Goal: Task Accomplishment & Management: Manage account settings

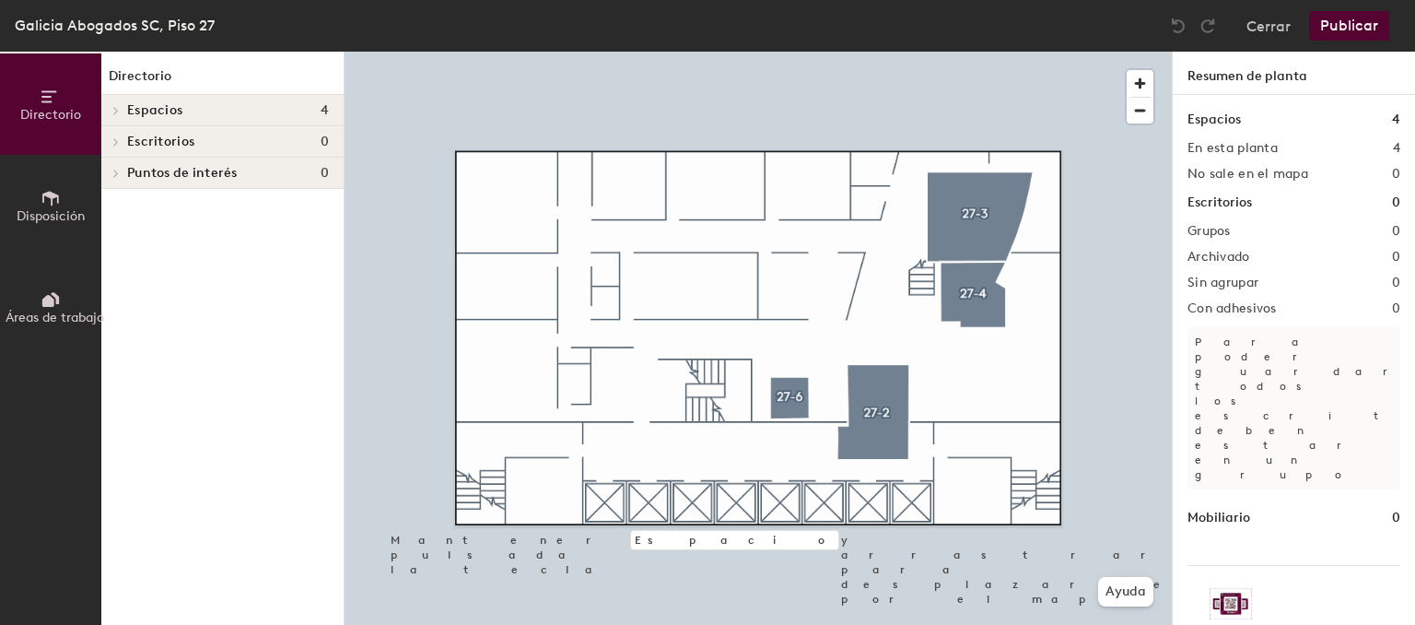
click at [168, 36] on div "Galicia Abogados SC, Piso 27" at bounding box center [115, 25] width 200 height 23
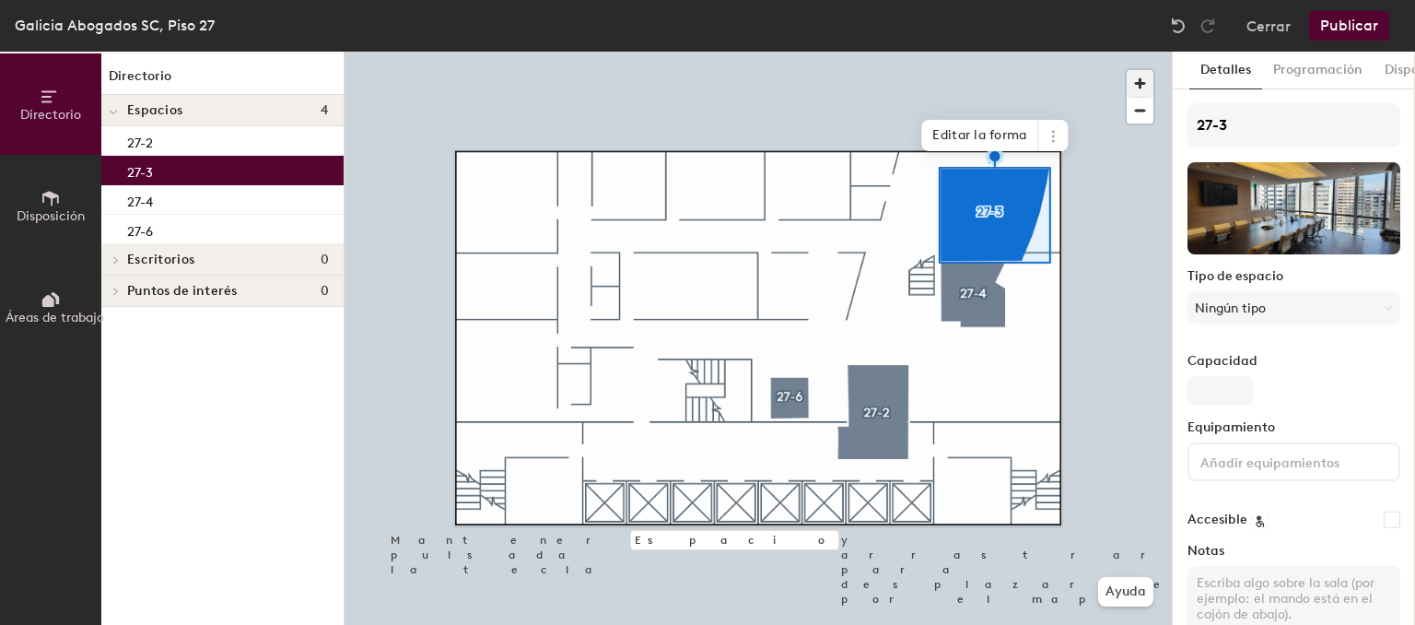
click at [1138, 82] on span "button" at bounding box center [1140, 83] width 27 height 27
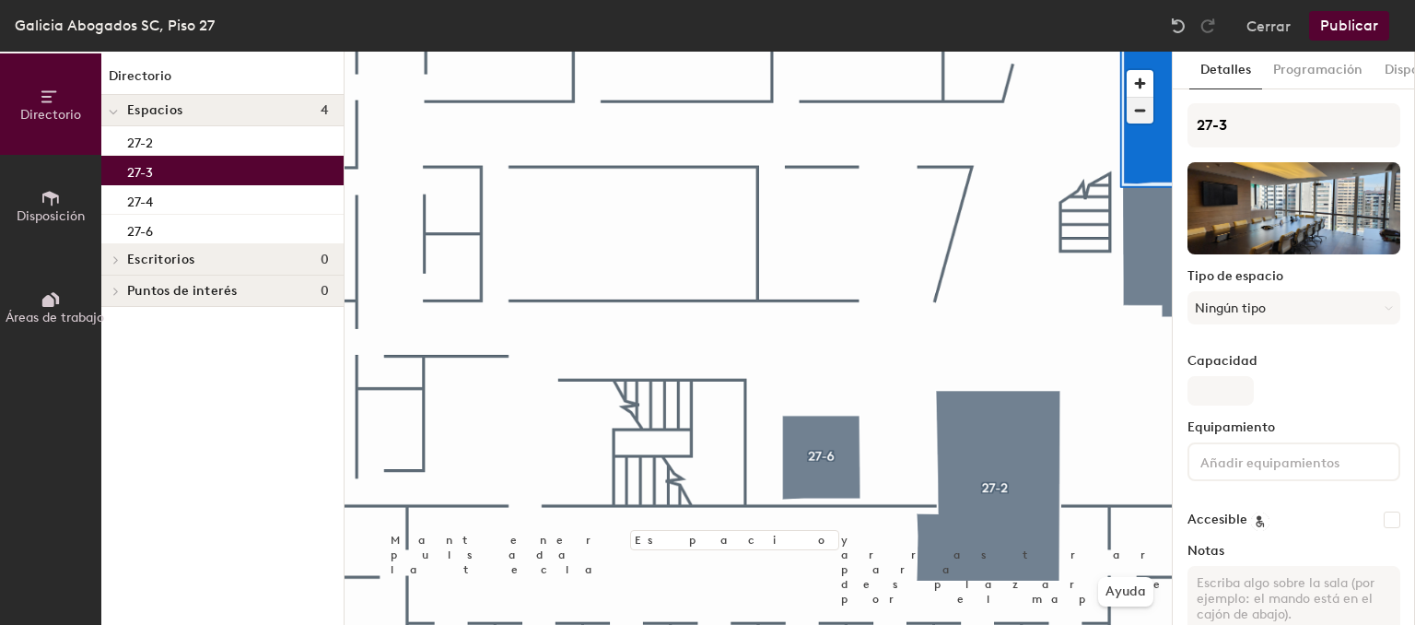
click at [1140, 114] on span "button" at bounding box center [1140, 111] width 27 height 26
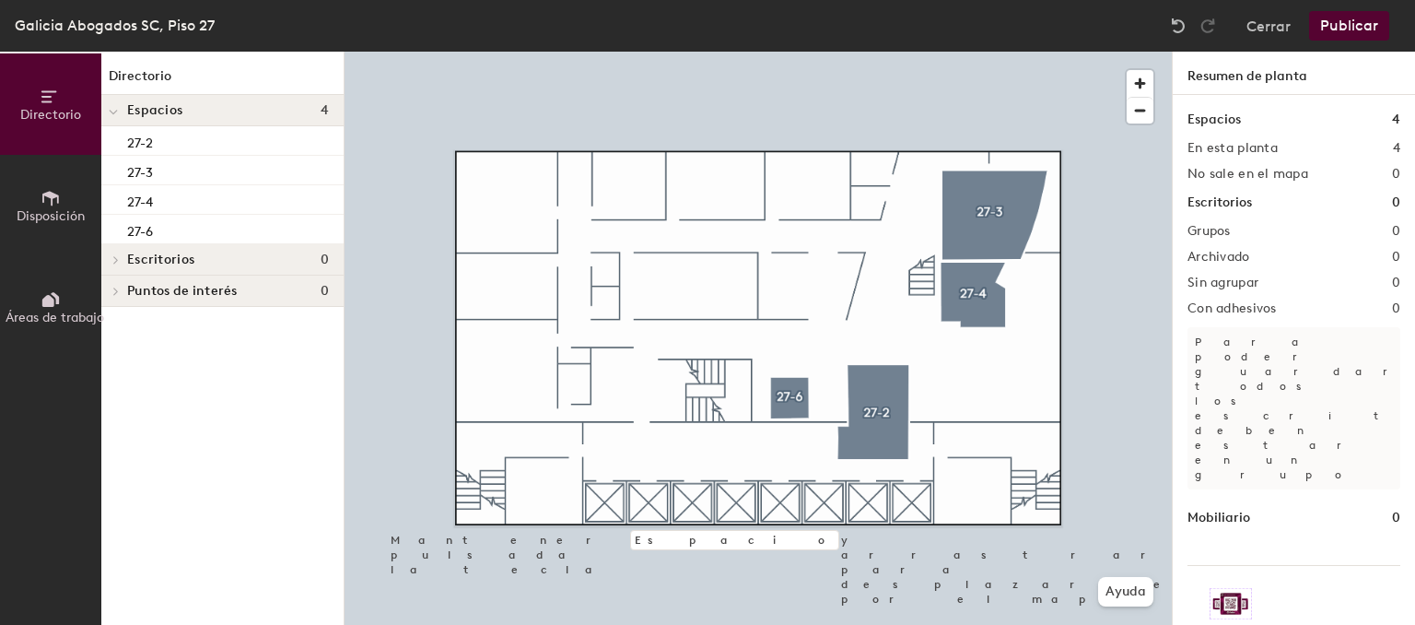
click at [50, 219] on span "Disposición" at bounding box center [51, 216] width 68 height 16
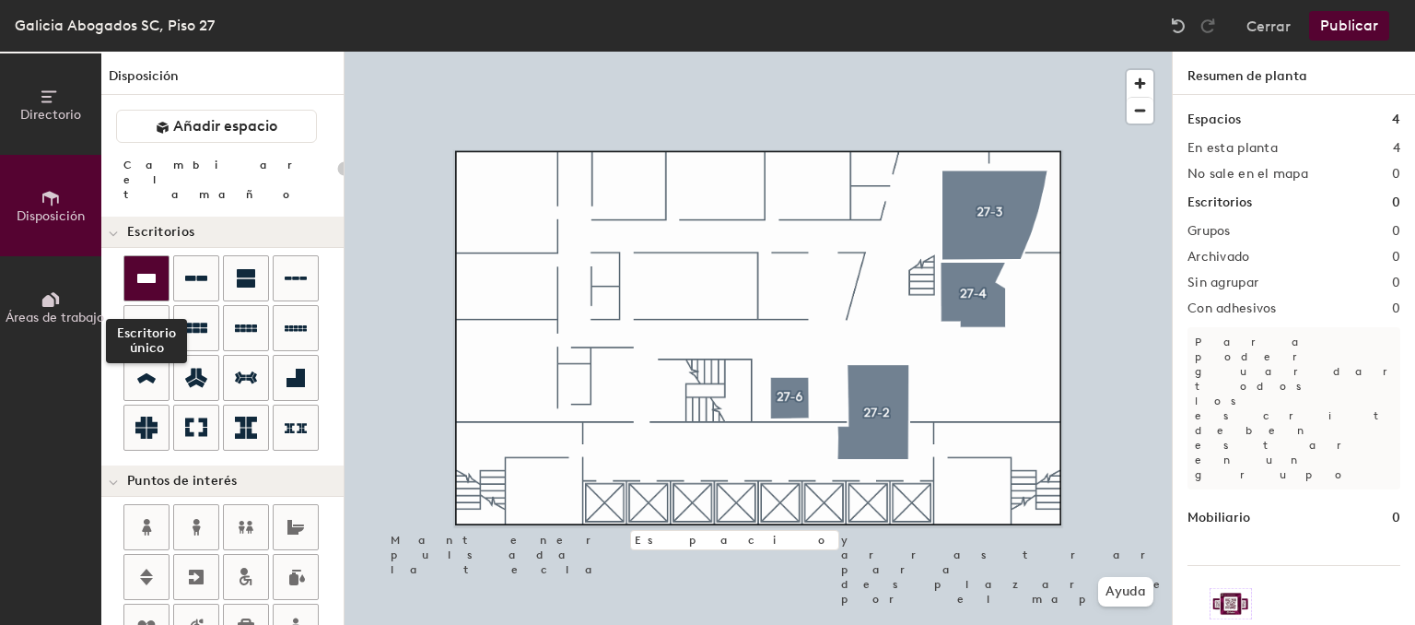
click at [143, 274] on icon at bounding box center [146, 278] width 18 height 9
click at [680, 288] on div "Directorio Disposición Áreas de trabajo Disposición Añadir espacio Cambiar el t…" at bounding box center [707, 338] width 1415 height 573
type input "100"
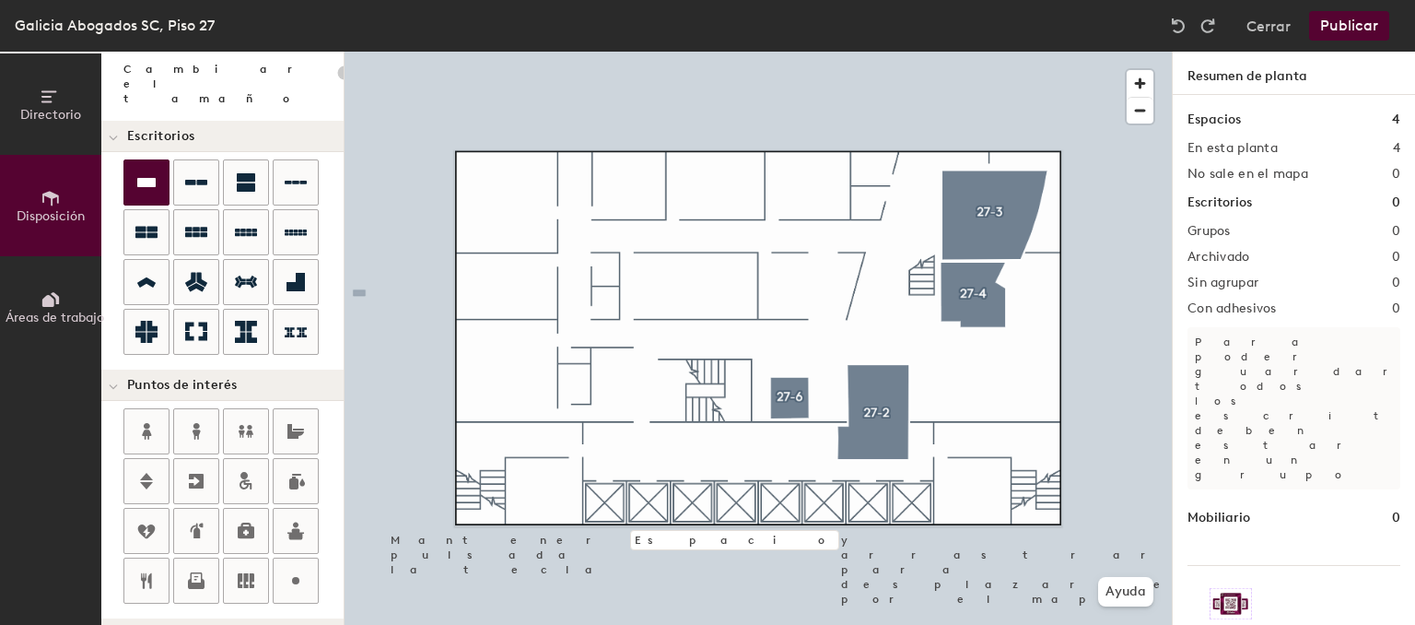
scroll to position [93, 0]
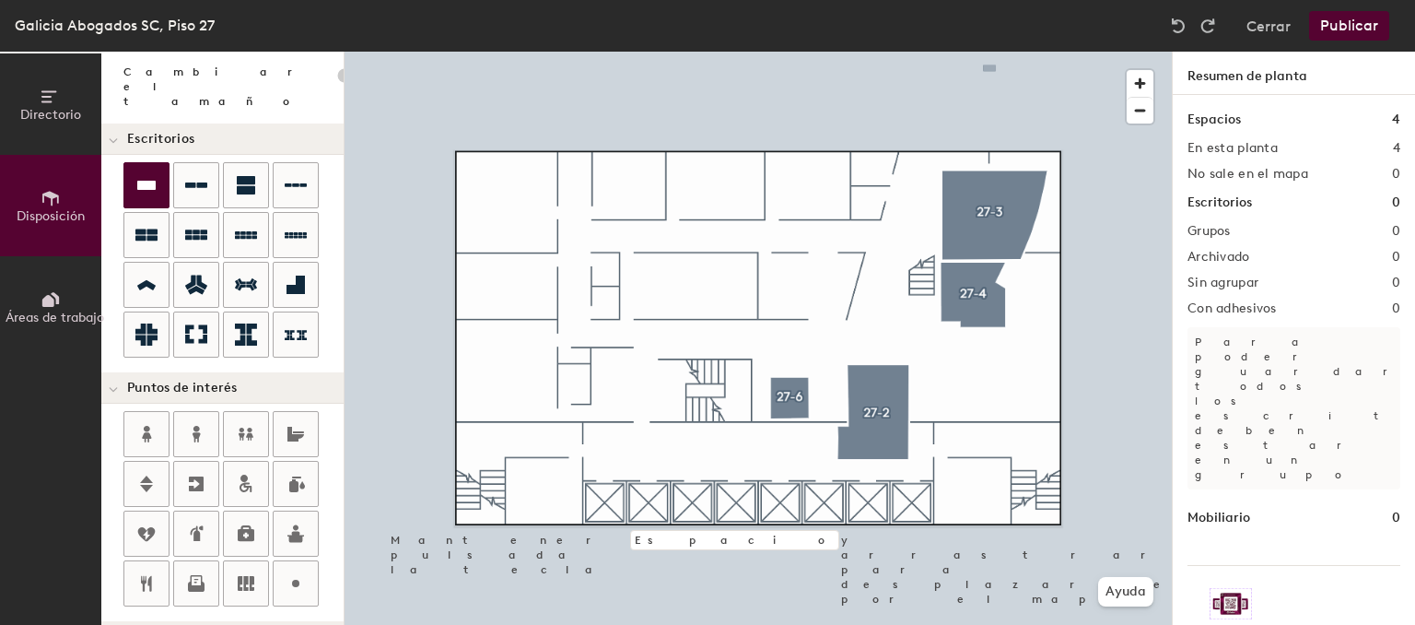
click at [1357, 28] on button "Publicar" at bounding box center [1349, 25] width 80 height 29
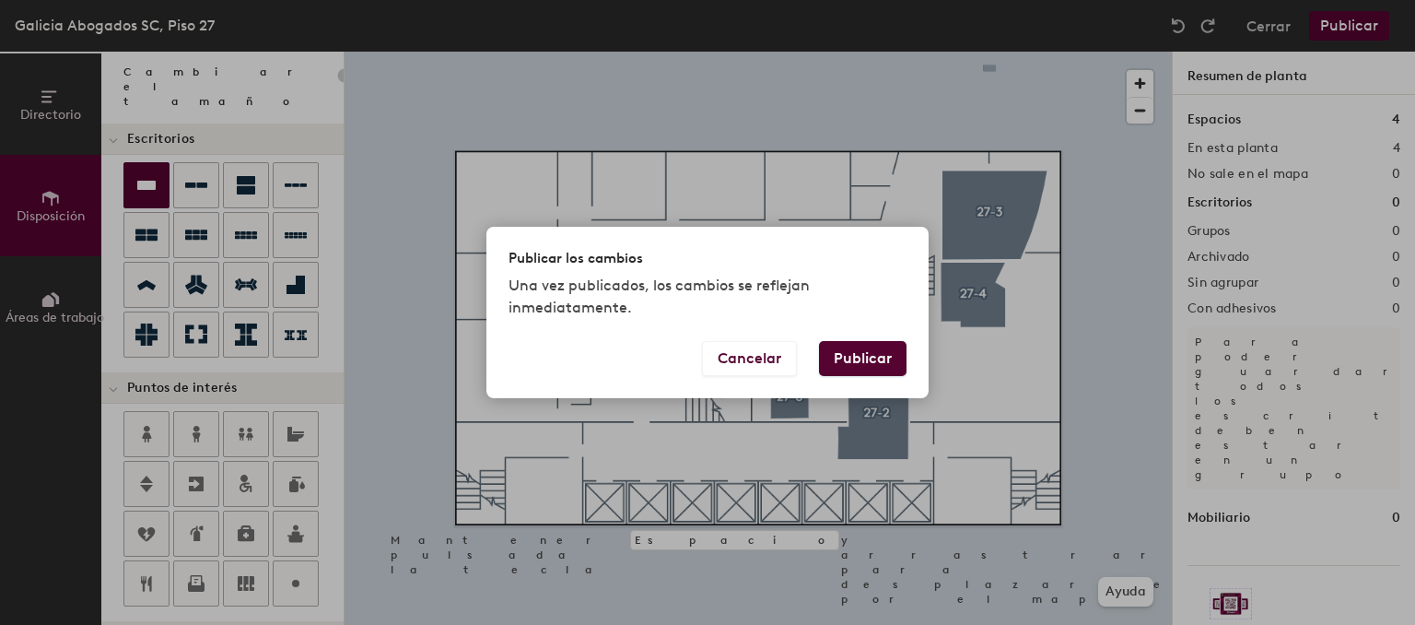
click at [837, 357] on button "Publicar" at bounding box center [863, 358] width 88 height 35
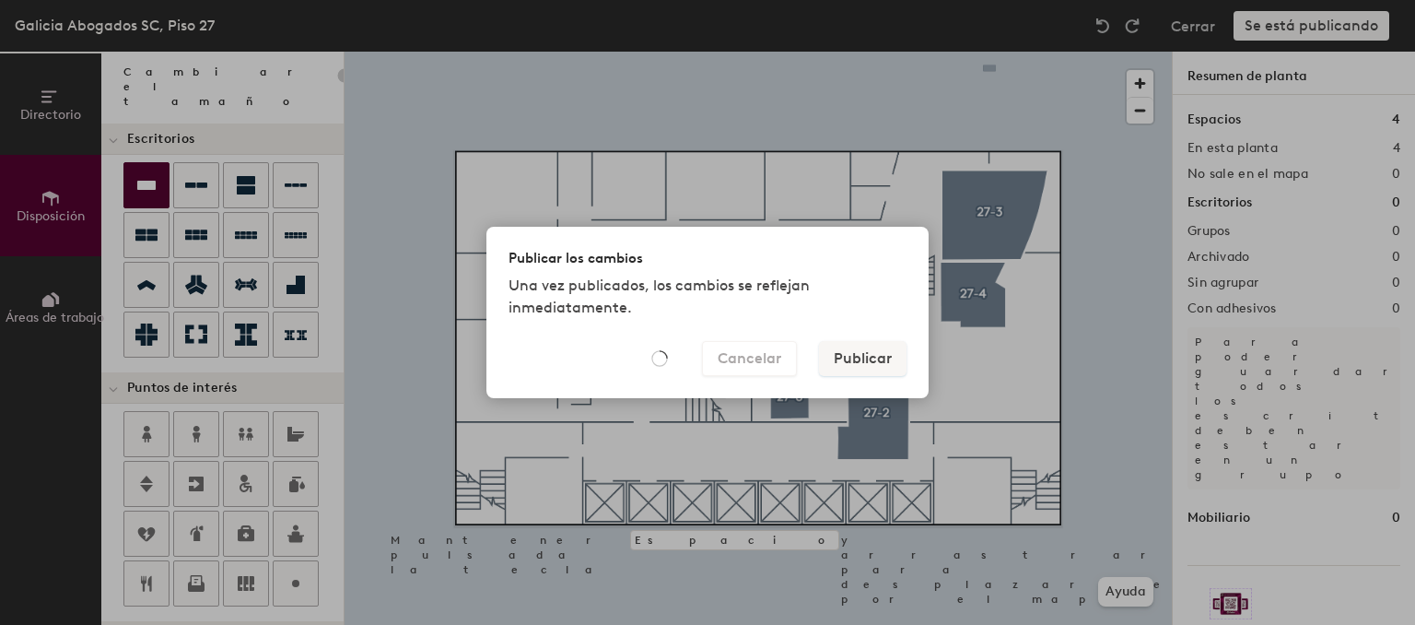
type input "20"
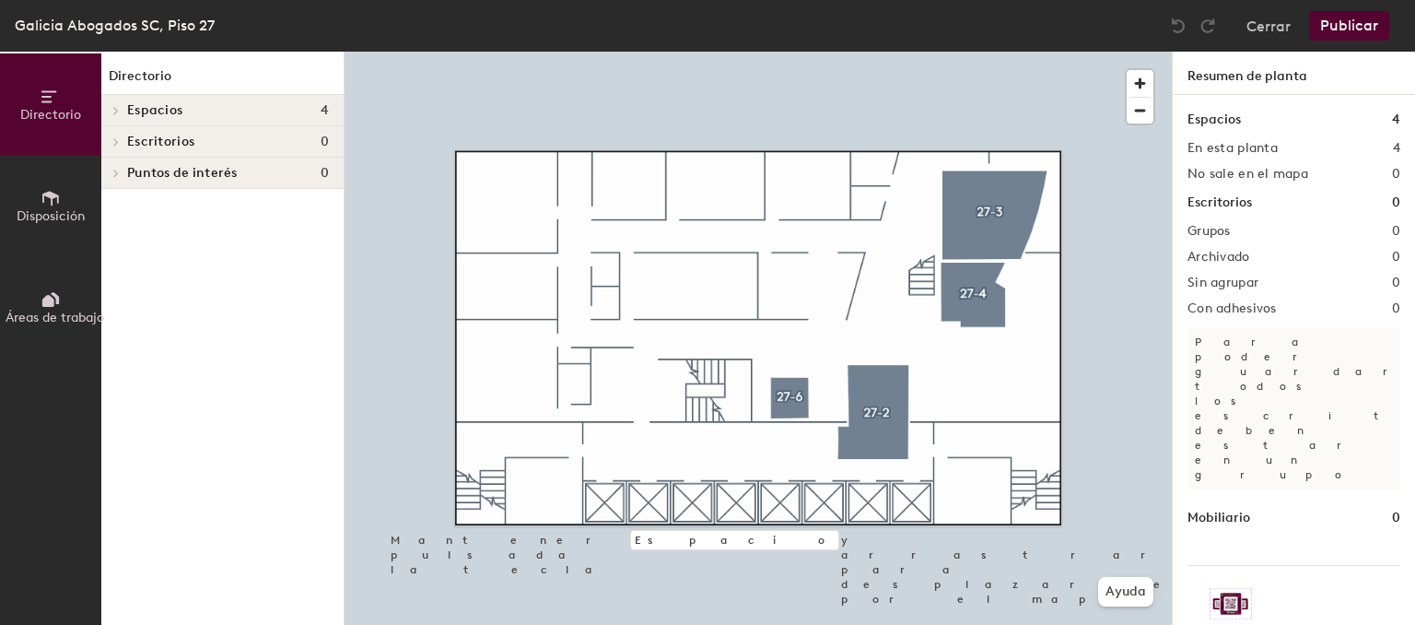
click at [106, 136] on div at bounding box center [113, 141] width 24 height 30
click at [112, 138] on span at bounding box center [113, 143] width 9 height 16
click at [118, 107] on icon at bounding box center [115, 110] width 7 height 9
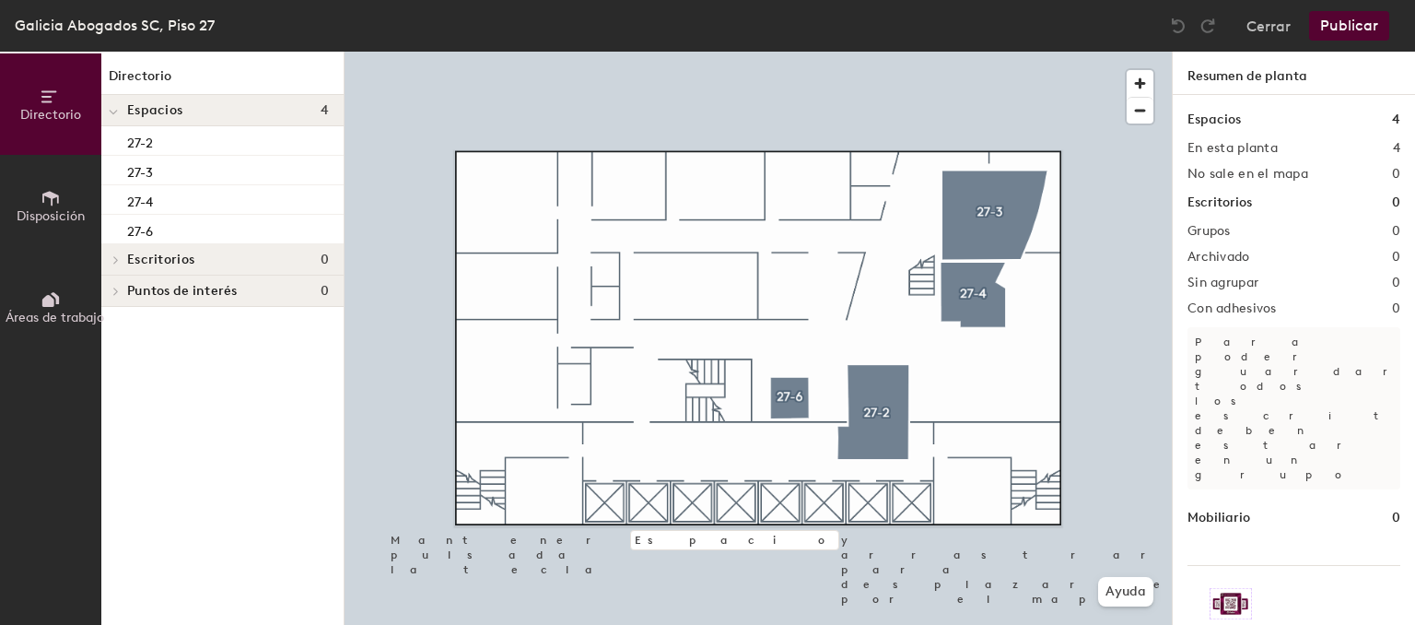
click at [29, 305] on button "Áreas de trabajo" at bounding box center [50, 306] width 101 height 101
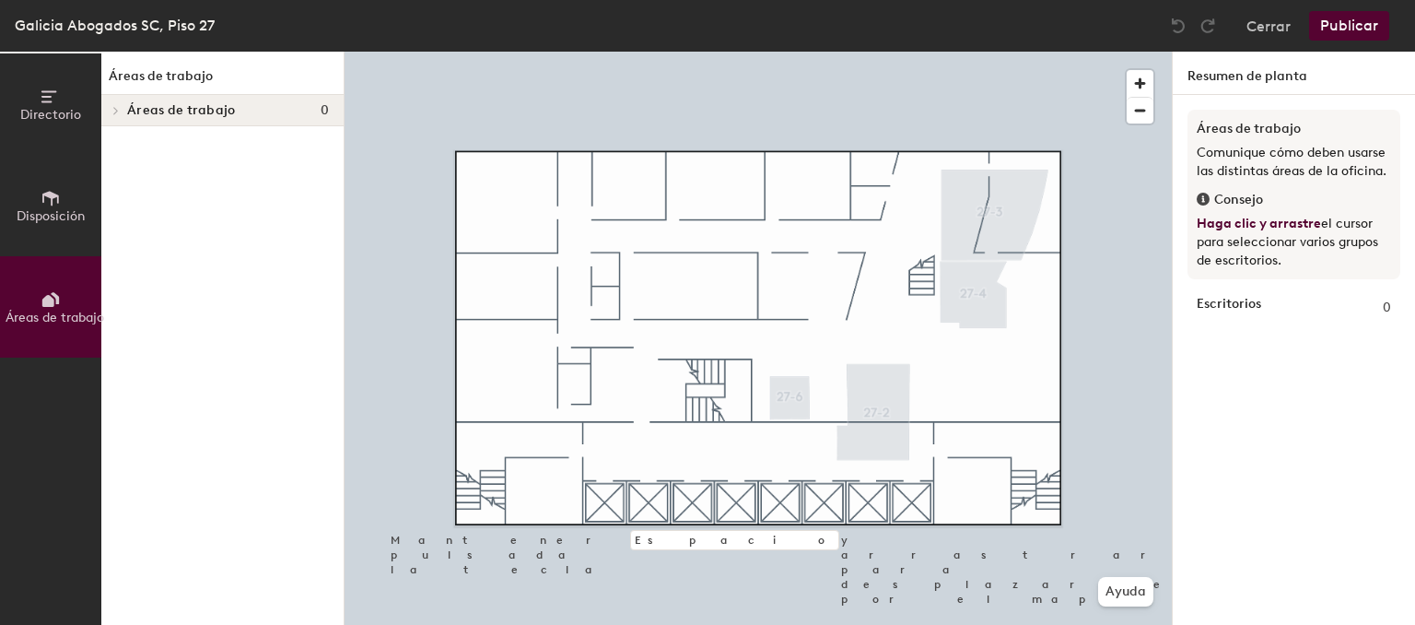
click at [41, 192] on icon at bounding box center [51, 198] width 20 height 20
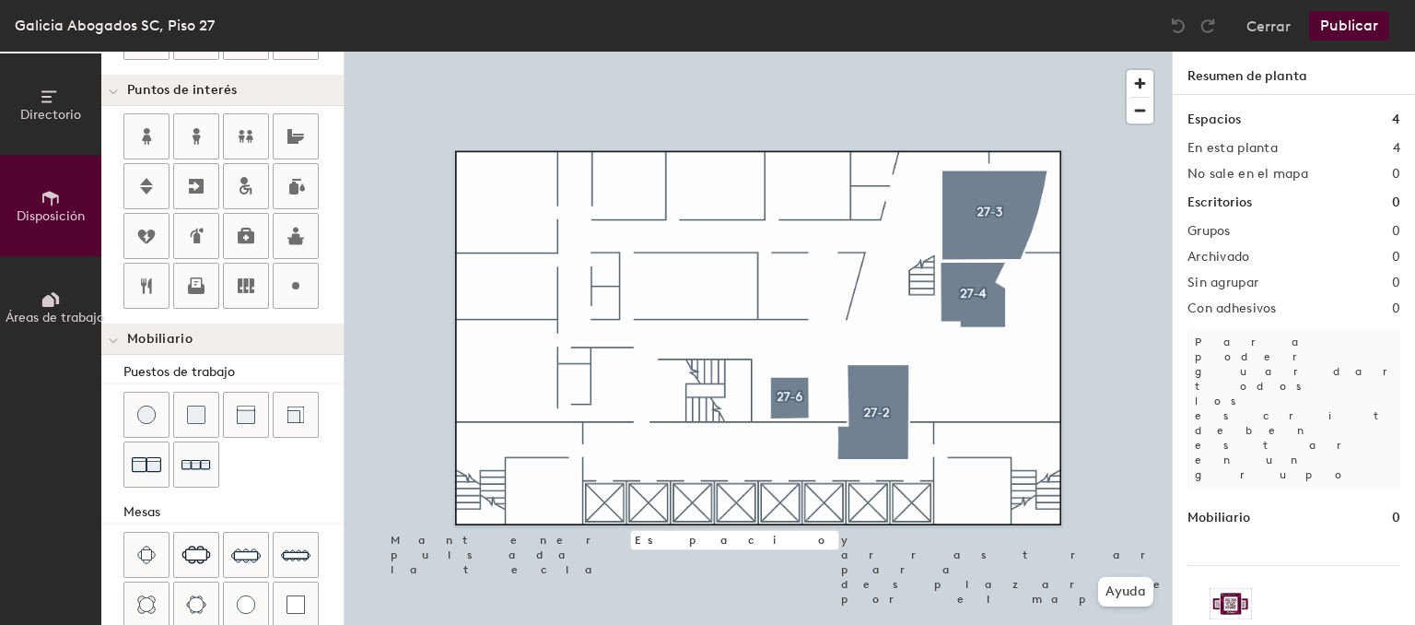
scroll to position [542, 0]
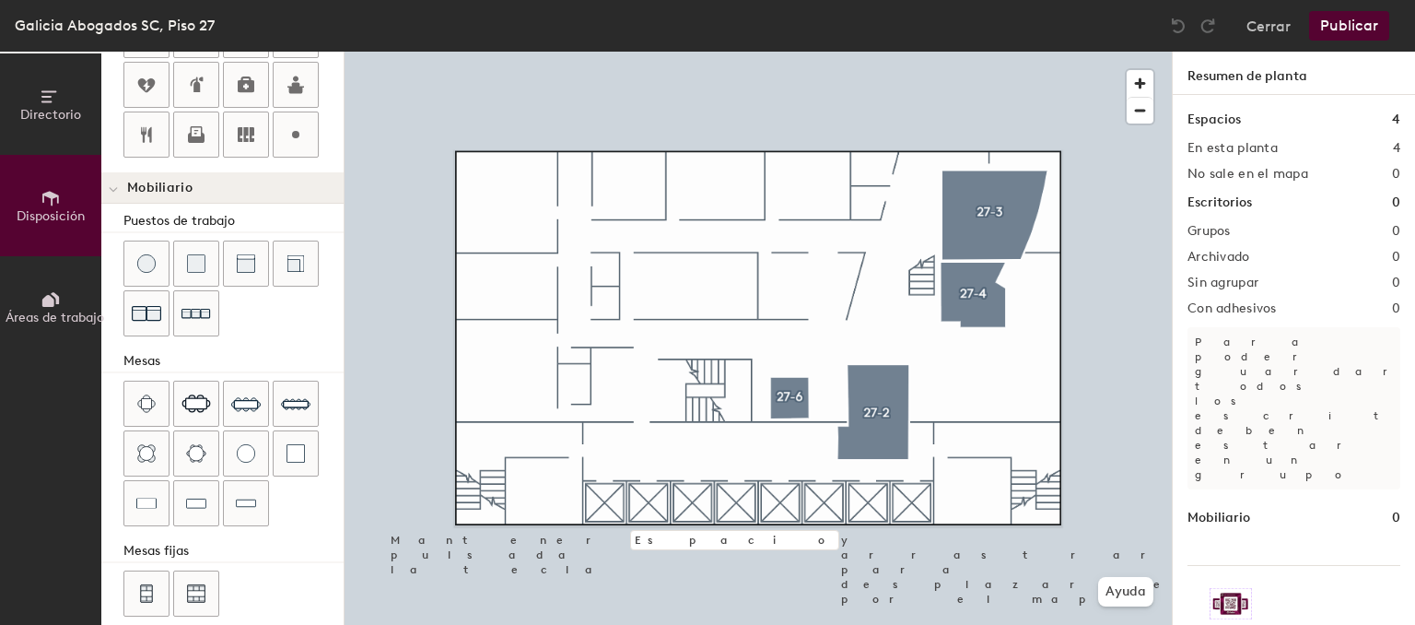
click at [48, 326] on button "Áreas de trabajo" at bounding box center [50, 306] width 101 height 101
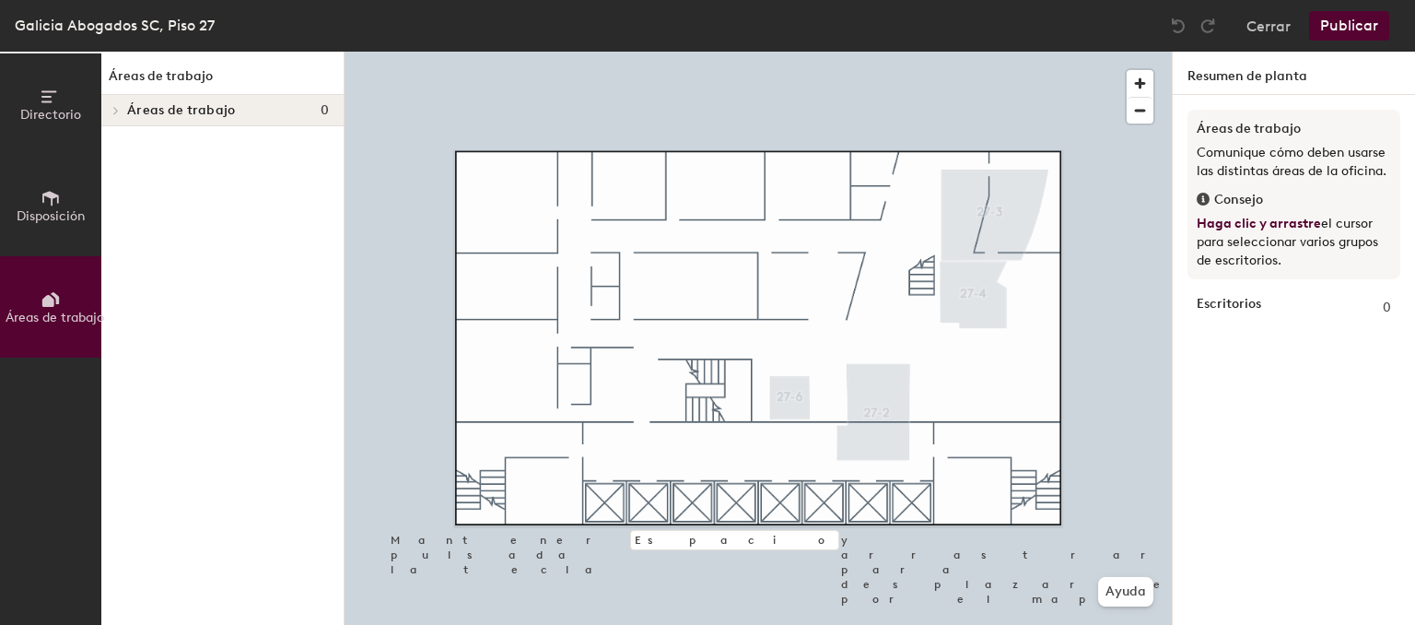
click at [60, 204] on icon at bounding box center [51, 198] width 20 height 20
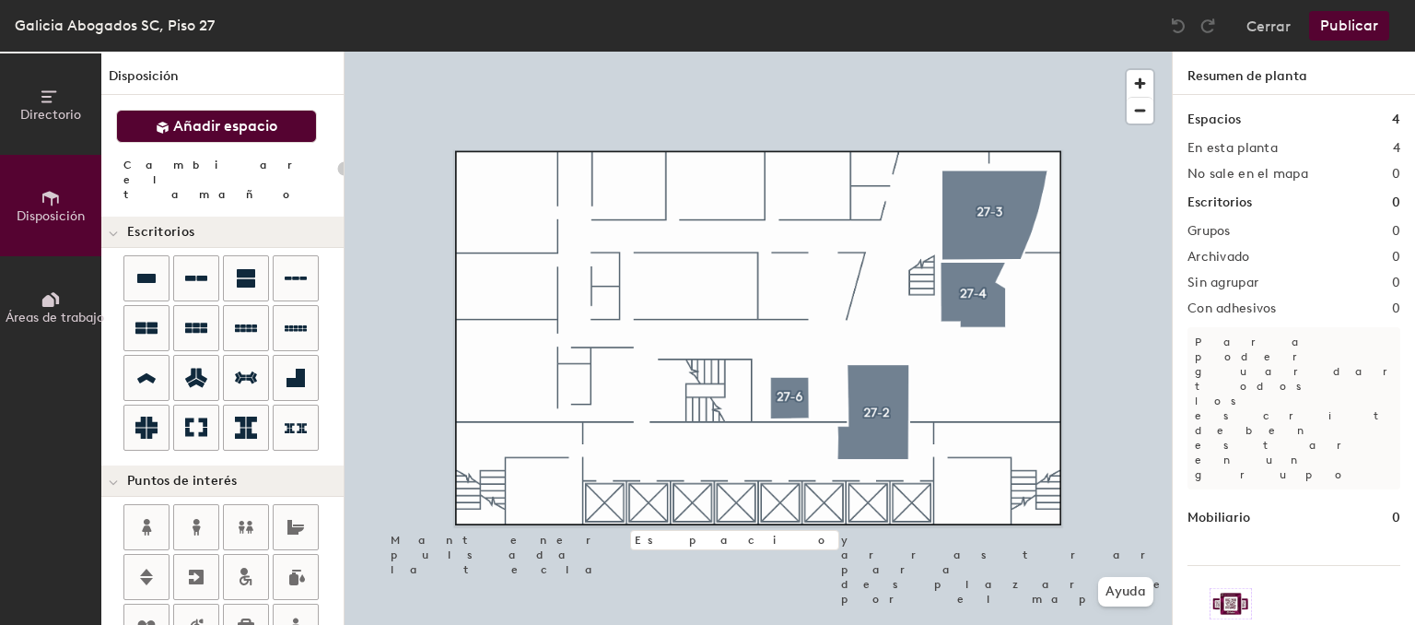
click at [223, 132] on span "Añadir espacio" at bounding box center [225, 126] width 104 height 18
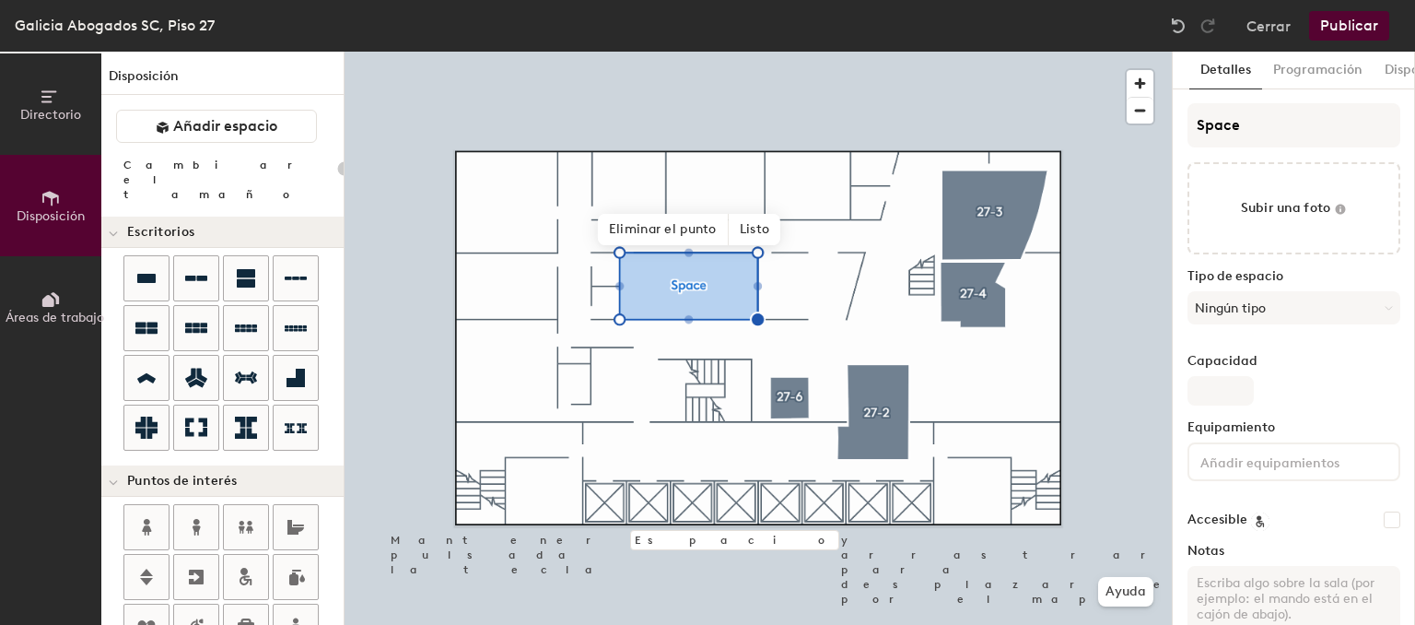
type input "20"
click at [1209, 393] on input "Capacidad" at bounding box center [1220, 390] width 66 height 29
type input "1"
type input "20"
type input "10"
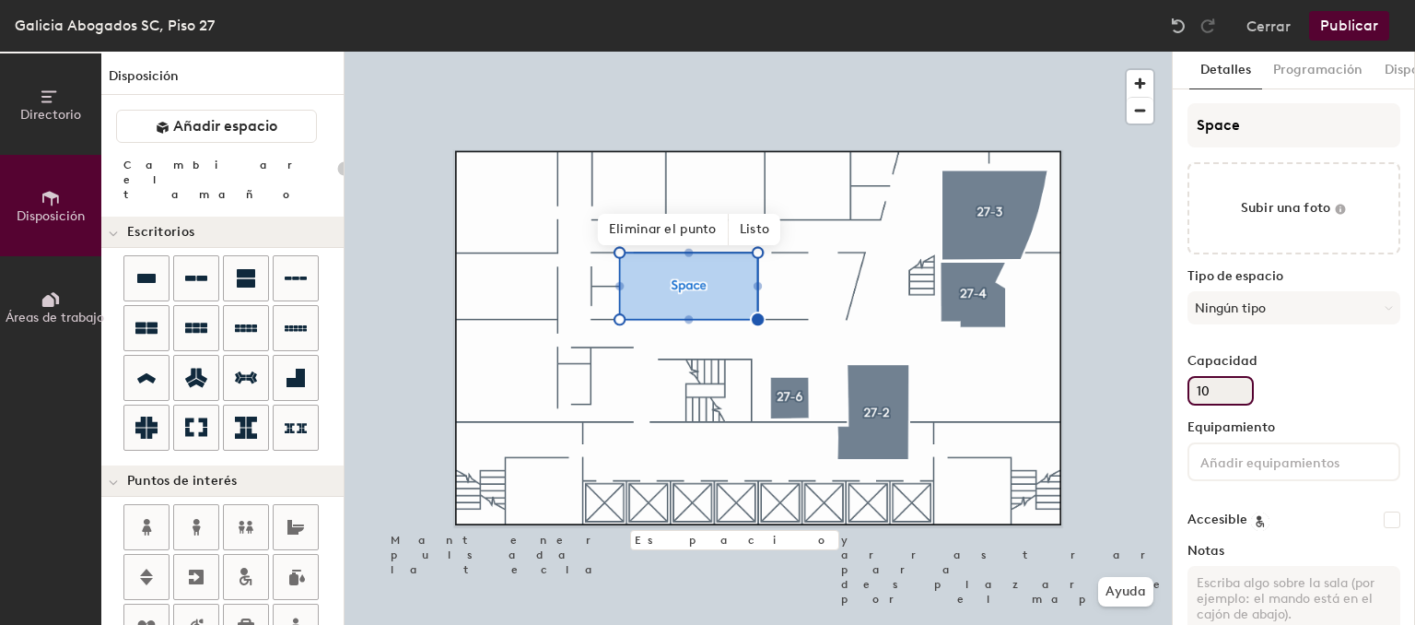
type input "20"
type input "10"
click at [1272, 462] on input at bounding box center [1280, 461] width 166 height 22
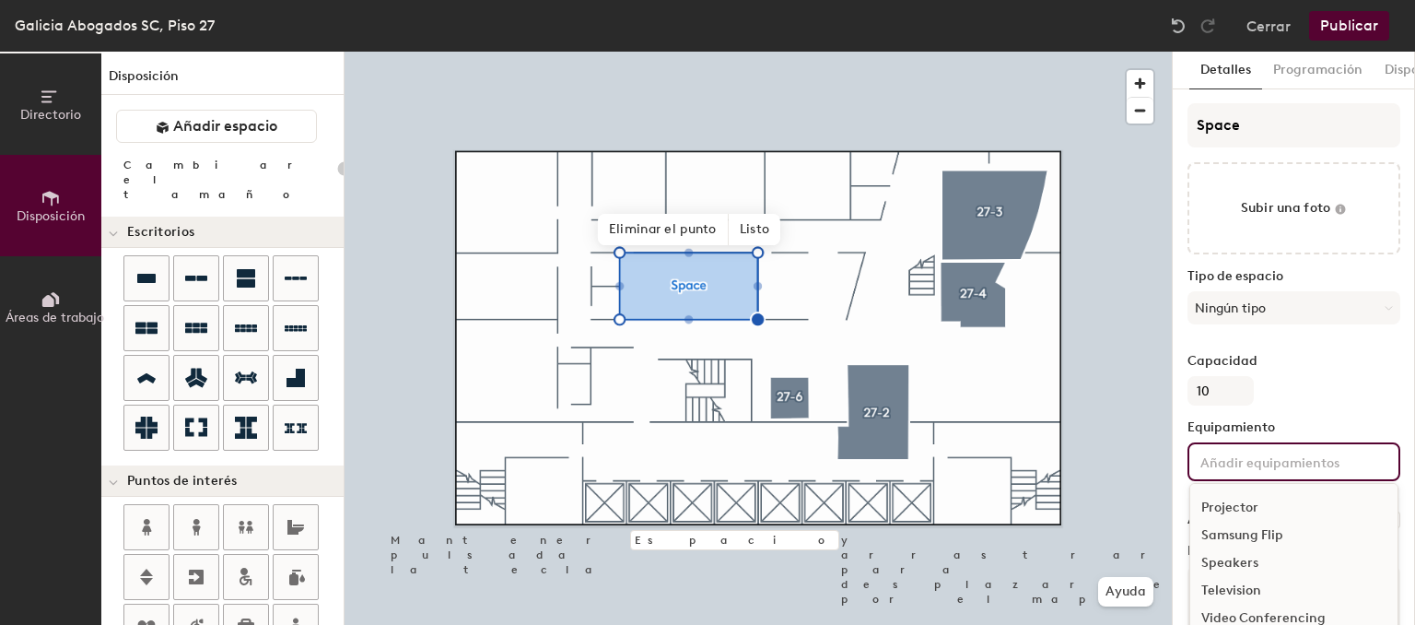
scroll to position [41, 0]
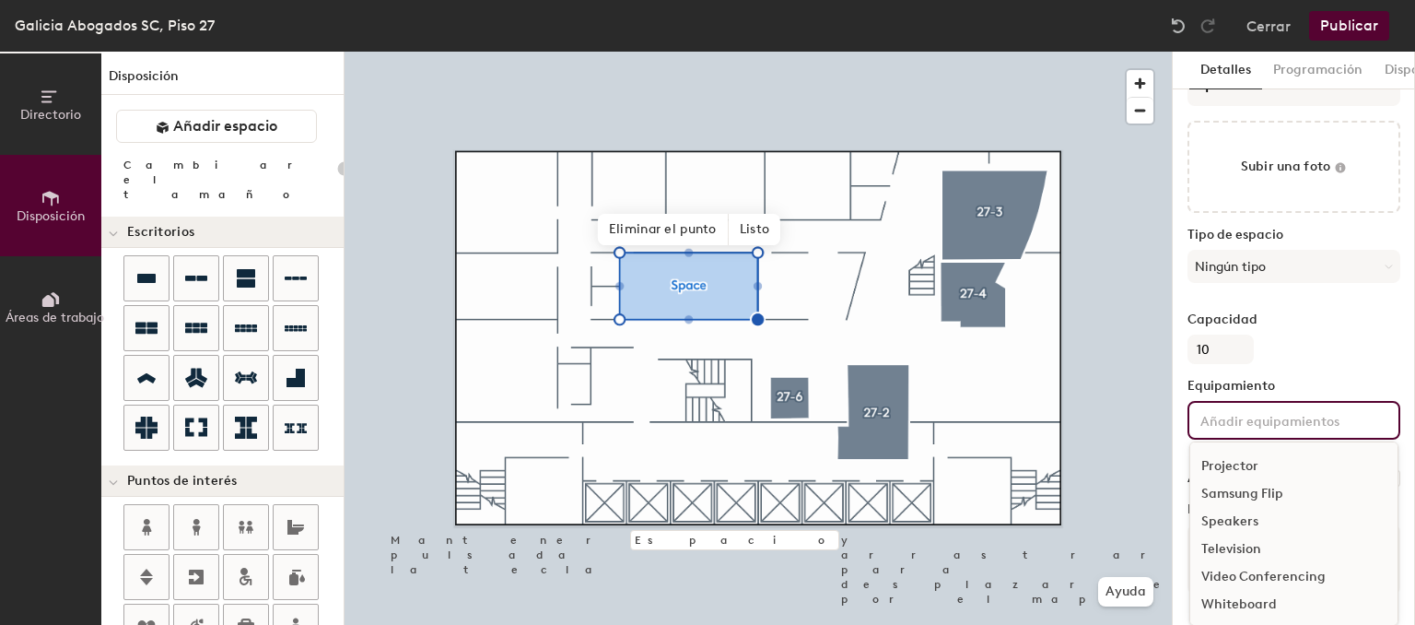
click at [1238, 577] on div "Video Conferencing" at bounding box center [1293, 577] width 207 height 28
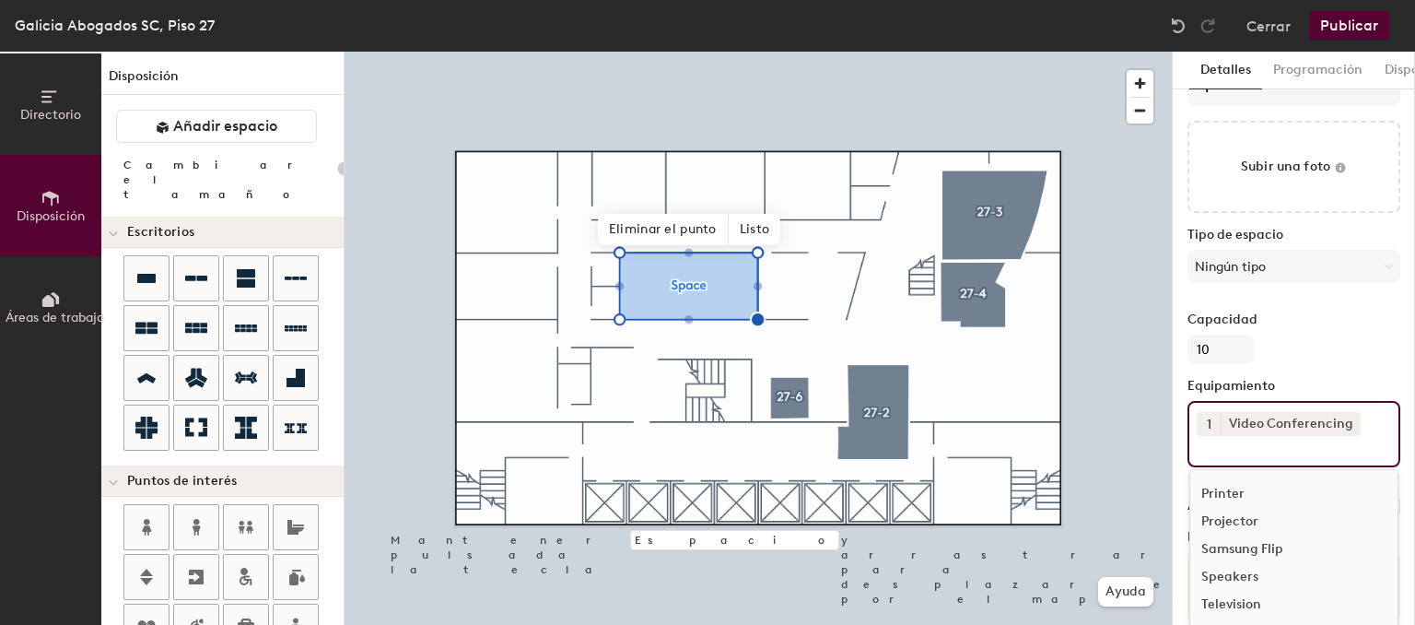
type input "20"
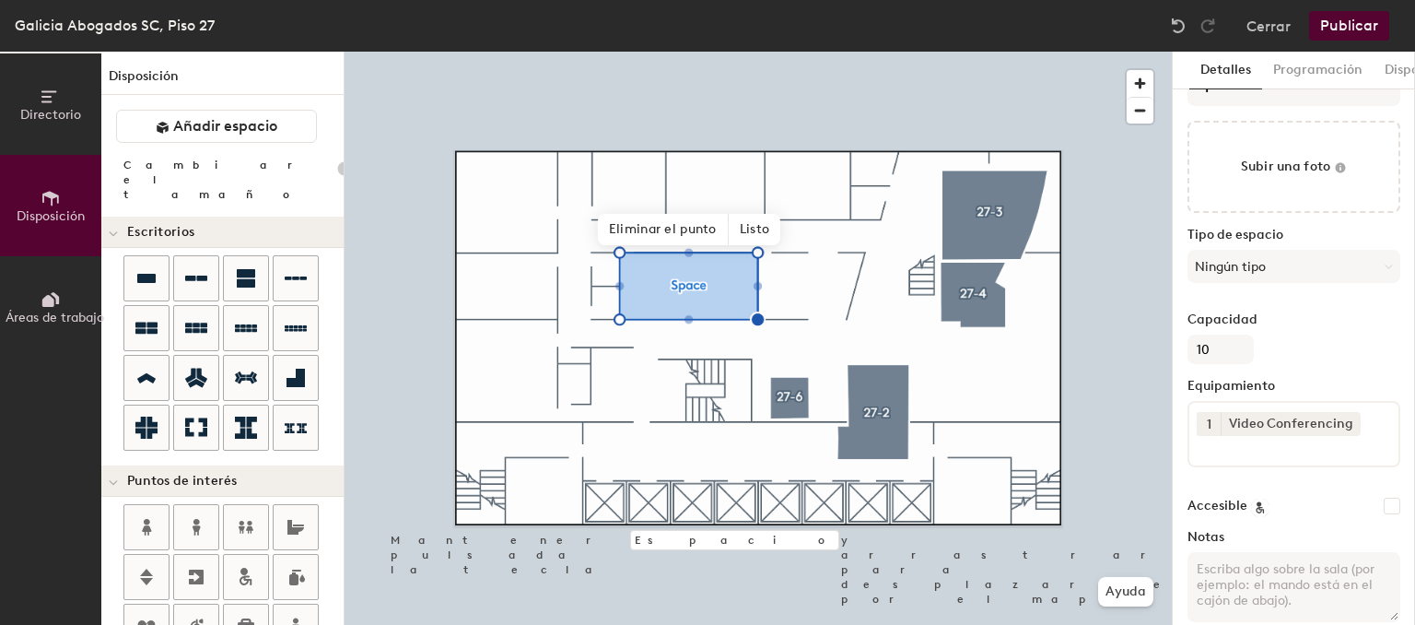
click at [1368, 336] on div "Capacidad 10" at bounding box center [1293, 338] width 213 height 52
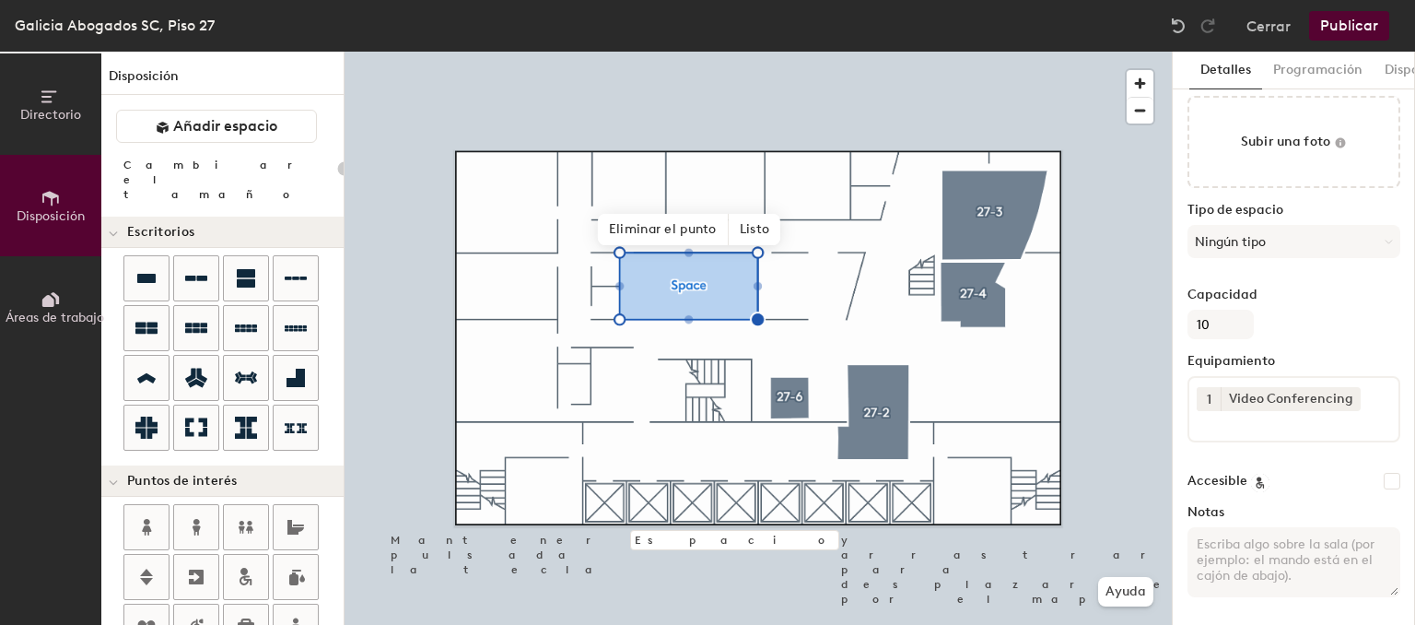
scroll to position [0, 0]
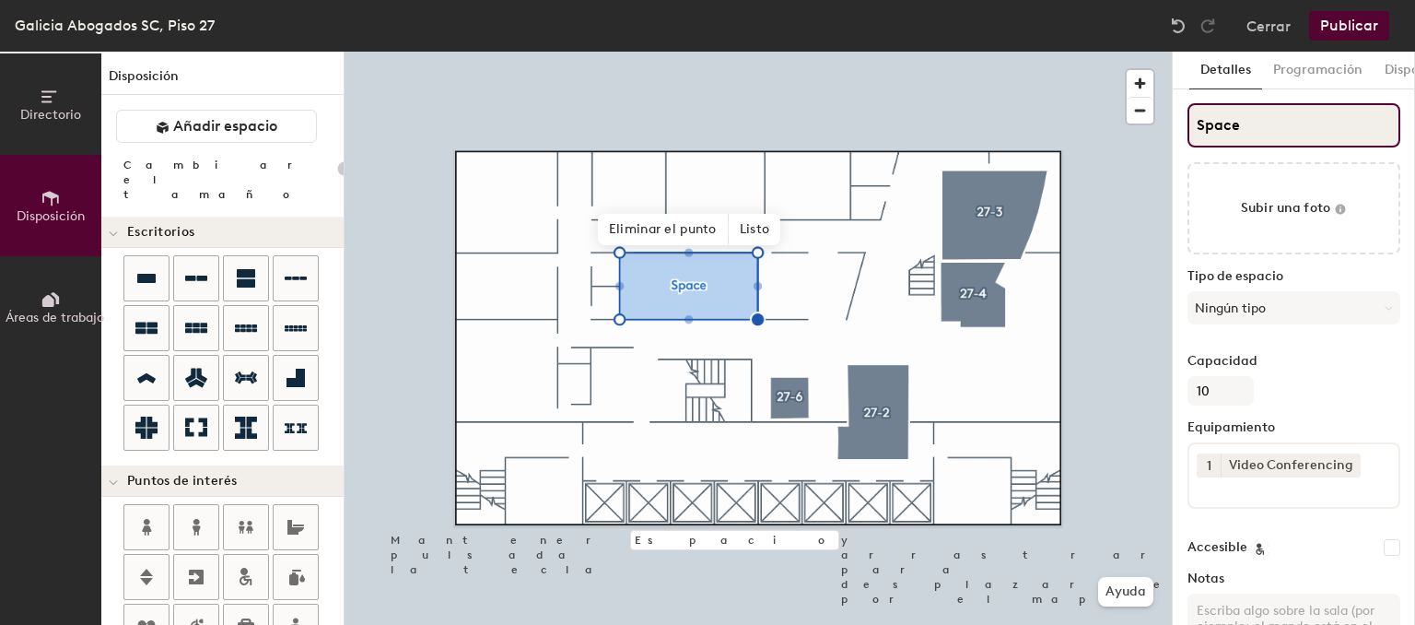
click at [1261, 131] on input "Space" at bounding box center [1293, 125] width 213 height 44
type input "Spac"
type input "20"
type input "S"
type input "20"
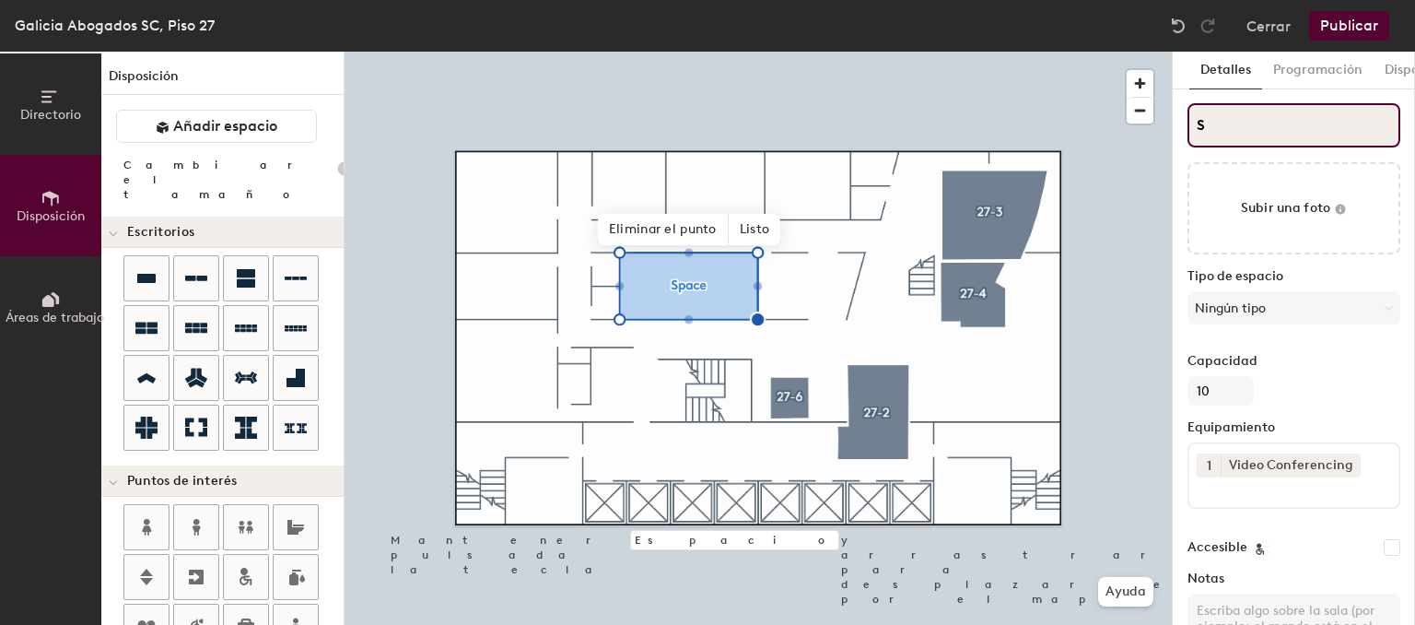
type input "S"
type input "20"
type input "S2"
type input "20"
type input "S27"
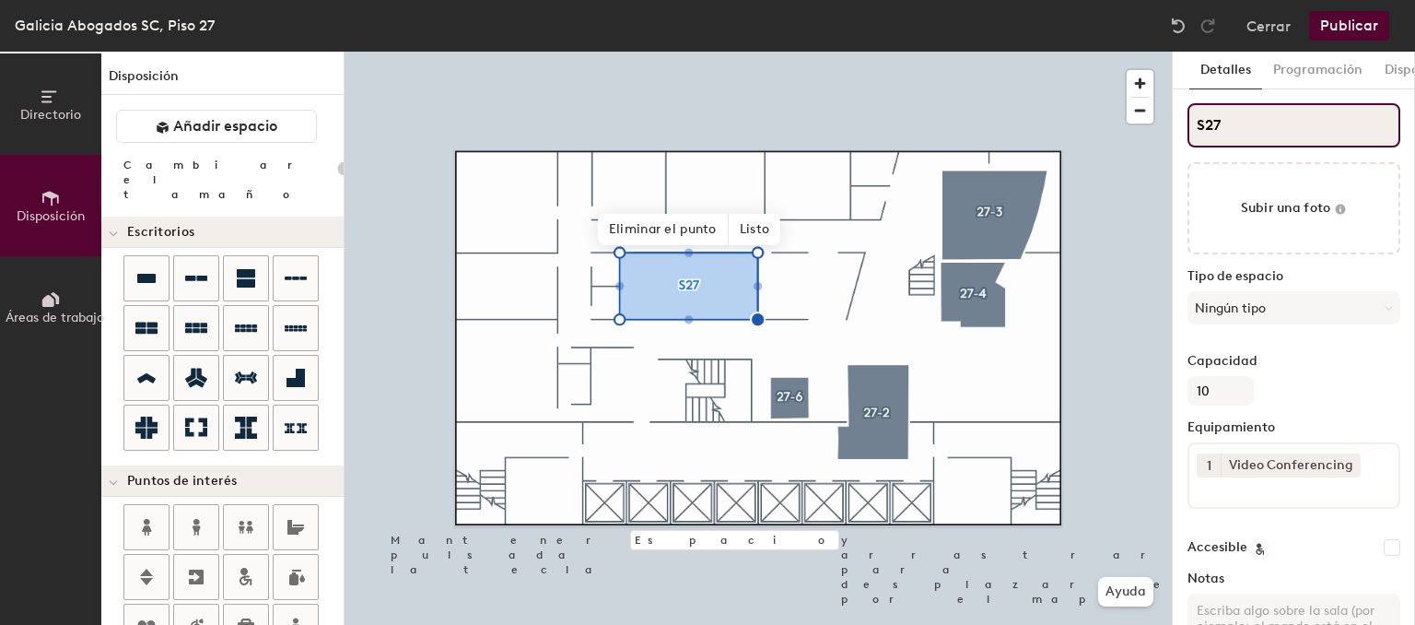
type input "20"
type input "S27-"
type input "20"
type input "S27-7"
type input "20"
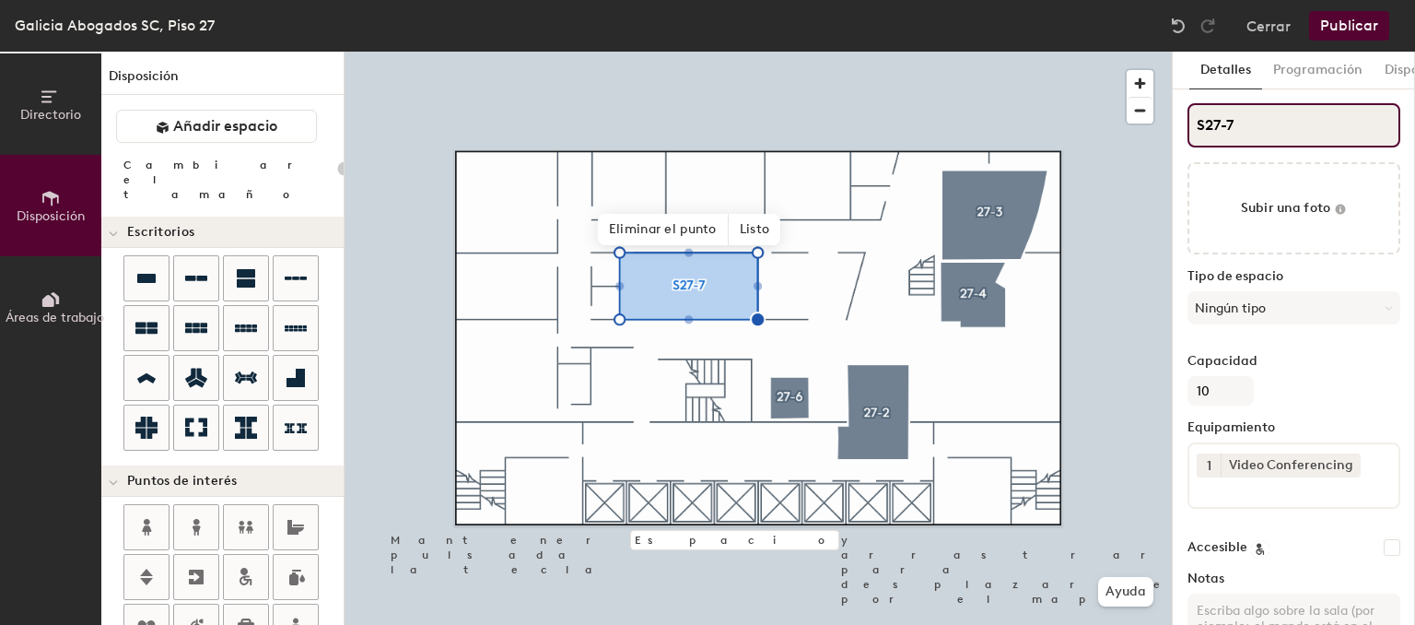
type input "S27-"
type input "20"
type input "S27-2"
type input "20"
type input "S27-2"
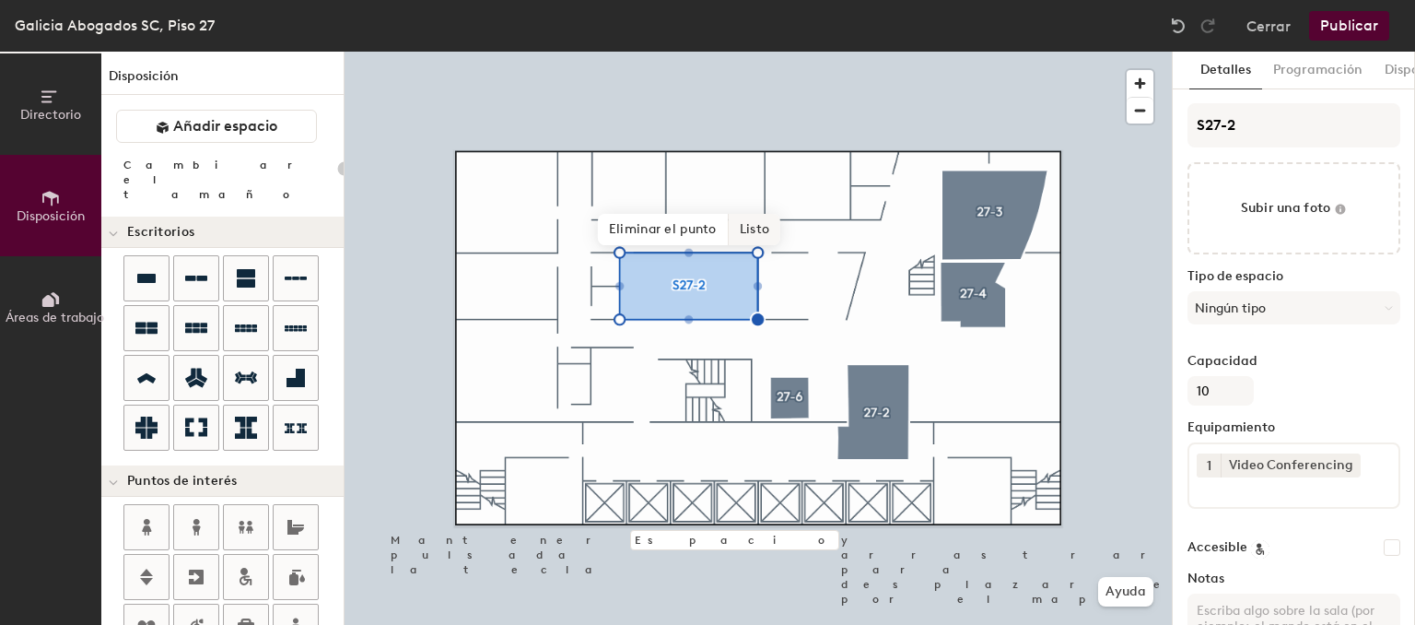
click at [744, 232] on span "Listo" at bounding box center [755, 229] width 52 height 31
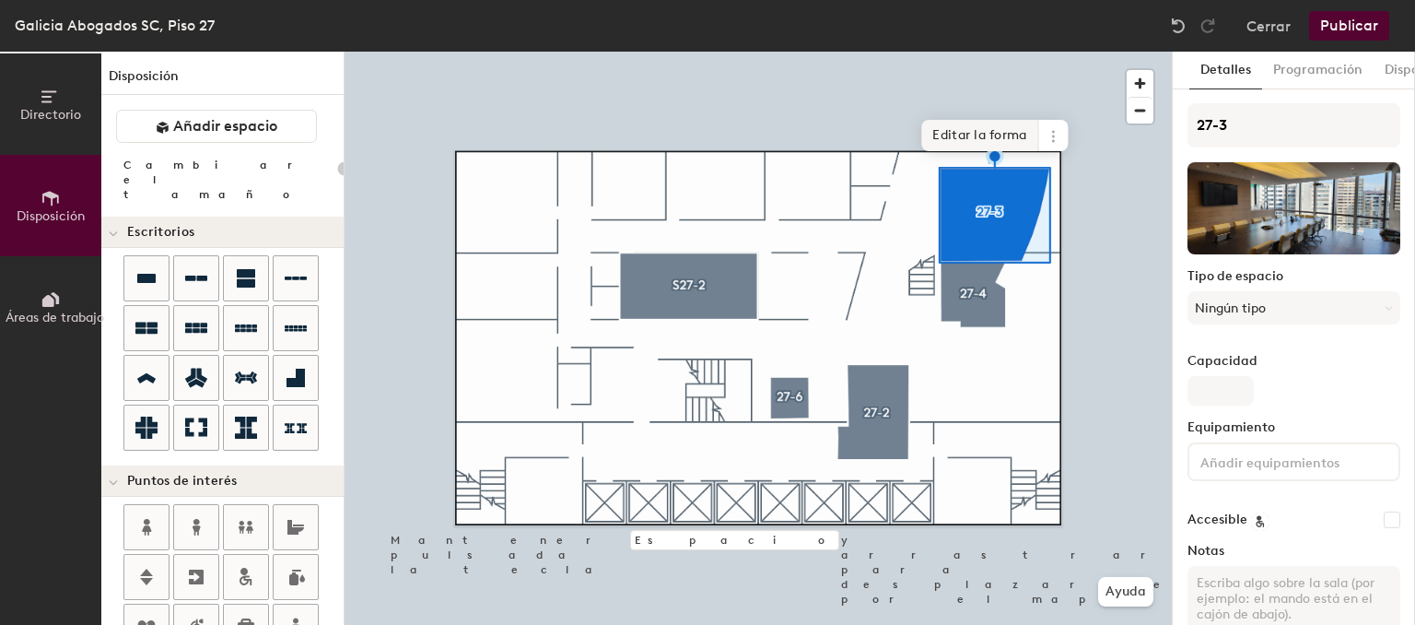
click at [979, 140] on span "Editar la forma" at bounding box center [979, 135] width 117 height 31
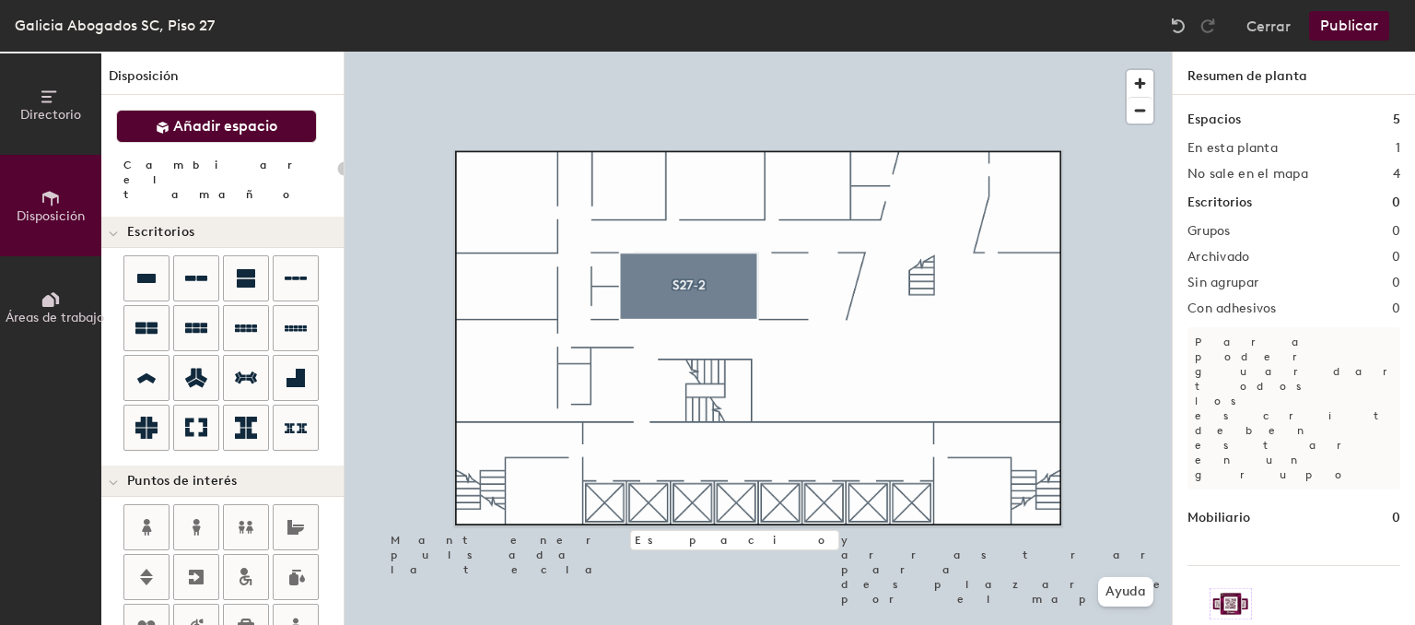
click at [246, 127] on span "Añadir espacio" at bounding box center [225, 126] width 104 height 18
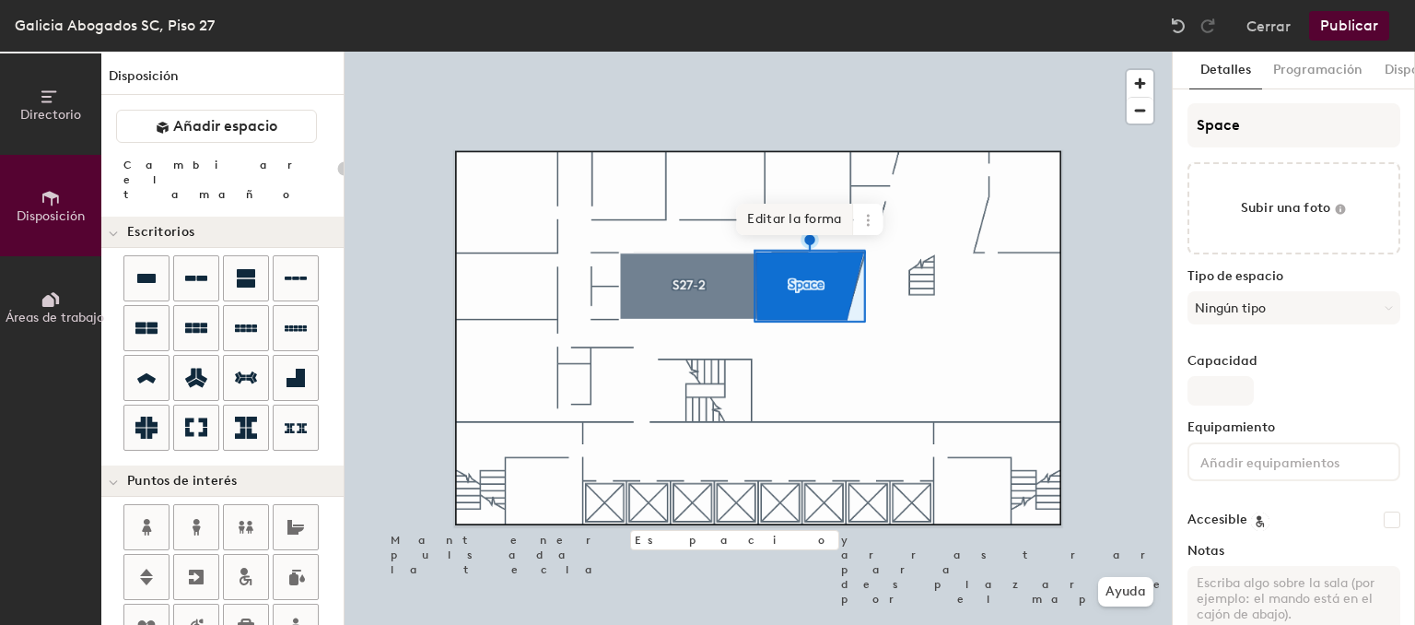
click at [804, 228] on span "Editar la forma" at bounding box center [794, 219] width 117 height 31
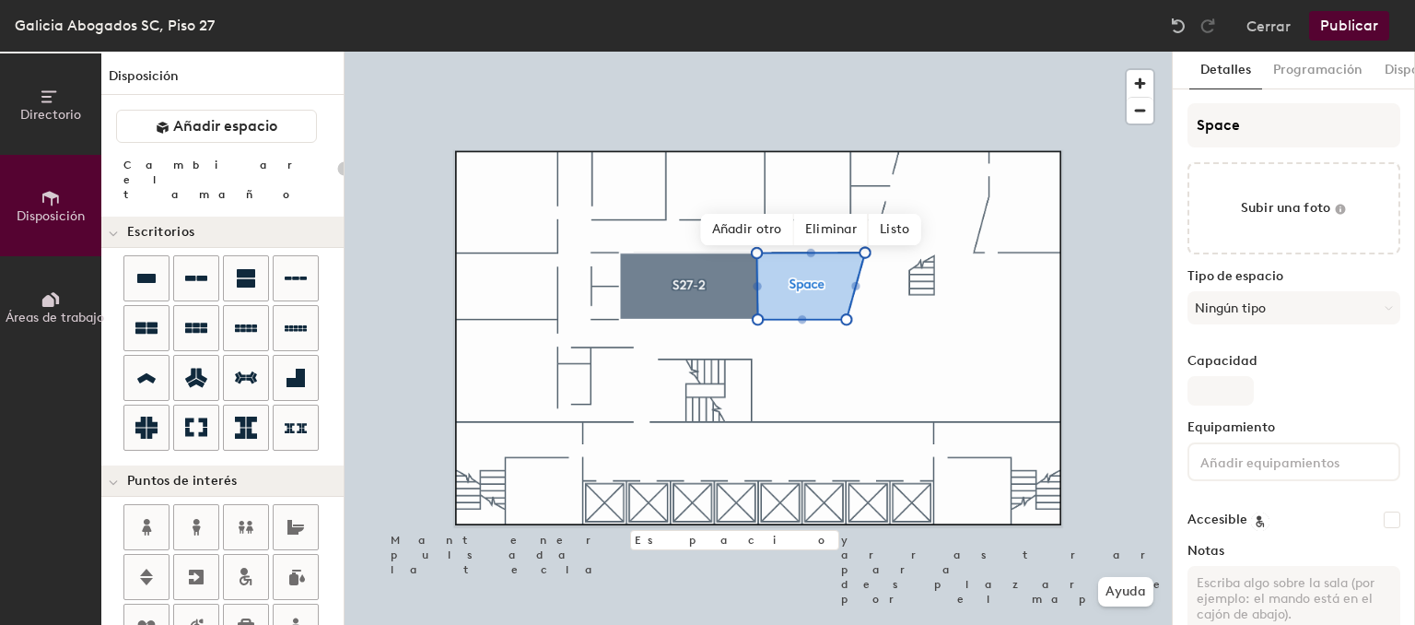
type input "20"
drag, startPoint x: 1251, startPoint y: 128, endPoint x: 723, endPoint y: 107, distance: 528.2
click at [1187, 107] on input "Space" at bounding box center [1293, 125] width 213 height 44
type input "2"
type input "20"
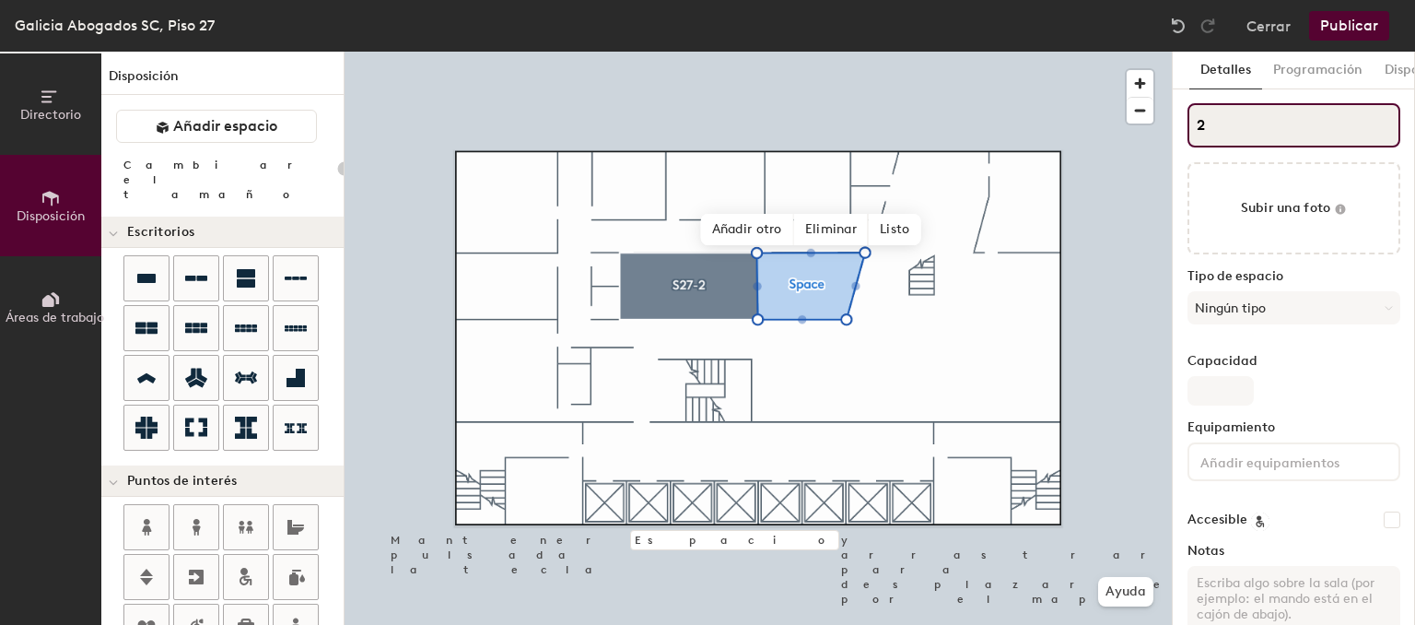
type input "27"
type input "20"
type input "27-1"
type input "20"
type input "27-1"
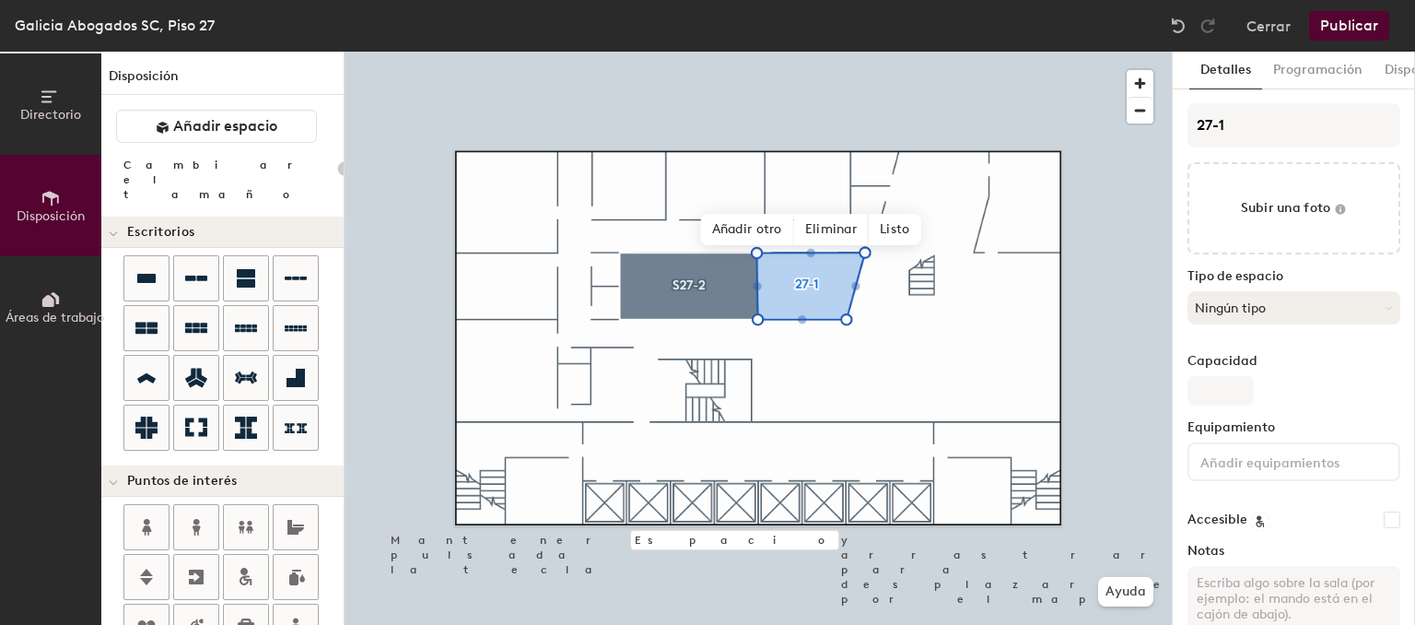
click at [1227, 308] on button "Ningún tipo" at bounding box center [1293, 307] width 213 height 33
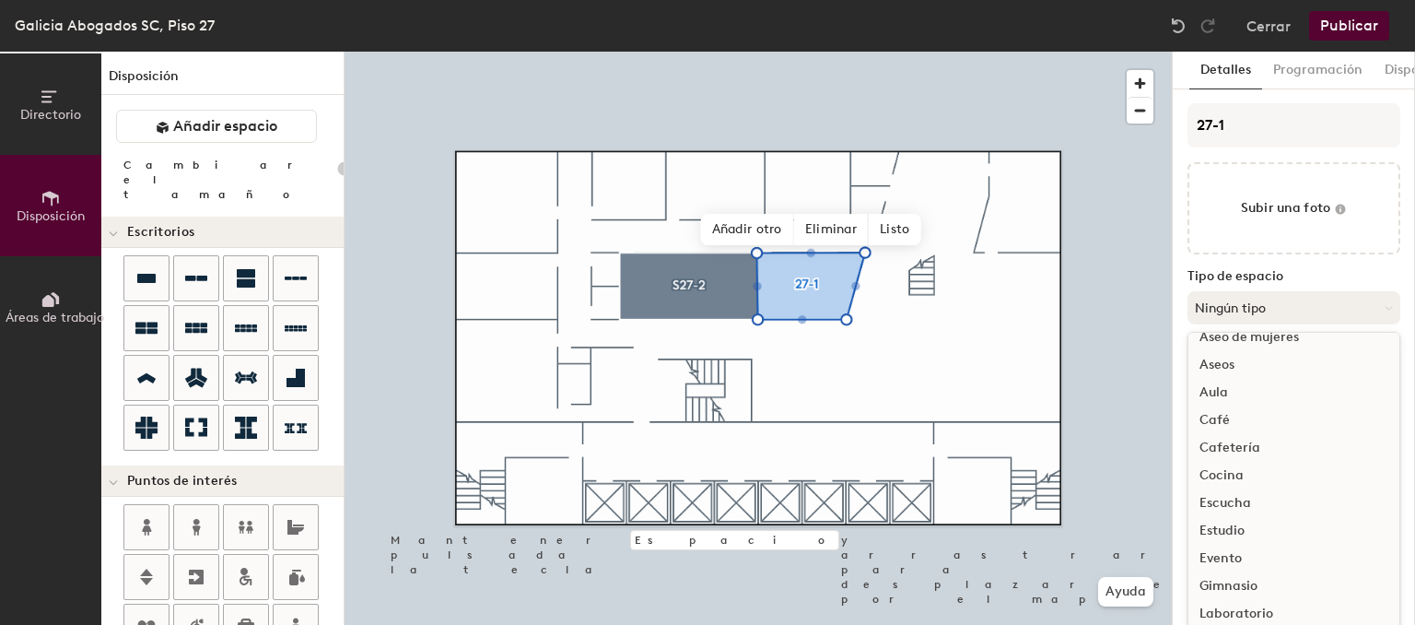
click at [1253, 304] on button "Ningún tipo" at bounding box center [1293, 307] width 213 height 33
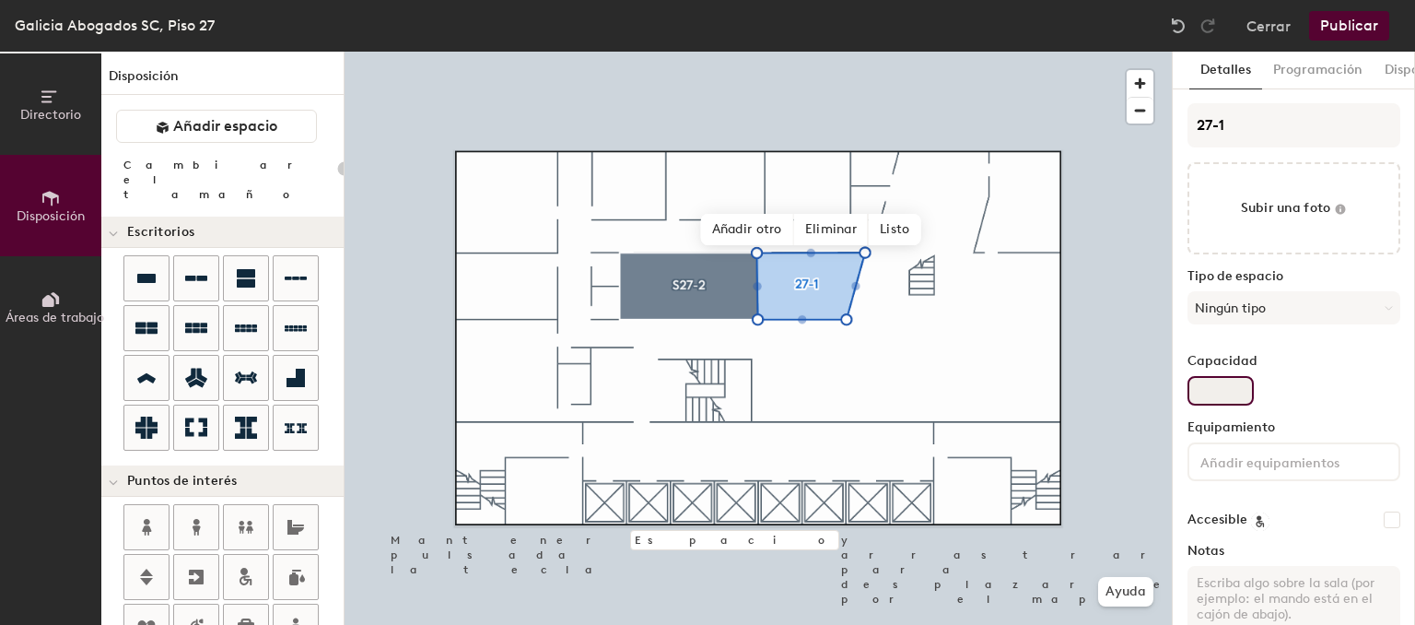
click at [1213, 377] on input "Capacidad" at bounding box center [1220, 390] width 66 height 29
type input "6"
type input "20"
type input "6"
click at [1251, 464] on input at bounding box center [1280, 461] width 166 height 22
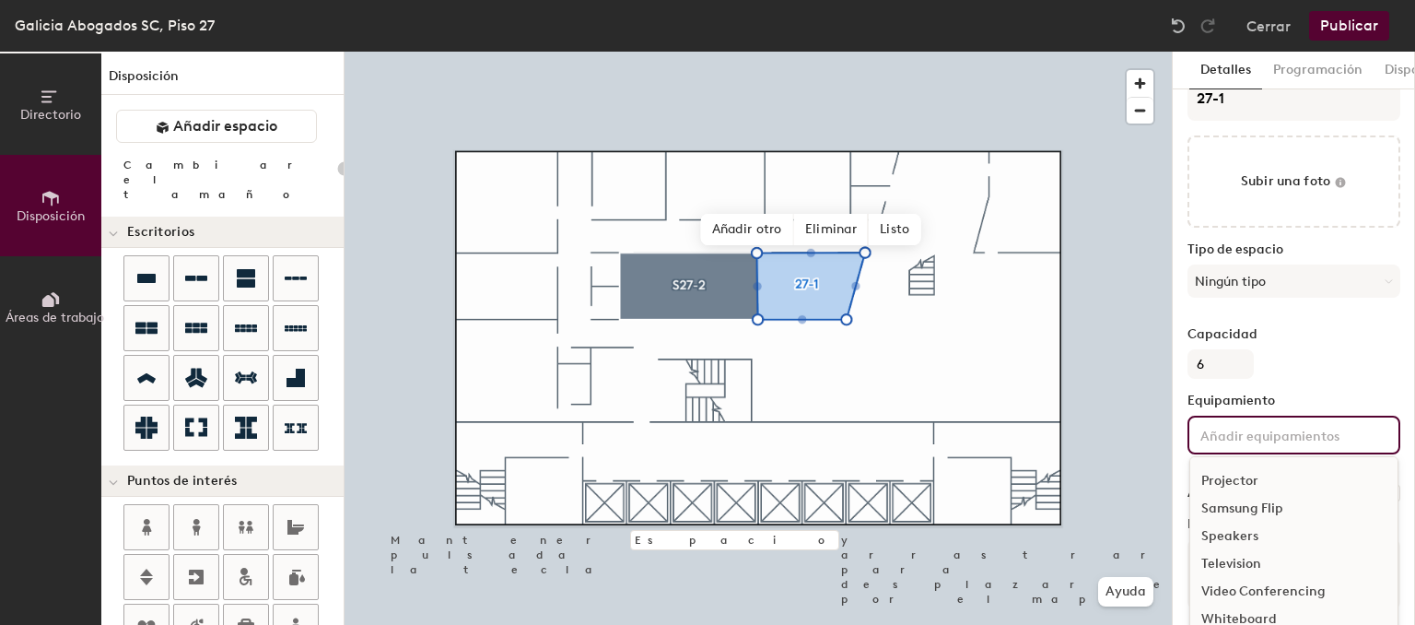
scroll to position [41, 0]
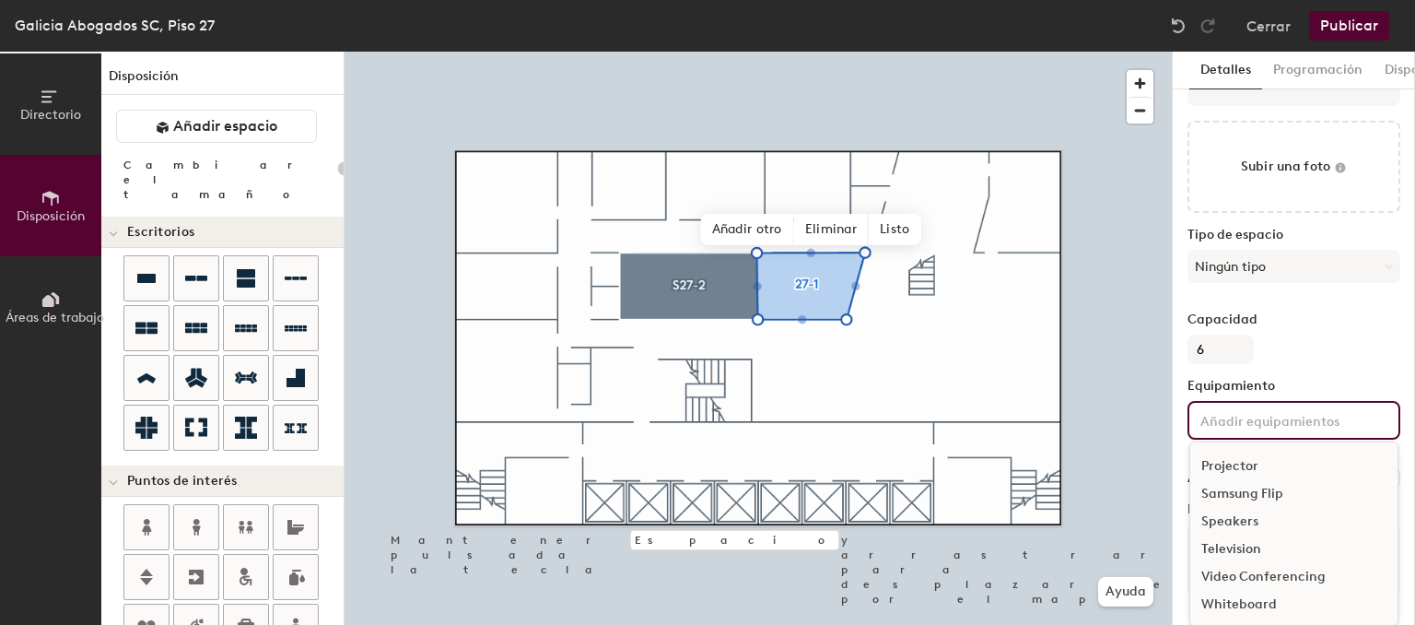
click at [1255, 577] on div "Video Conferencing" at bounding box center [1293, 577] width 207 height 28
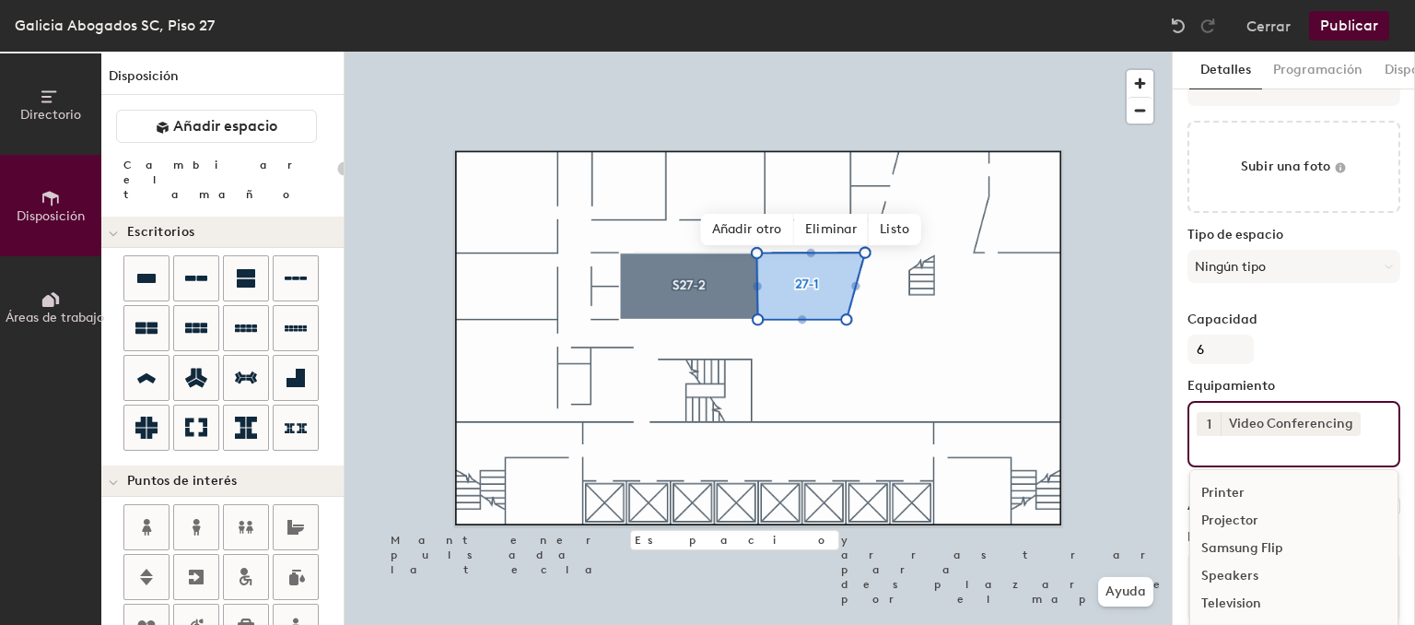
scroll to position [108, 0]
click at [1350, 422] on icon at bounding box center [1350, 422] width 13 height 13
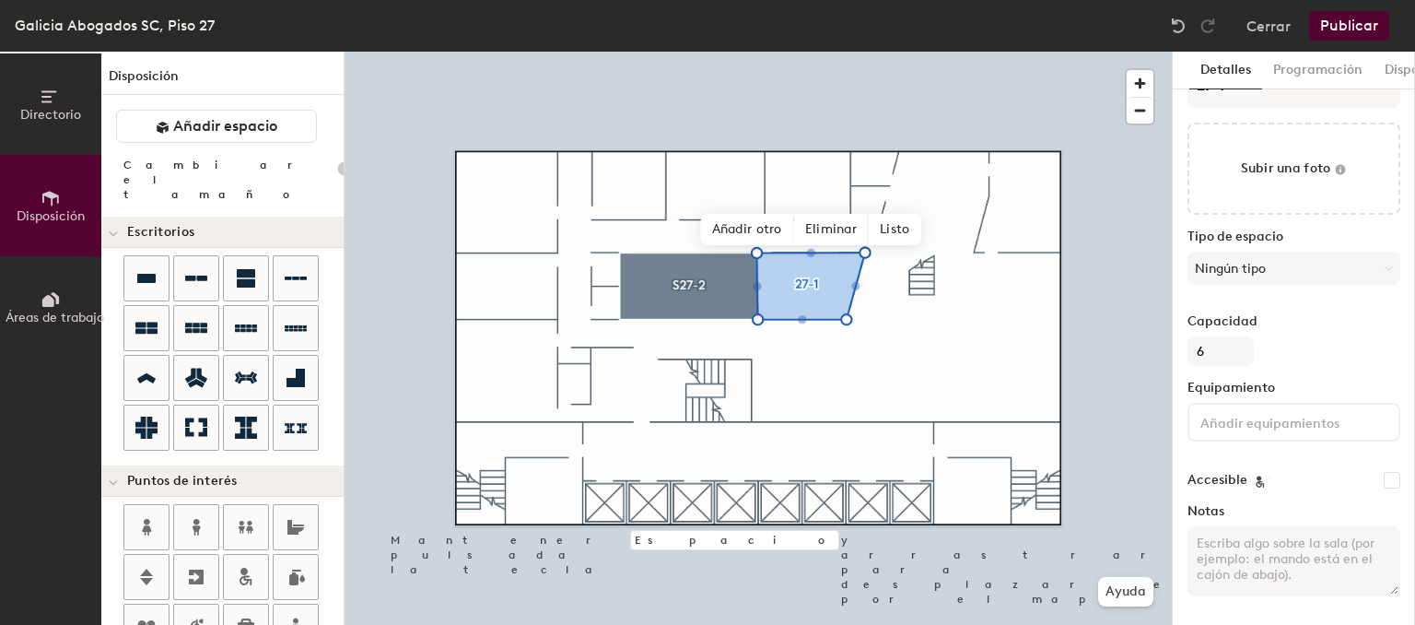
click at [1314, 422] on input at bounding box center [1280, 421] width 166 height 22
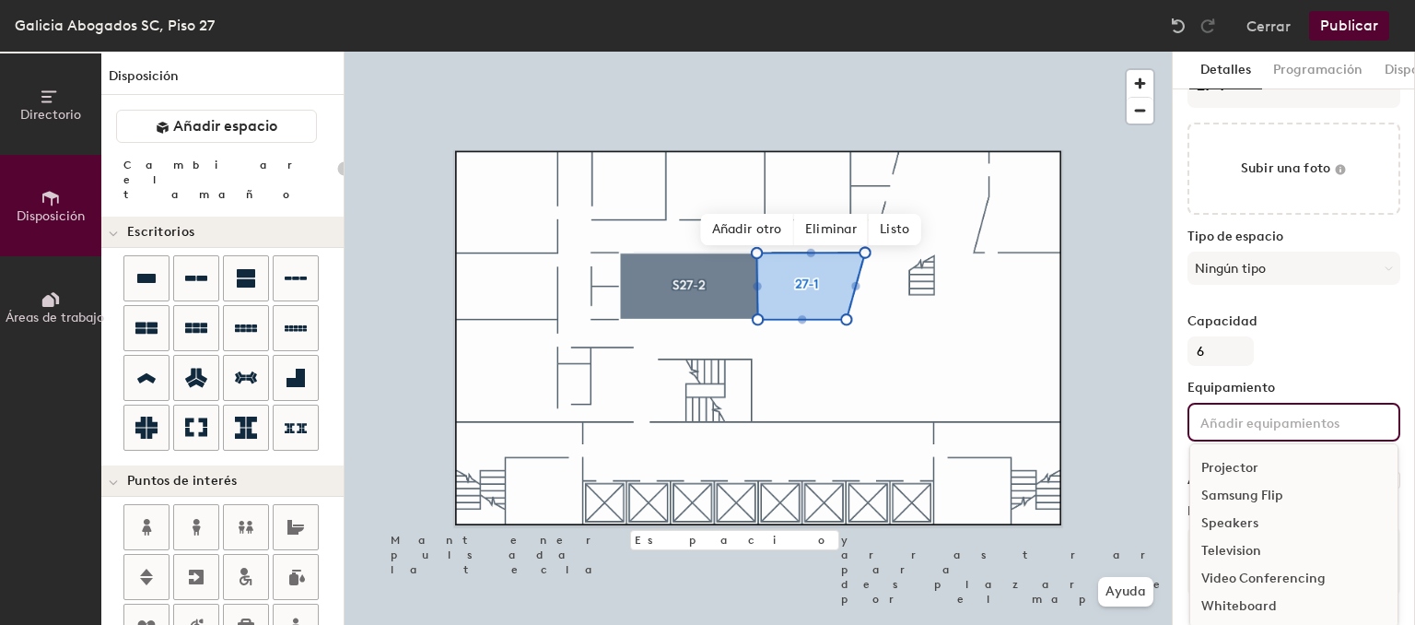
scroll to position [41, 0]
click at [1233, 551] on div "Television" at bounding box center [1293, 549] width 207 height 28
click at [1346, 349] on div "Capacidad 6" at bounding box center [1293, 338] width 213 height 52
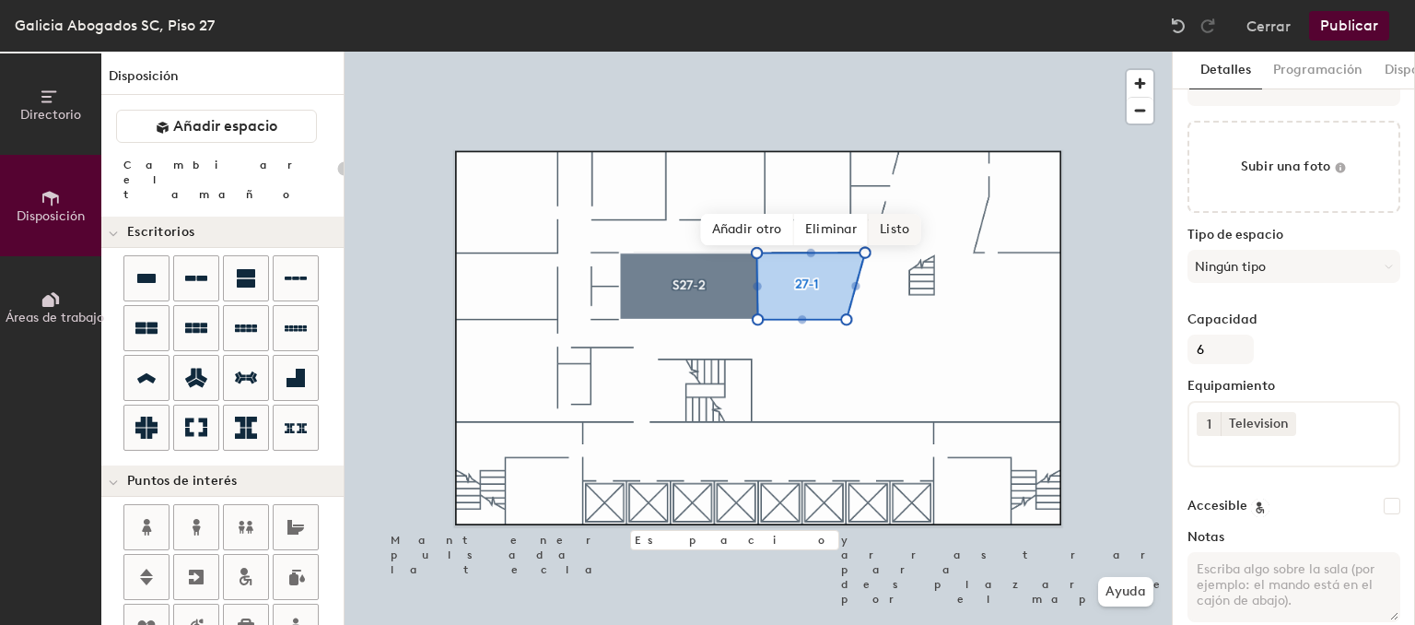
click at [893, 228] on span "Listo" at bounding box center [895, 229] width 52 height 31
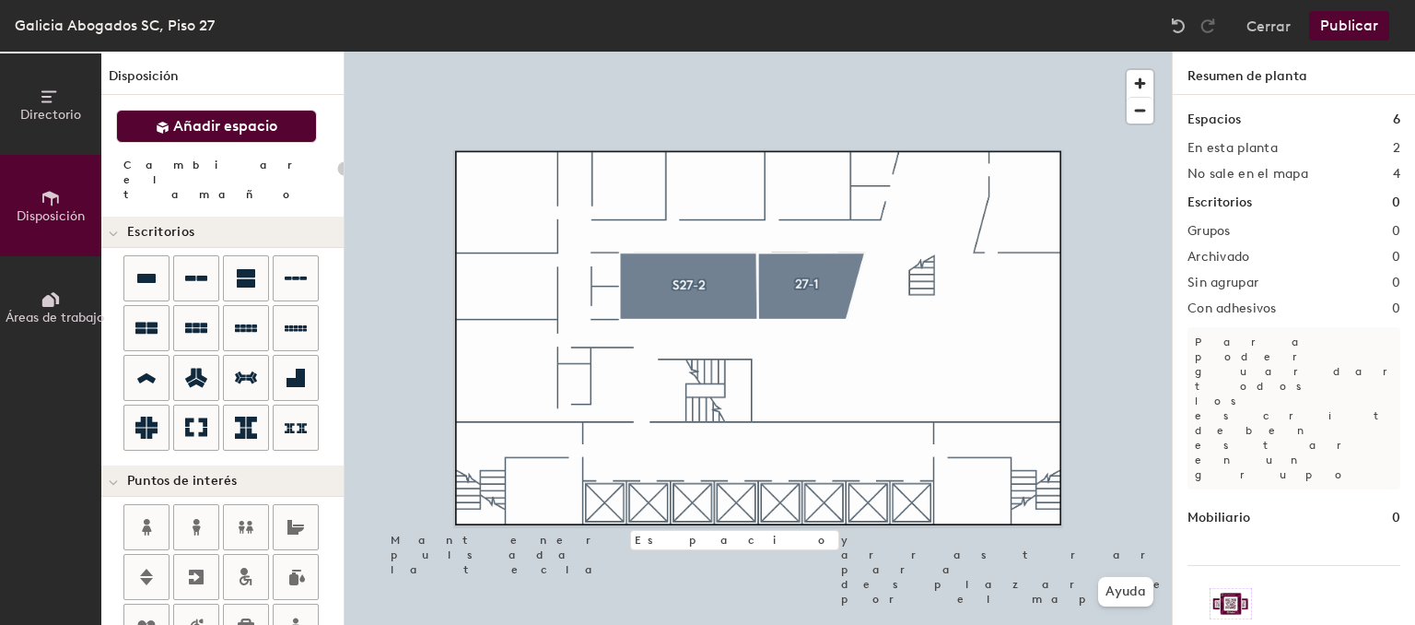
click at [250, 110] on button "Añadir espacio" at bounding box center [216, 126] width 201 height 33
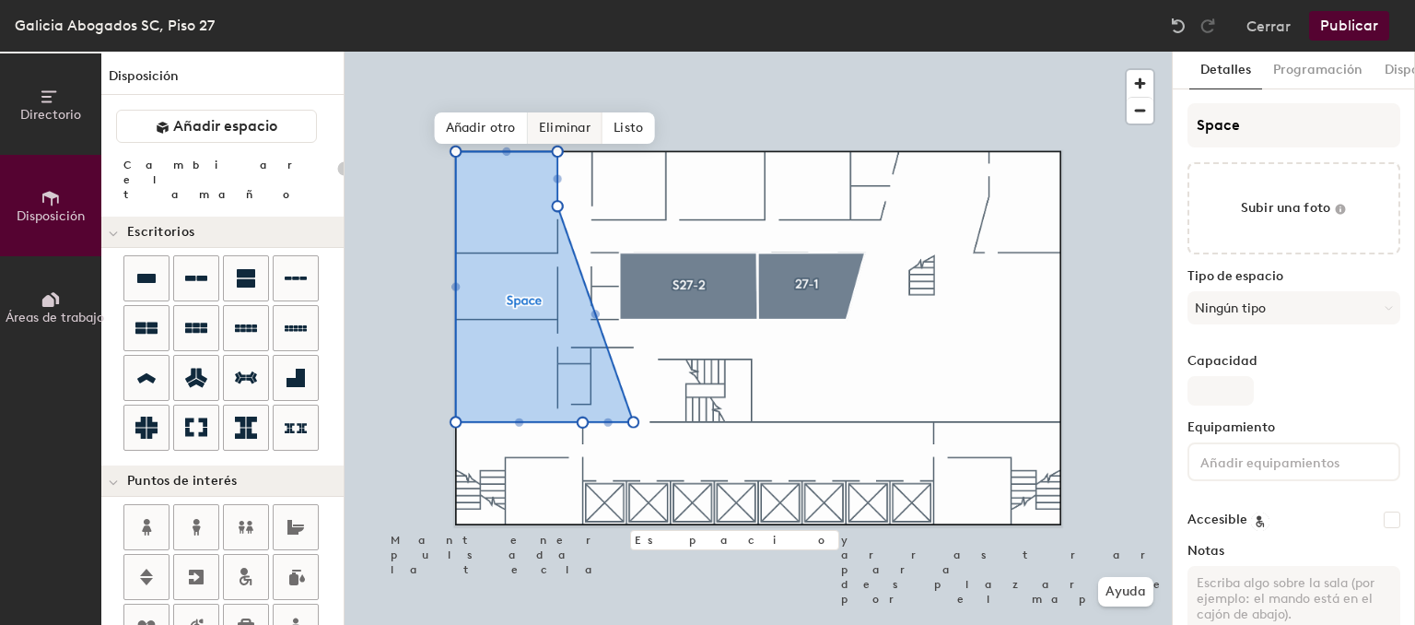
click at [566, 123] on span "Eliminar" at bounding box center [565, 127] width 75 height 31
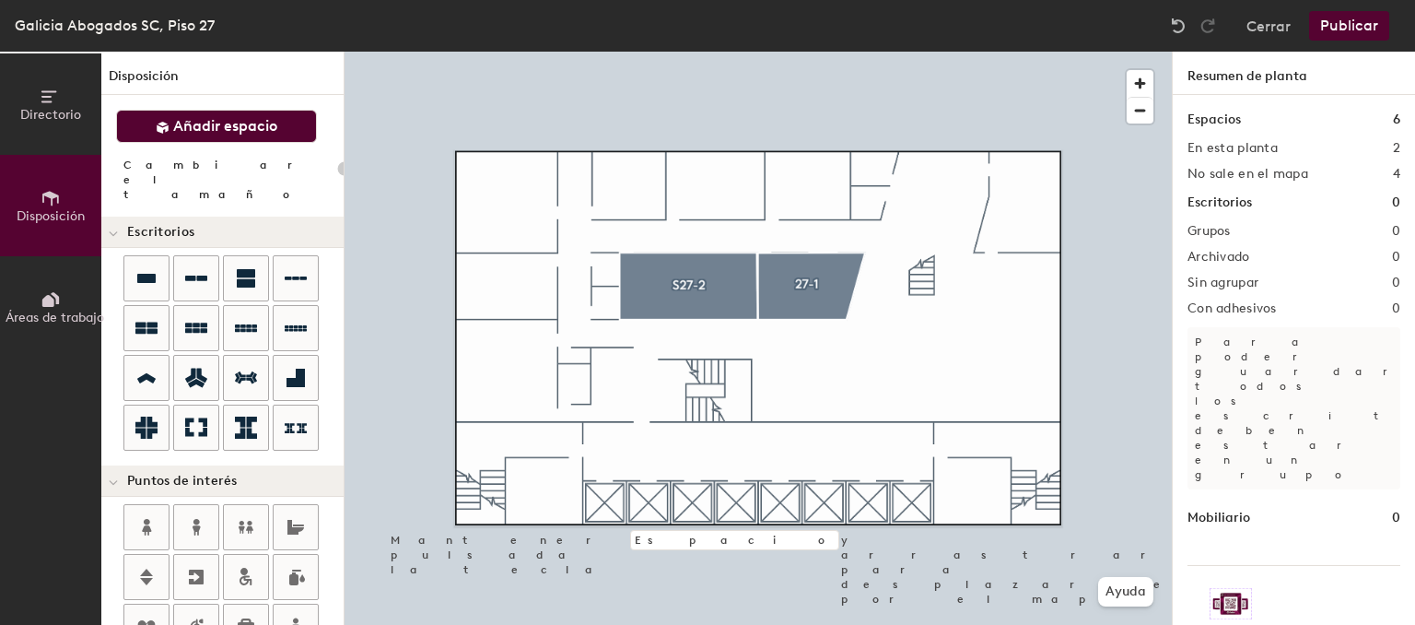
click at [246, 133] on span "Añadir espacio" at bounding box center [225, 126] width 104 height 18
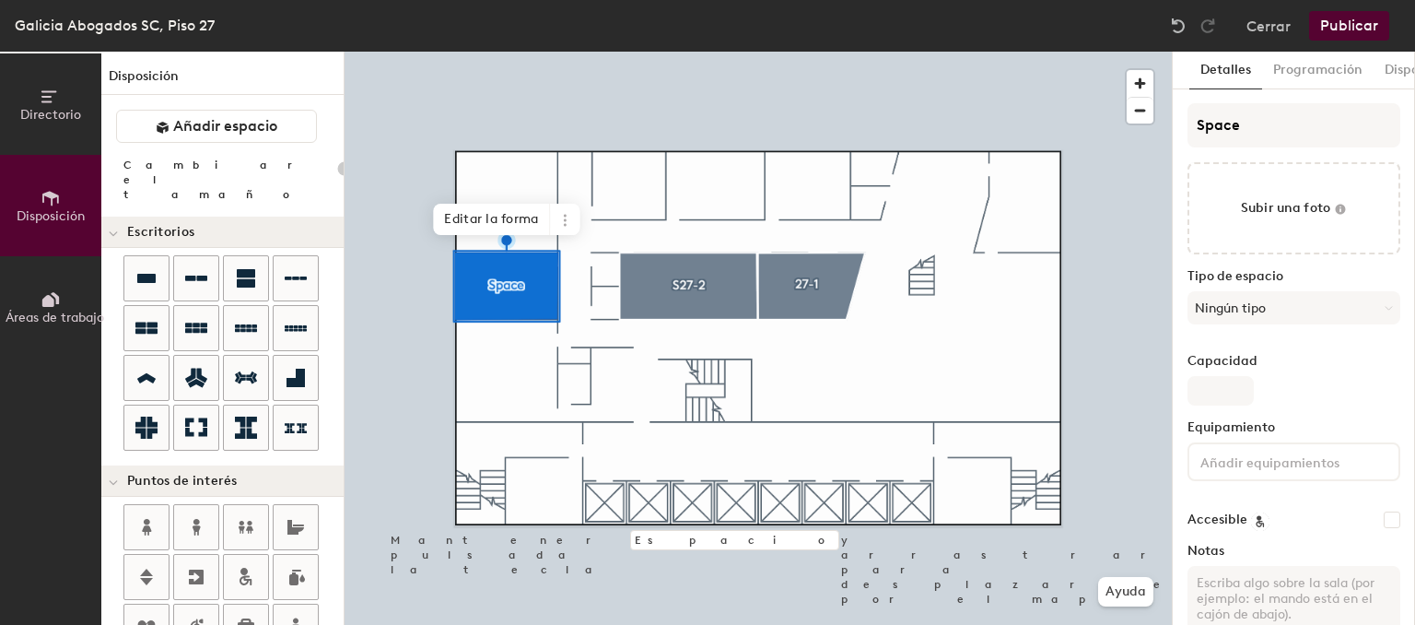
type input "20"
click at [1263, 134] on input "Space" at bounding box center [1293, 125] width 213 height 44
drag, startPoint x: 1263, startPoint y: 134, endPoint x: 1025, endPoint y: 168, distance: 240.0
click at [1187, 147] on input "Space" at bounding box center [1293, 125] width 213 height 44
type input "2"
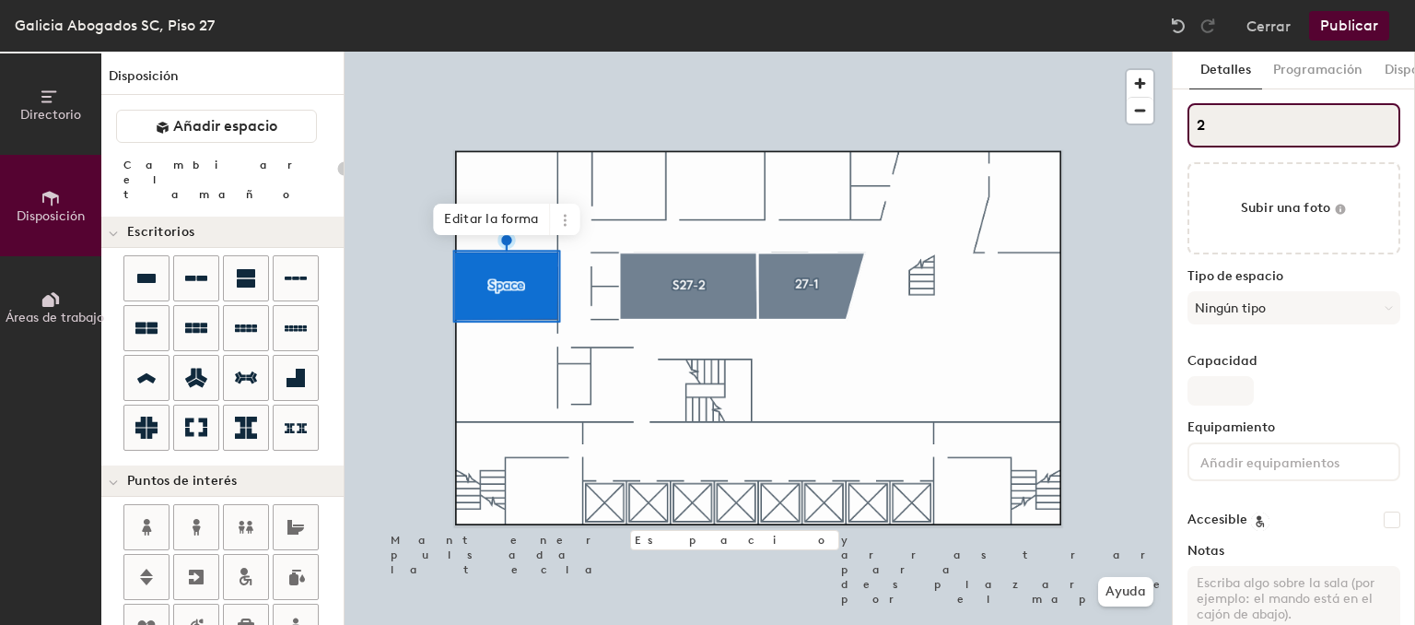
type input "20"
type input "27"
type input "20"
type input "27-"
type input "20"
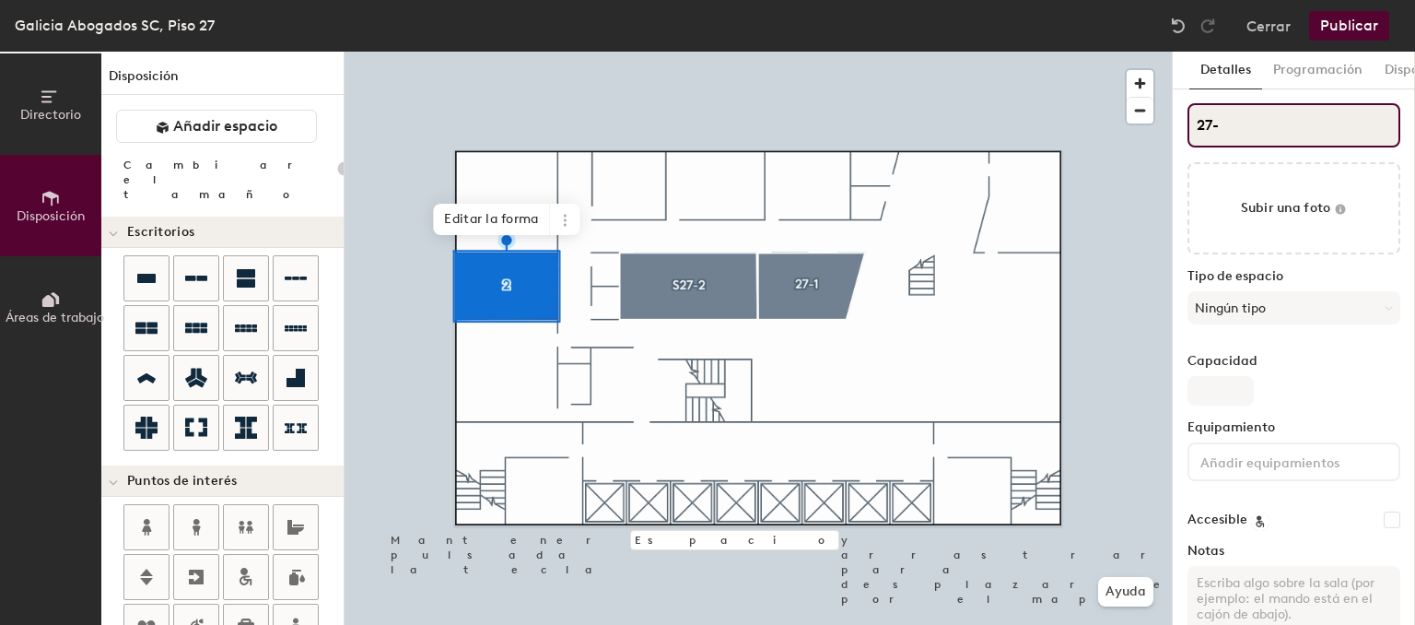
type input "27-3"
type input "20"
type input "27-3"
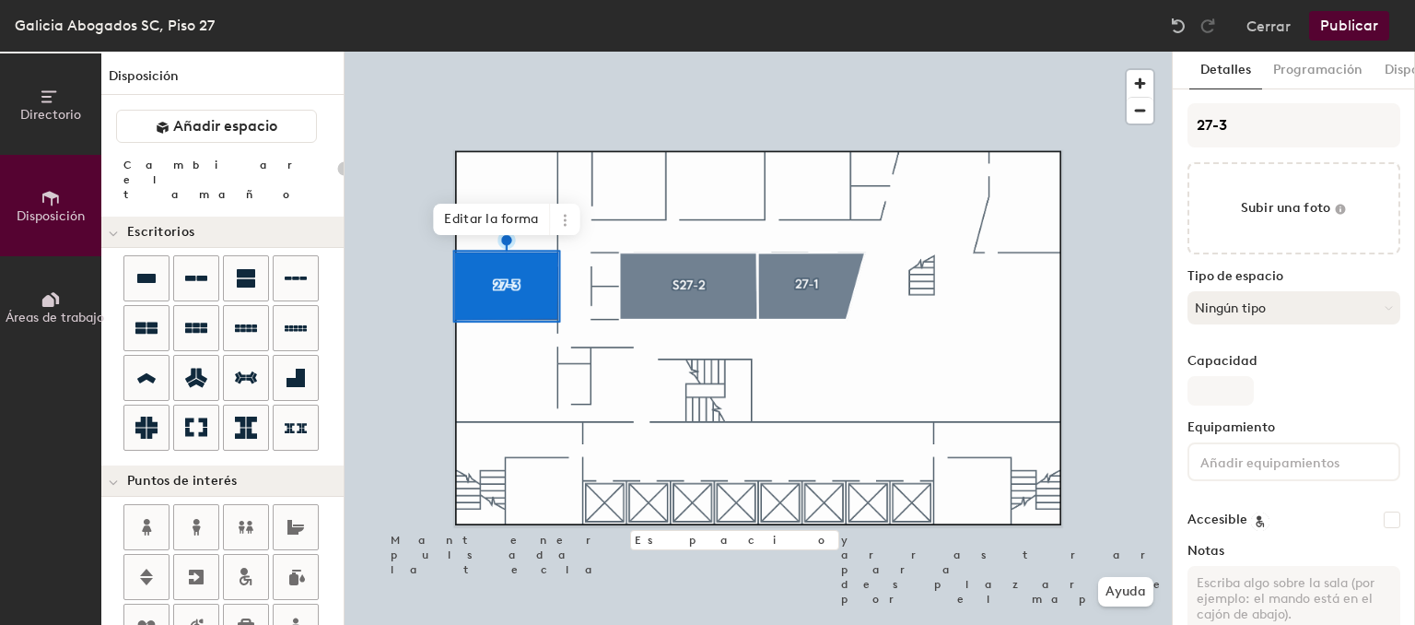
click at [1295, 306] on button "Ningún tipo" at bounding box center [1293, 307] width 213 height 33
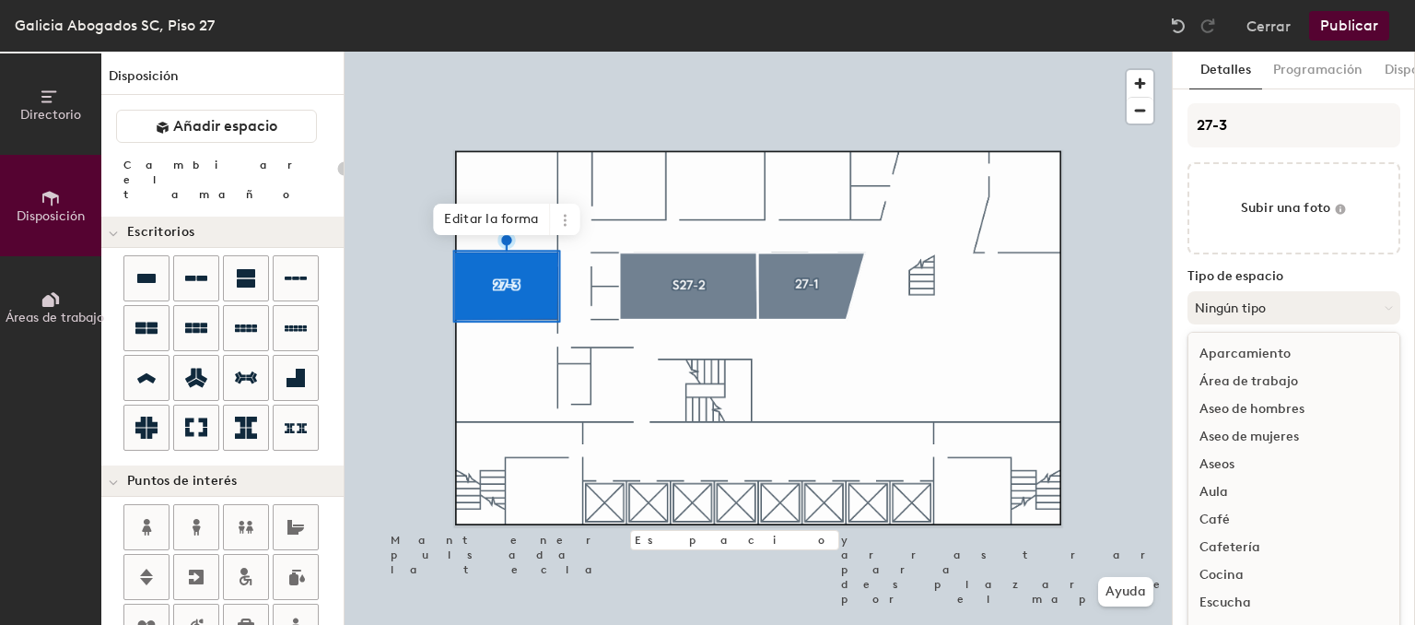
click at [1295, 306] on button "Ningún tipo" at bounding box center [1293, 307] width 213 height 33
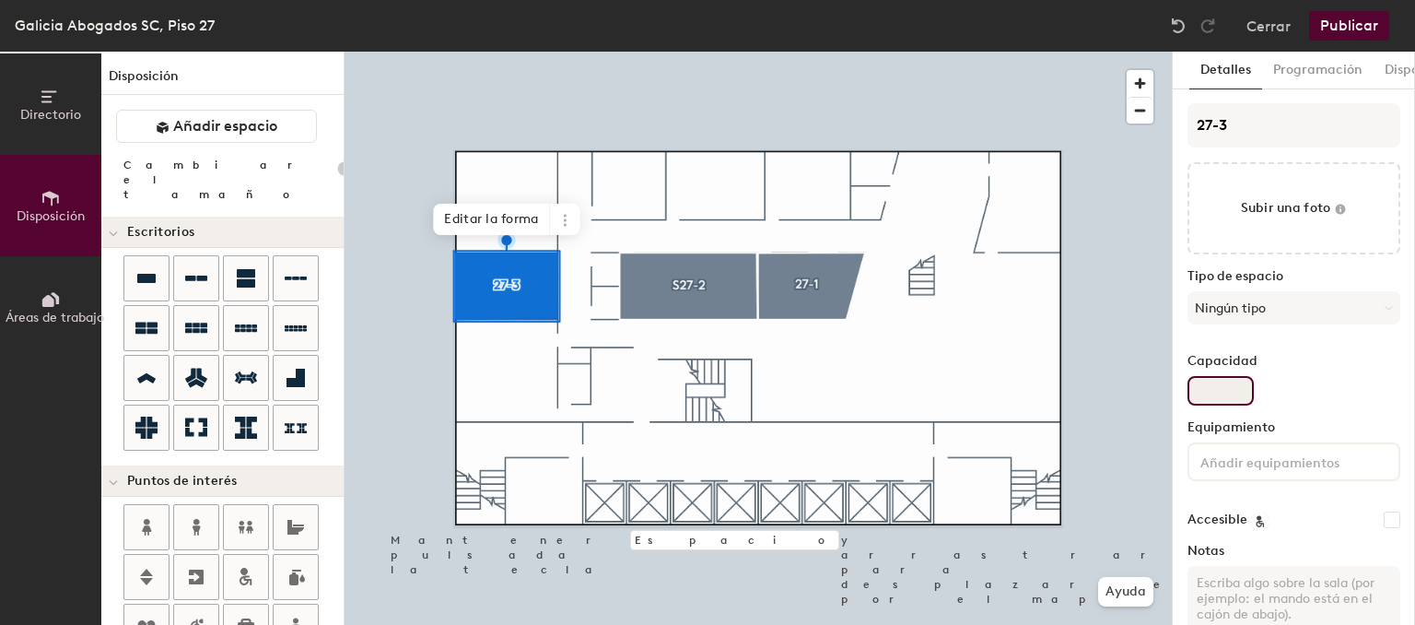
click at [1227, 400] on input "Capacidad" at bounding box center [1220, 390] width 66 height 29
type input "8"
type input "20"
type input "8"
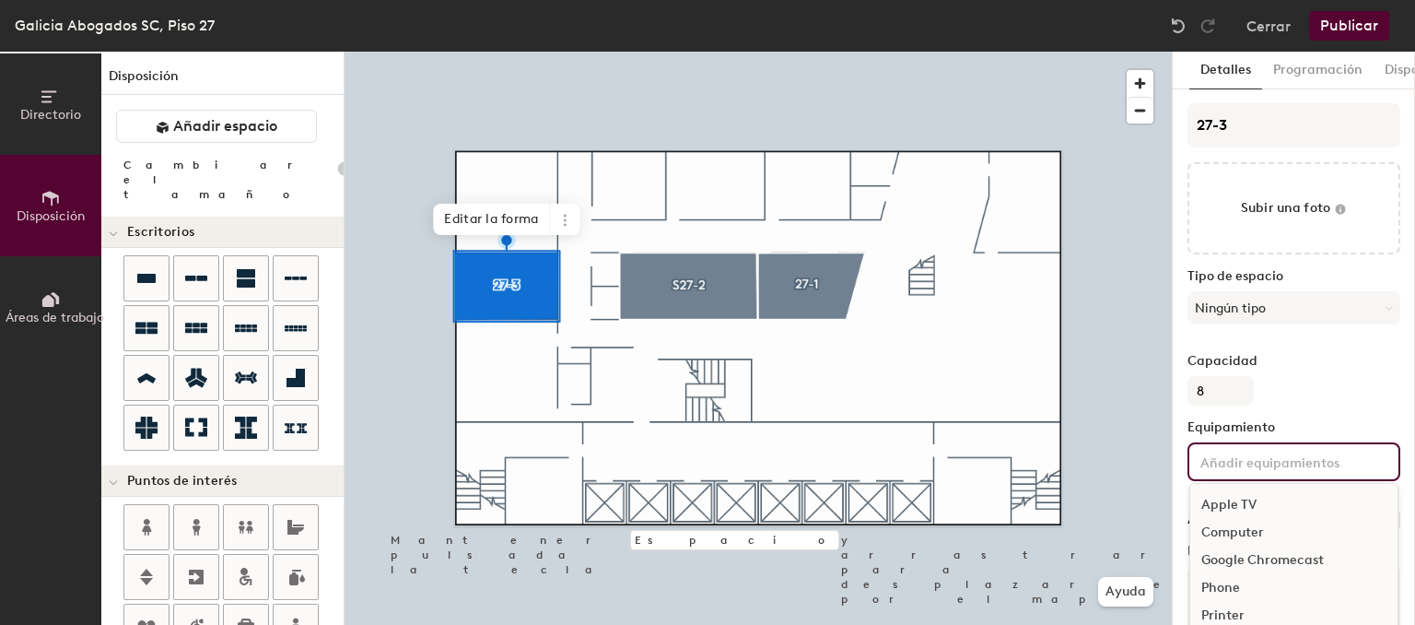
click at [1301, 464] on input at bounding box center [1280, 461] width 166 height 22
type input "20"
type input "vi"
click at [1274, 543] on div "Video Conferencing" at bounding box center [1293, 533] width 207 height 28
type input "20"
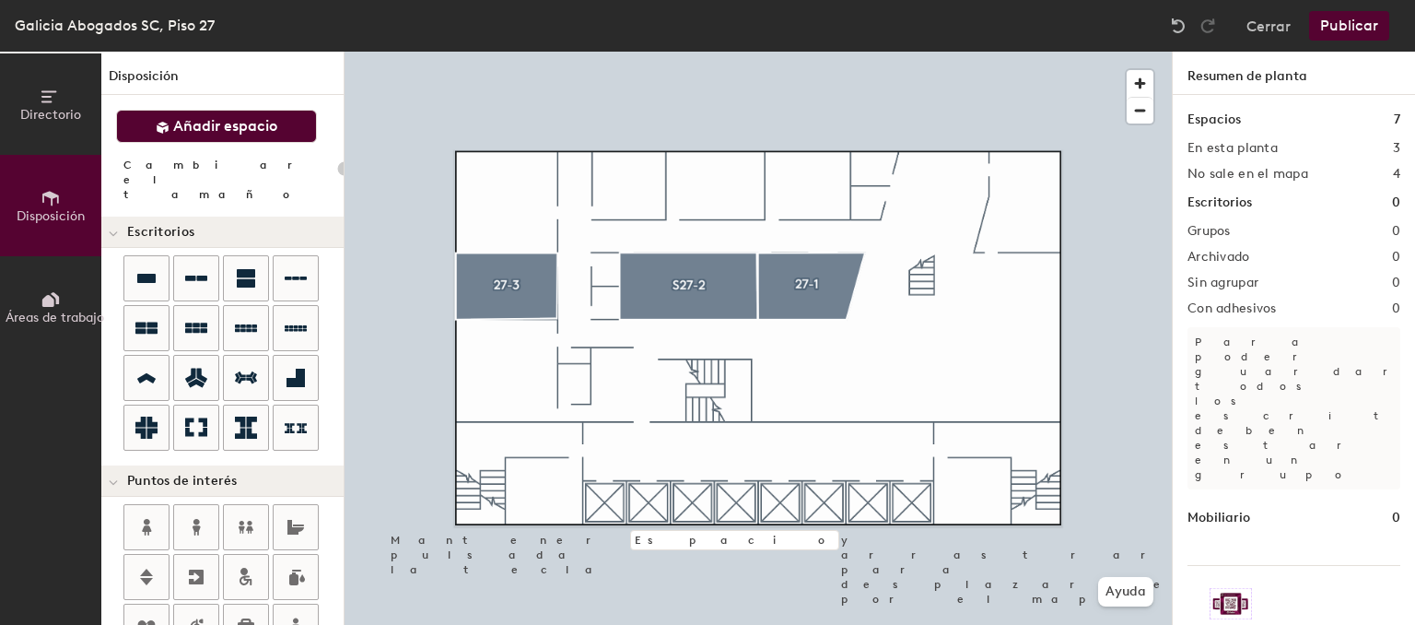
click at [271, 137] on button "Añadir espacio" at bounding box center [216, 126] width 201 height 33
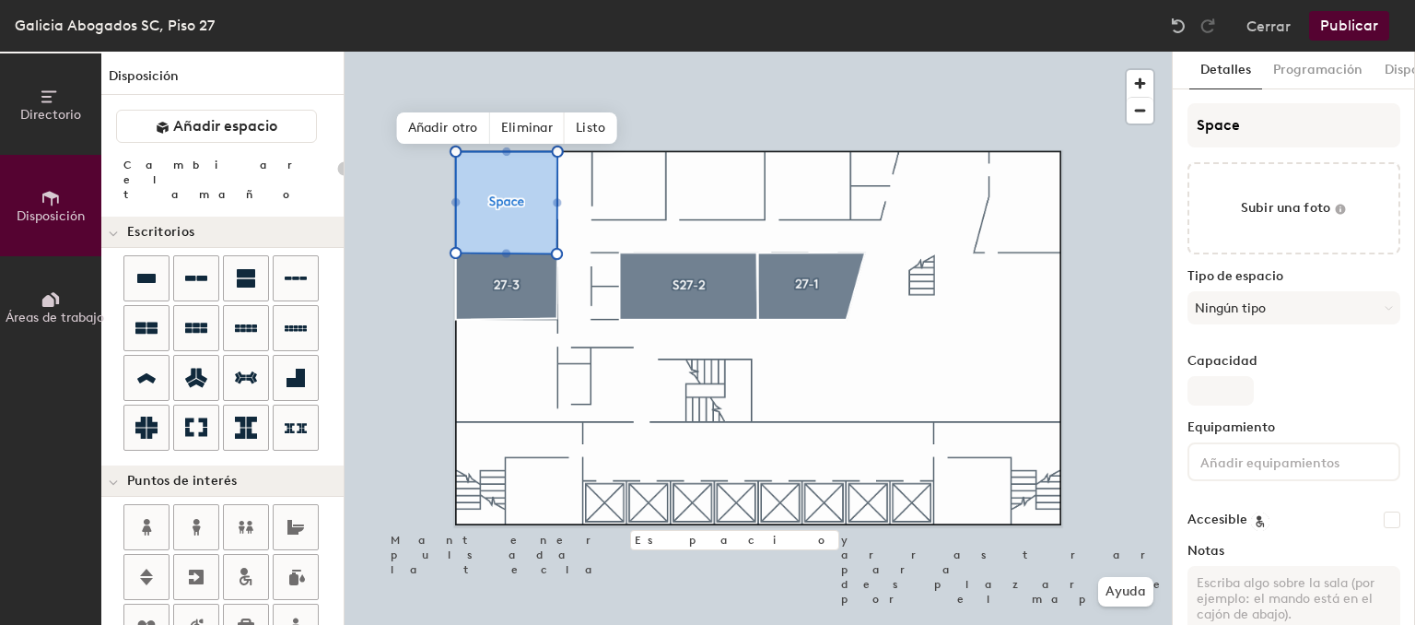
type input "20"
drag, startPoint x: 1255, startPoint y: 135, endPoint x: 794, endPoint y: 130, distance: 460.6
click at [1187, 130] on input "Space" at bounding box center [1293, 125] width 213 height 44
type input "2"
type input "20"
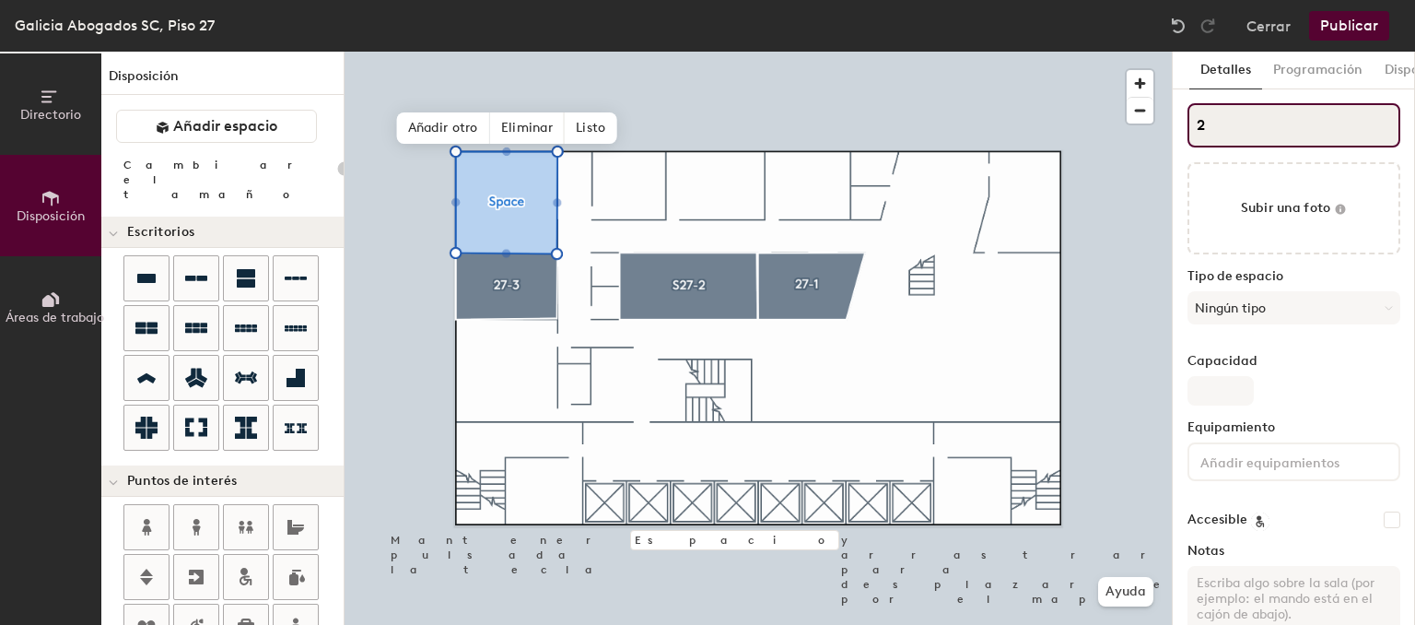
type input "27"
type input "20"
type input "27-"
type input "20"
type input "27-4"
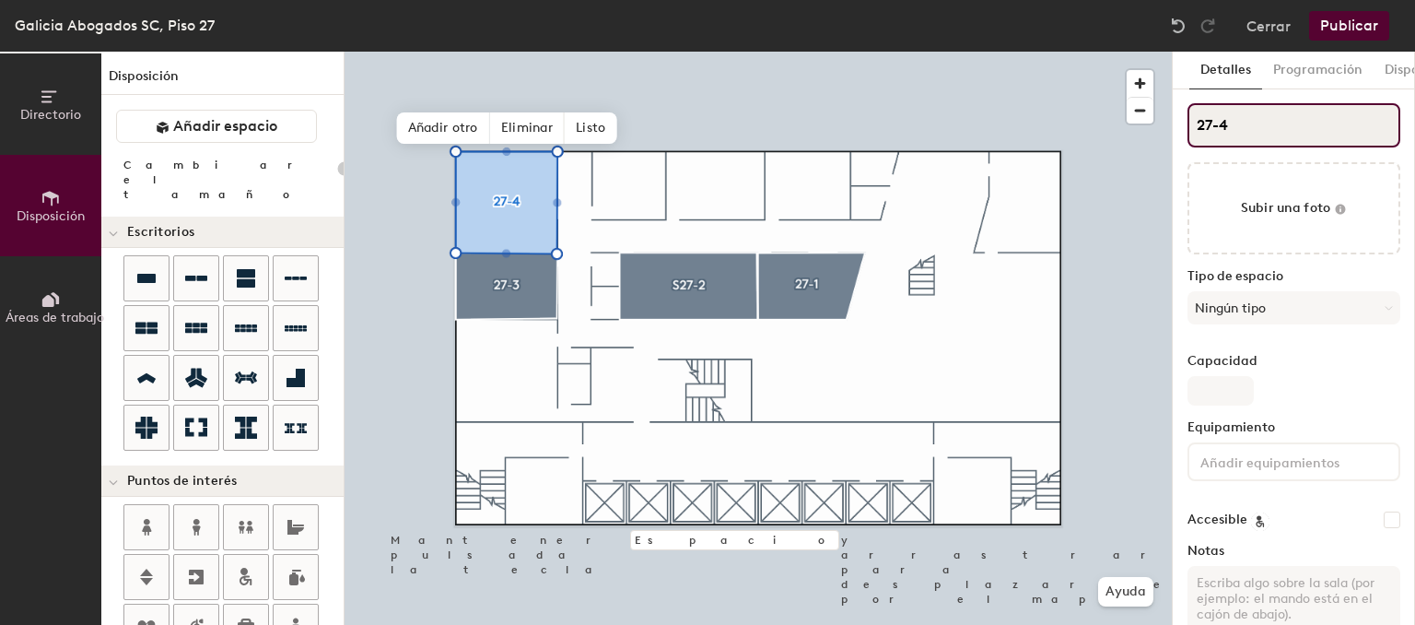
type input "20"
type input "27-4"
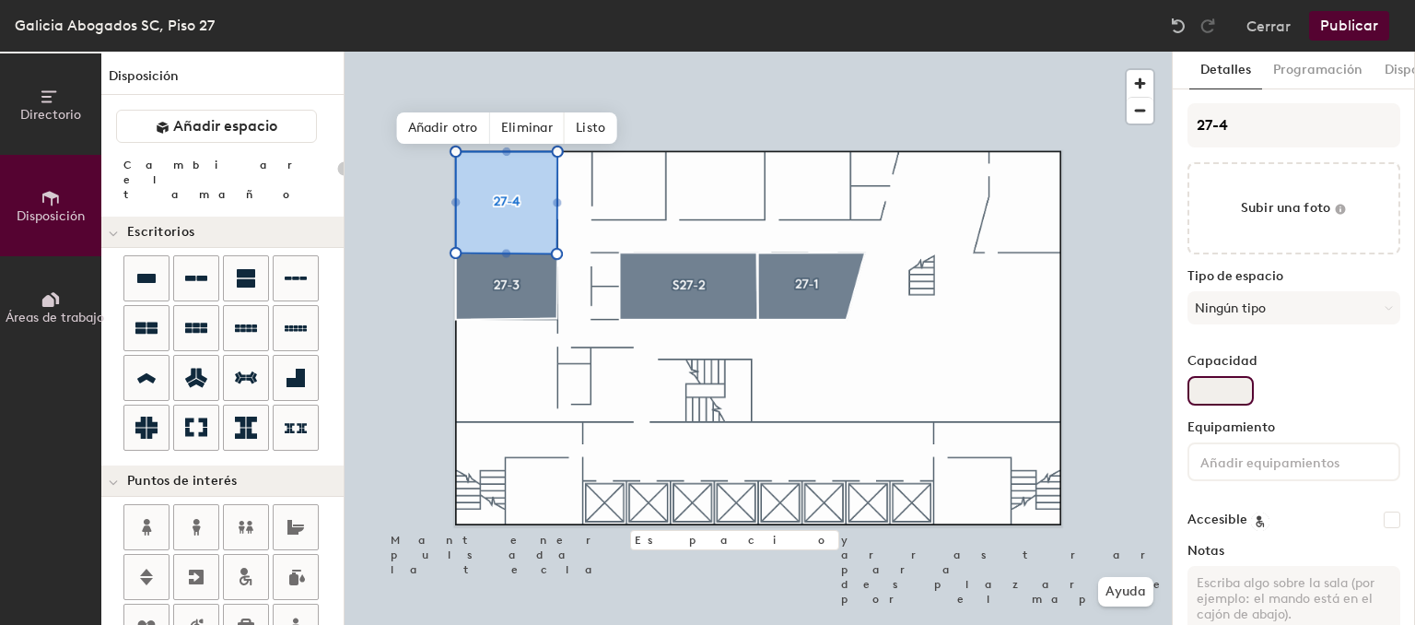
click at [1210, 383] on input "Capacidad" at bounding box center [1220, 390] width 66 height 29
type input "1"
type input "20"
type input "10"
type input "20"
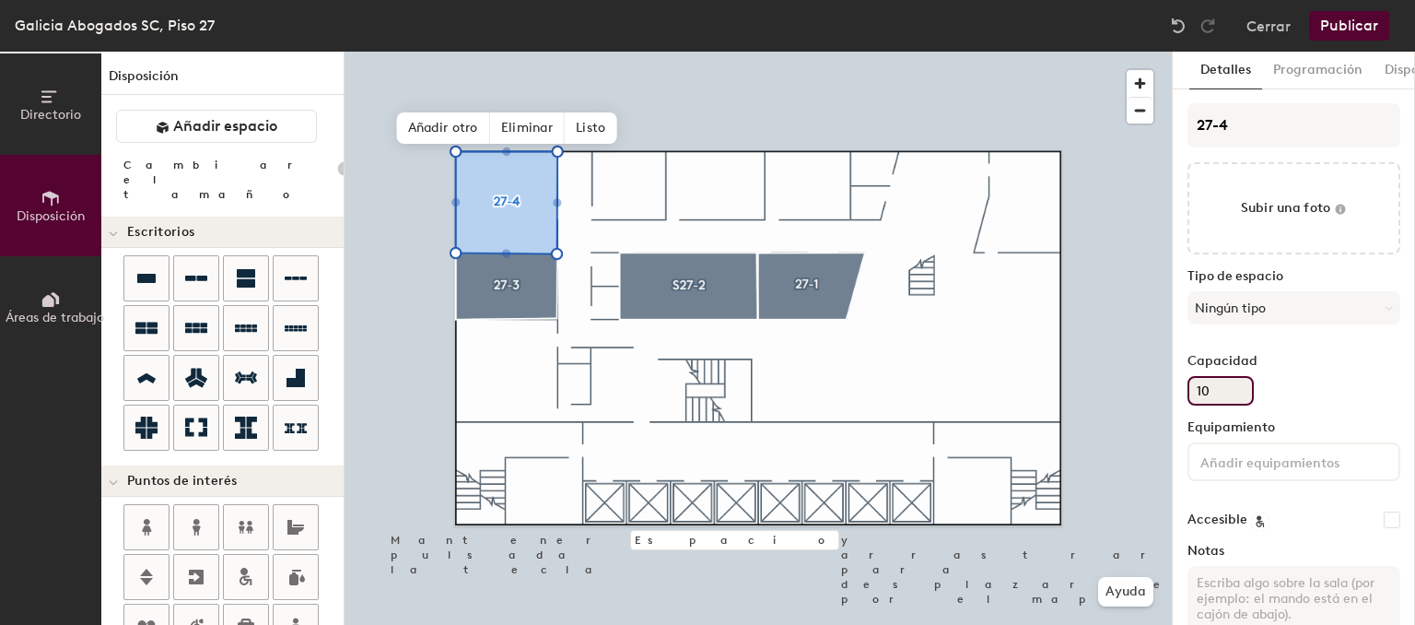
type input "10"
click at [1288, 455] on input at bounding box center [1280, 461] width 166 height 22
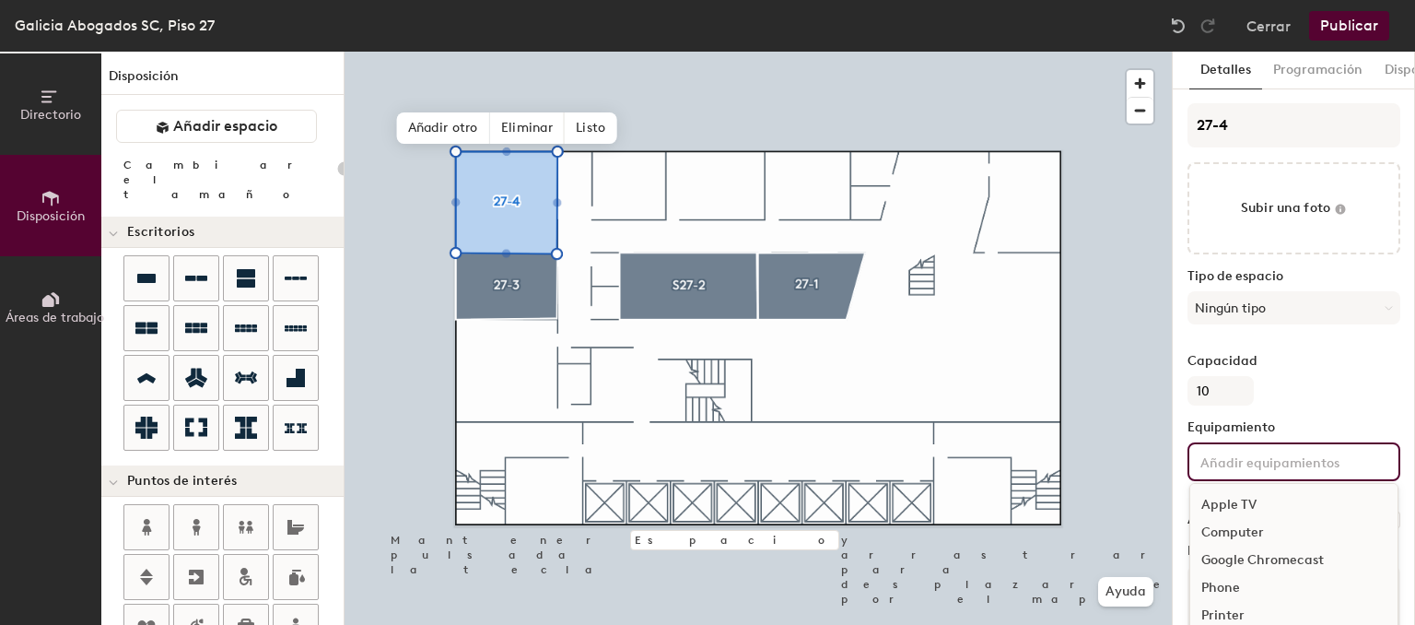
scroll to position [135, 0]
click at [1258, 613] on div "Video Conferencing" at bounding box center [1293, 618] width 207 height 28
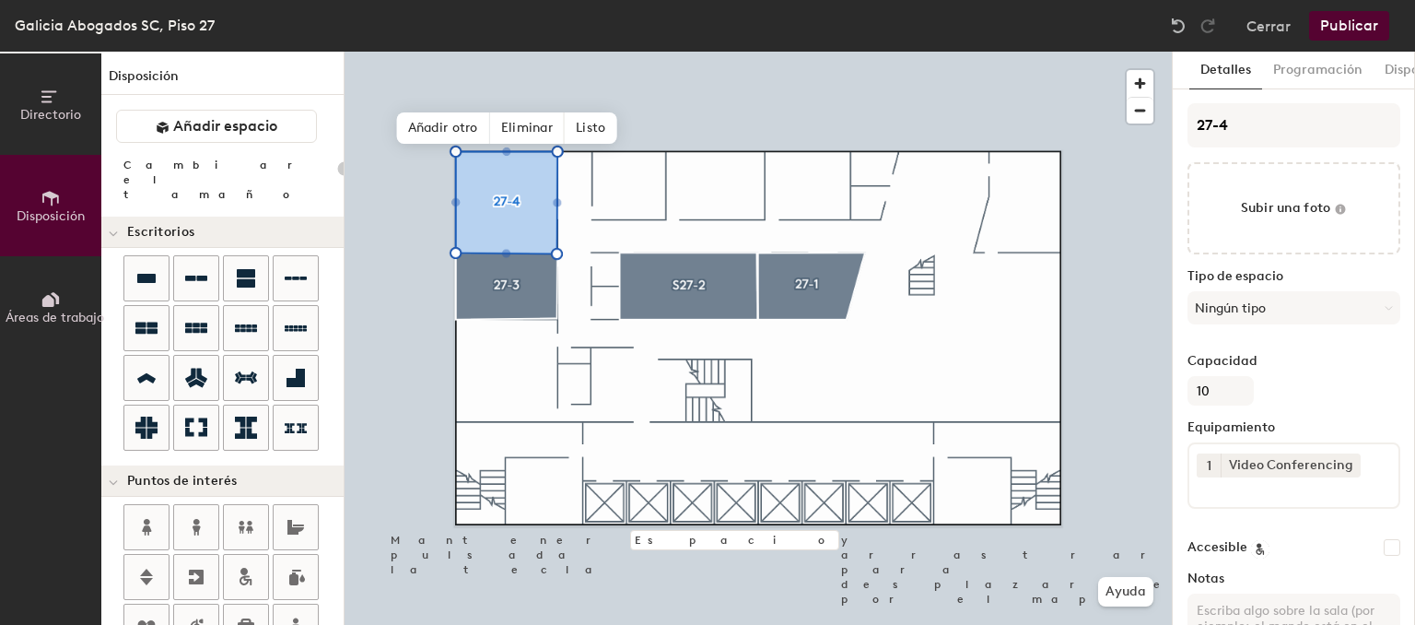
click at [1360, 392] on div "Capacidad 10" at bounding box center [1293, 380] width 213 height 52
click at [602, 123] on span "Listo" at bounding box center [591, 127] width 52 height 31
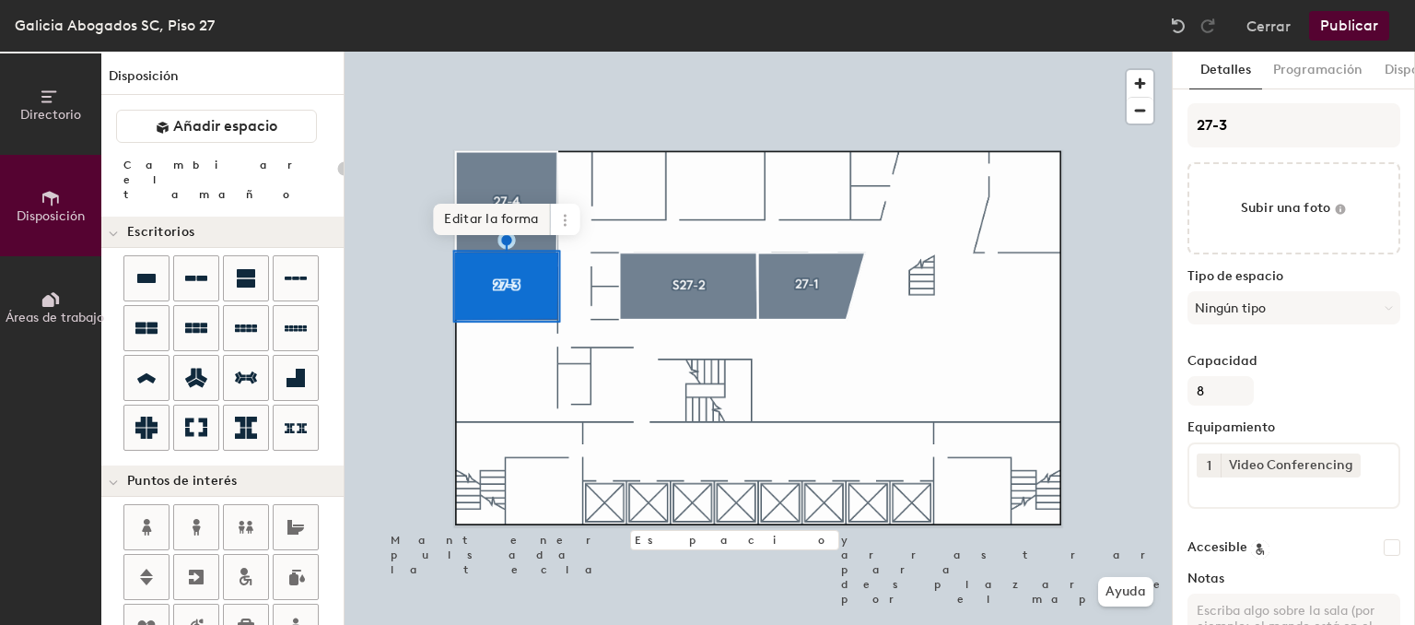
click at [520, 223] on span "Editar la forma" at bounding box center [491, 219] width 117 height 31
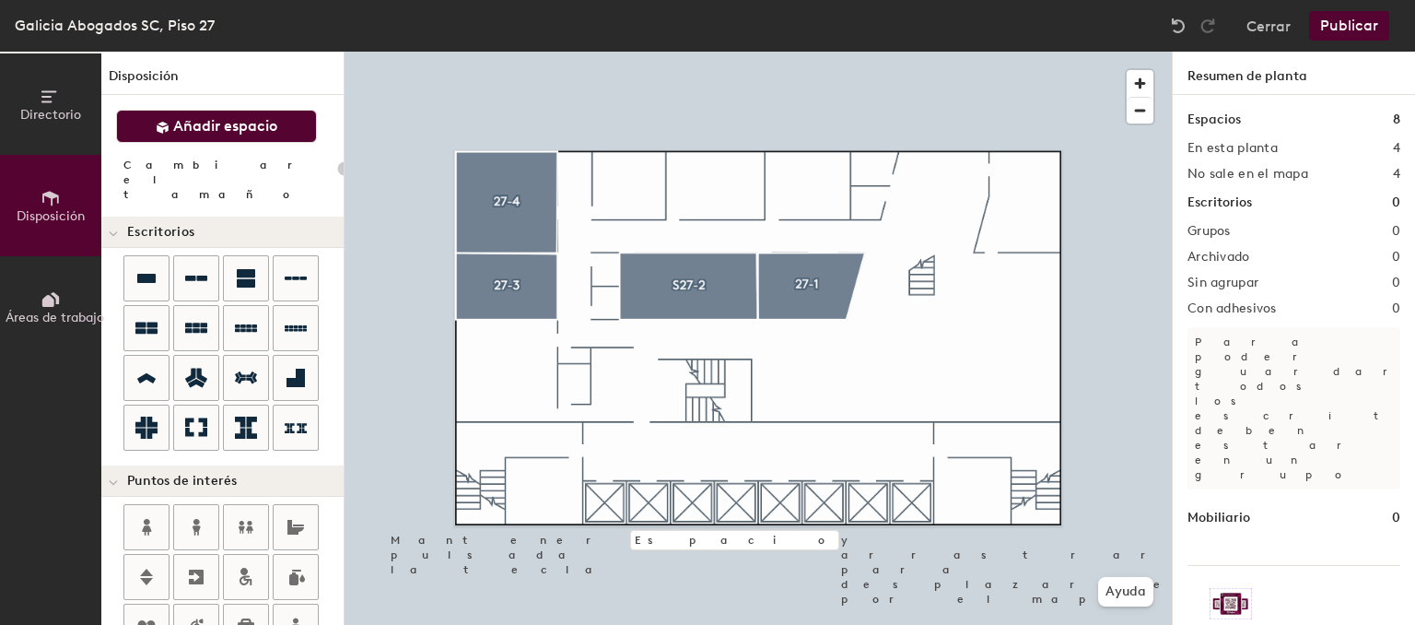
click at [221, 124] on span "Añadir espacio" at bounding box center [225, 126] width 104 height 18
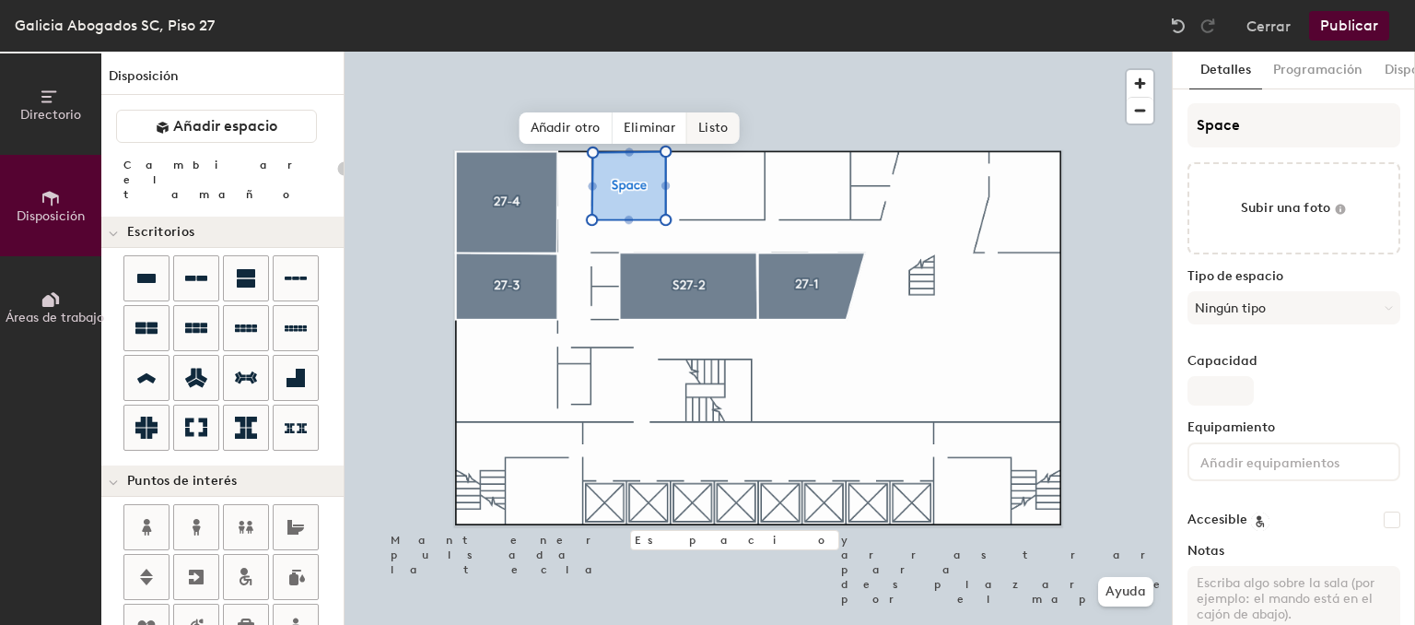
type input "20"
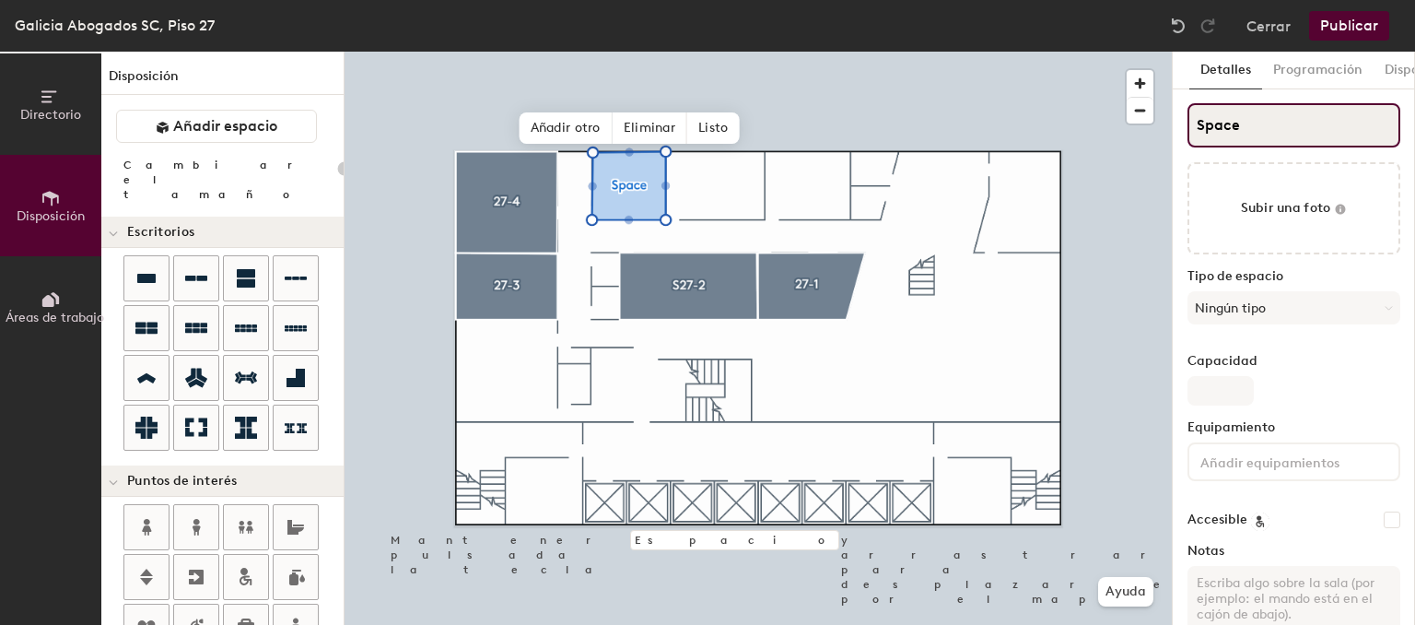
drag, startPoint x: 1255, startPoint y: 130, endPoint x: 881, endPoint y: 127, distance: 374.0
click at [1187, 127] on input "Space" at bounding box center [1293, 125] width 213 height 44
type input "2"
type input "20"
type input "27"
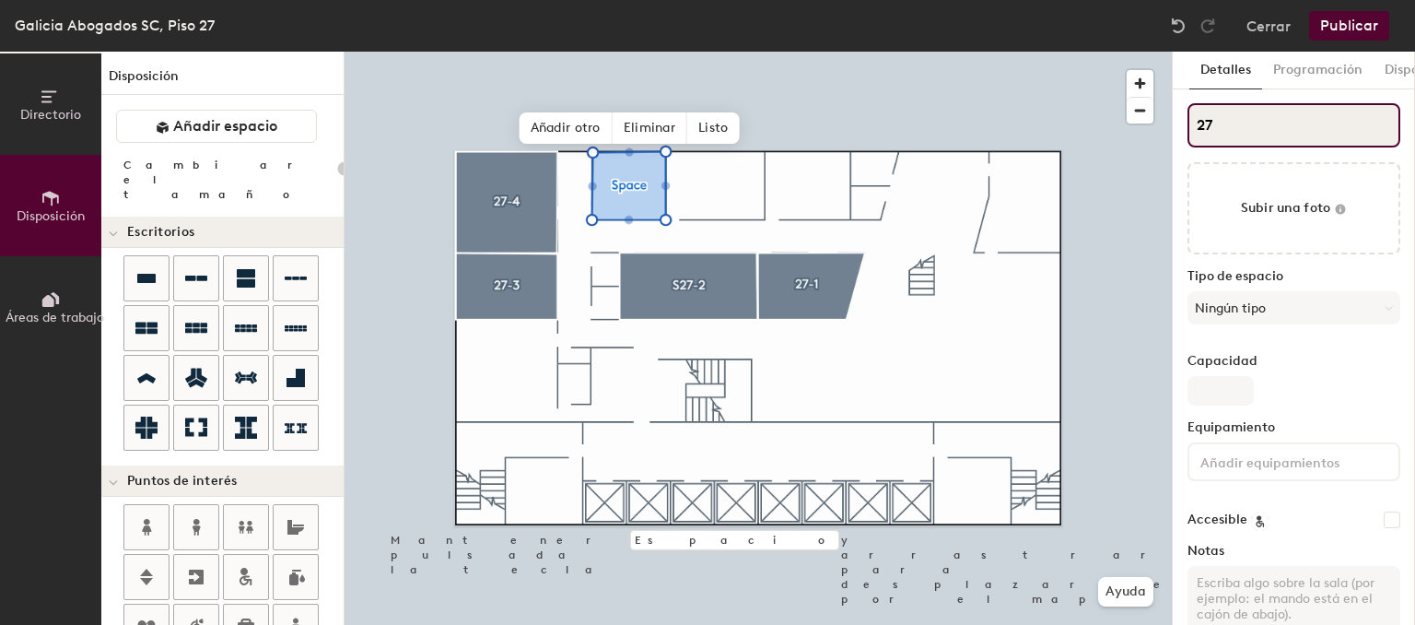
type input "20"
type input "27-"
type input "20"
type input "27-5"
type input "20"
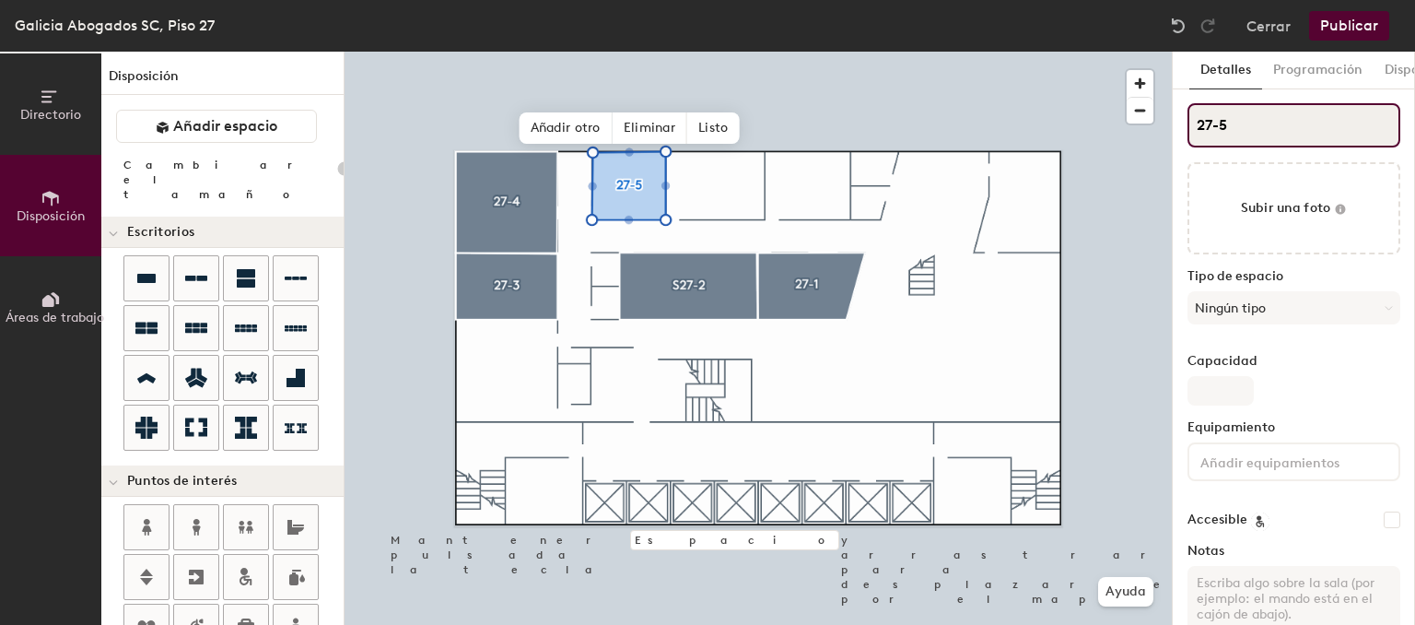
type input "27-5"
click at [1218, 363] on label "Capacidad" at bounding box center [1293, 361] width 213 height 15
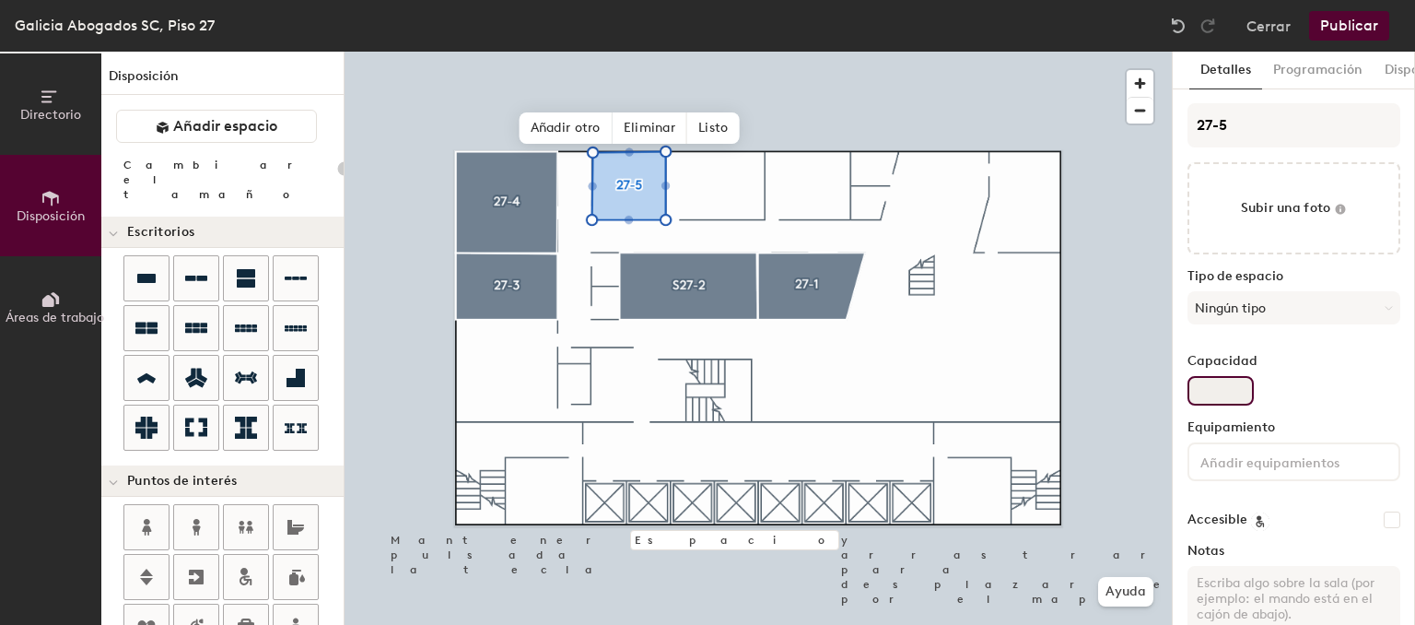
click at [1218, 376] on input "Capacidad" at bounding box center [1220, 390] width 66 height 29
type input "6"
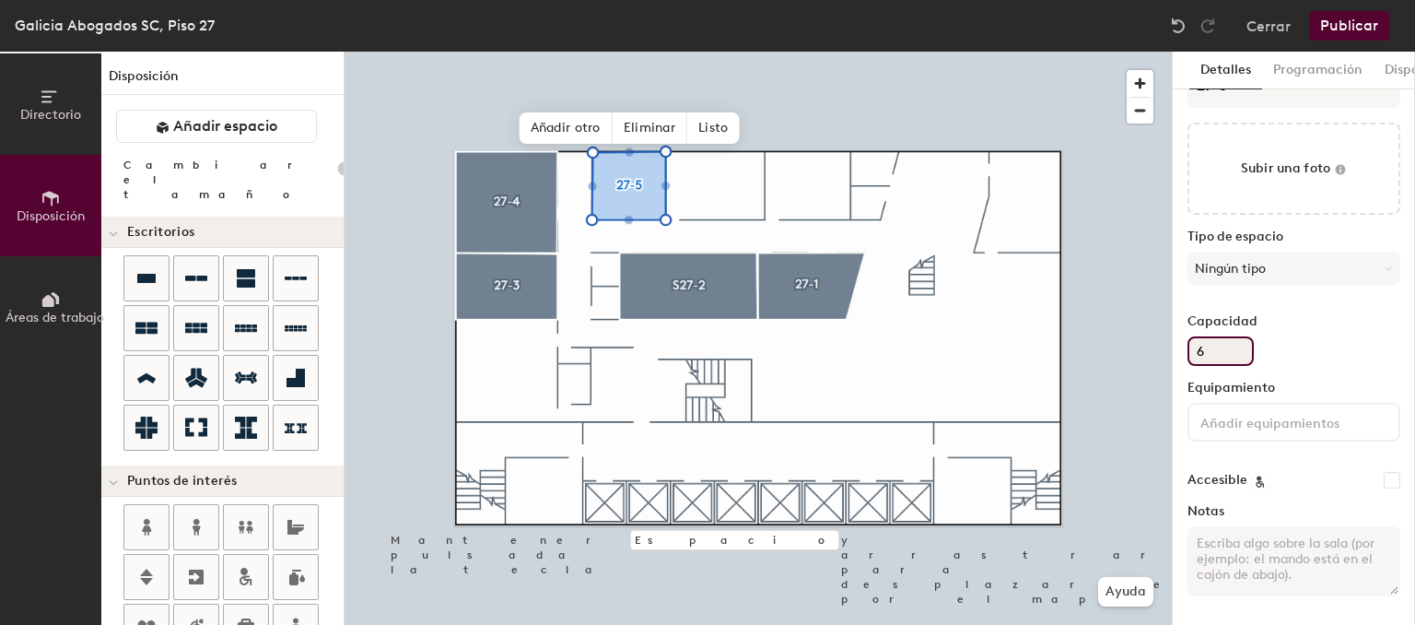
type input "20"
type input "6"
click at [1261, 429] on input at bounding box center [1280, 421] width 166 height 22
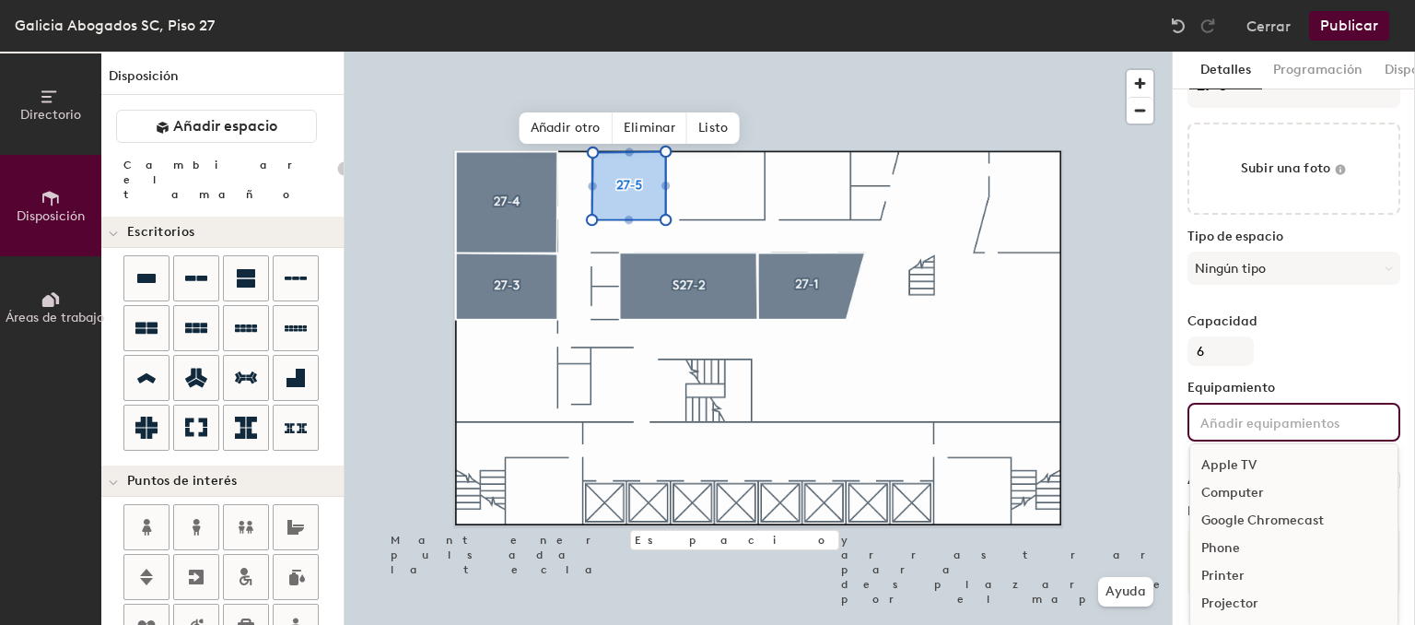
scroll to position [135, 0]
click at [1233, 571] on div "Video Conferencing" at bounding box center [1293, 579] width 207 height 28
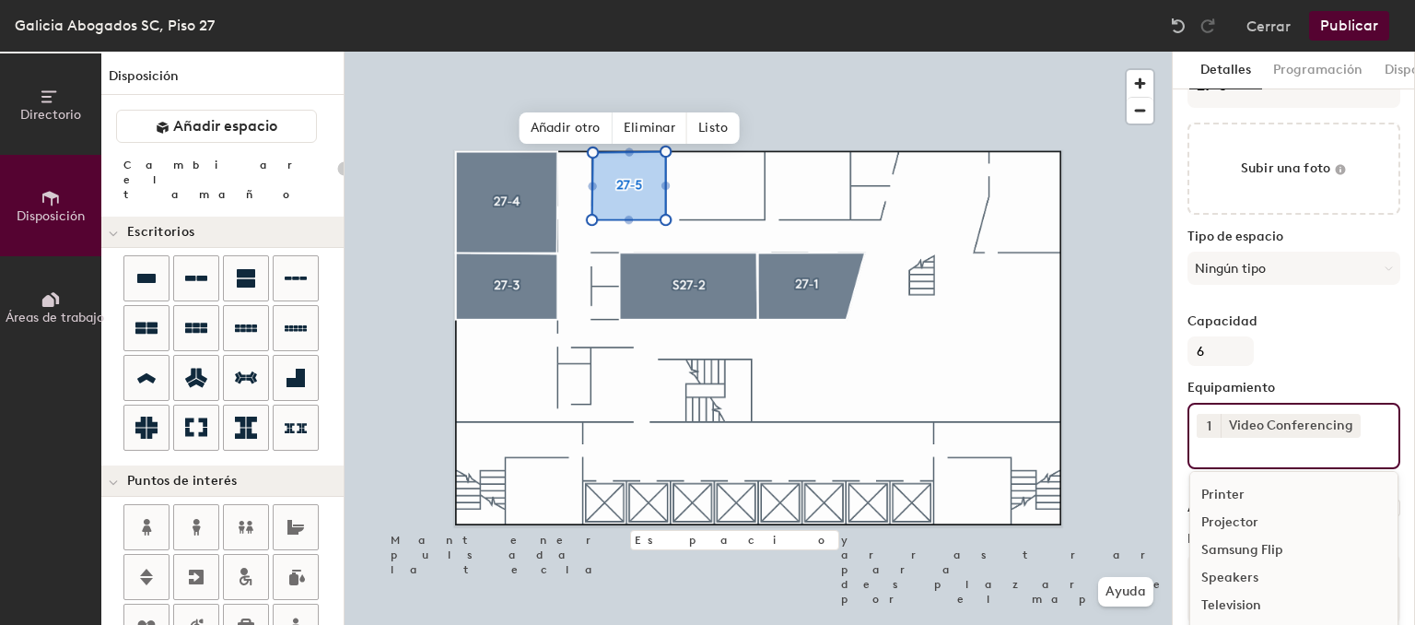
scroll to position [108, 0]
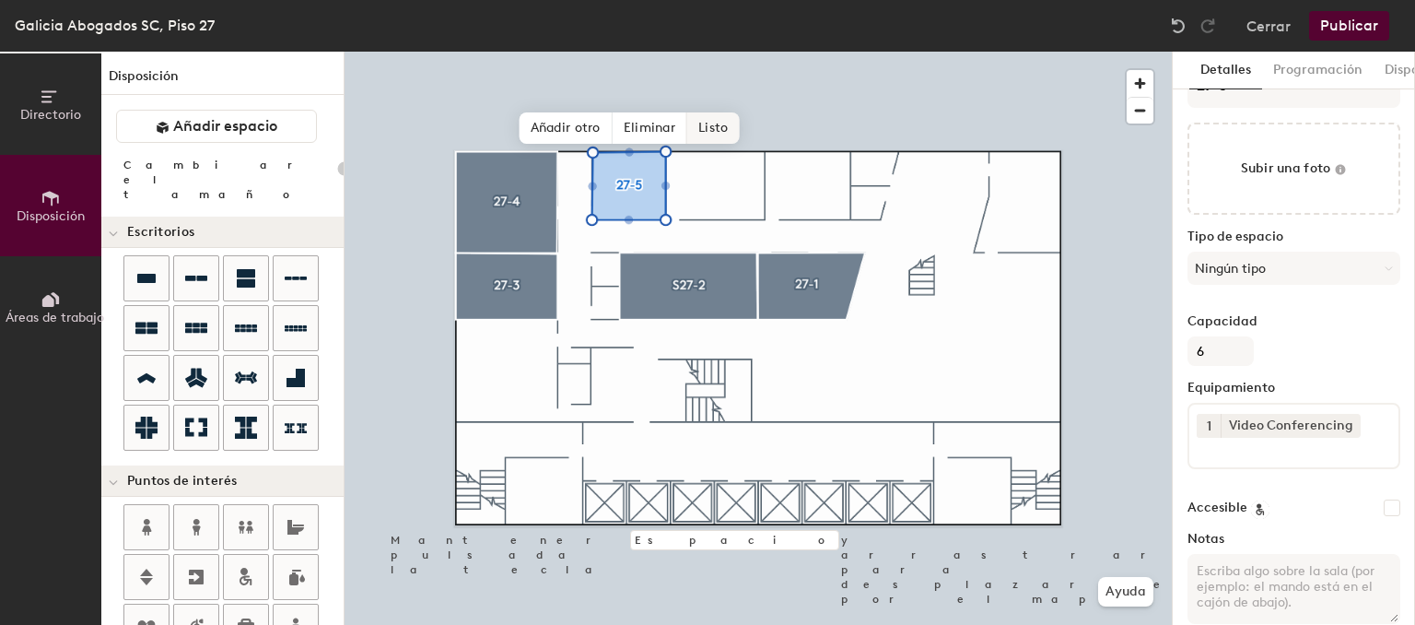
click at [718, 135] on span "Listo" at bounding box center [713, 127] width 52 height 31
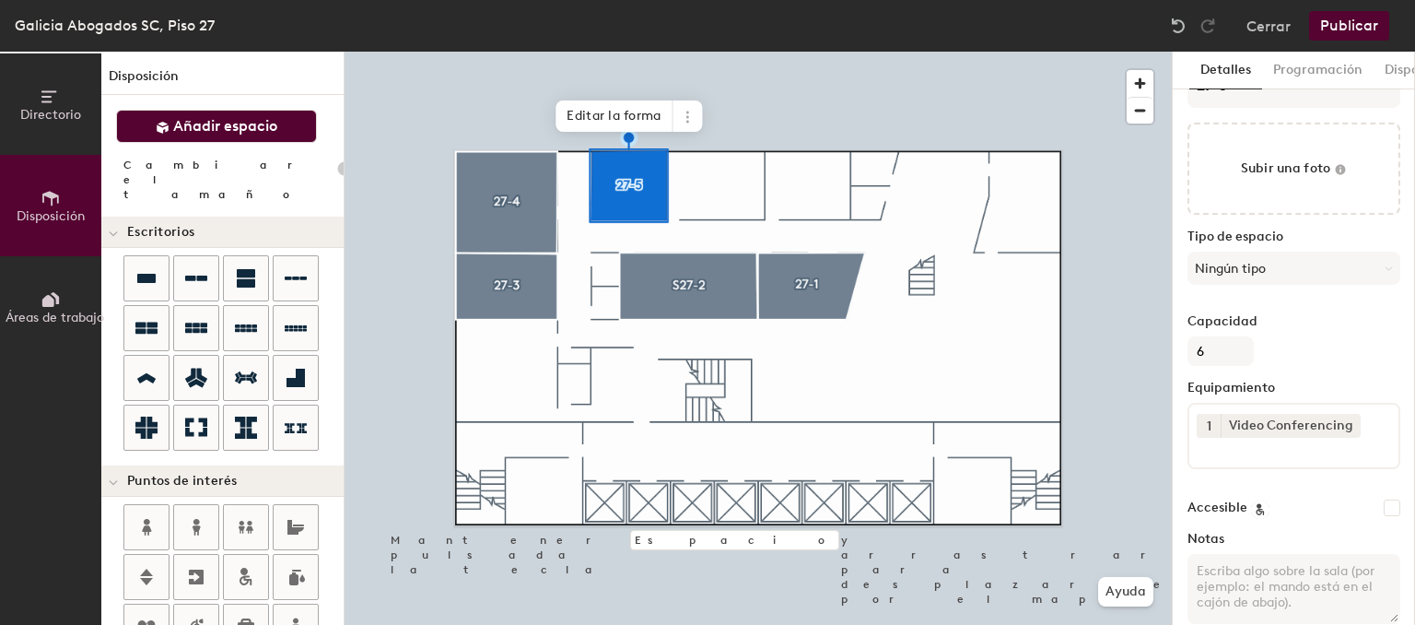
click at [202, 115] on button "Añadir espacio" at bounding box center [216, 126] width 201 height 33
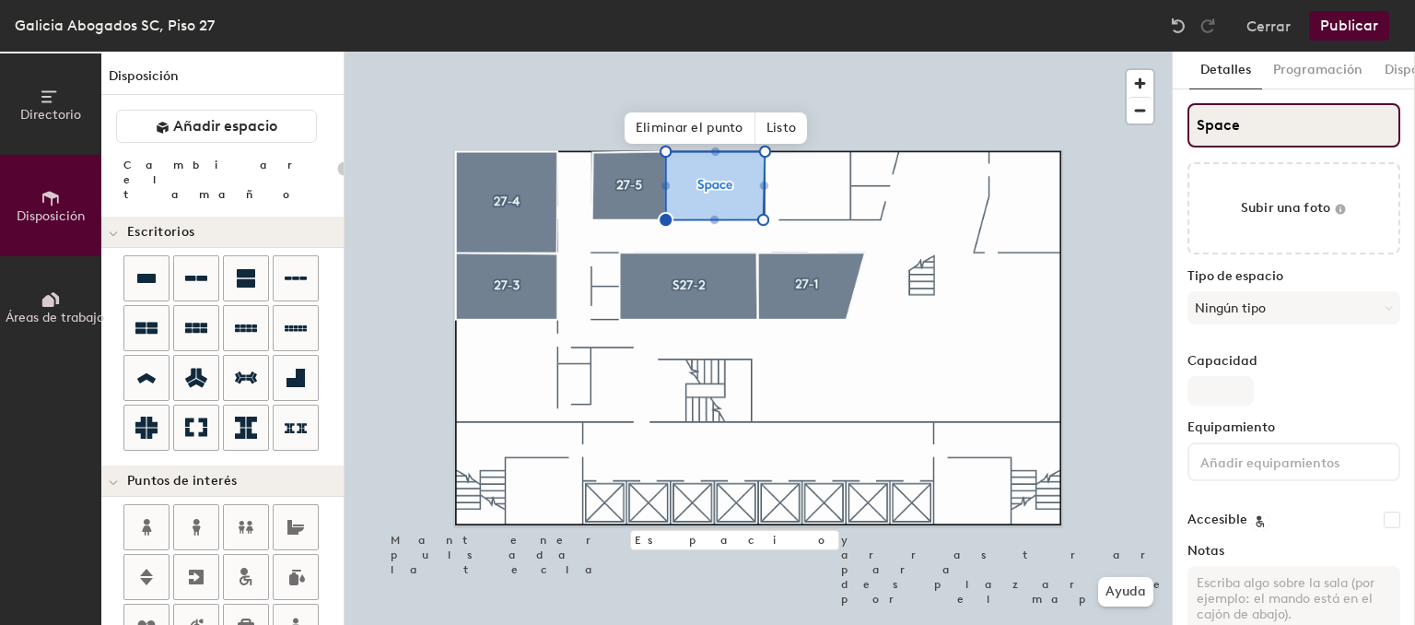
type input "20"
drag, startPoint x: 1297, startPoint y: 134, endPoint x: 835, endPoint y: 172, distance: 464.0
click at [1187, 147] on input "Space" at bounding box center [1293, 125] width 213 height 44
type input "2"
type input "20"
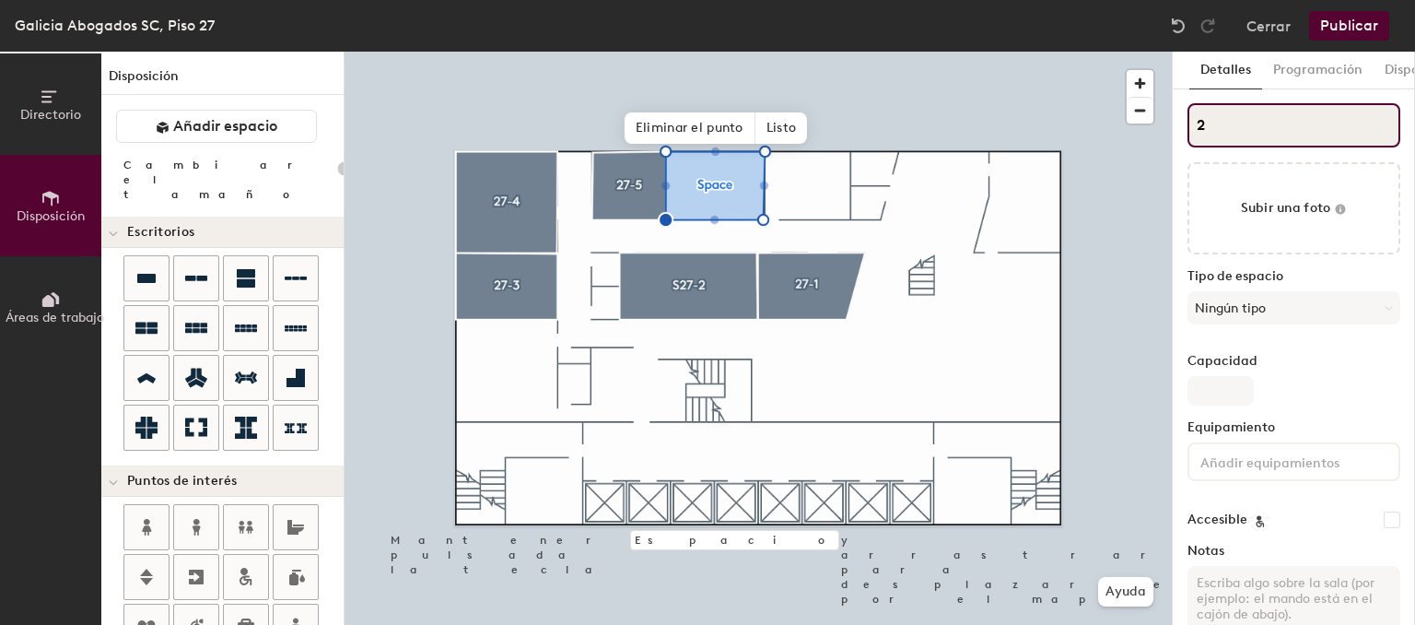
type input "27"
type input "20"
type input "27-"
type input "20"
type input "27-6"
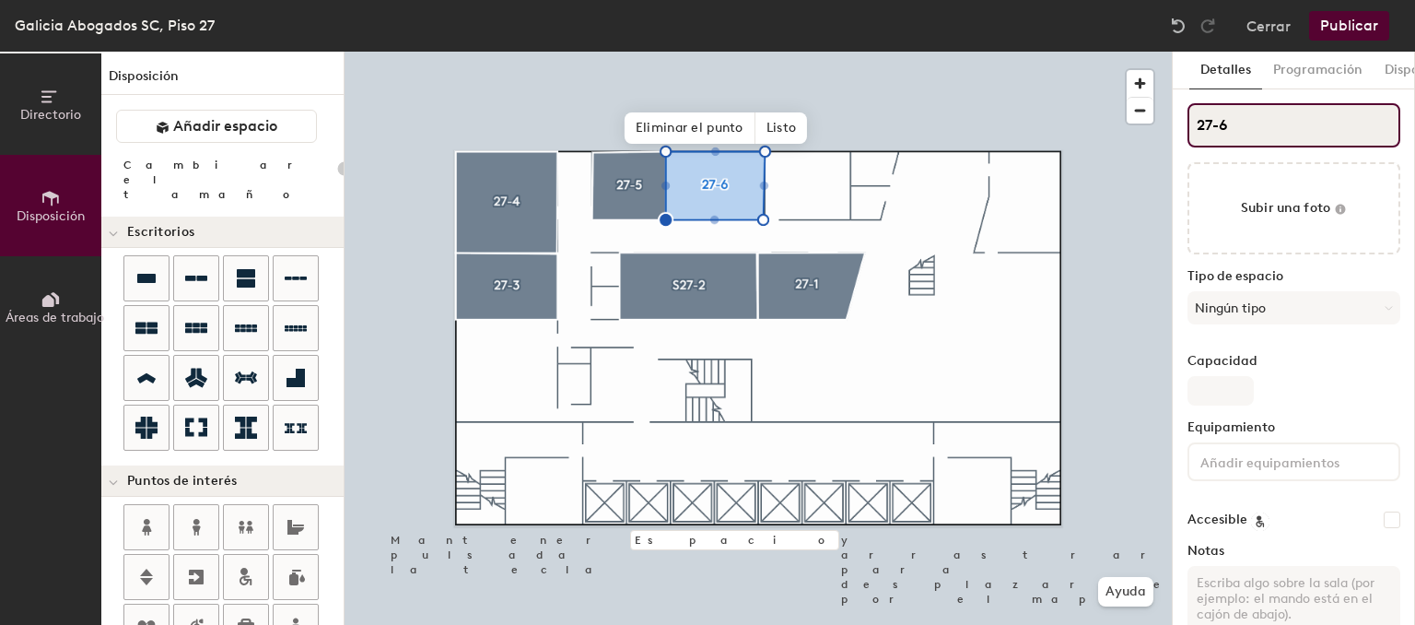
type input "20"
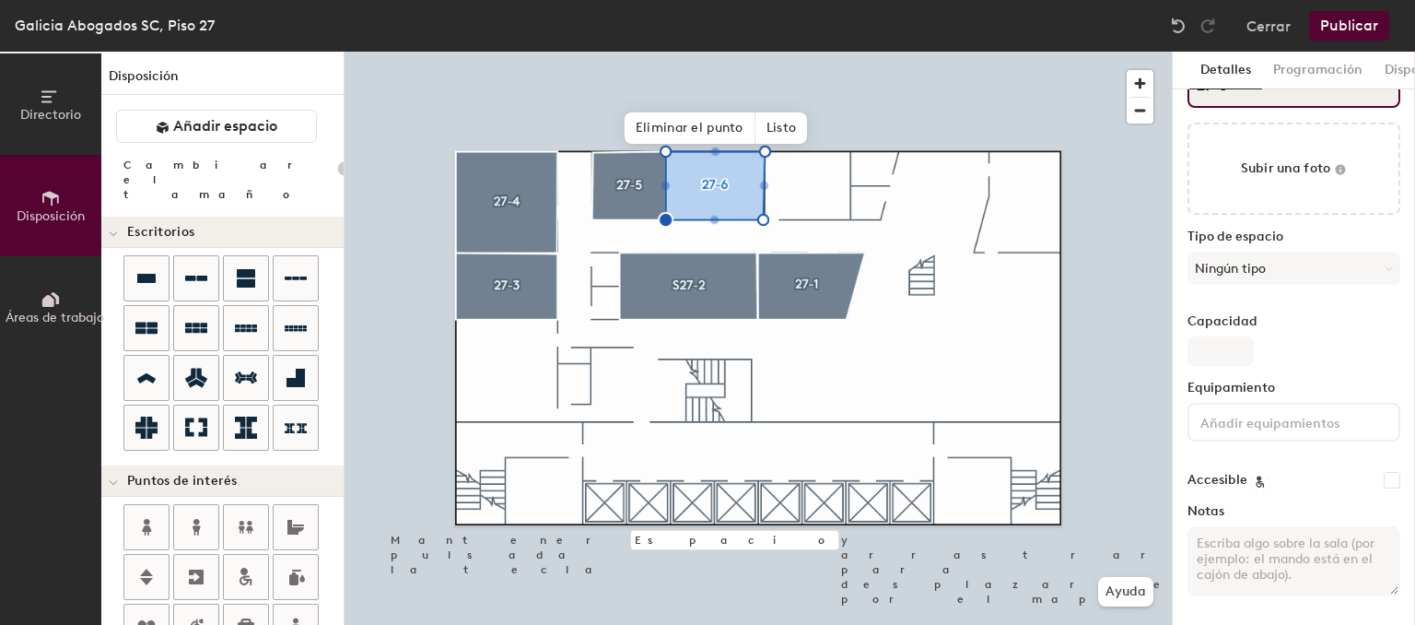
type input "27-6"
click at [1266, 413] on input at bounding box center [1280, 421] width 166 height 22
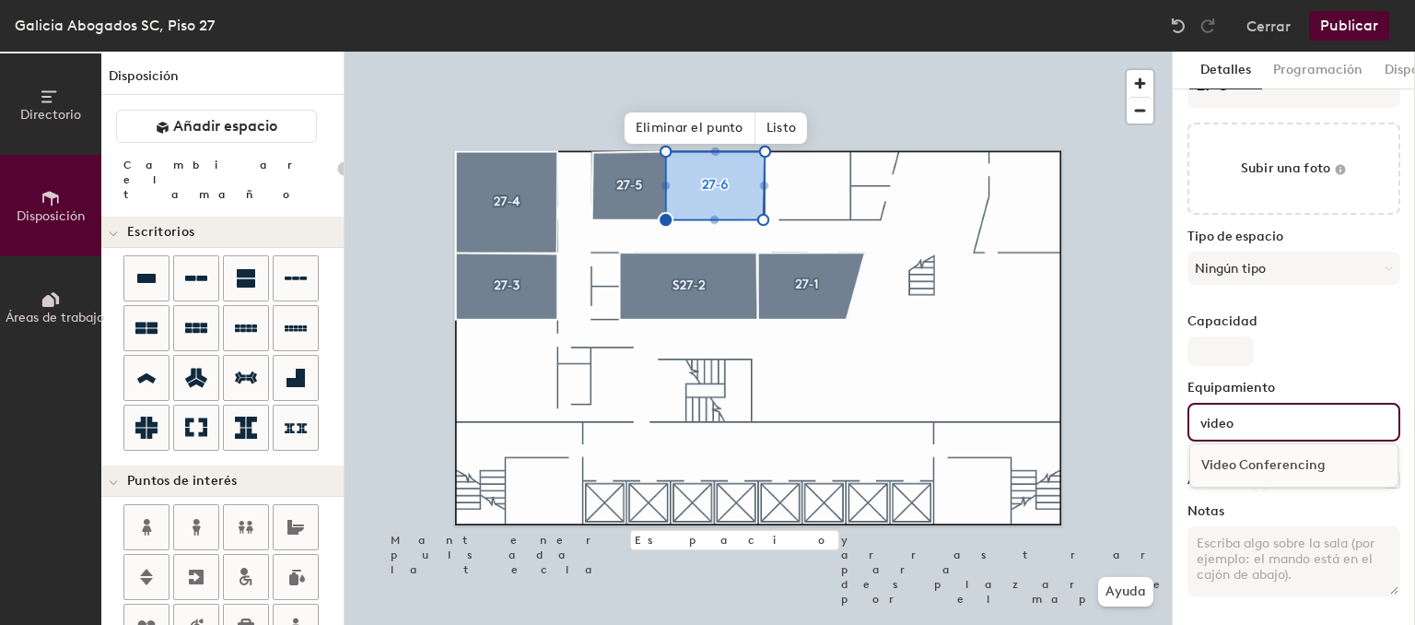
type input "video"
click at [1302, 461] on div "Video Conferencing" at bounding box center [1293, 465] width 207 height 28
type input "20"
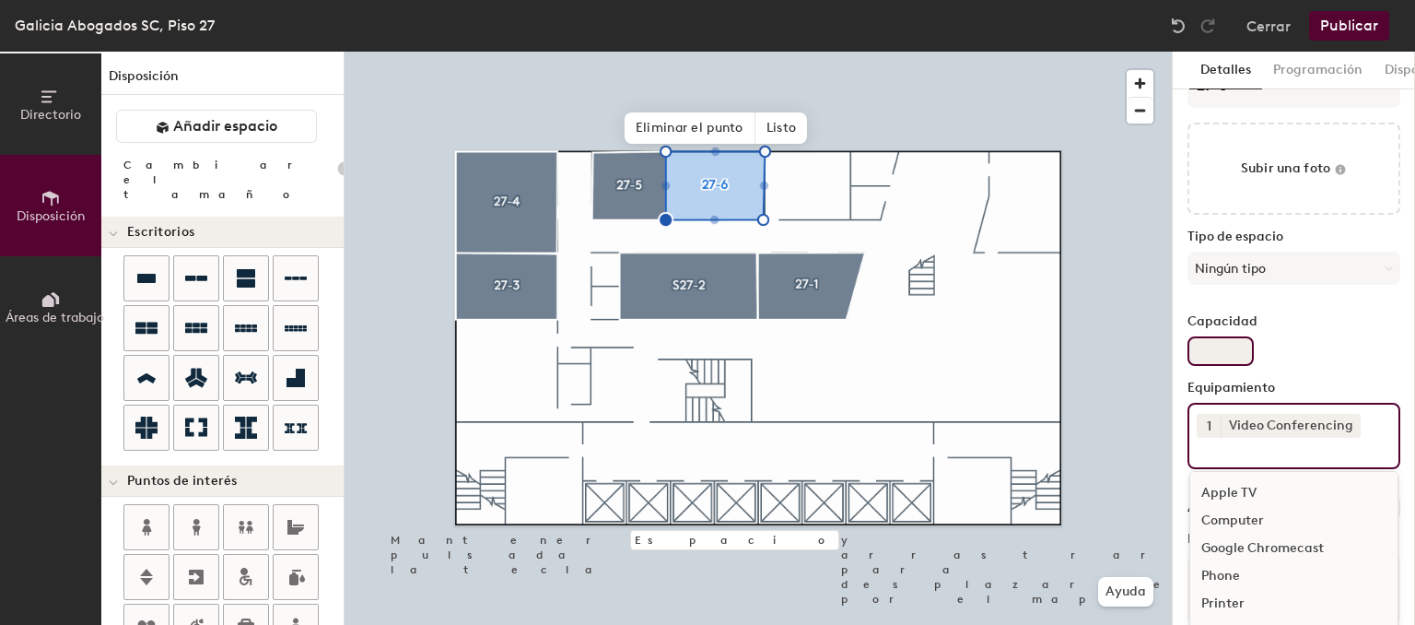
click at [1211, 345] on input "Capacidad" at bounding box center [1220, 350] width 66 height 29
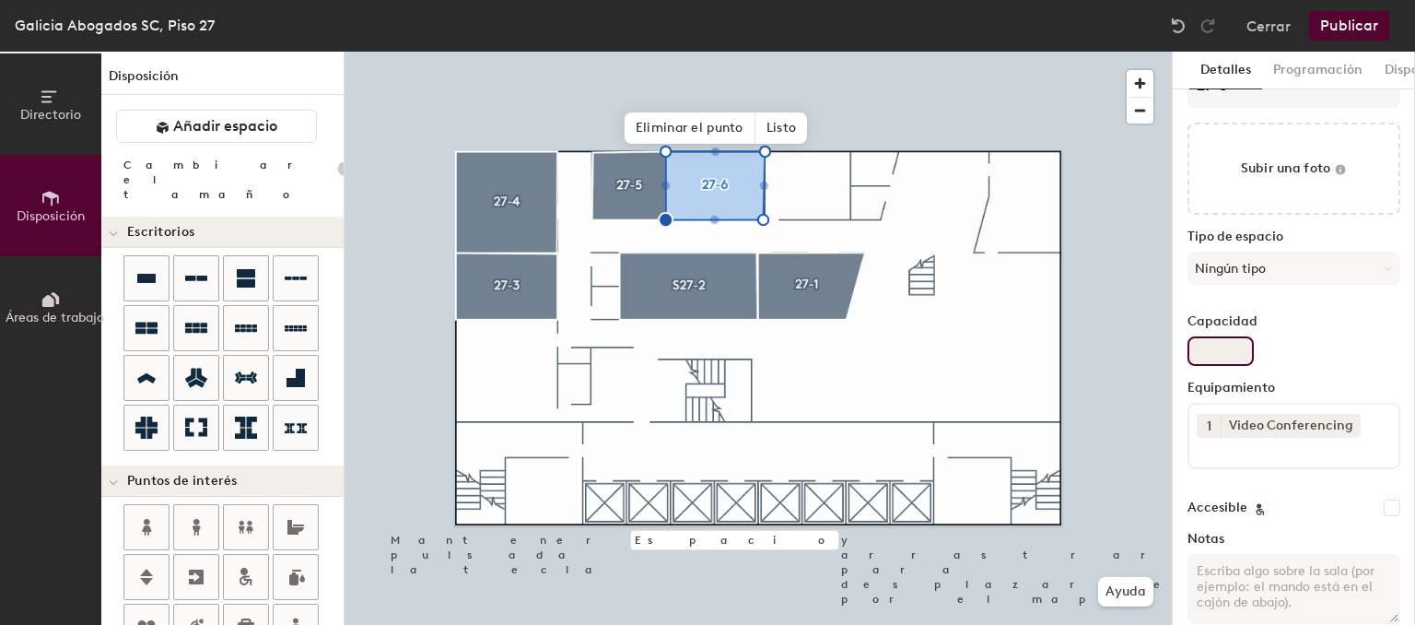
type input "20"
type input "8"
type input "20"
type input "8"
click at [785, 133] on span "Listo" at bounding box center [781, 127] width 52 height 31
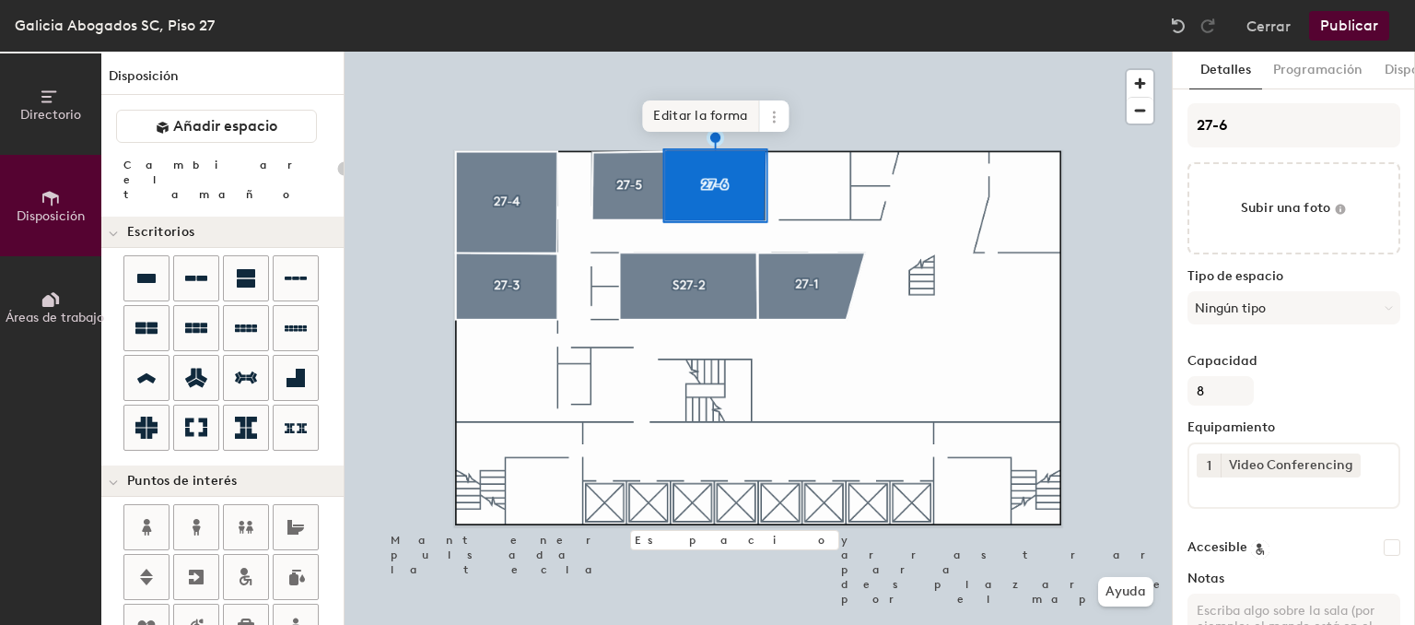
click at [729, 112] on span "Editar la forma" at bounding box center [700, 115] width 117 height 31
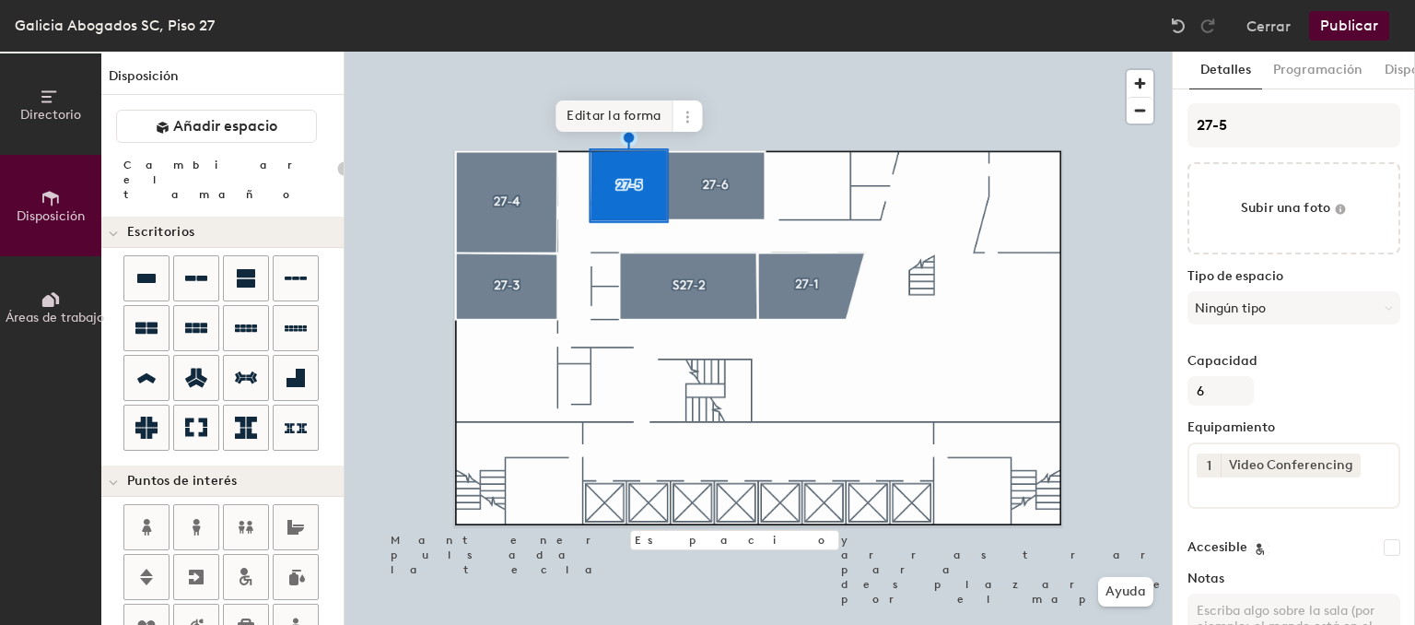
click at [637, 117] on span "Editar la forma" at bounding box center [613, 115] width 117 height 31
click at [580, 116] on span "Editar la forma" at bounding box center [613, 115] width 117 height 31
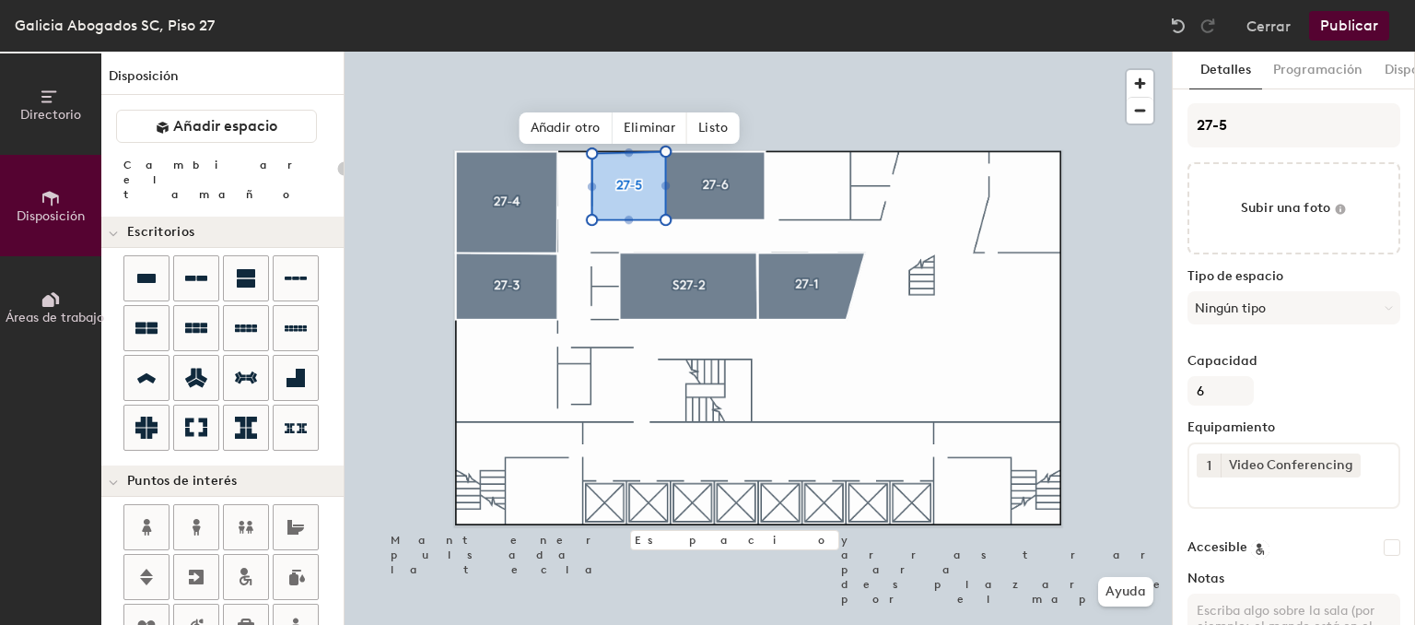
type input "20"
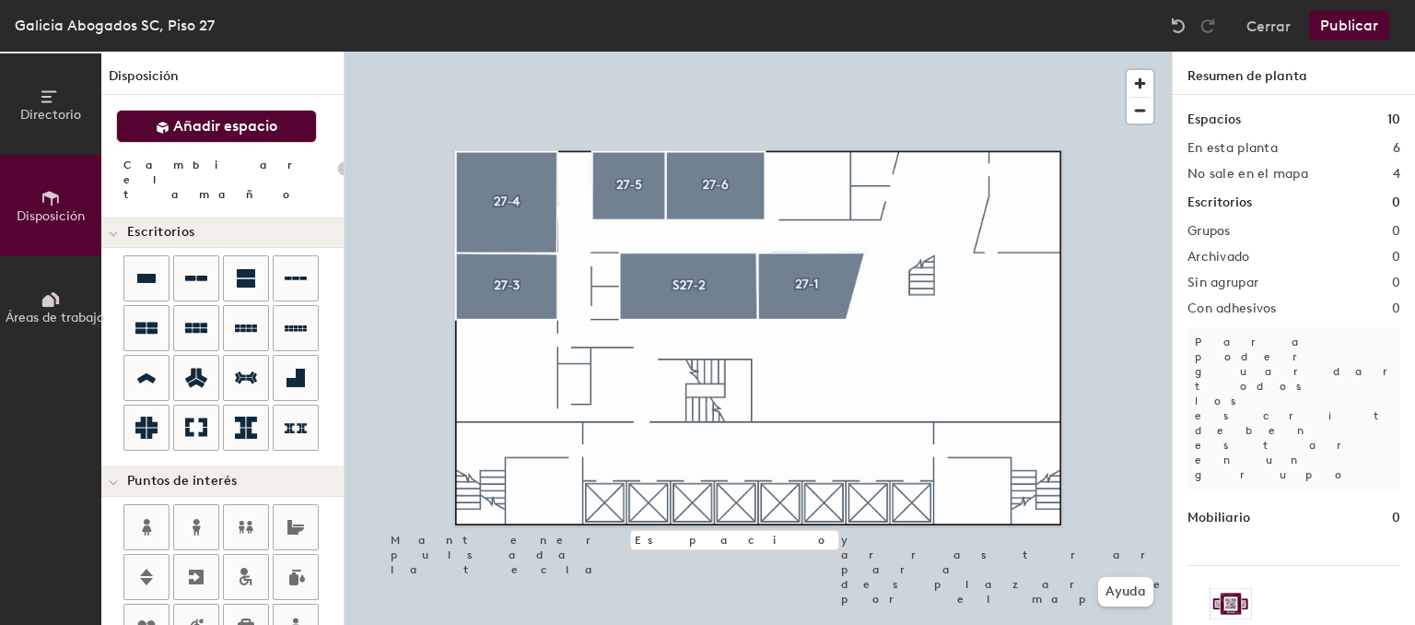
click at [285, 114] on button "Añadir espacio" at bounding box center [216, 126] width 201 height 33
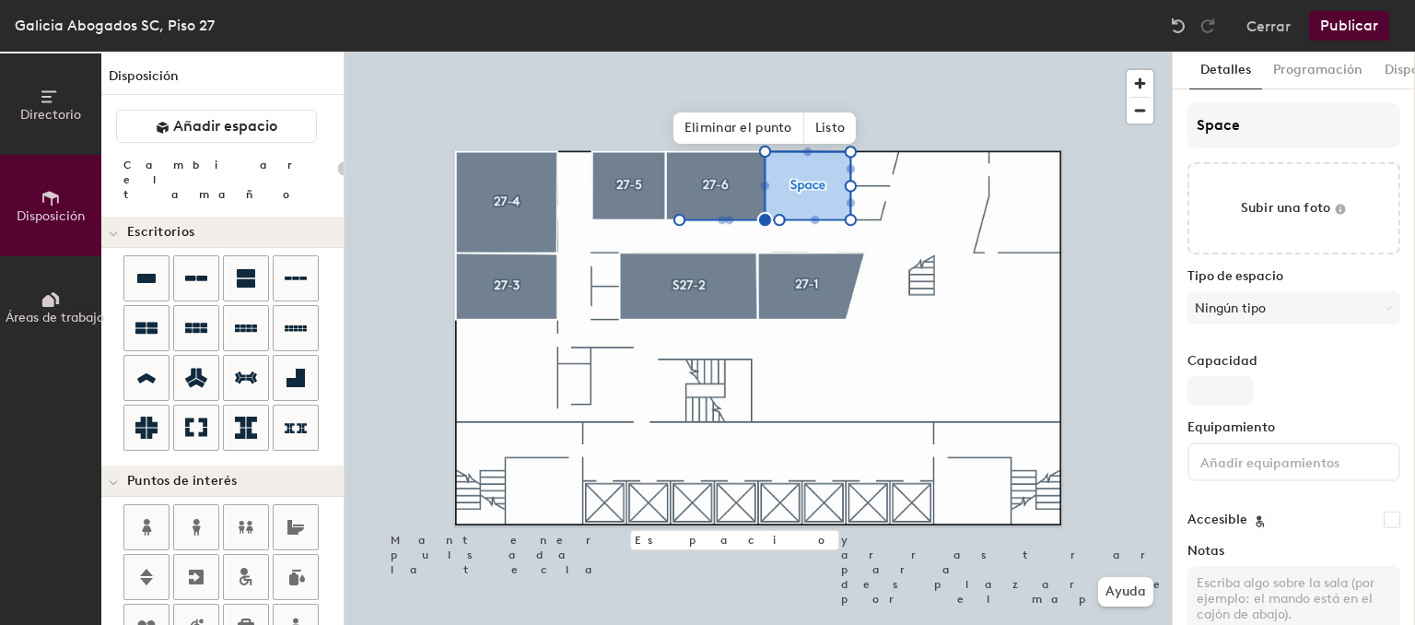
type input "20"
click at [1256, 134] on input "Space" at bounding box center [1293, 125] width 213 height 44
drag, startPoint x: 1256, startPoint y: 134, endPoint x: 837, endPoint y: 117, distance: 419.4
click at [1187, 117] on input "Space" at bounding box center [1293, 125] width 213 height 44
type input "2"
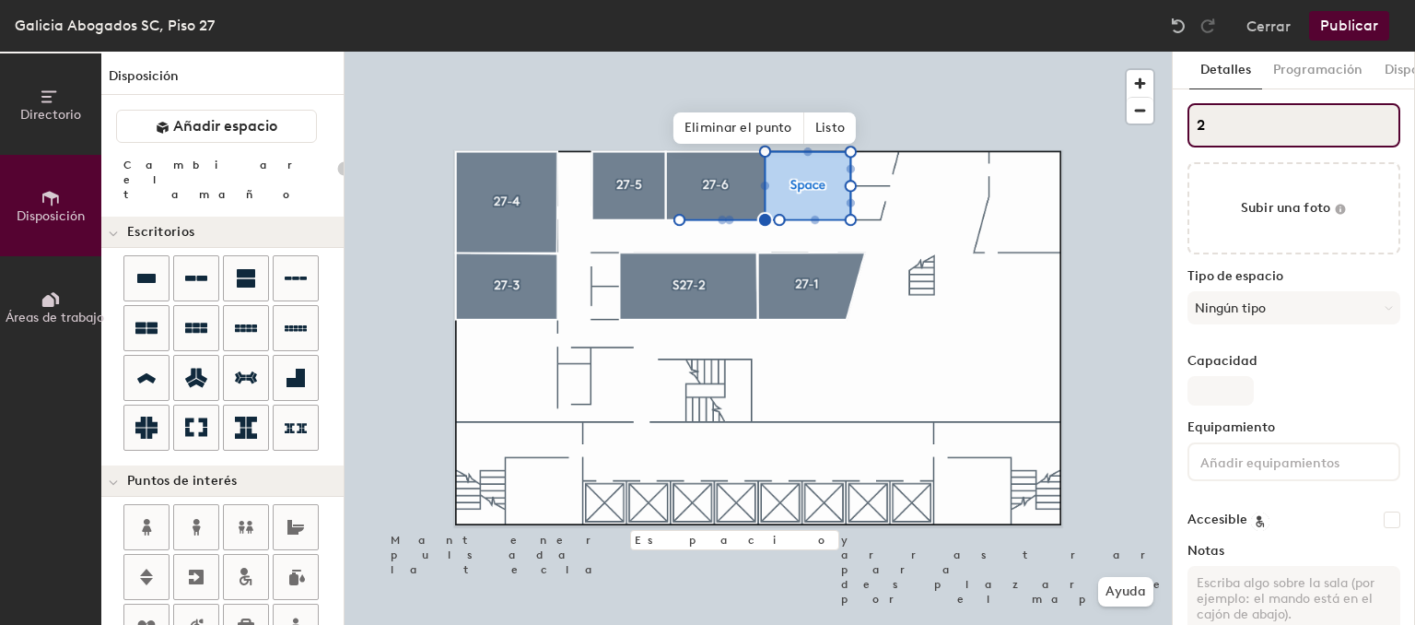
type input "20"
type input "27"
type input "20"
type input "27-"
type input "20"
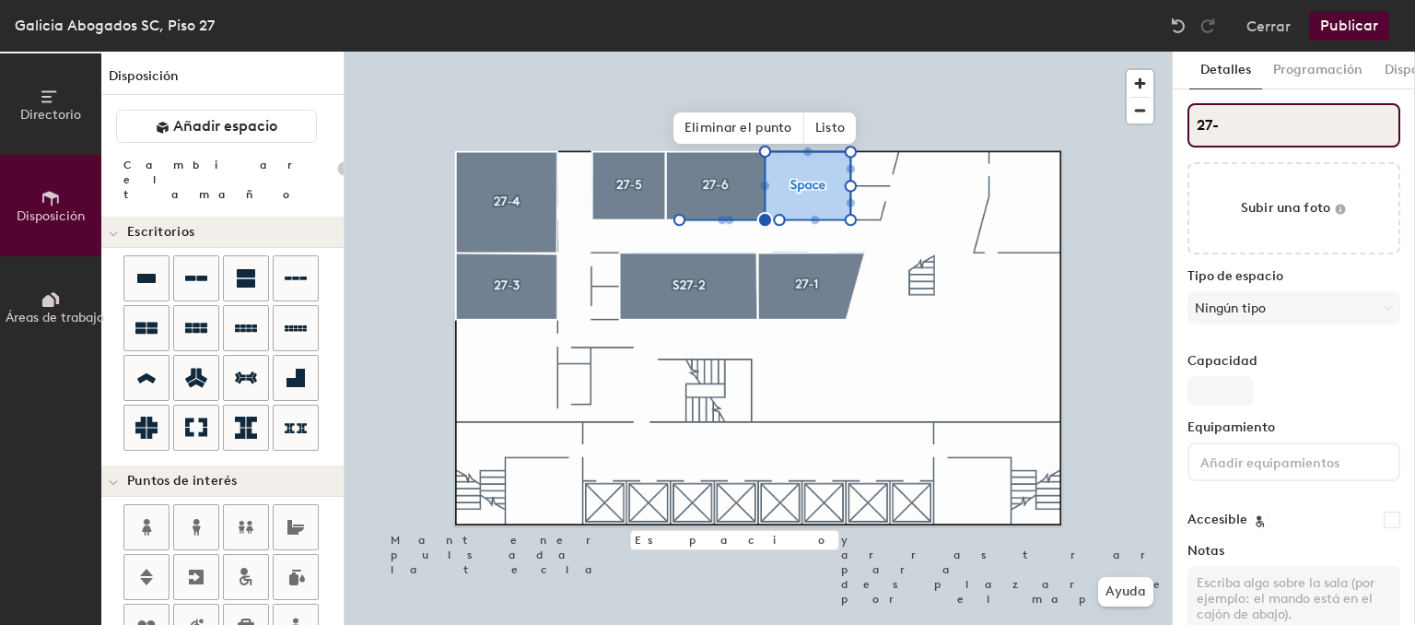
type input "27-7"
type input "20"
type input "27-7"
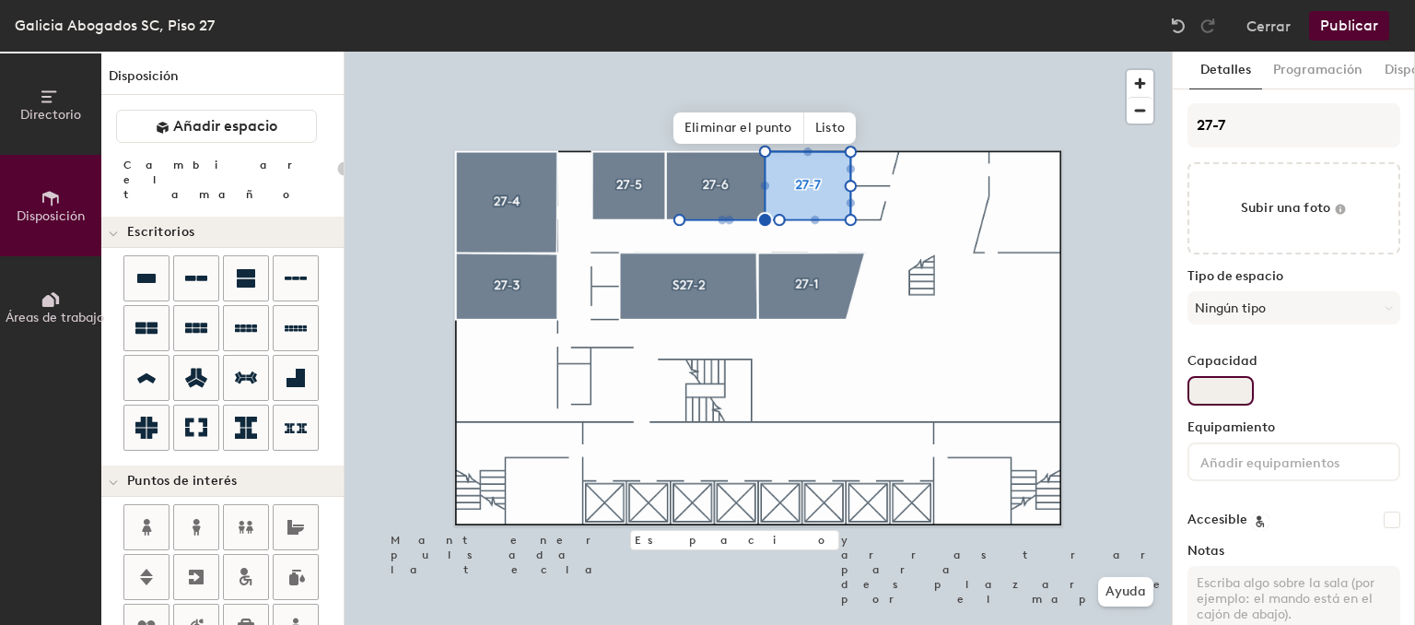
click at [1214, 387] on input "Capacidad" at bounding box center [1220, 390] width 66 height 29
type input "1"
type input "20"
type input "10"
type input "20"
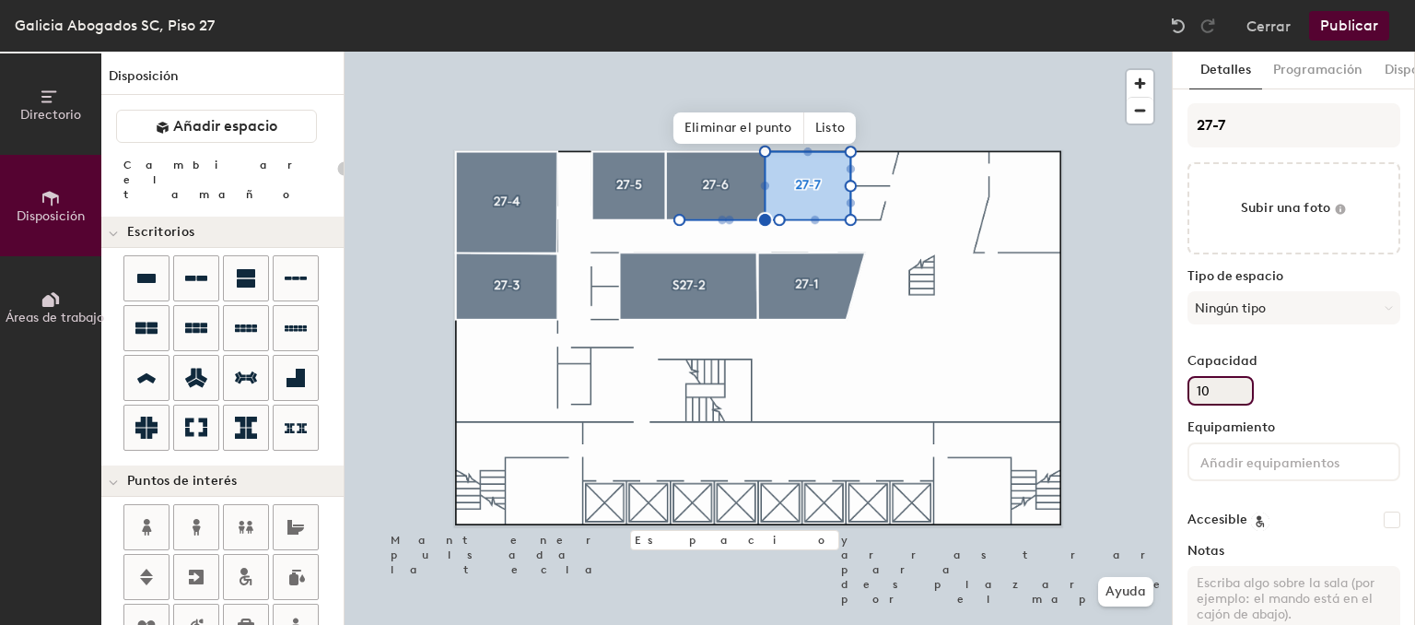
type input "10"
click at [1297, 468] on input at bounding box center [1280, 461] width 166 height 22
type input "20"
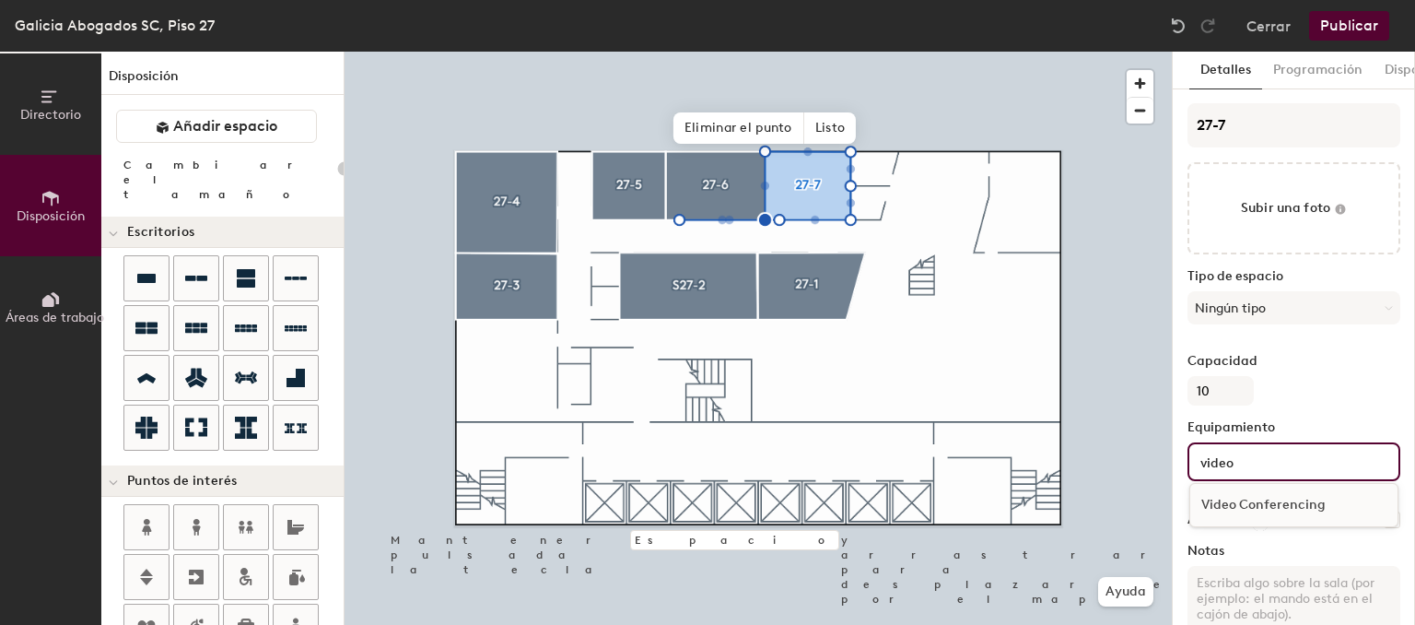
type input "video"
click at [1319, 503] on div "Video Conferencing" at bounding box center [1293, 505] width 207 height 28
type input "20"
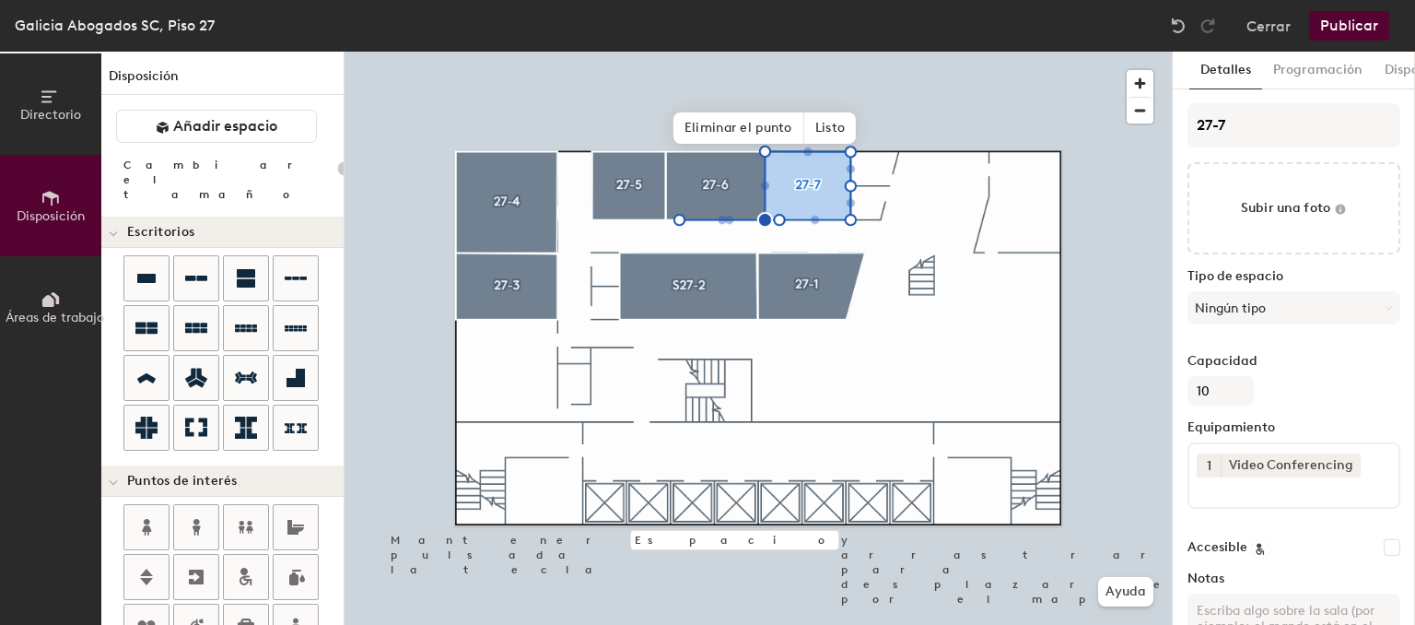
click at [1368, 407] on div "27-7 Subir una foto Tipo de espacio Ningún tipo Capacidad 10 Equipamiento 1 Vid…" at bounding box center [1293, 390] width 213 height 575
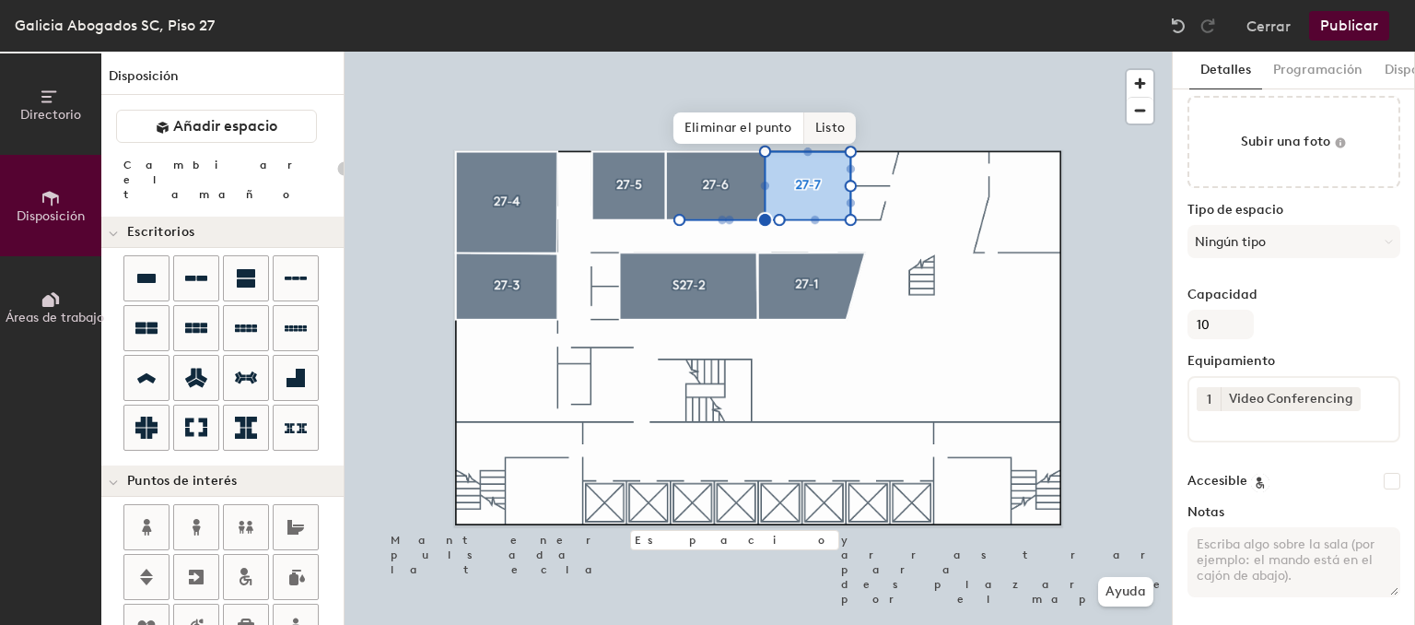
click at [823, 135] on span "Listo" at bounding box center [830, 127] width 52 height 31
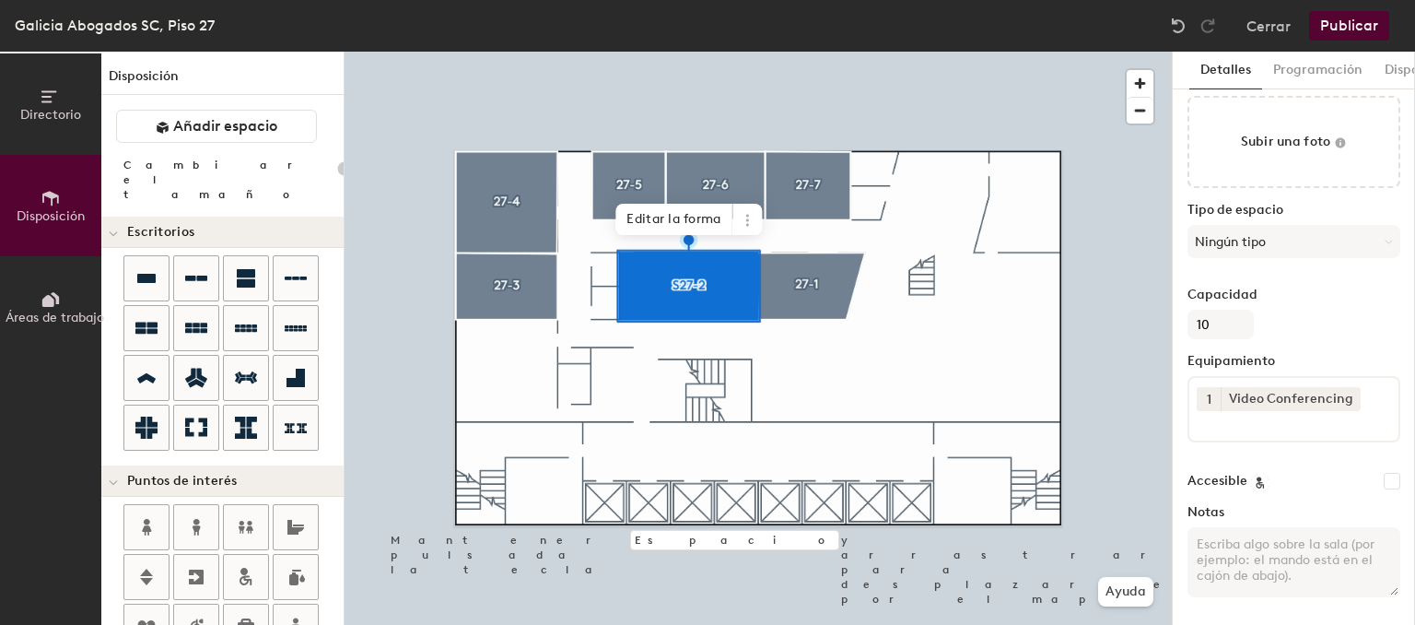
type input "20"
click at [698, 224] on span "Editar la forma" at bounding box center [673, 219] width 117 height 31
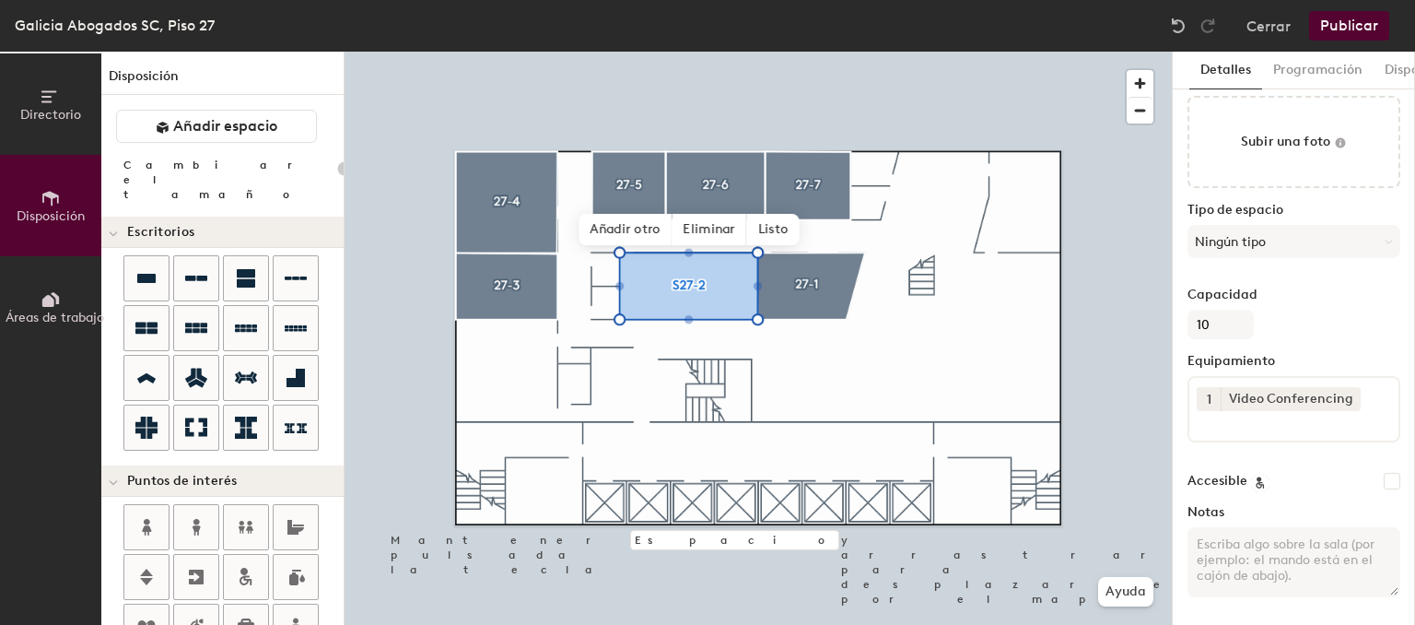
scroll to position [0, 0]
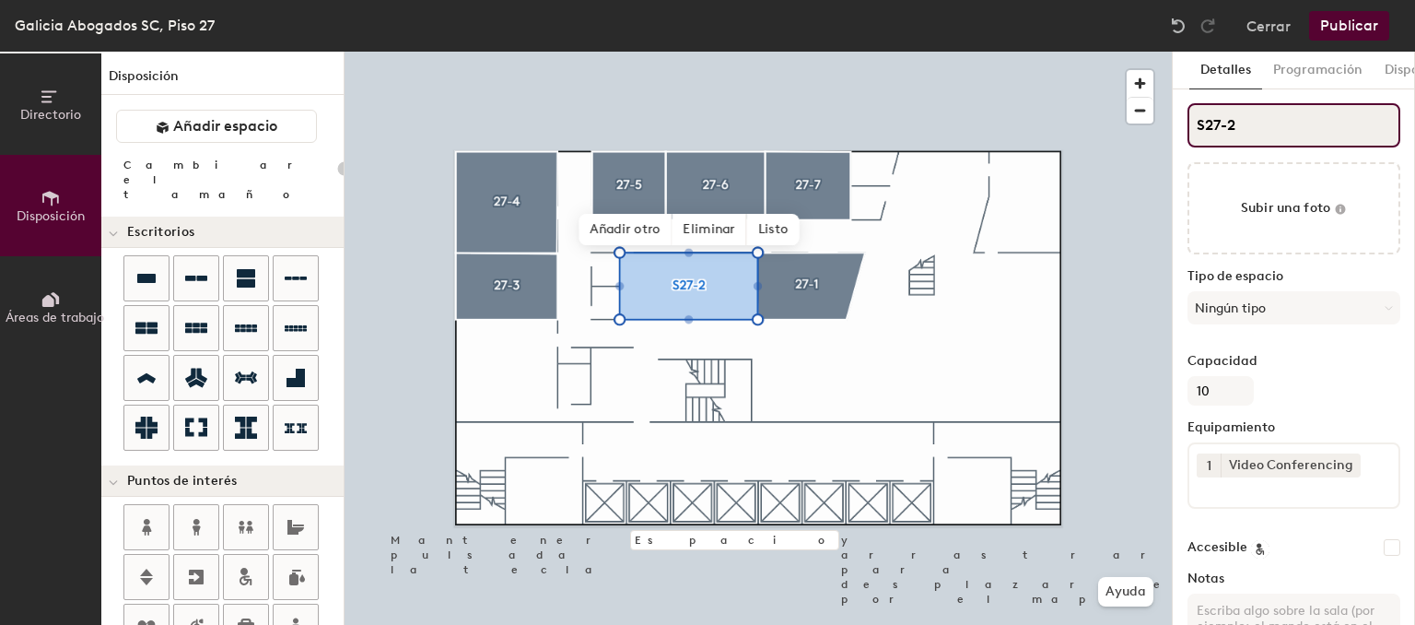
click at [1197, 125] on input "S27-2" at bounding box center [1293, 125] width 213 height 44
type input "27-2"
type input "20"
type input "27-2"
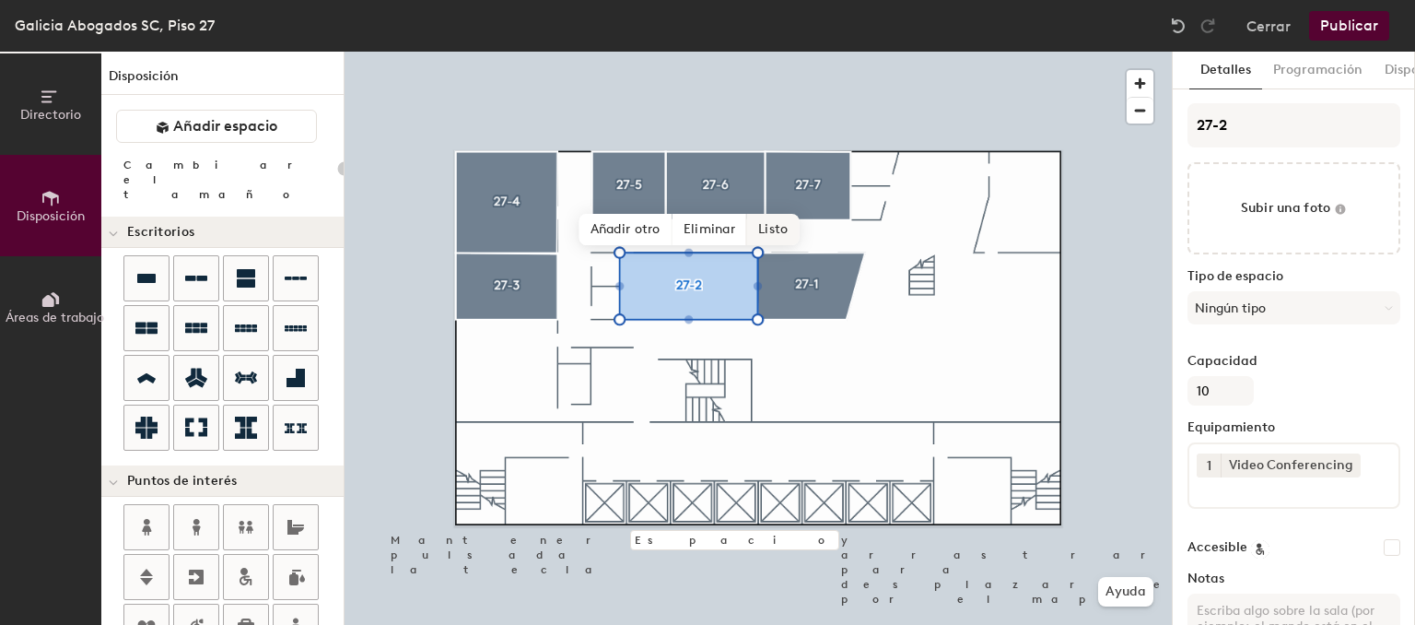
click at [775, 227] on span "Listo" at bounding box center [773, 229] width 52 height 31
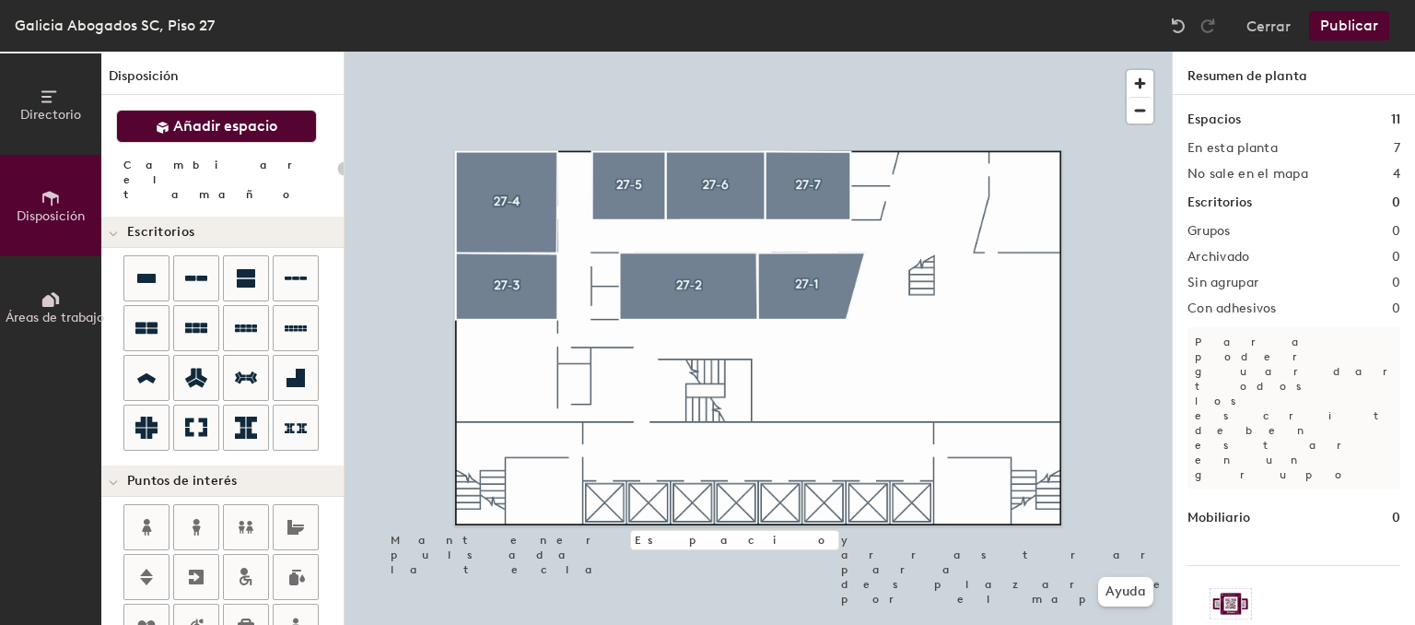
click at [246, 121] on span "Añadir espacio" at bounding box center [225, 126] width 104 height 18
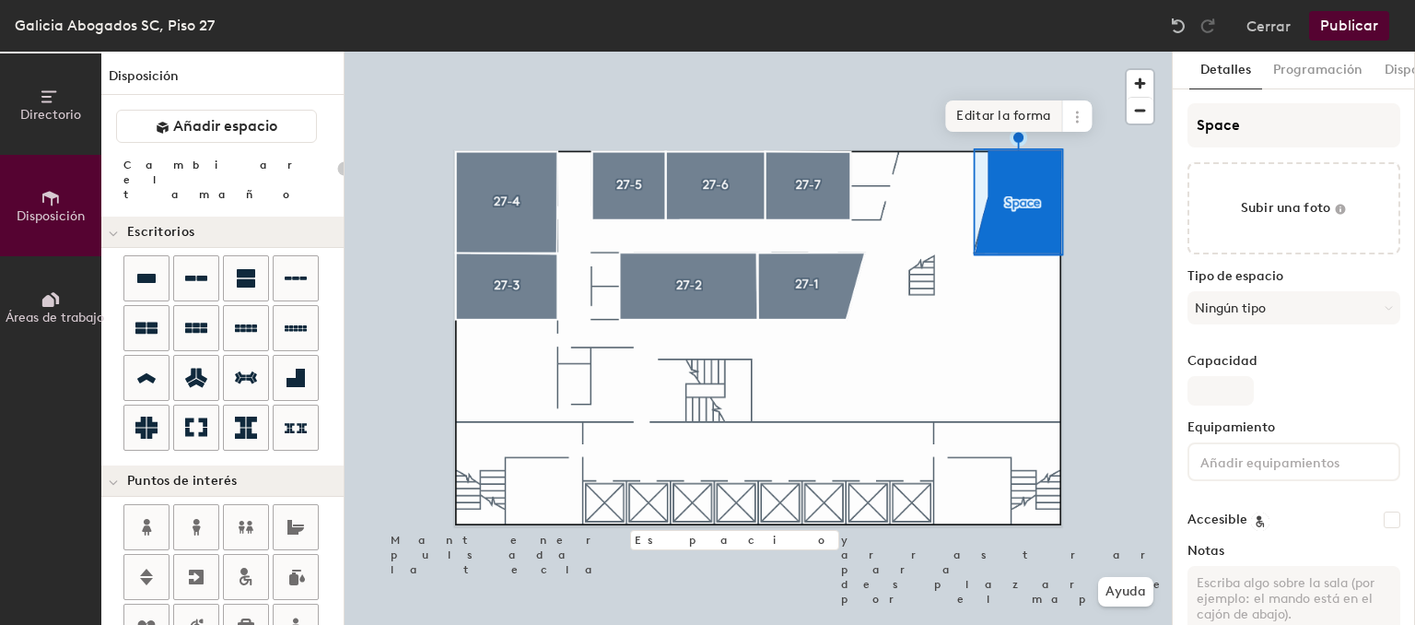
click at [987, 118] on span "Editar la forma" at bounding box center [1003, 115] width 117 height 31
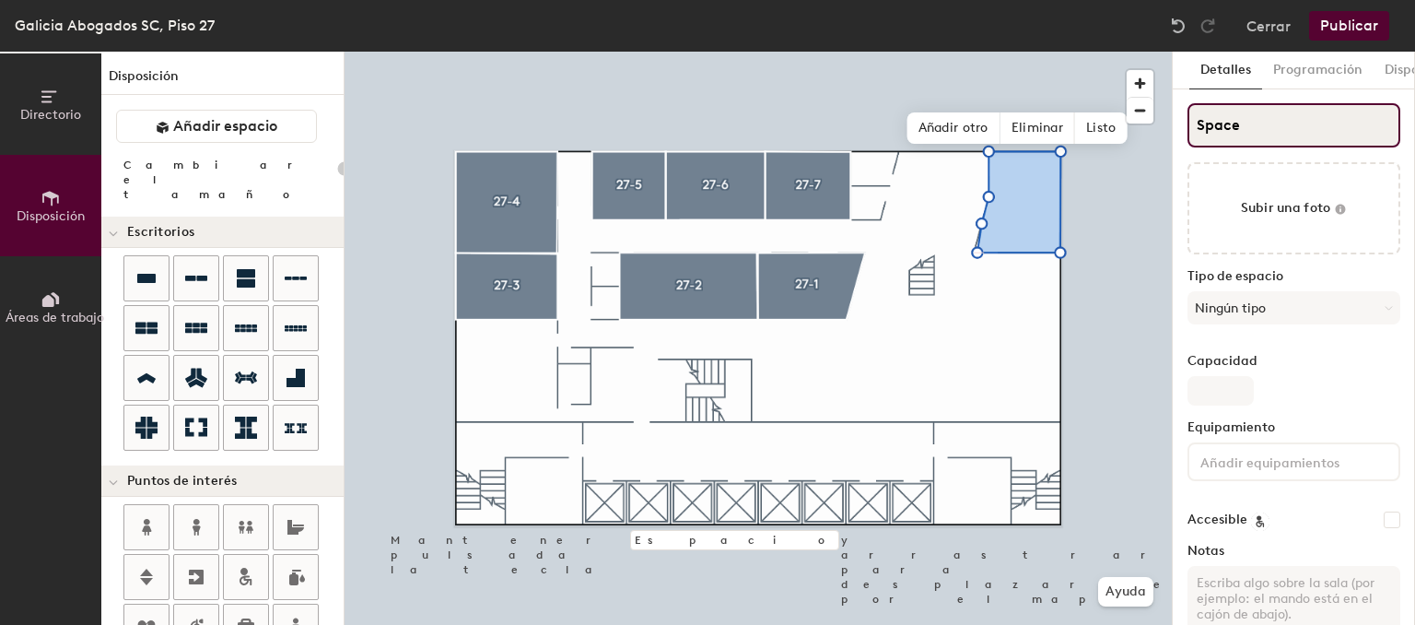
type input "20"
drag, startPoint x: 1248, startPoint y: 111, endPoint x: 1062, endPoint y: 118, distance: 186.2
click at [1187, 118] on input "Space" at bounding box center [1293, 125] width 213 height 44
type input "2"
type input "20"
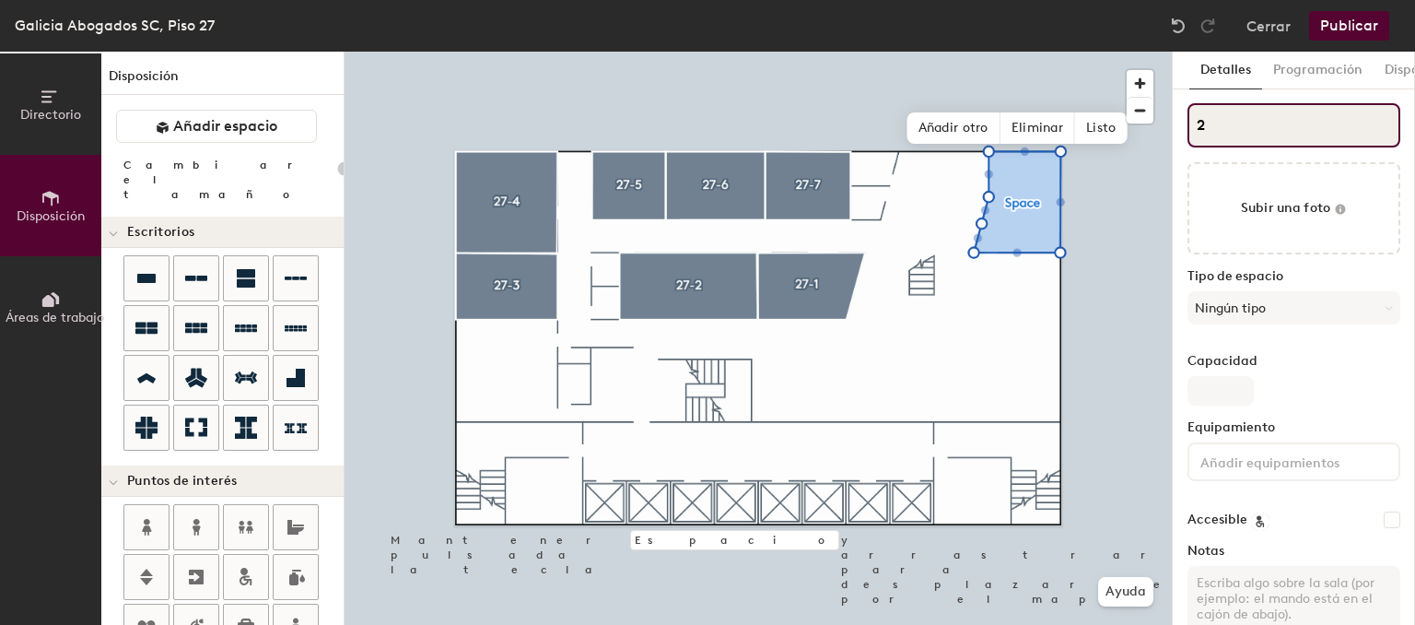
type input "27"
type input "20"
type input "27."
type input "20"
type input "27.8"
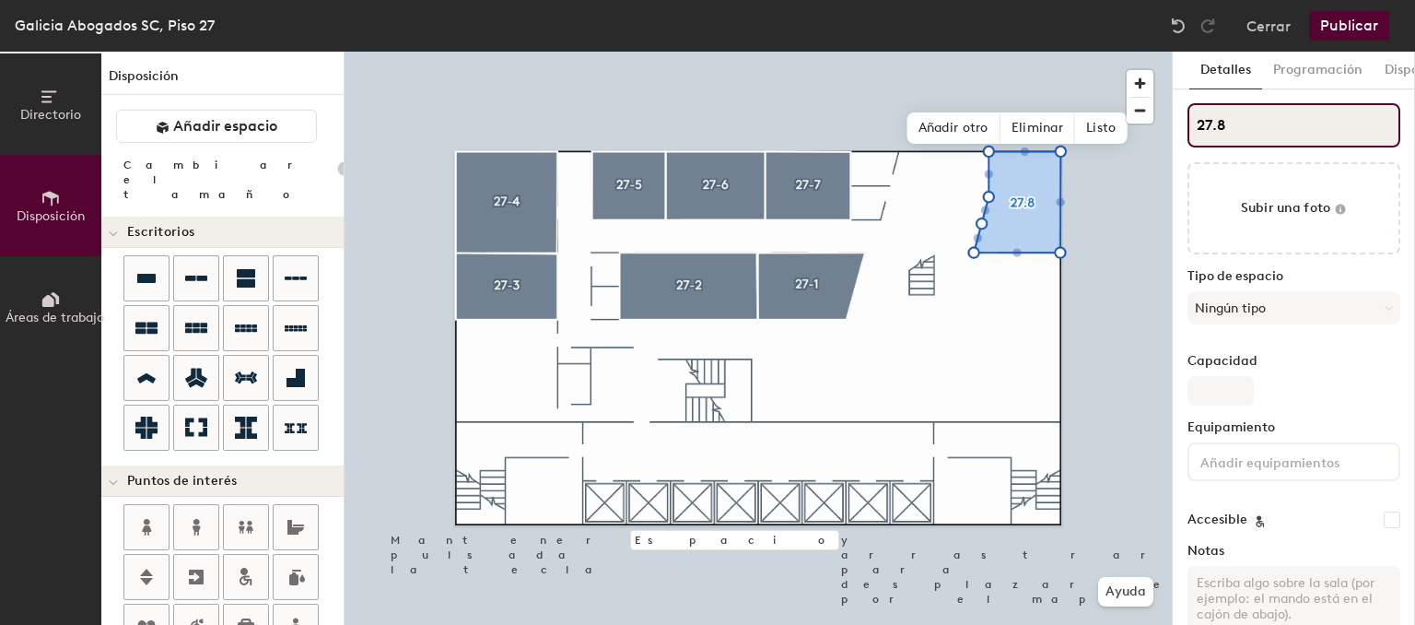
type input "20"
type input "27."
type input "20"
type input "27"
type input "20"
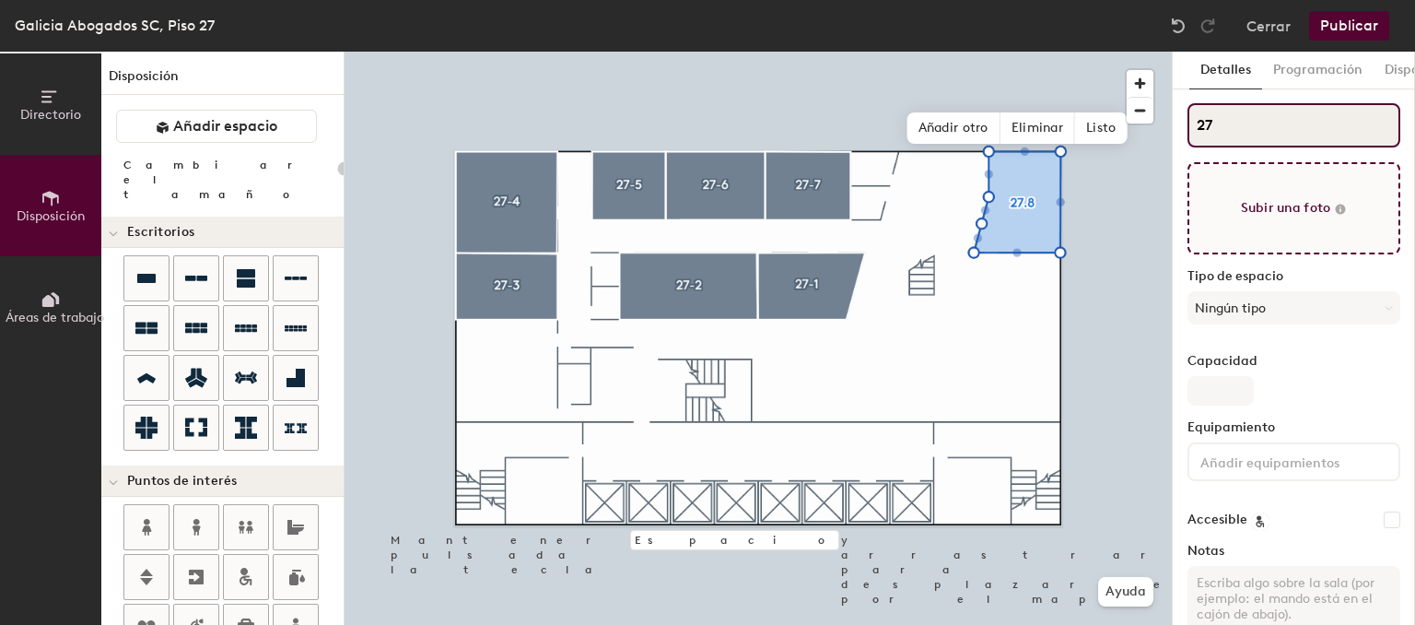
type input "27-"
type input "20"
type input "27-8"
type input "20"
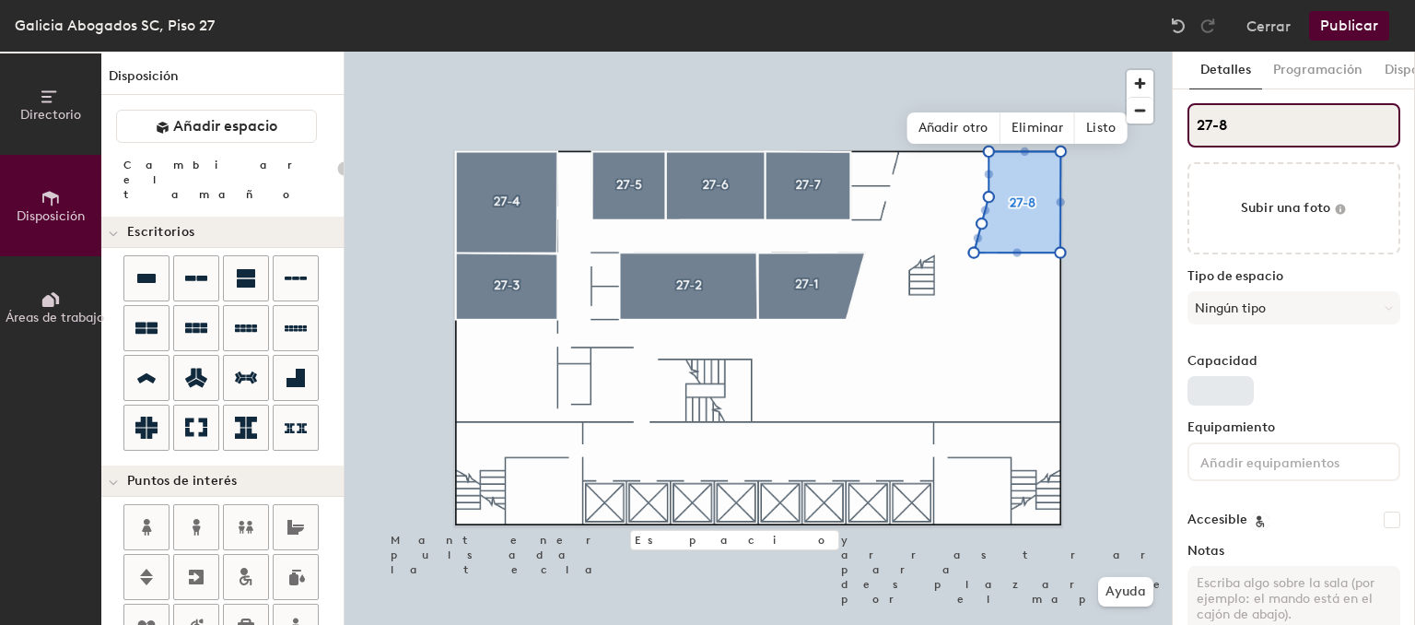
type input "27-8"
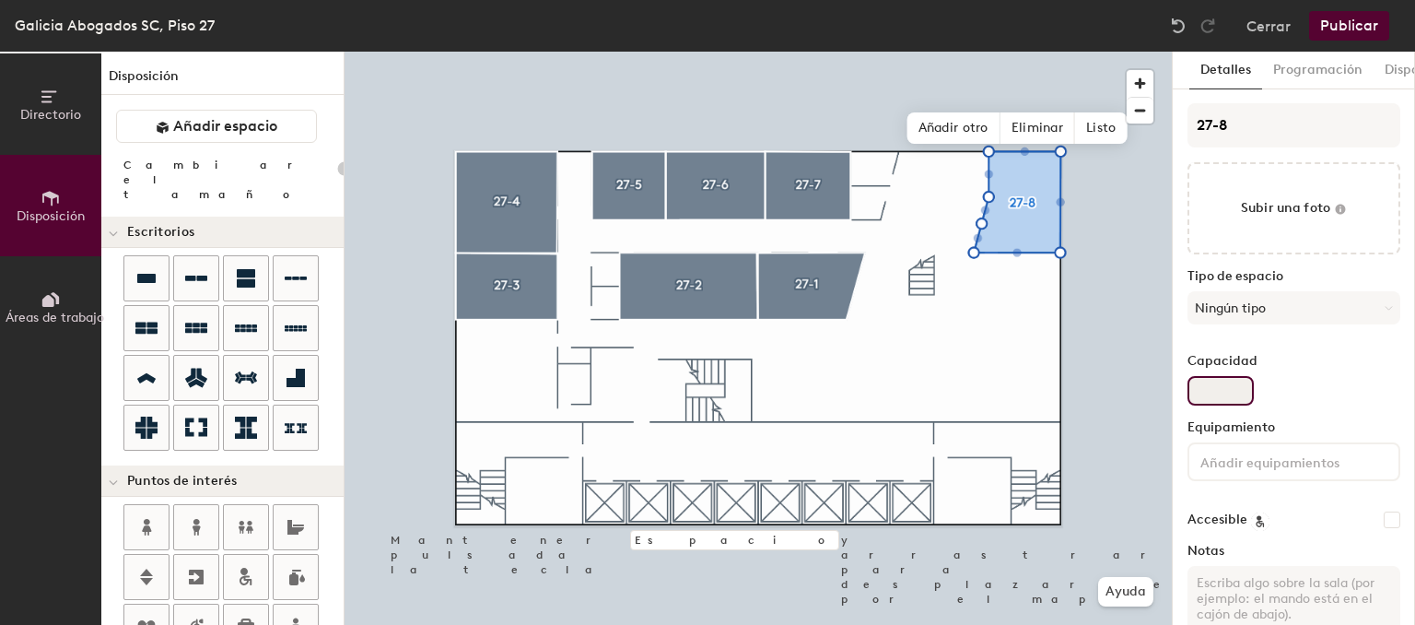
click at [1241, 400] on input "Capacidad" at bounding box center [1220, 390] width 66 height 29
type input "1"
type input "20"
type input "12"
type input "20"
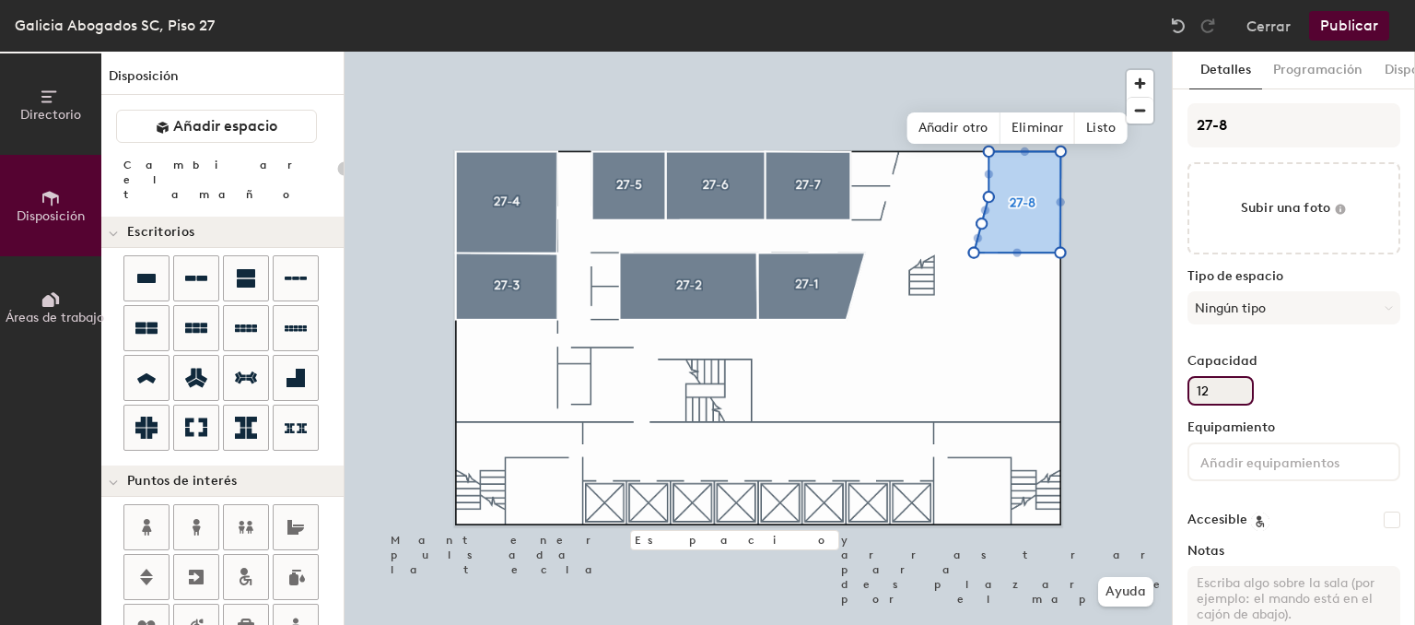
type input "12"
click at [1295, 465] on input at bounding box center [1280, 461] width 166 height 22
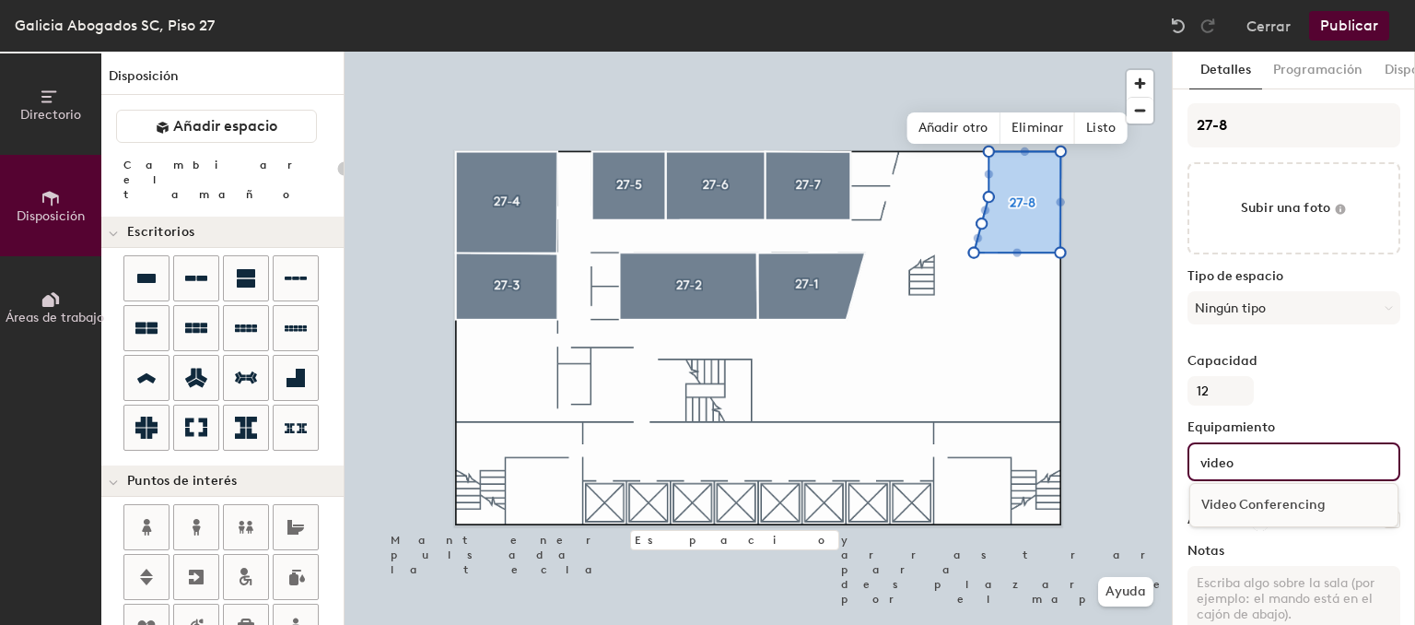
type input "video"
click at [1302, 514] on div "Video Conferencing" at bounding box center [1293, 505] width 207 height 28
type input "20"
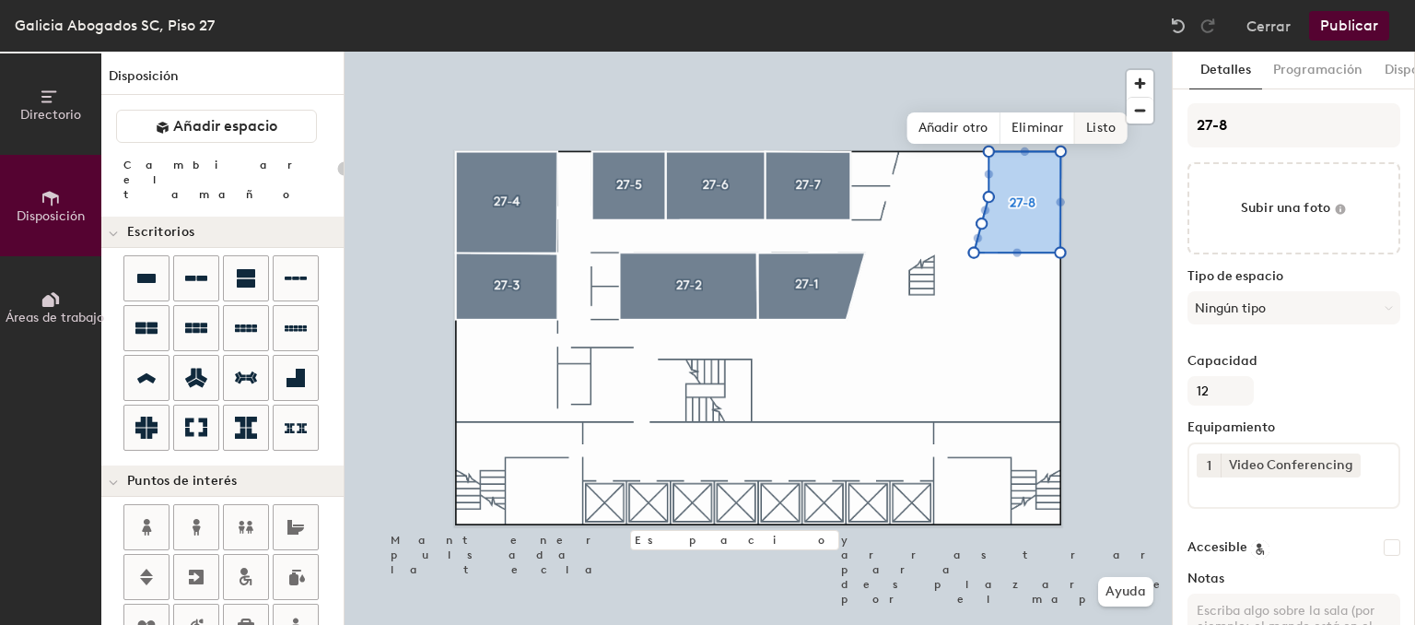
click at [1092, 126] on span "Listo" at bounding box center [1101, 127] width 52 height 31
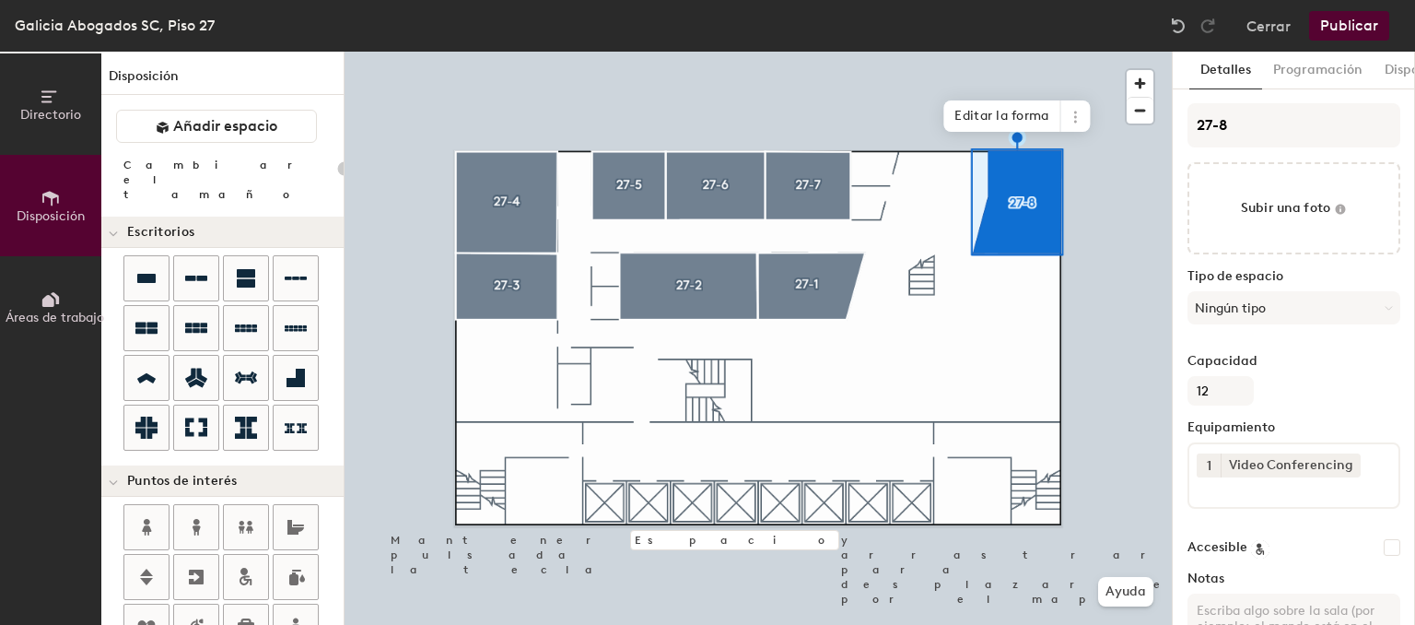
click at [1360, 20] on button "Publicar" at bounding box center [1349, 25] width 80 height 29
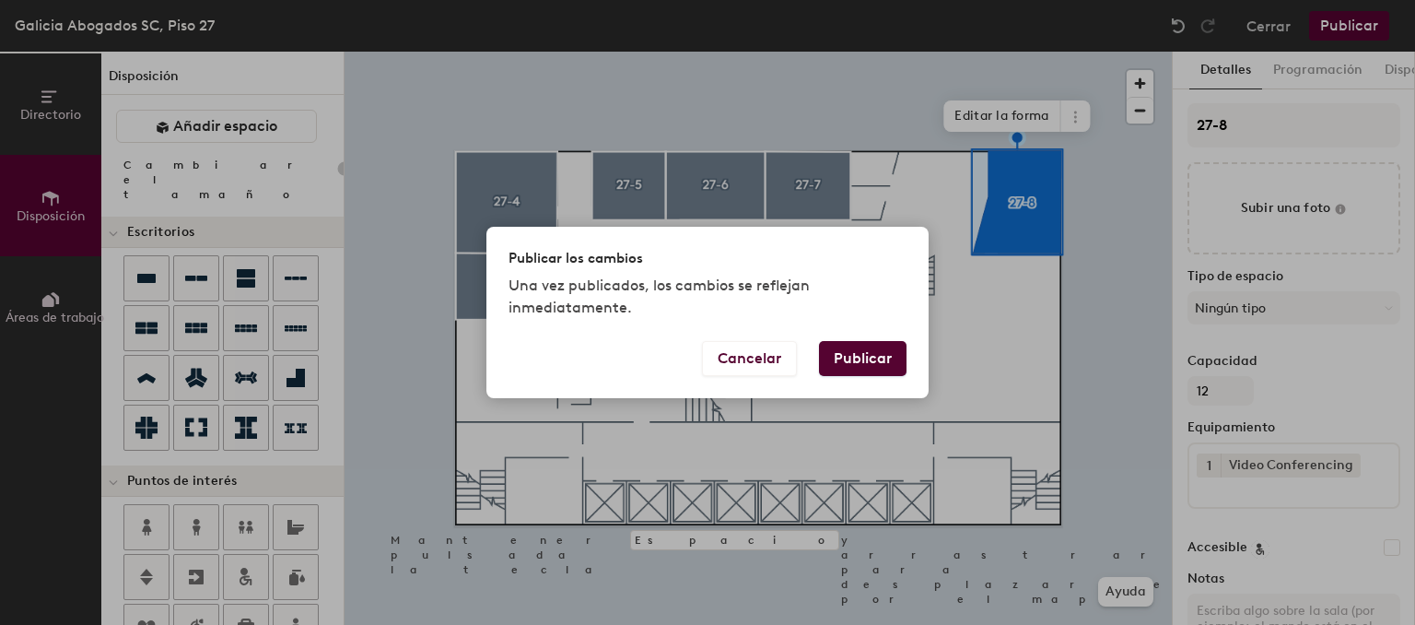
click at [848, 364] on button "Publicar" at bounding box center [863, 358] width 88 height 35
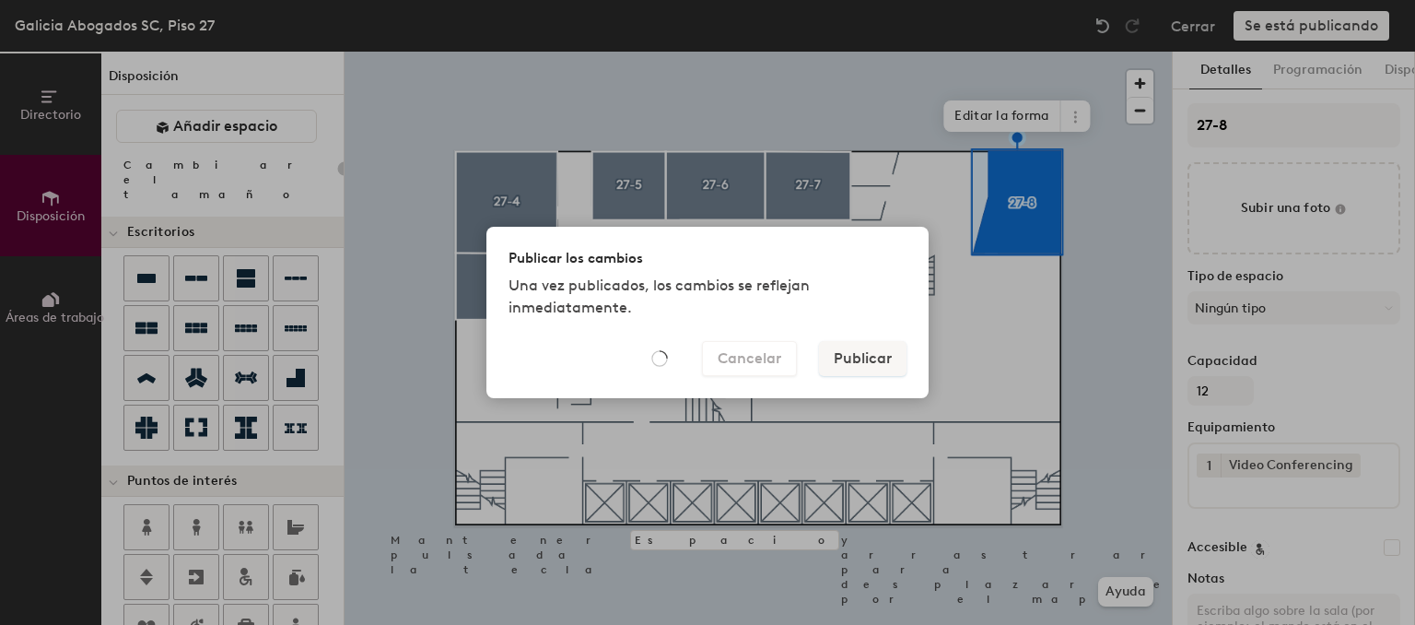
type input "20"
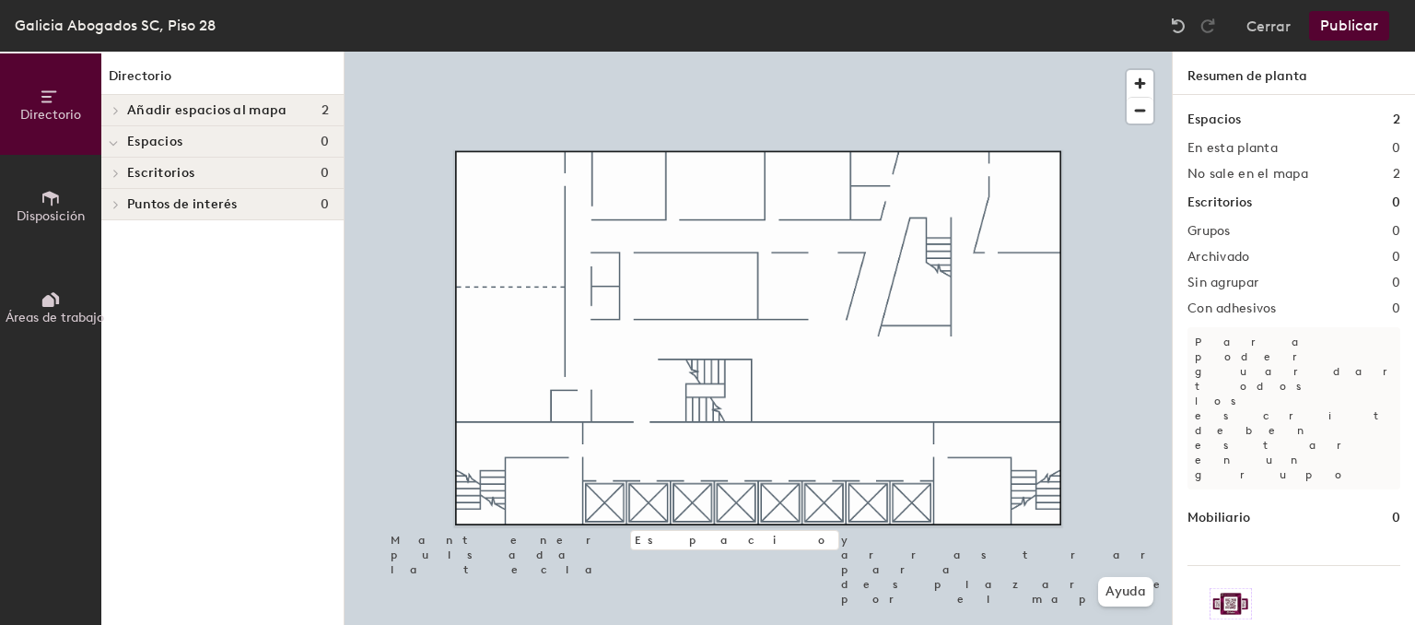
click at [62, 112] on span "Directorio" at bounding box center [50, 115] width 61 height 16
click at [118, 107] on icon at bounding box center [115, 110] width 7 height 9
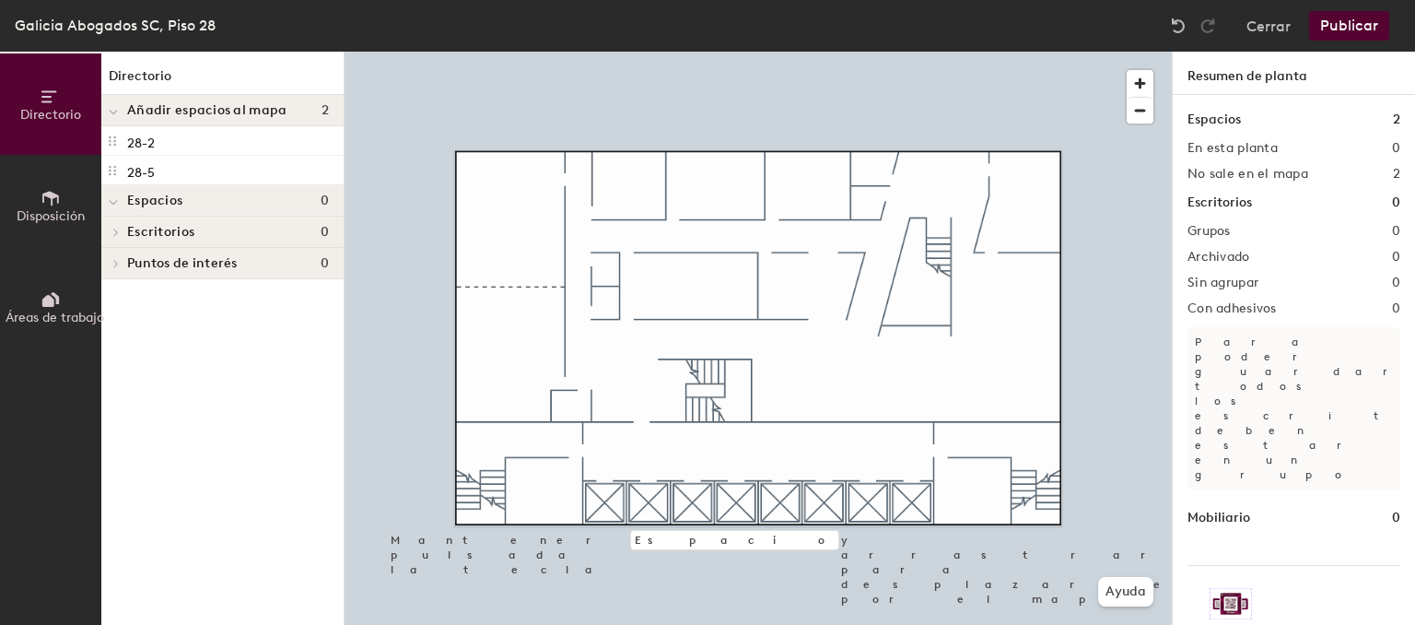
click at [57, 225] on button "Disposición" at bounding box center [50, 205] width 101 height 101
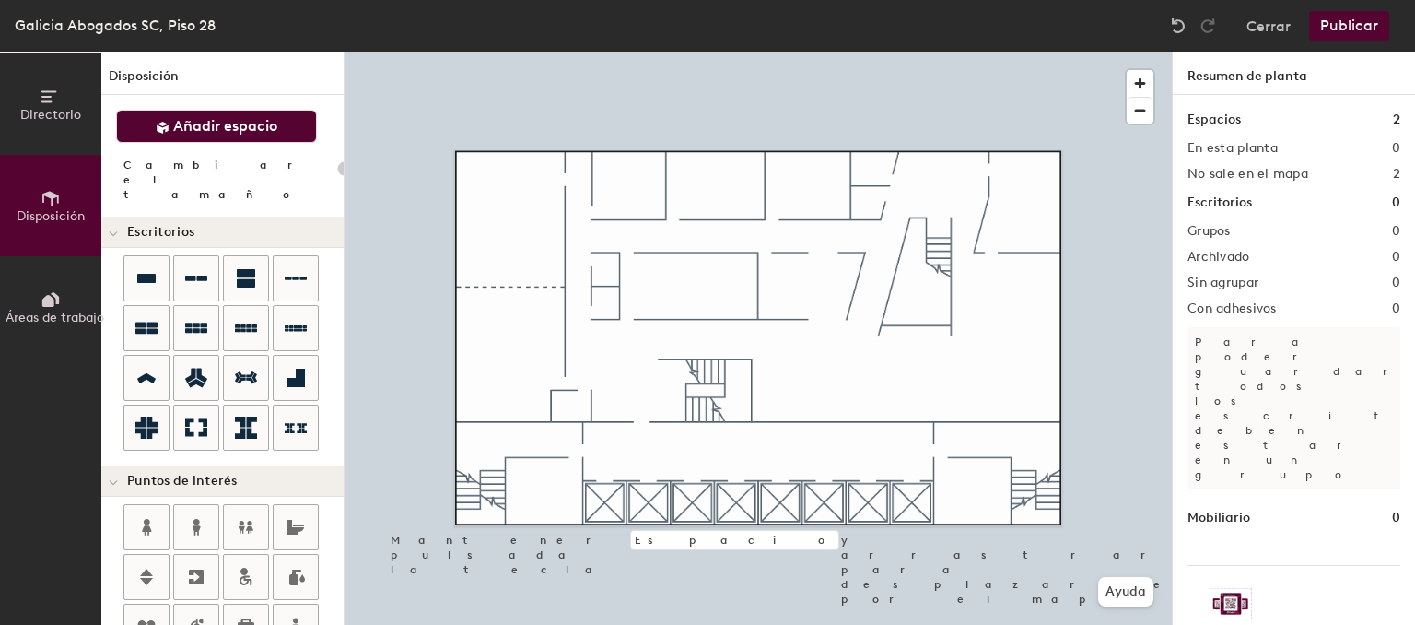
click at [241, 114] on button "Añadir espacio" at bounding box center [216, 126] width 201 height 33
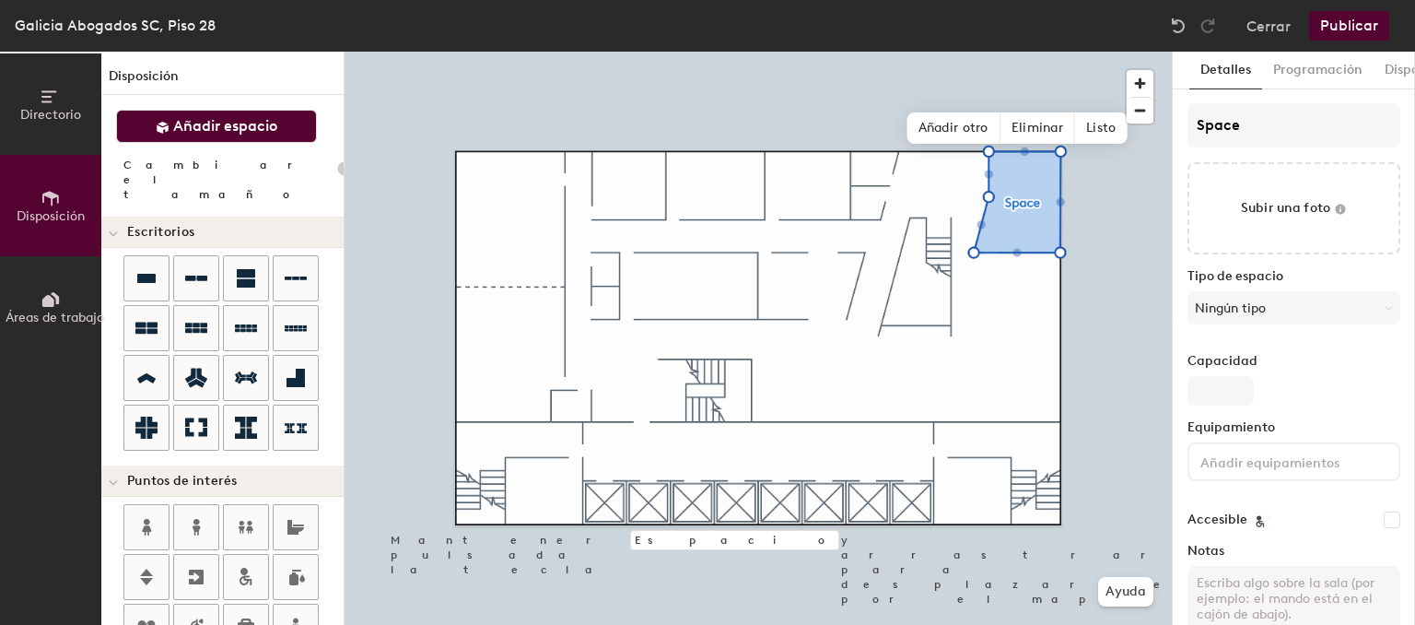
type input "20"
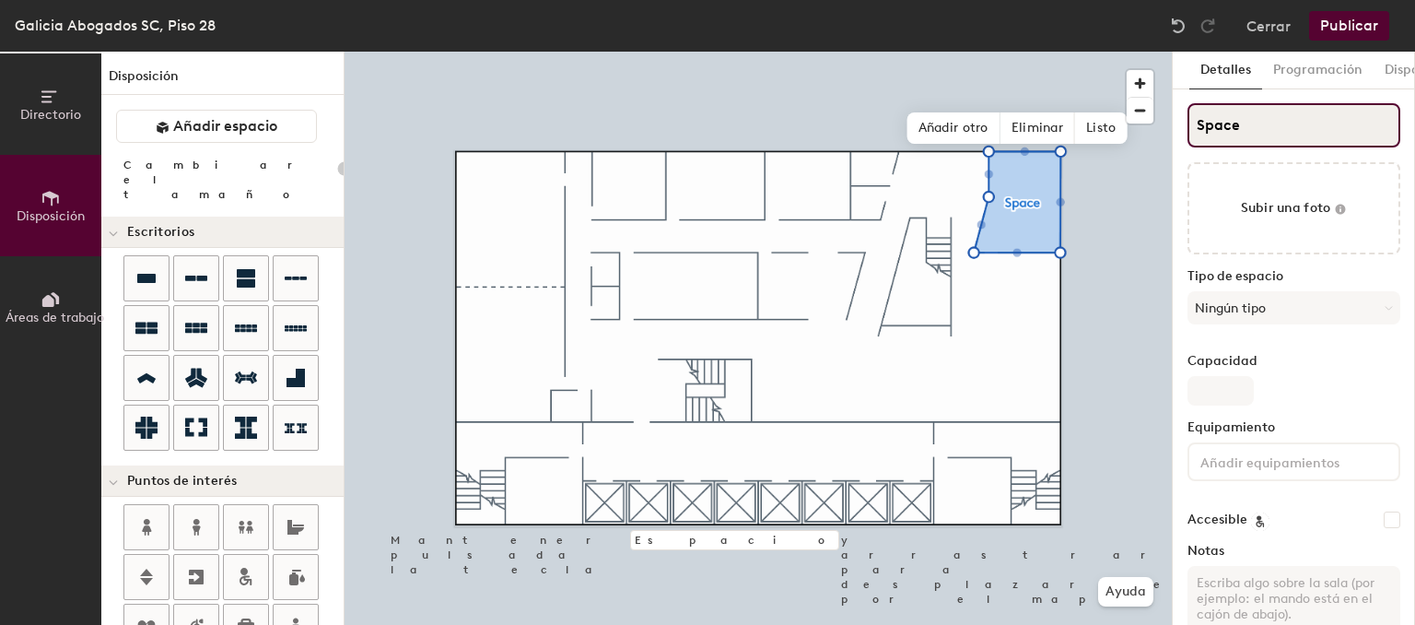
drag, startPoint x: 1317, startPoint y: 127, endPoint x: 1018, endPoint y: 123, distance: 299.4
click at [1187, 123] on input "Space" at bounding box center [1293, 125] width 213 height 44
type input "2"
type input "20"
type input "27"
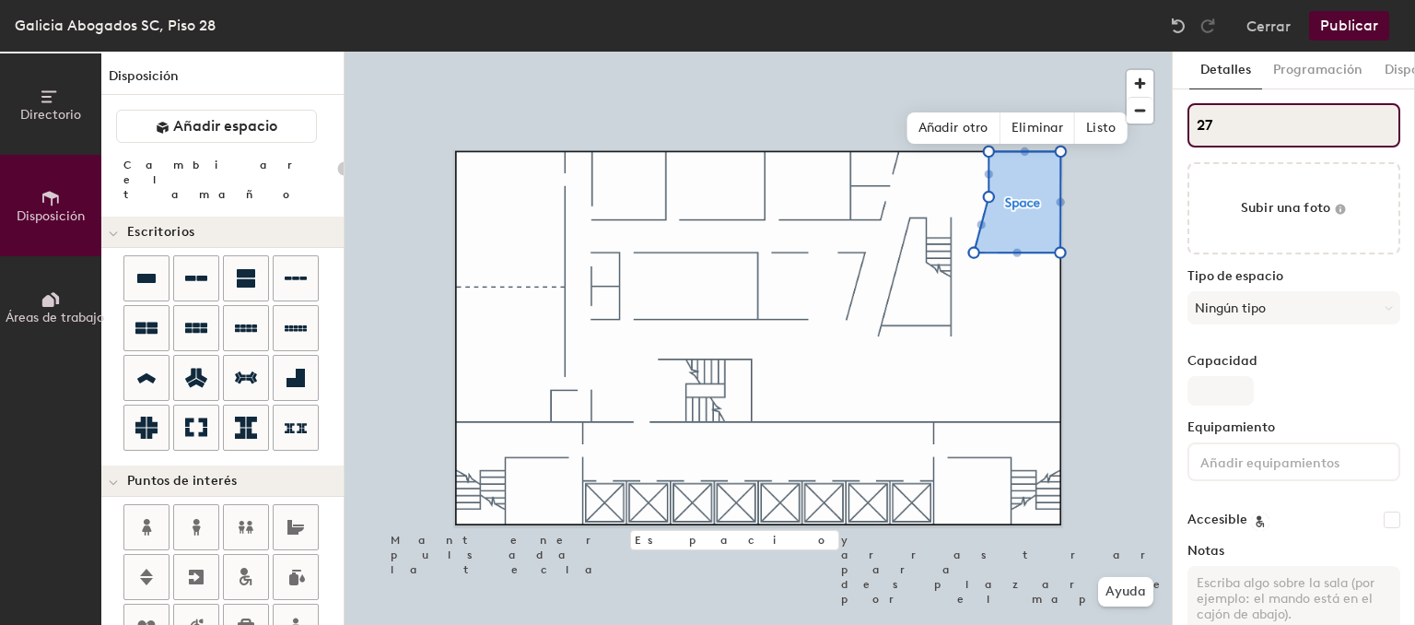
type input "20"
type input "27-"
type input "20"
type input "27-8"
type input "20"
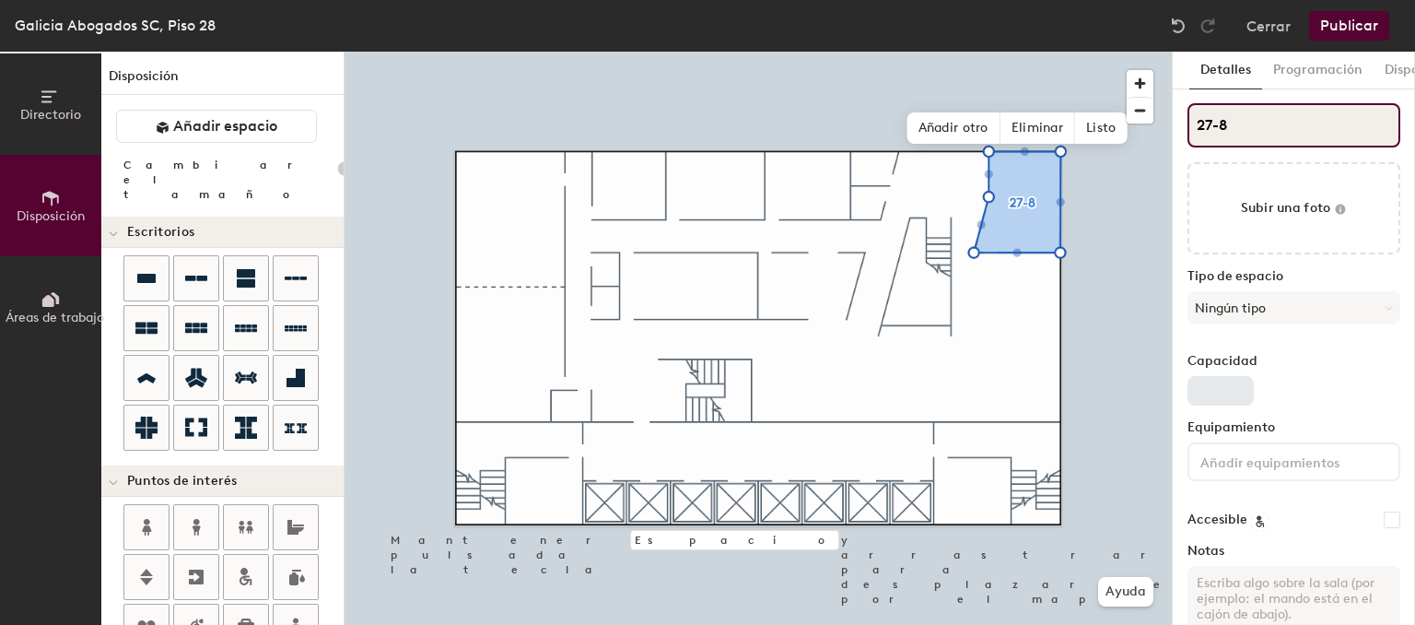
type input "27-8"
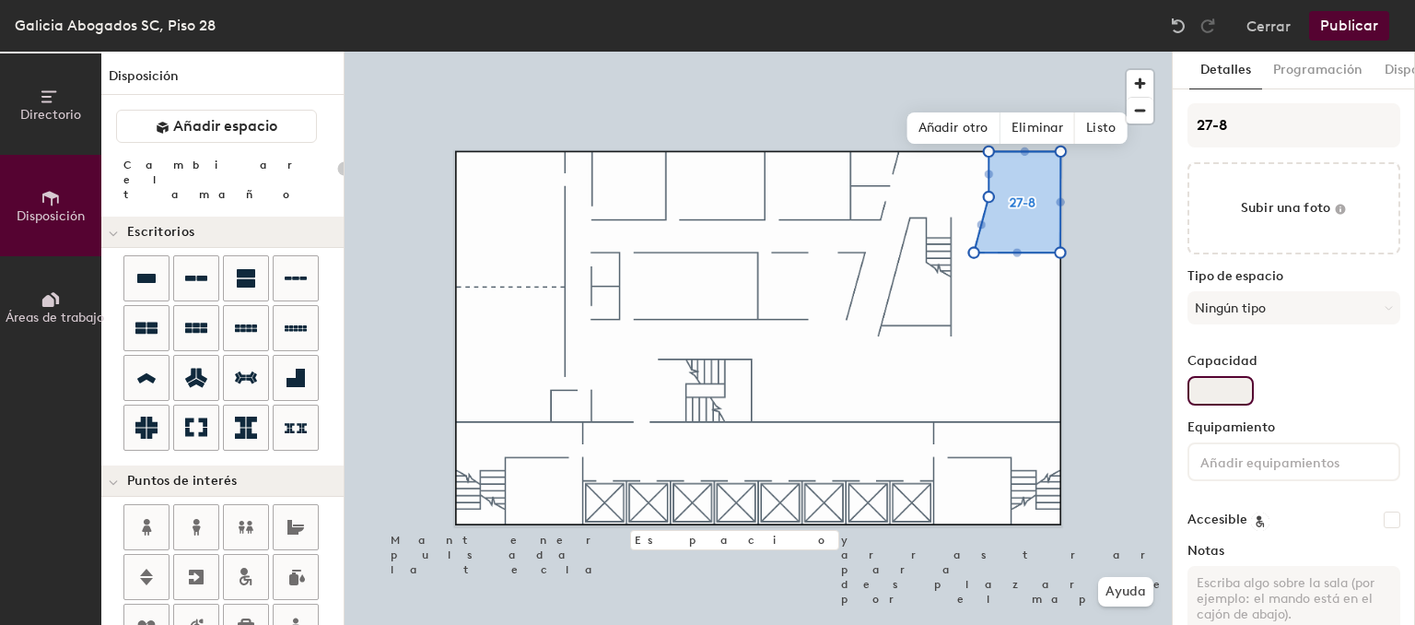
click at [1220, 390] on input "Capacidad" at bounding box center [1220, 390] width 66 height 29
type input "2"
type input "20"
type input "12"
type input "20"
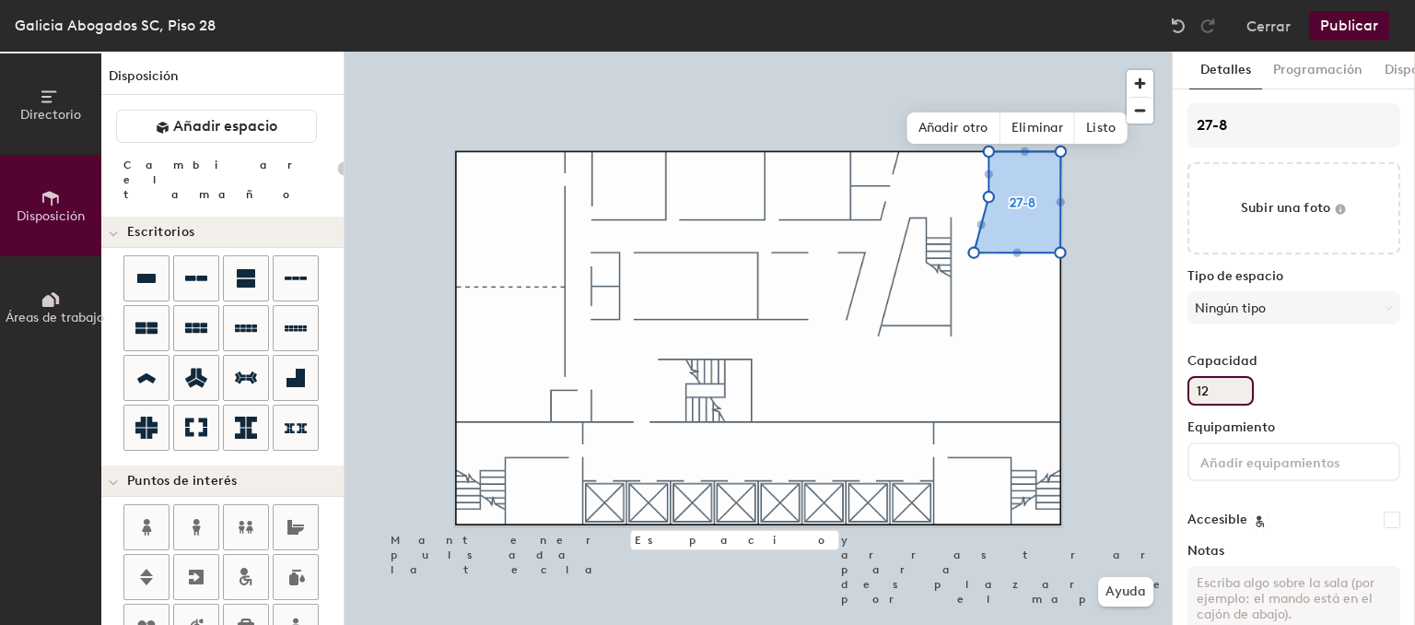
type input "12"
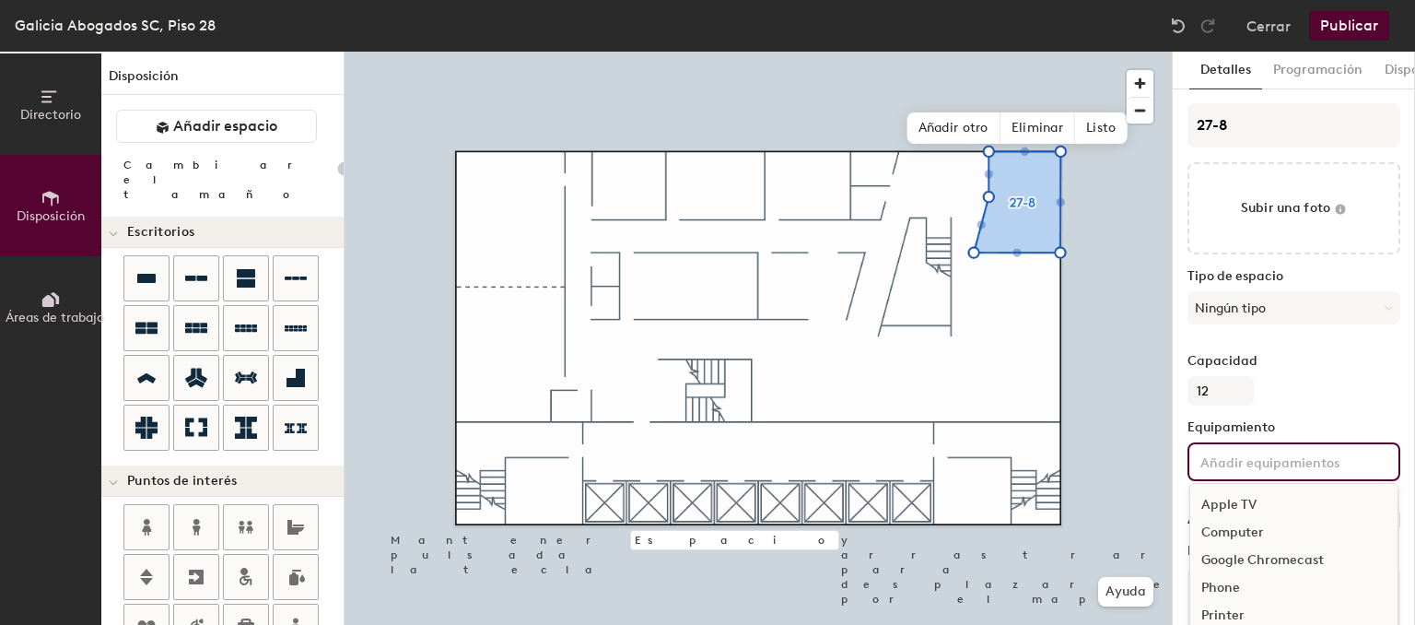
click at [1241, 461] on input at bounding box center [1280, 461] width 166 height 22
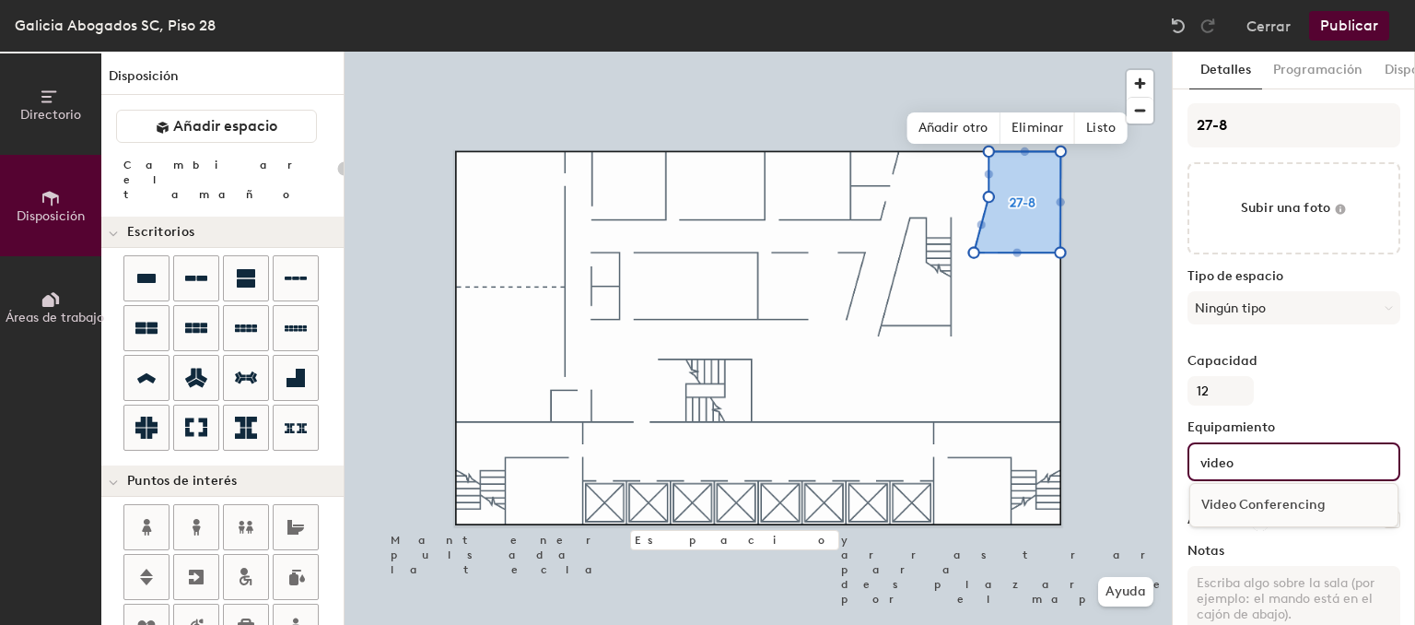
type input "video"
click at [1277, 509] on div "Video Conferencing" at bounding box center [1293, 505] width 207 height 28
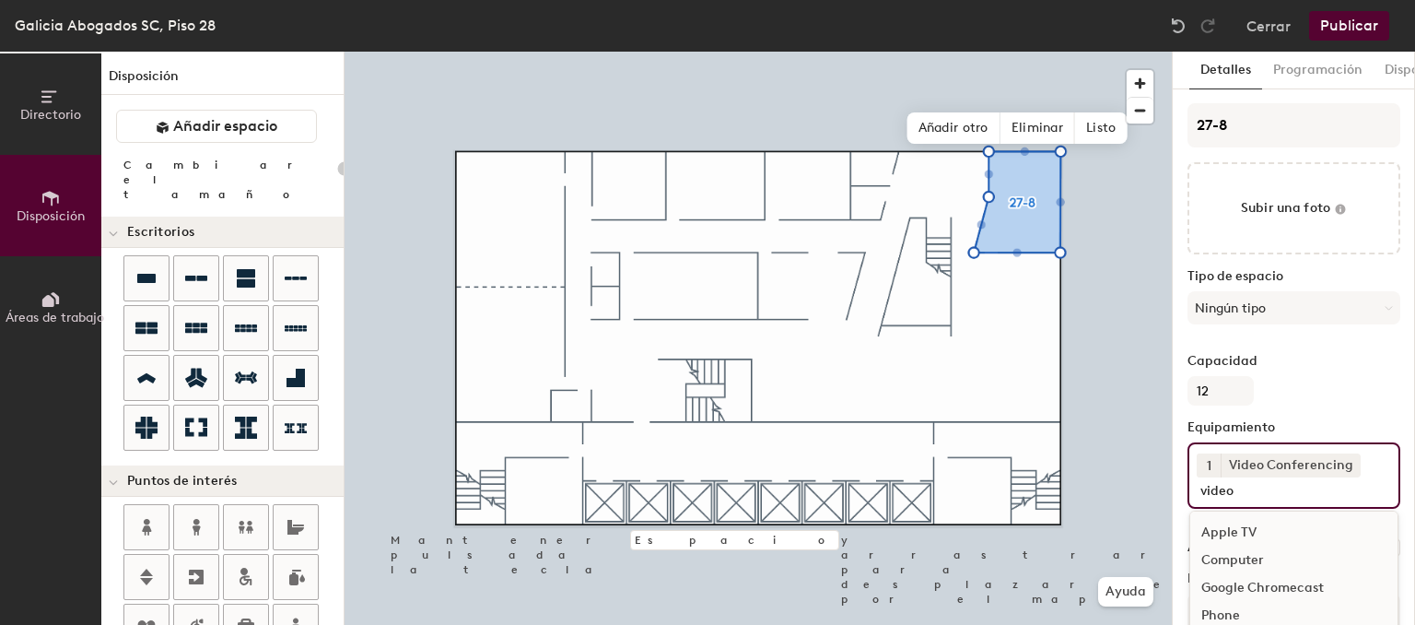
type input "20"
click at [1104, 136] on span "Listo" at bounding box center [1101, 127] width 52 height 31
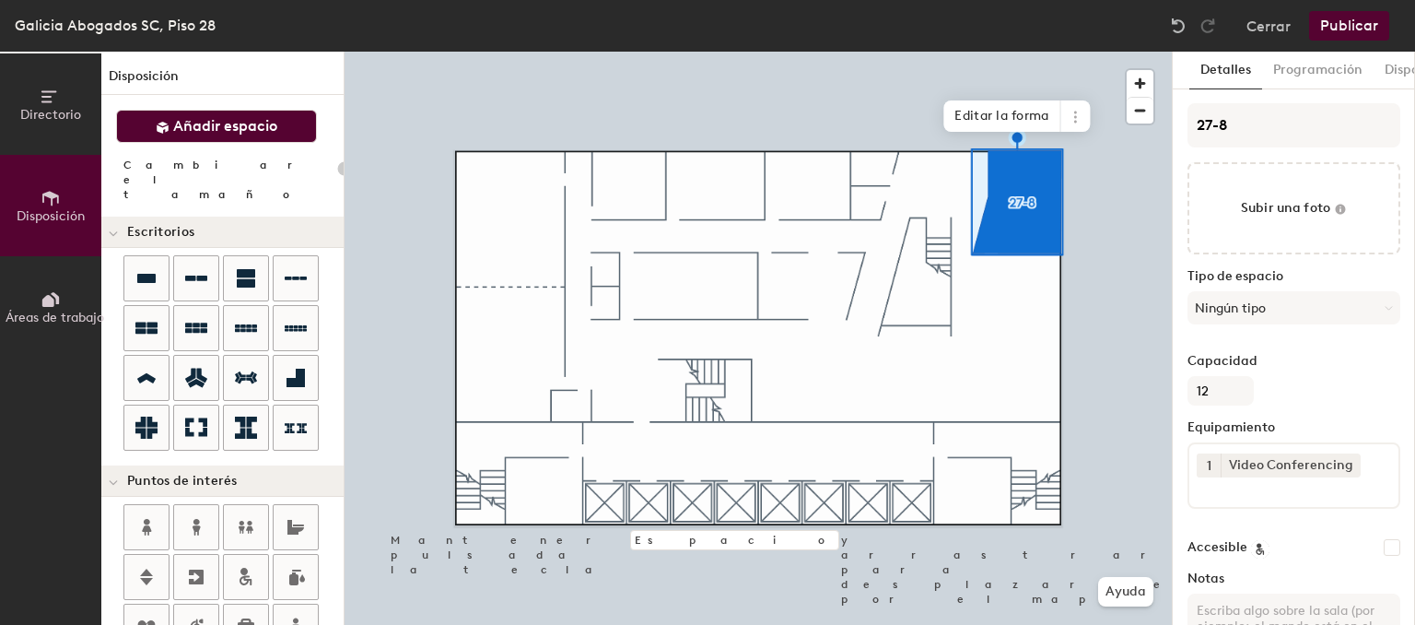
click at [263, 128] on span "Añadir espacio" at bounding box center [225, 126] width 104 height 18
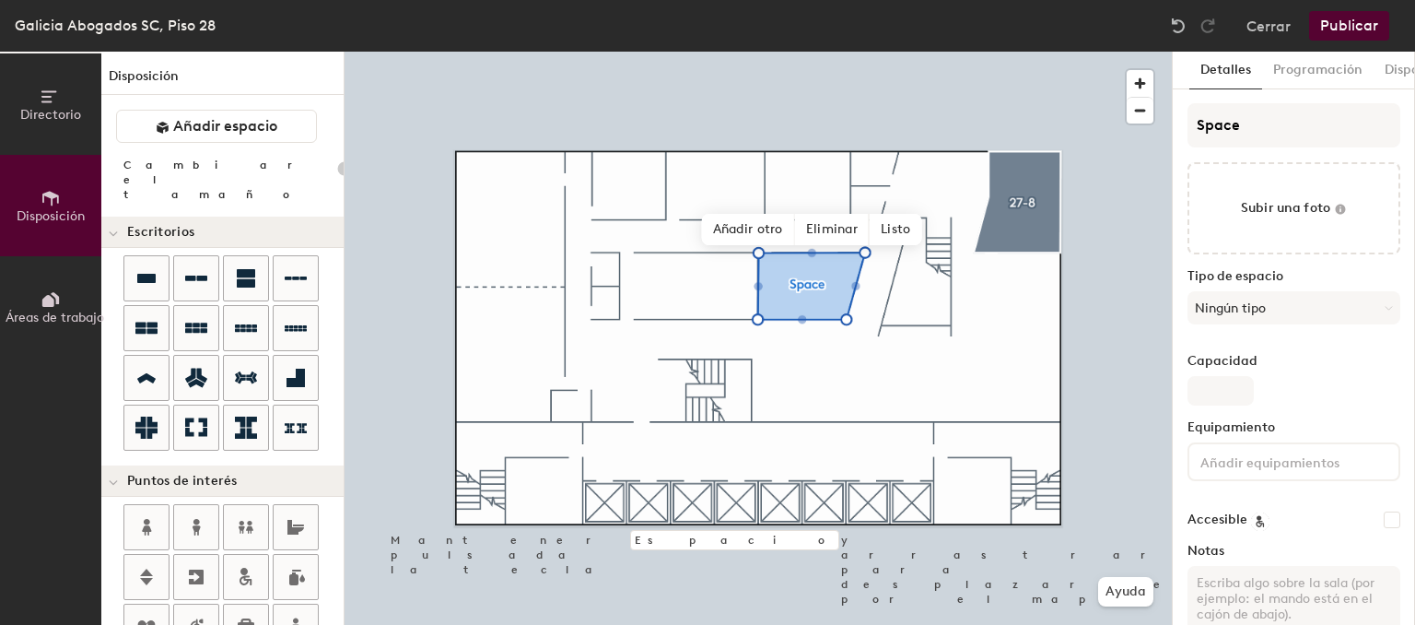
type input "20"
drag, startPoint x: 1255, startPoint y: 123, endPoint x: 879, endPoint y: 97, distance: 376.7
click at [1187, 103] on input "Space" at bounding box center [1293, 125] width 213 height 44
type input "2"
type input "20"
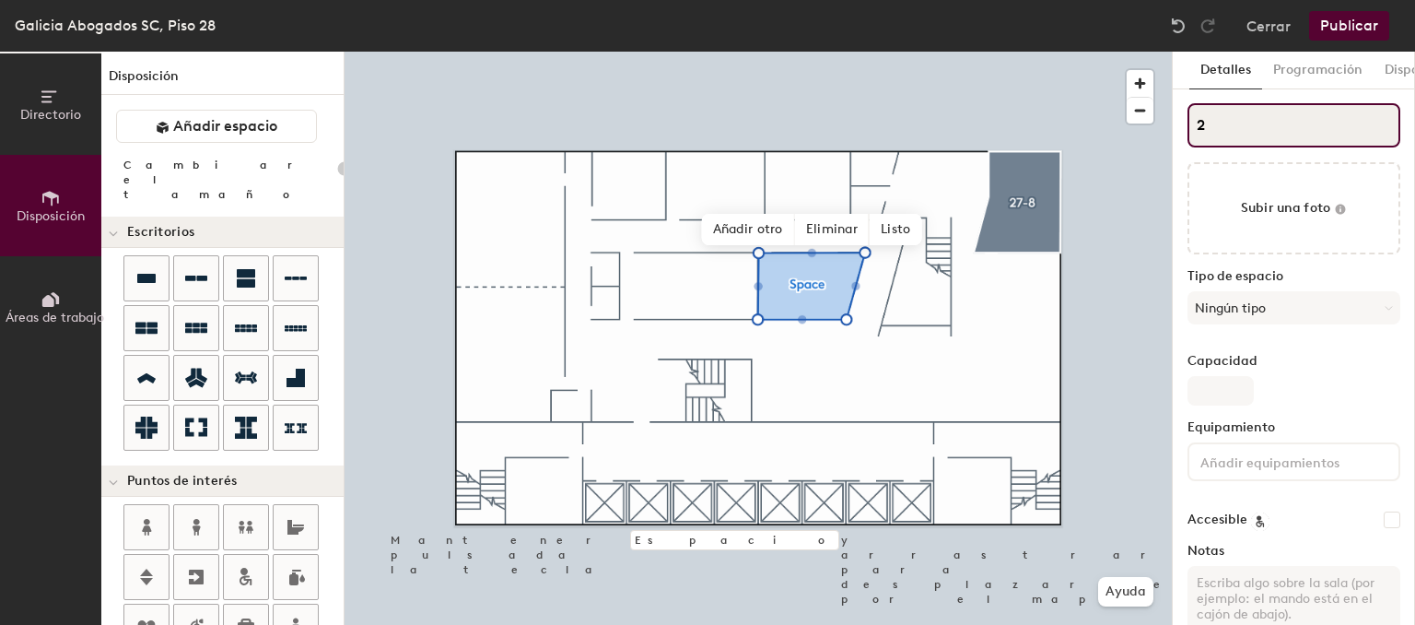
type input "28"
type input "20"
type input "28-"
type input "20"
type input "28-1"
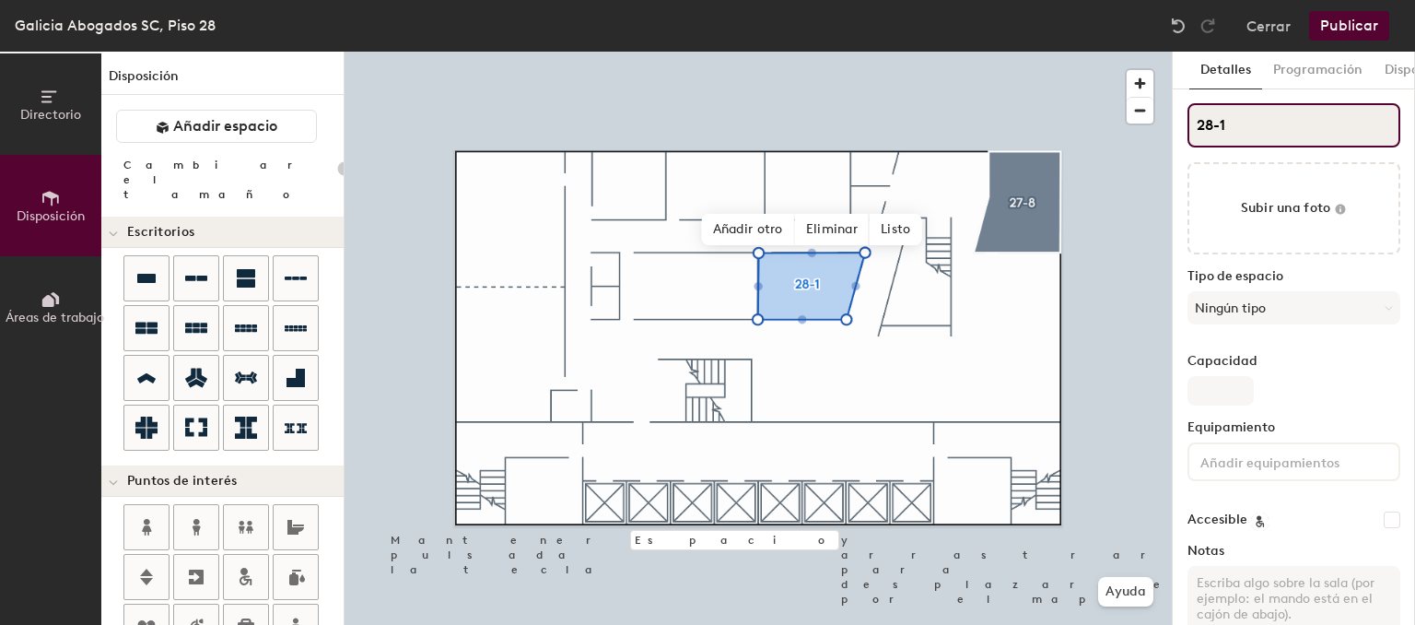
type input "20"
type input "28-1"
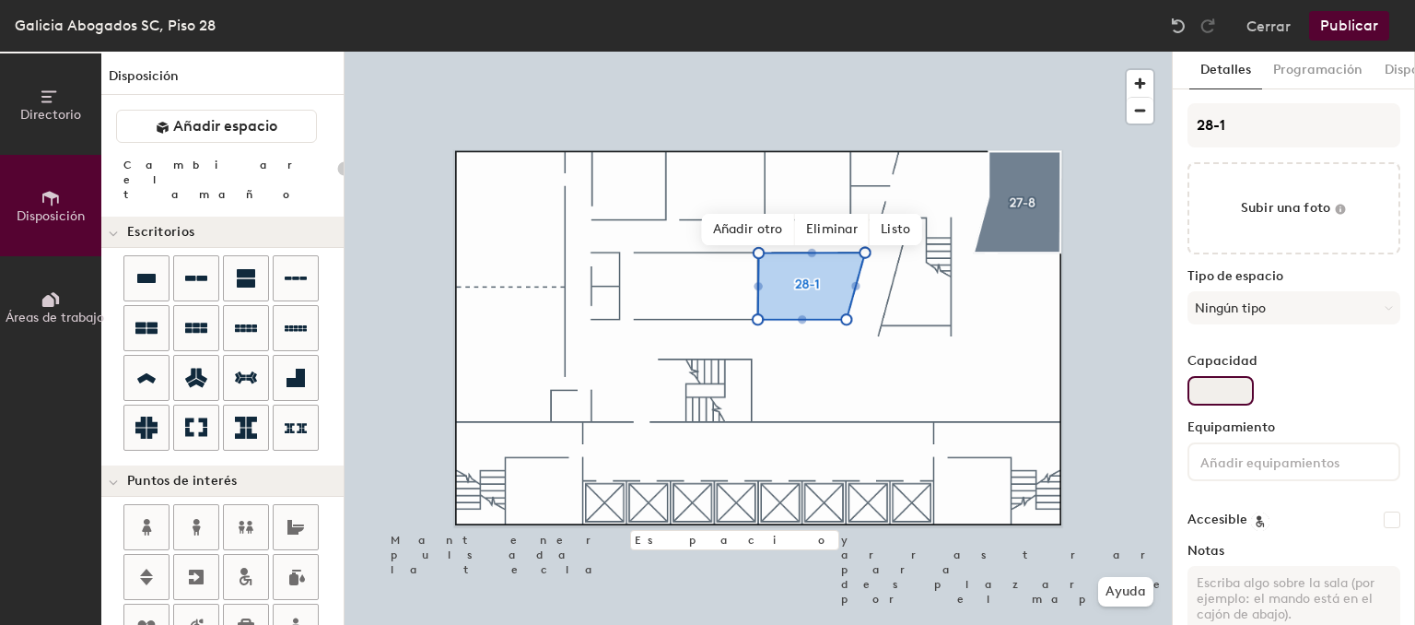
click at [1224, 389] on input "Capacidad" at bounding box center [1220, 390] width 66 height 29
type input "6"
type input "20"
type input "6"
click at [1251, 454] on input at bounding box center [1280, 461] width 166 height 22
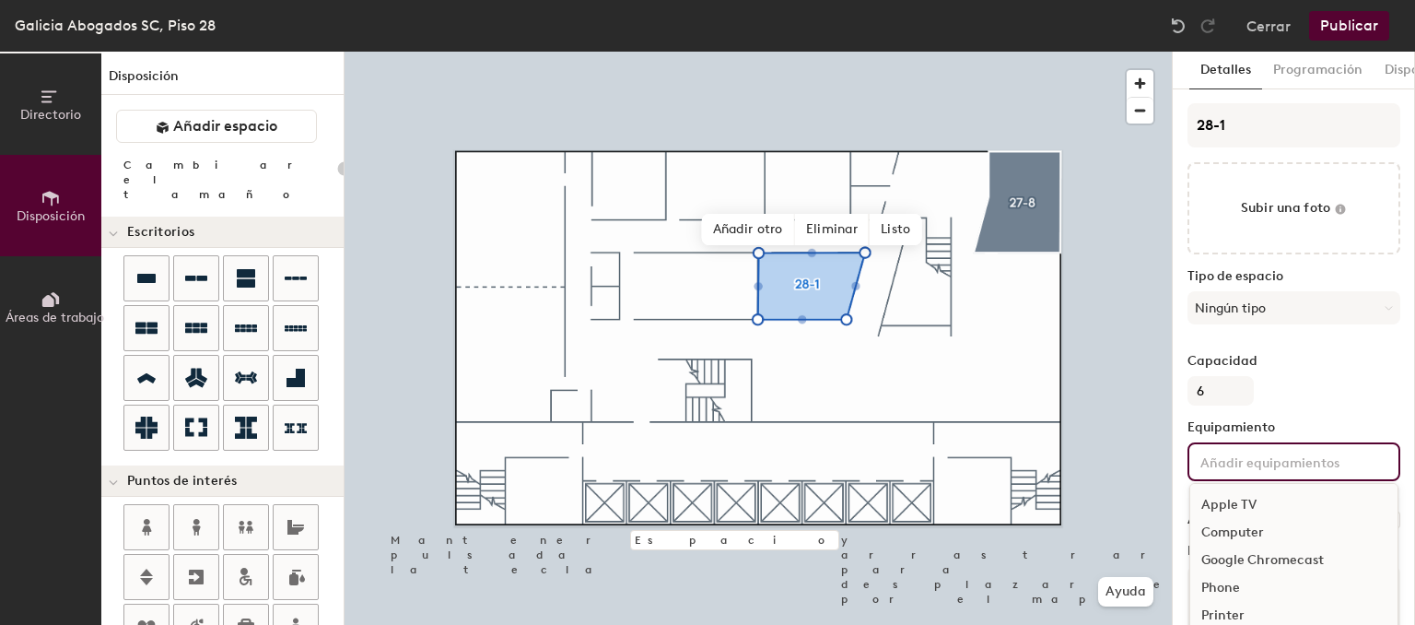
type input "20"
type input "v"
type input "te"
click at [1276, 566] on div "Television" at bounding box center [1293, 560] width 207 height 28
type input "20"
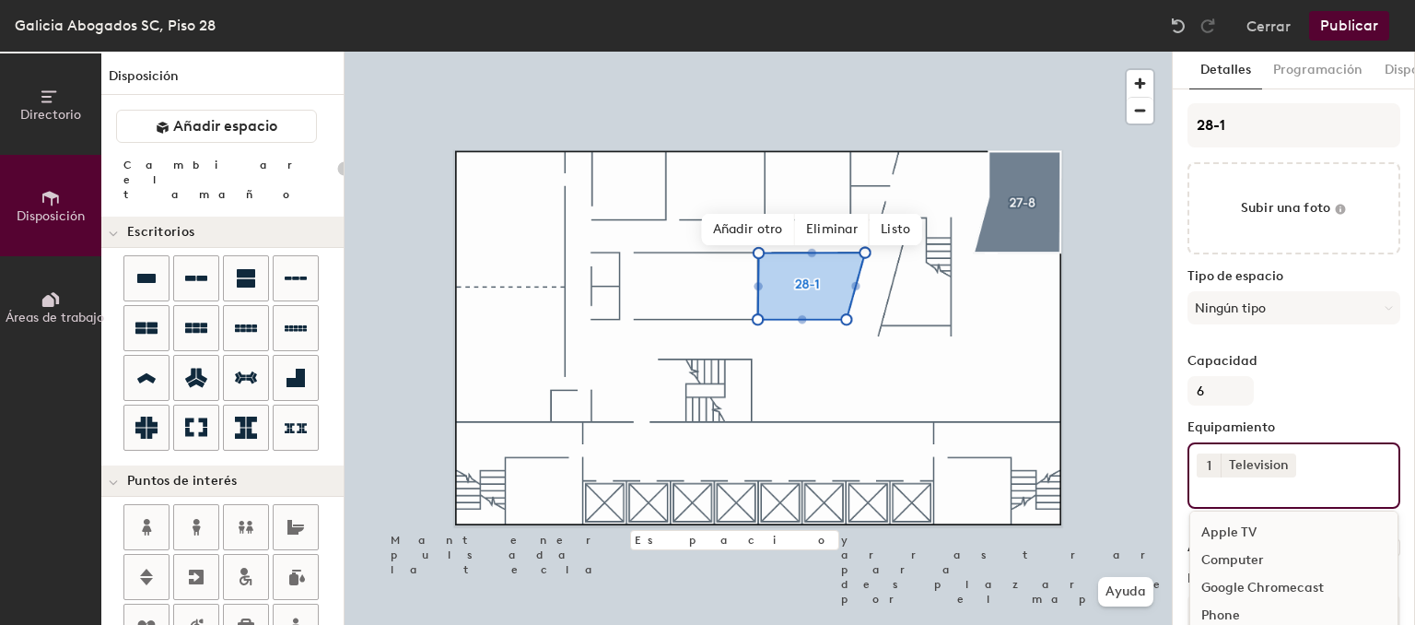
click at [1356, 24] on button "Publicar" at bounding box center [1349, 25] width 80 height 29
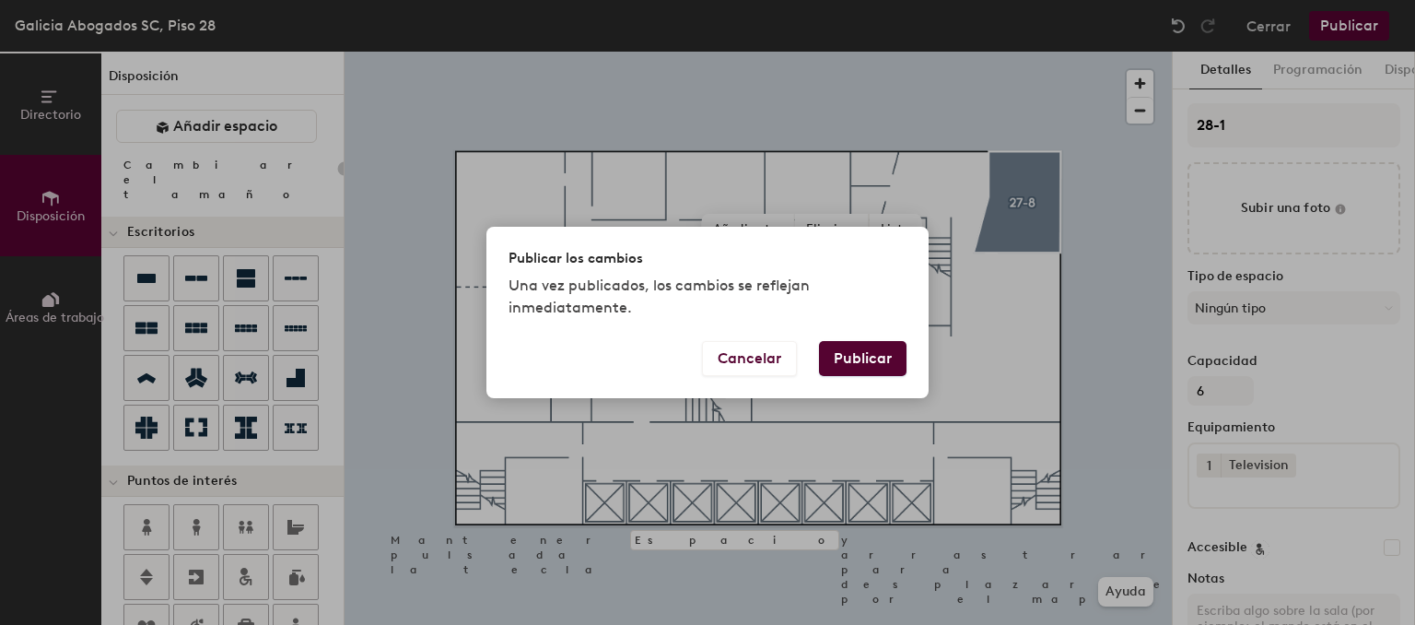
click at [868, 370] on button "Publicar" at bounding box center [863, 358] width 88 height 35
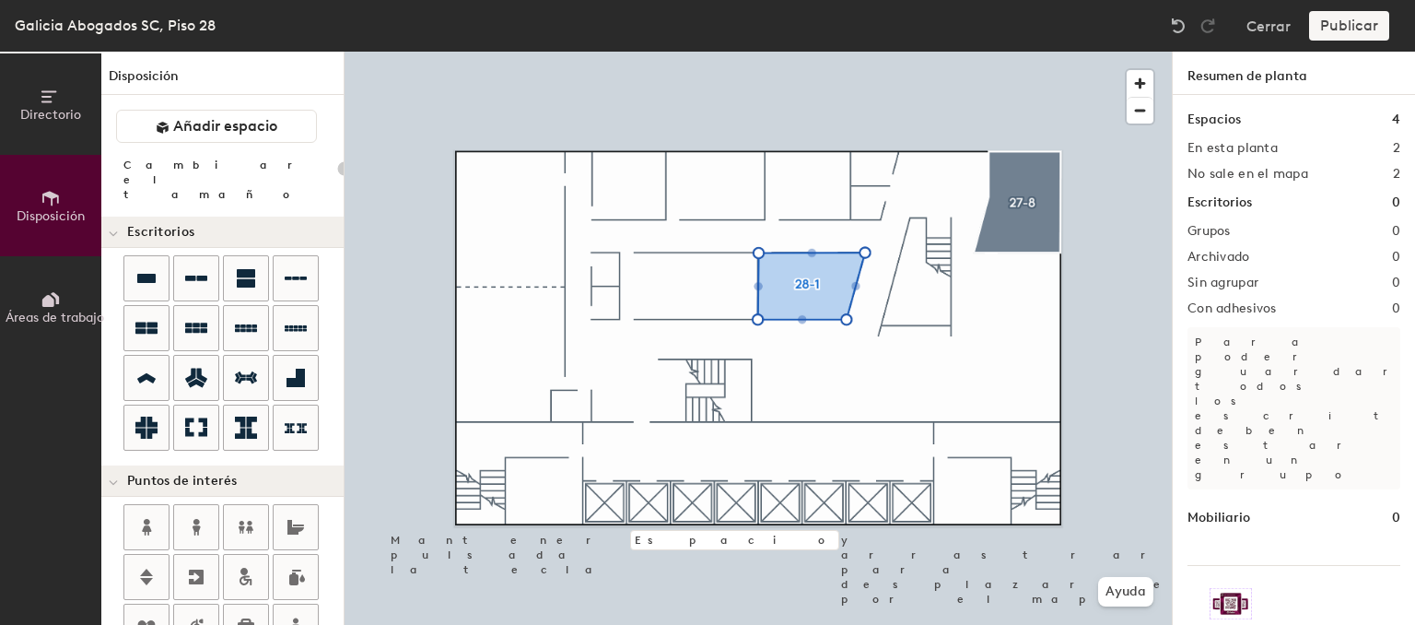
type input "20"
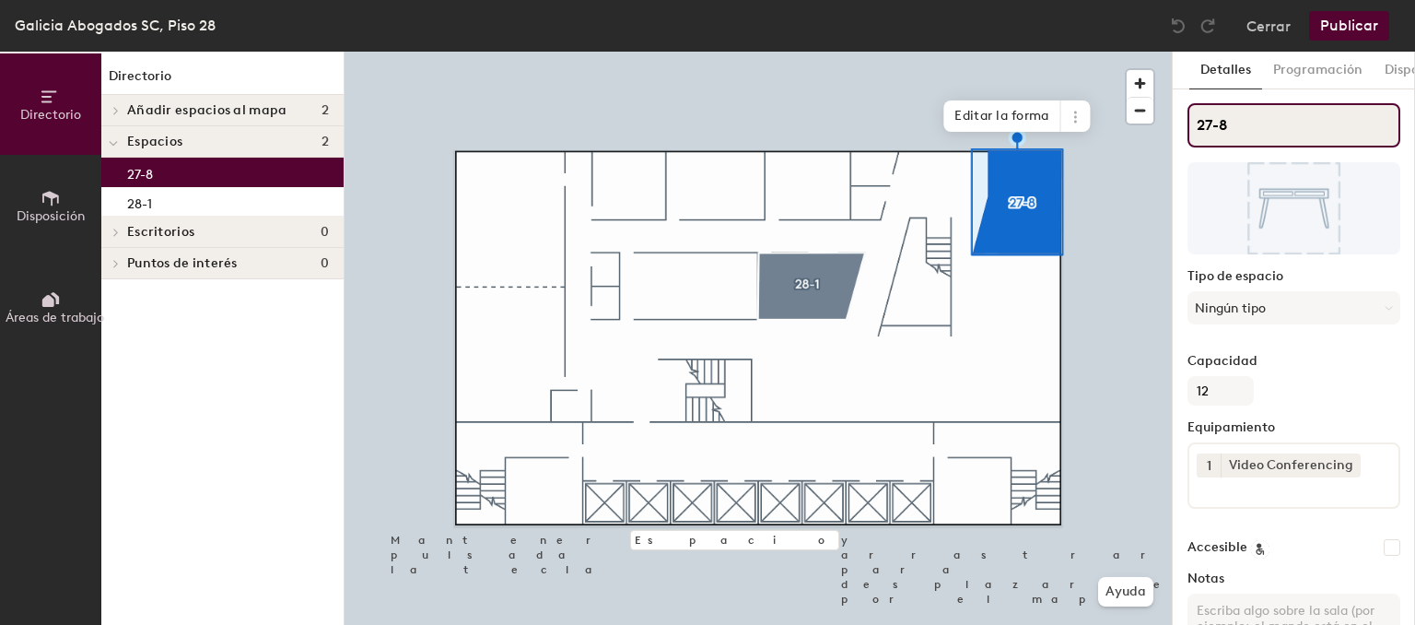
click at [1206, 127] on input "27-8" at bounding box center [1293, 125] width 213 height 44
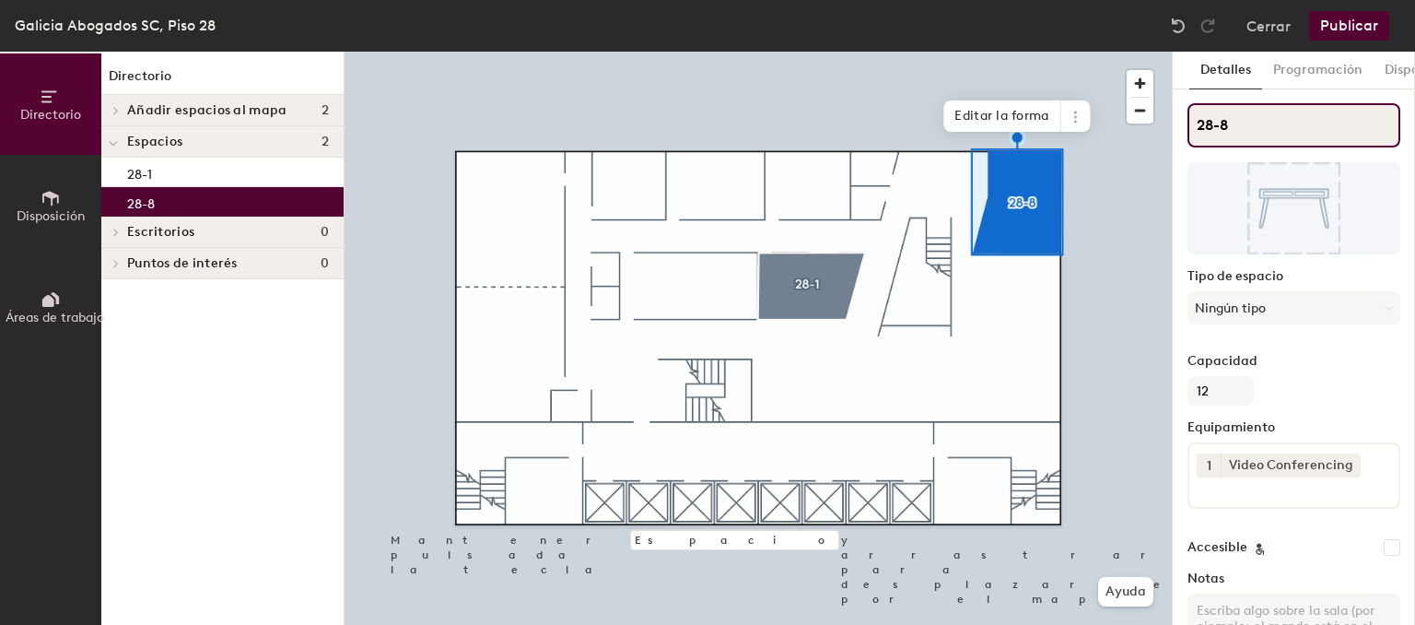
type input "28-8"
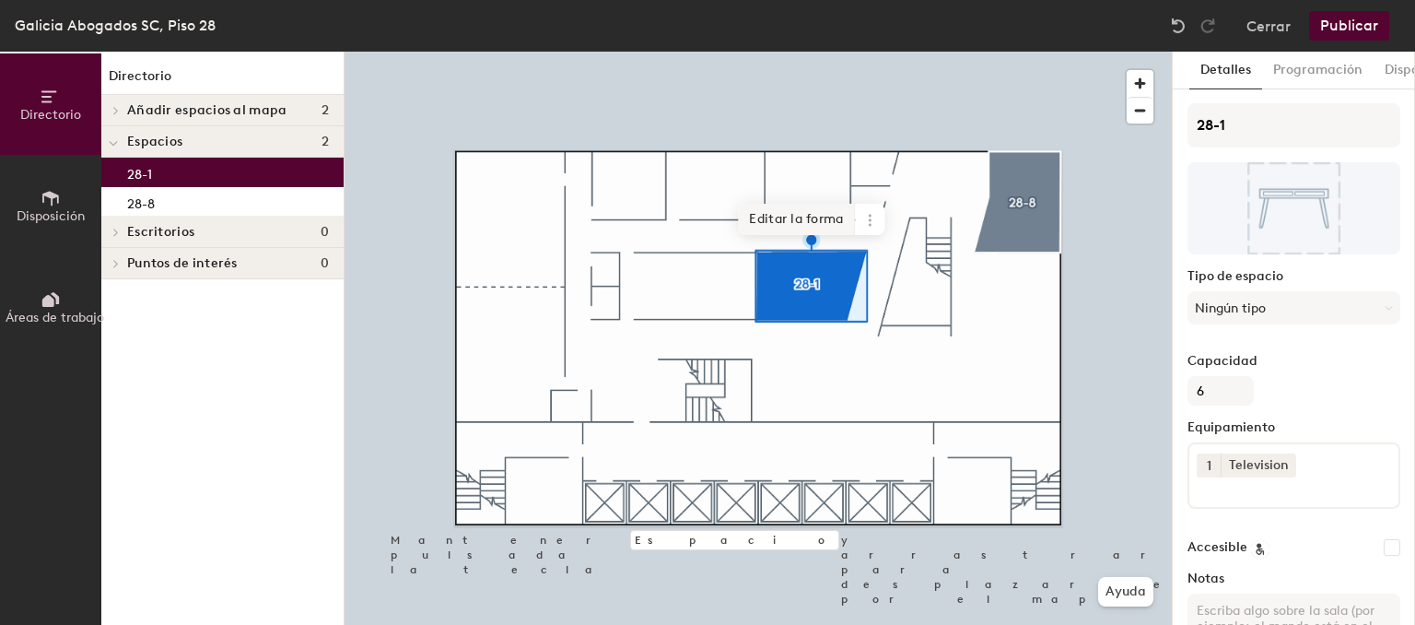
click at [775, 216] on span "Editar la forma" at bounding box center [796, 219] width 117 height 31
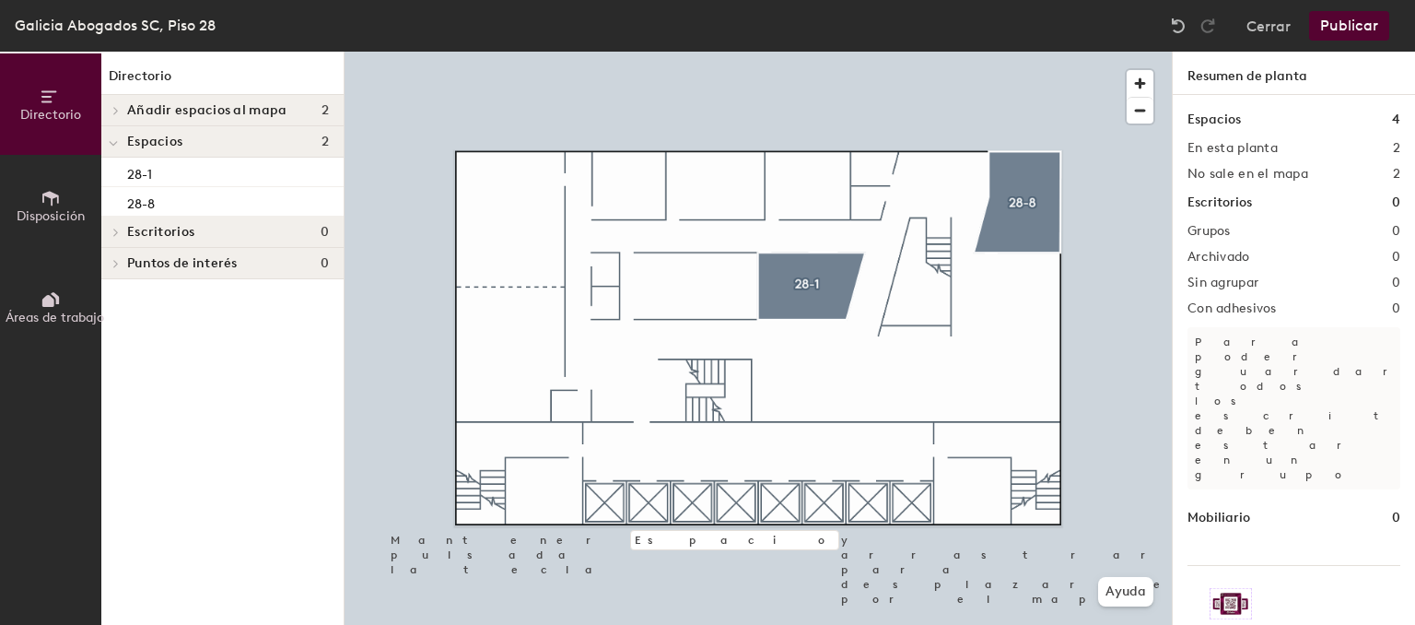
click at [190, 111] on span "Añadir espacios al mapa" at bounding box center [206, 110] width 159 height 15
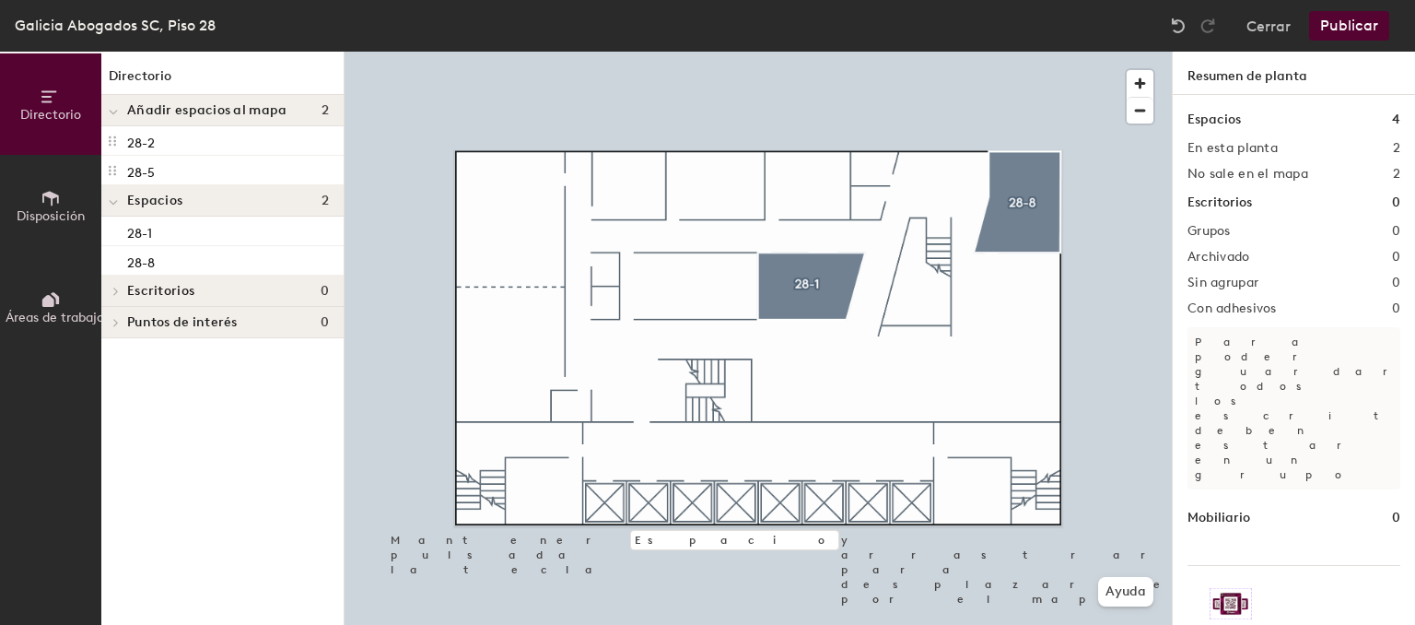
click at [47, 212] on span "Disposición" at bounding box center [51, 216] width 68 height 16
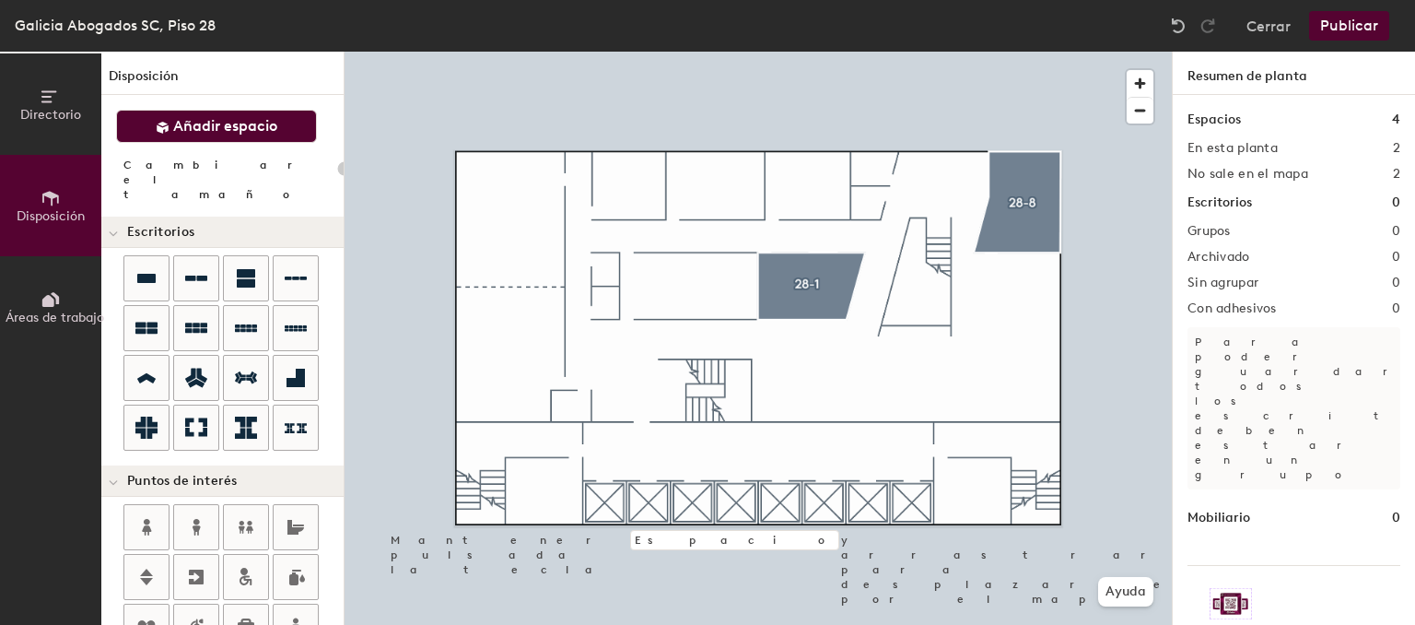
click at [297, 132] on button "Añadir espacio" at bounding box center [216, 126] width 201 height 33
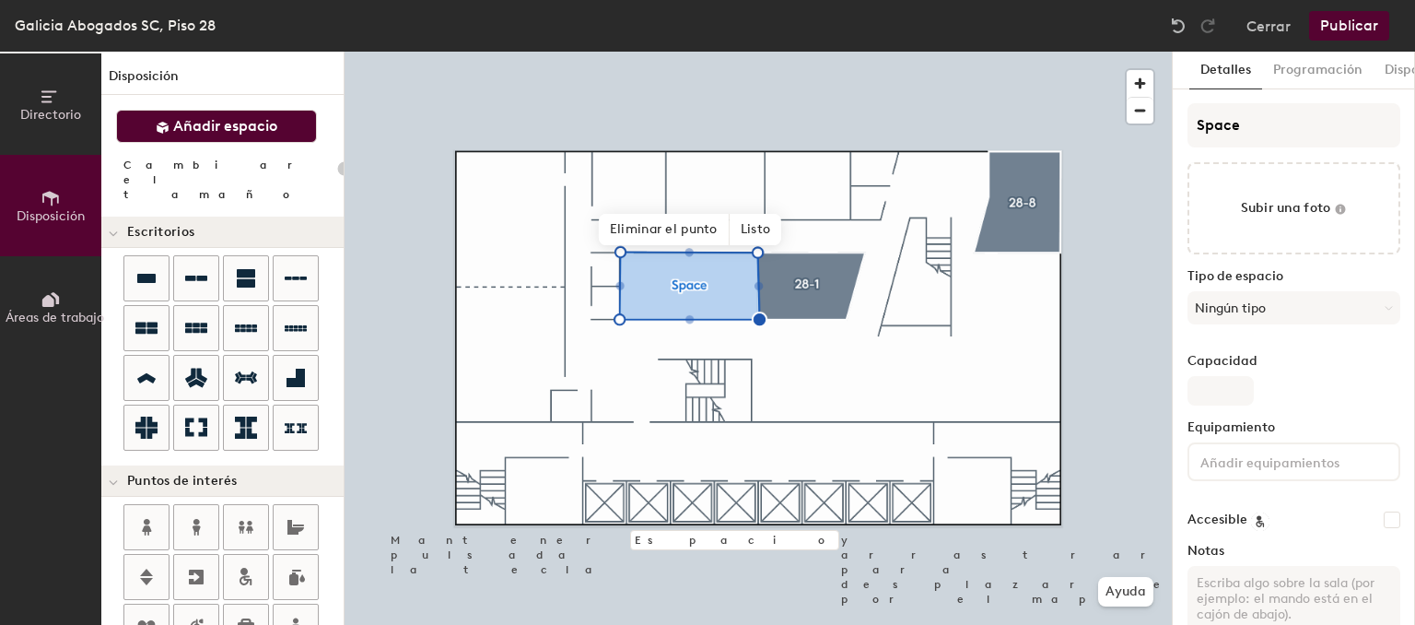
type input "20"
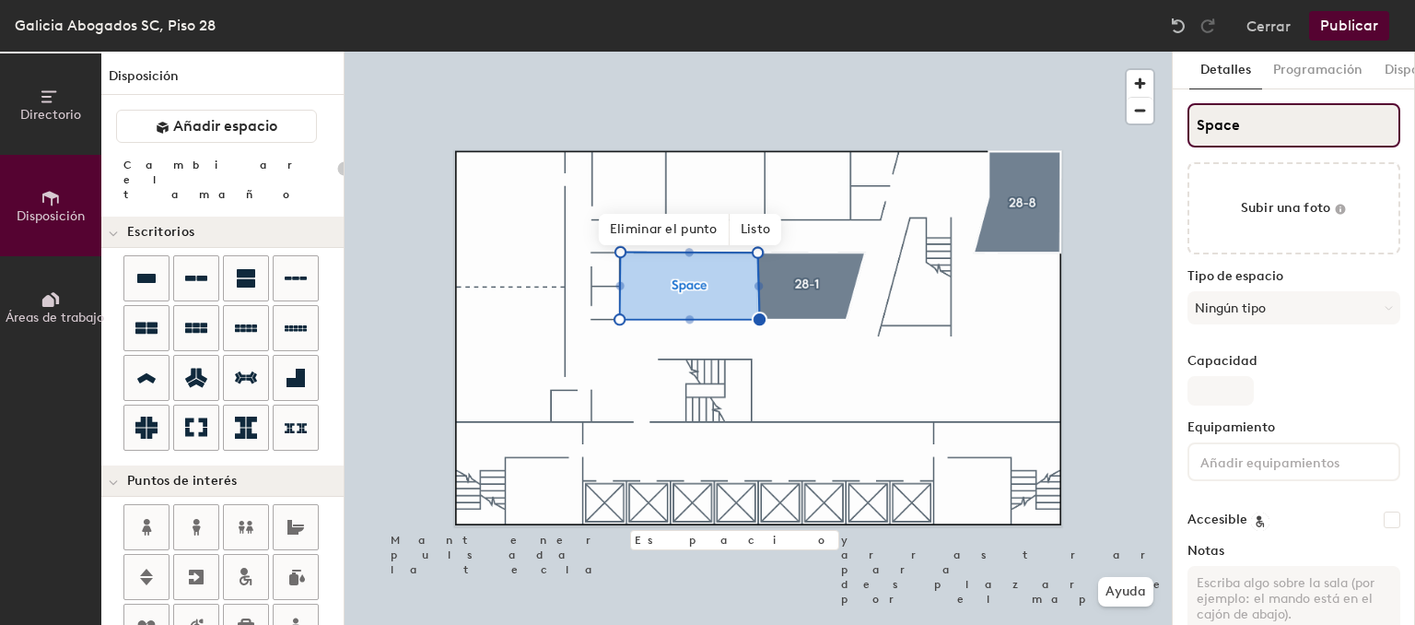
drag, startPoint x: 1281, startPoint y: 122, endPoint x: 977, endPoint y: 135, distance: 304.3
click at [1187, 135] on input "Space" at bounding box center [1293, 125] width 213 height 44
type input "2"
type input "20"
type input "28"
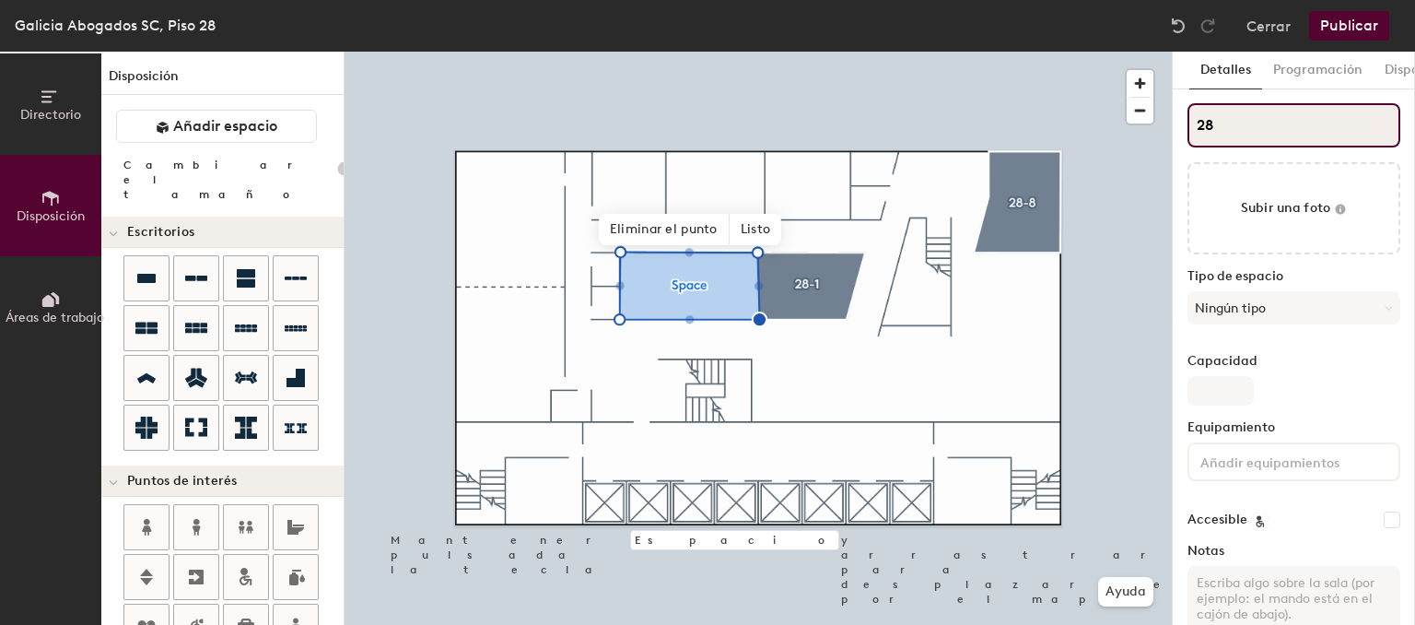
type input "20"
type input "28-"
type input "20"
type input "28-2"
type input "20"
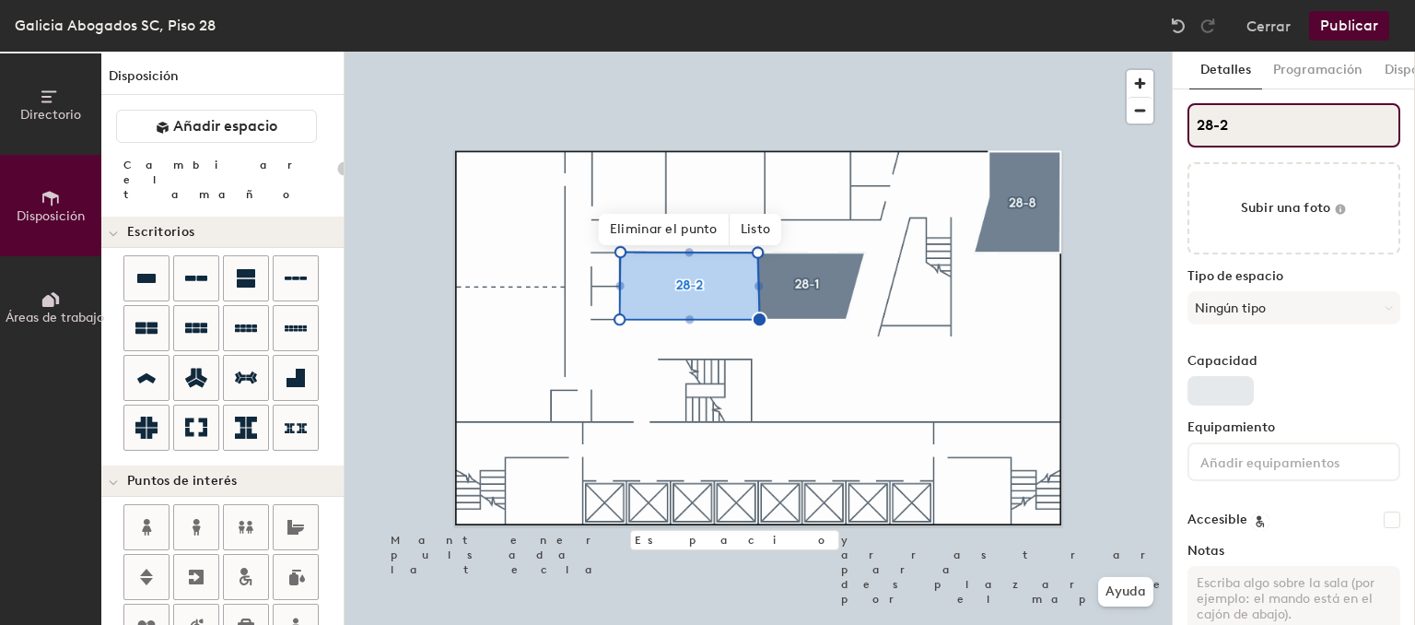
type input "28-2"
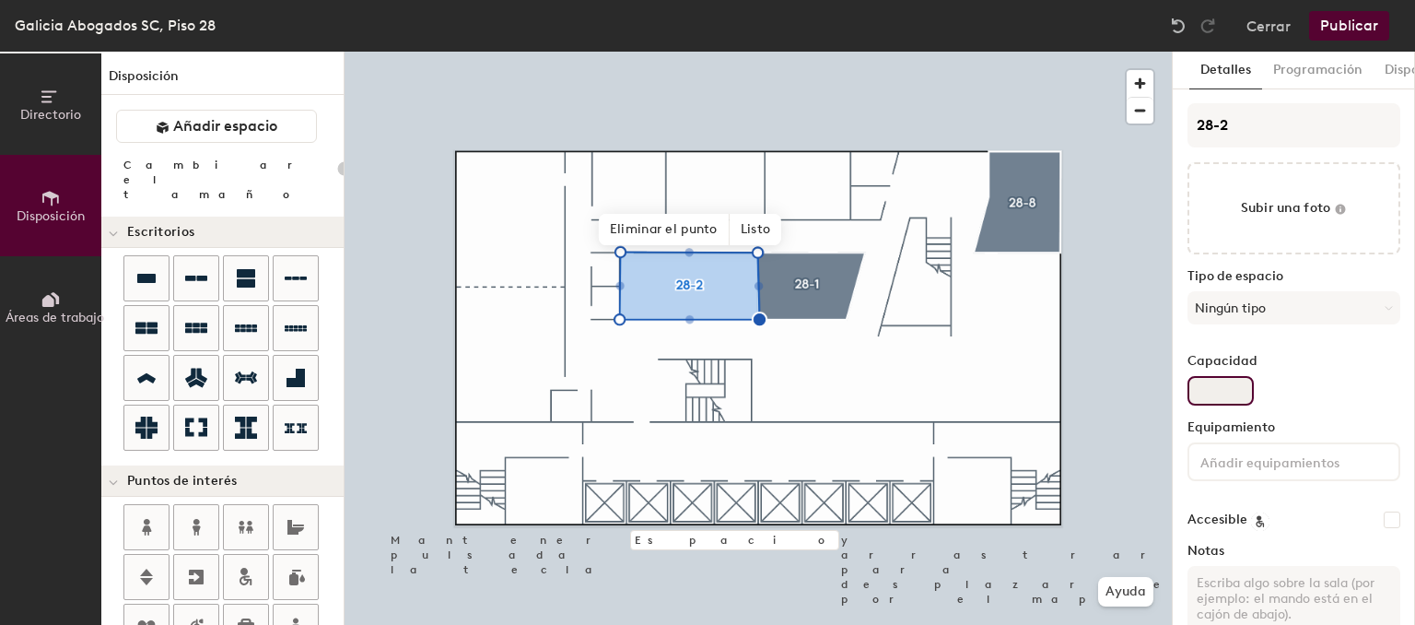
click at [1214, 395] on input "Capacidad" at bounding box center [1220, 390] width 66 height 29
type input "12"
type input "20"
type input "12"
click at [1247, 484] on div "Equipamiento" at bounding box center [1293, 458] width 213 height 76
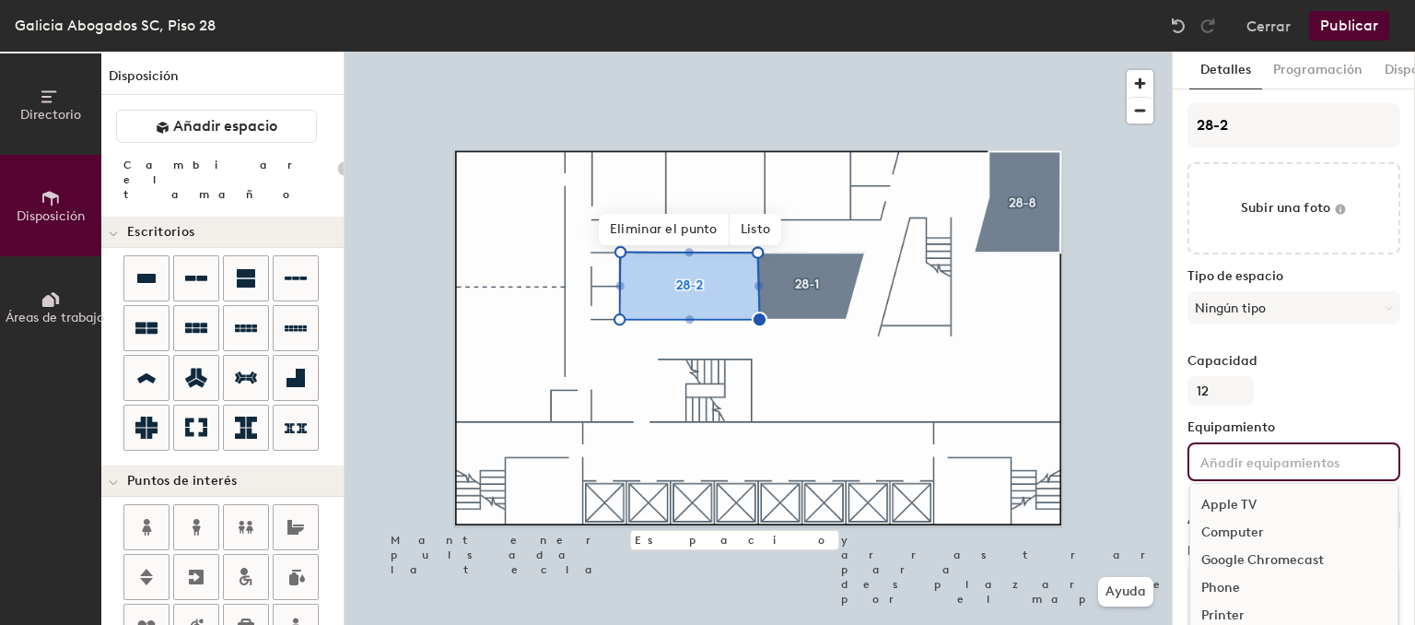
click at [1249, 455] on input at bounding box center [1280, 461] width 166 height 22
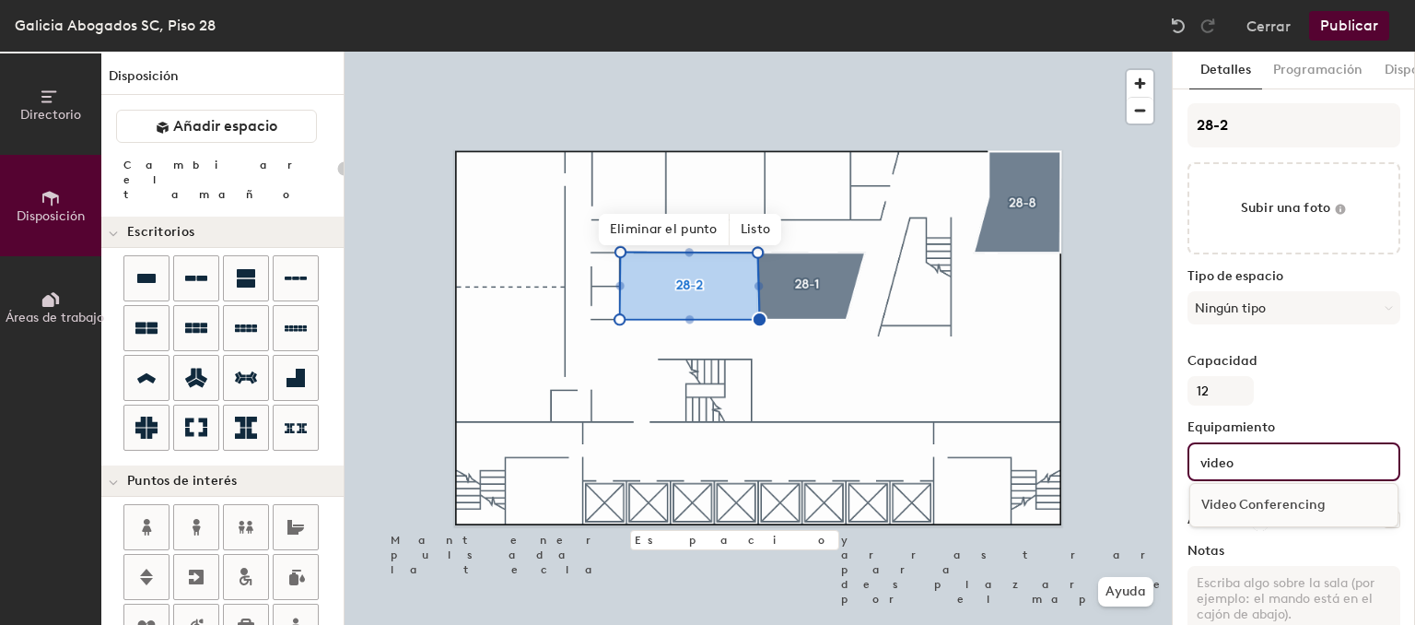
type input "video"
click at [1270, 508] on div "Video Conferencing" at bounding box center [1293, 505] width 207 height 28
type input "20"
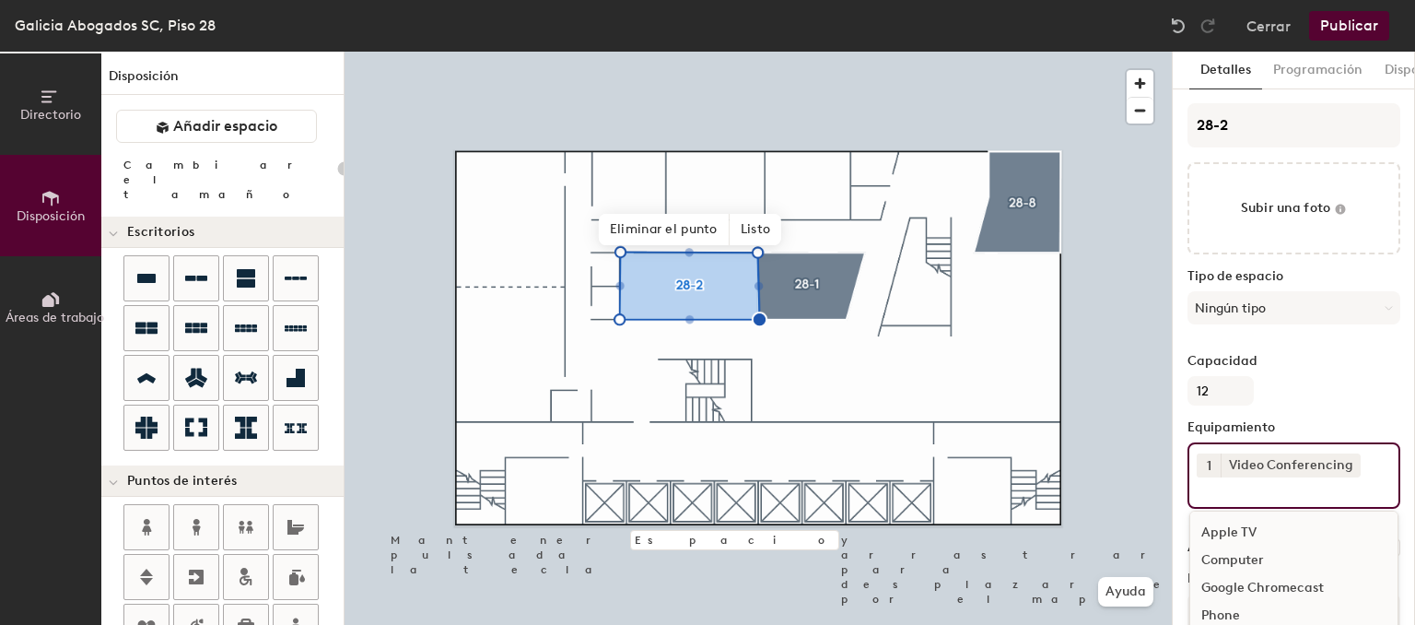
type input "20"
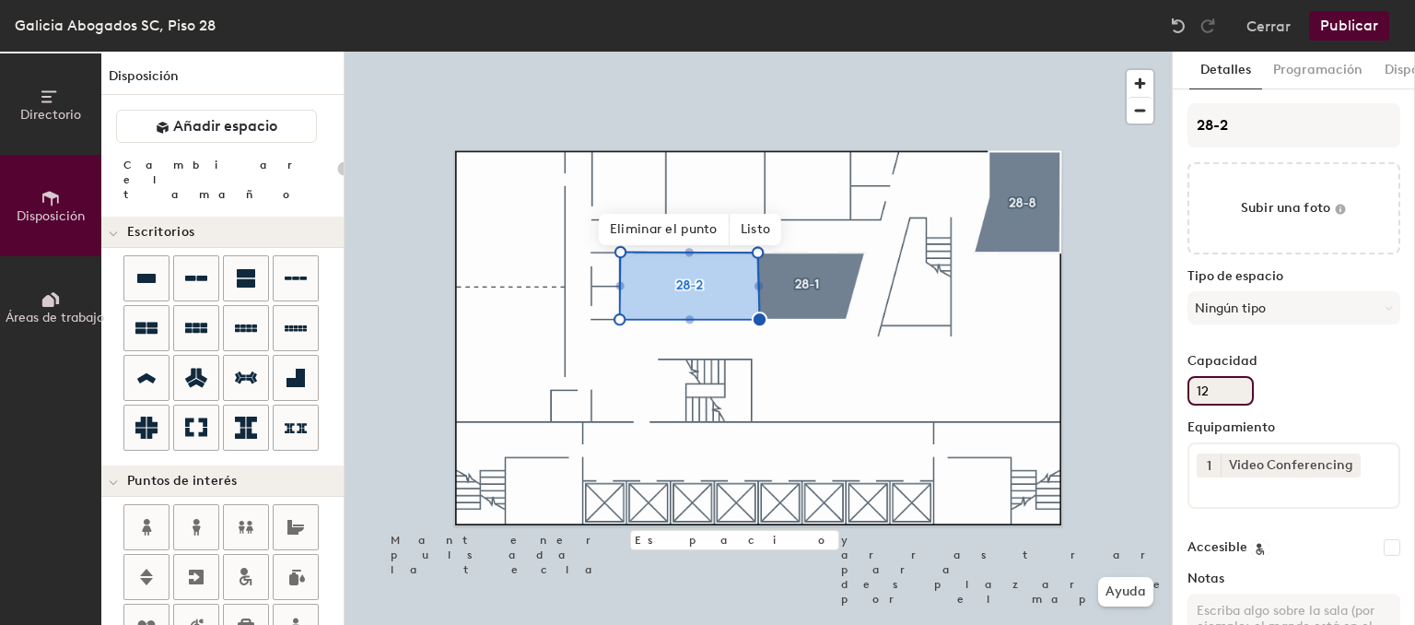
click at [1231, 398] on input "12" at bounding box center [1220, 390] width 66 height 29
type input "1"
type input "20"
type input "18"
type input "20"
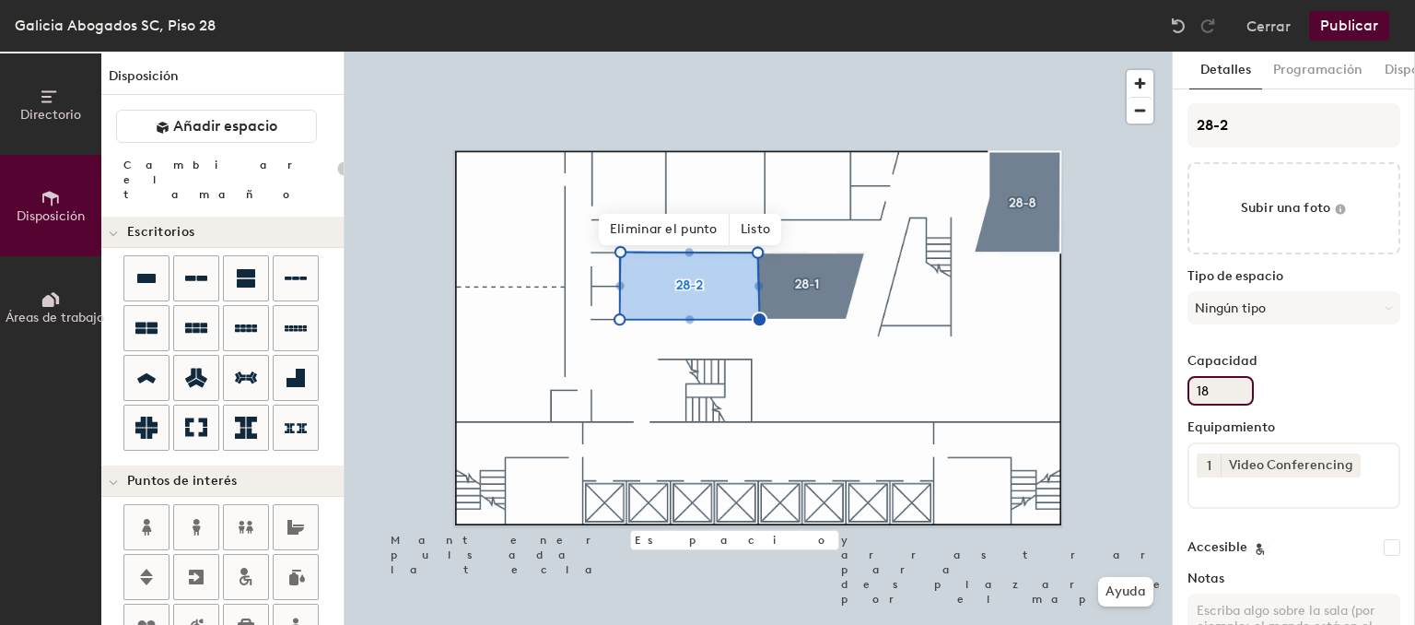
type input "18"
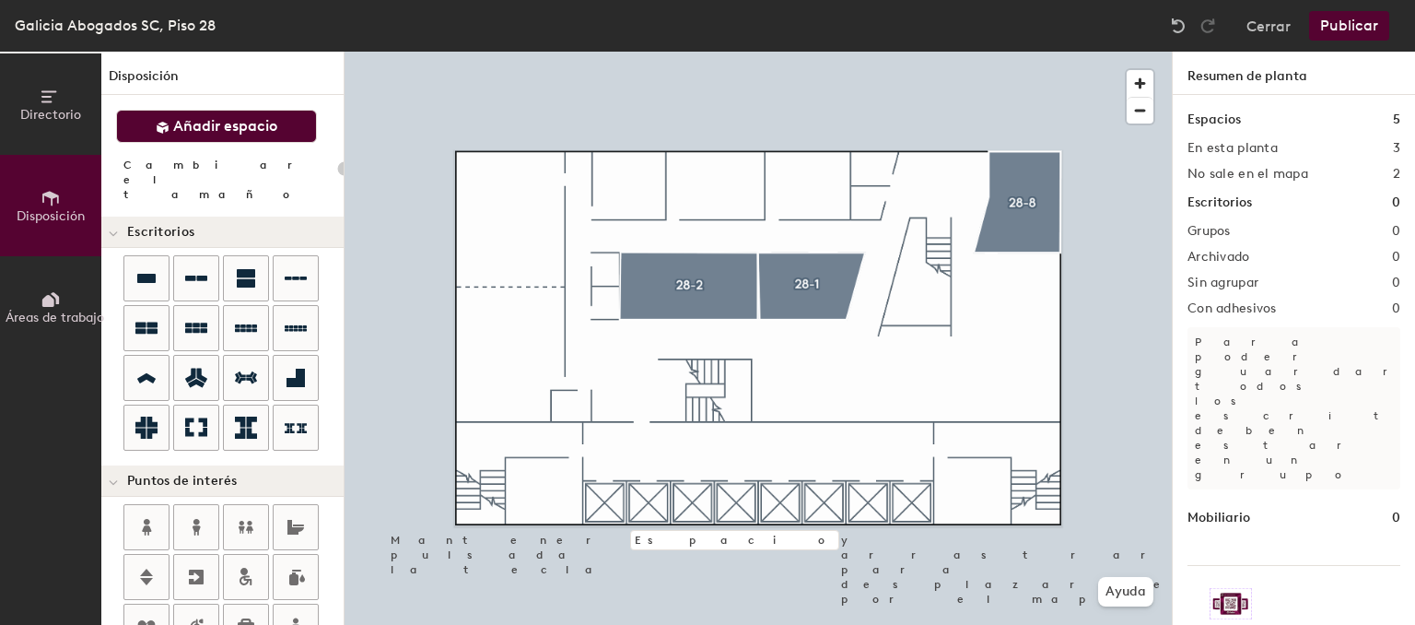
click at [286, 138] on button "Añadir espacio" at bounding box center [216, 126] width 201 height 33
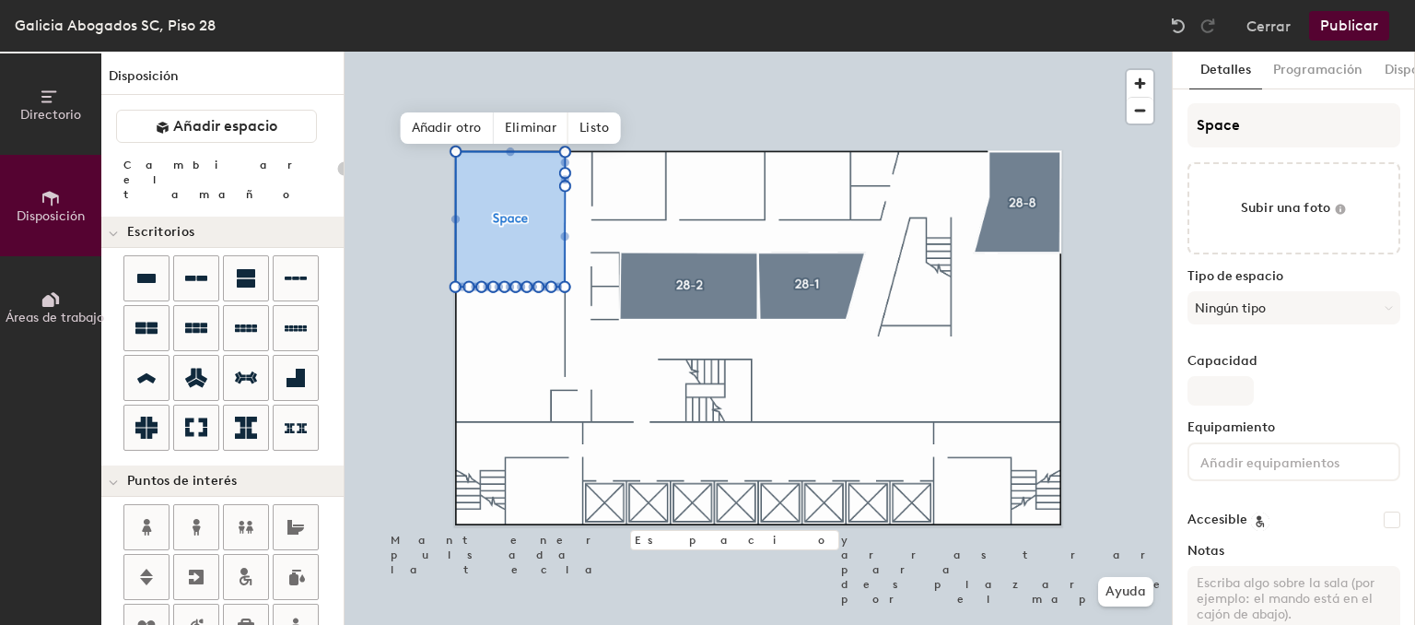
type input "20"
drag, startPoint x: 1117, startPoint y: 124, endPoint x: 1022, endPoint y: 116, distance: 95.2
click at [1187, 116] on input "Space" at bounding box center [1293, 125] width 213 height 44
type input "2"
type input "20"
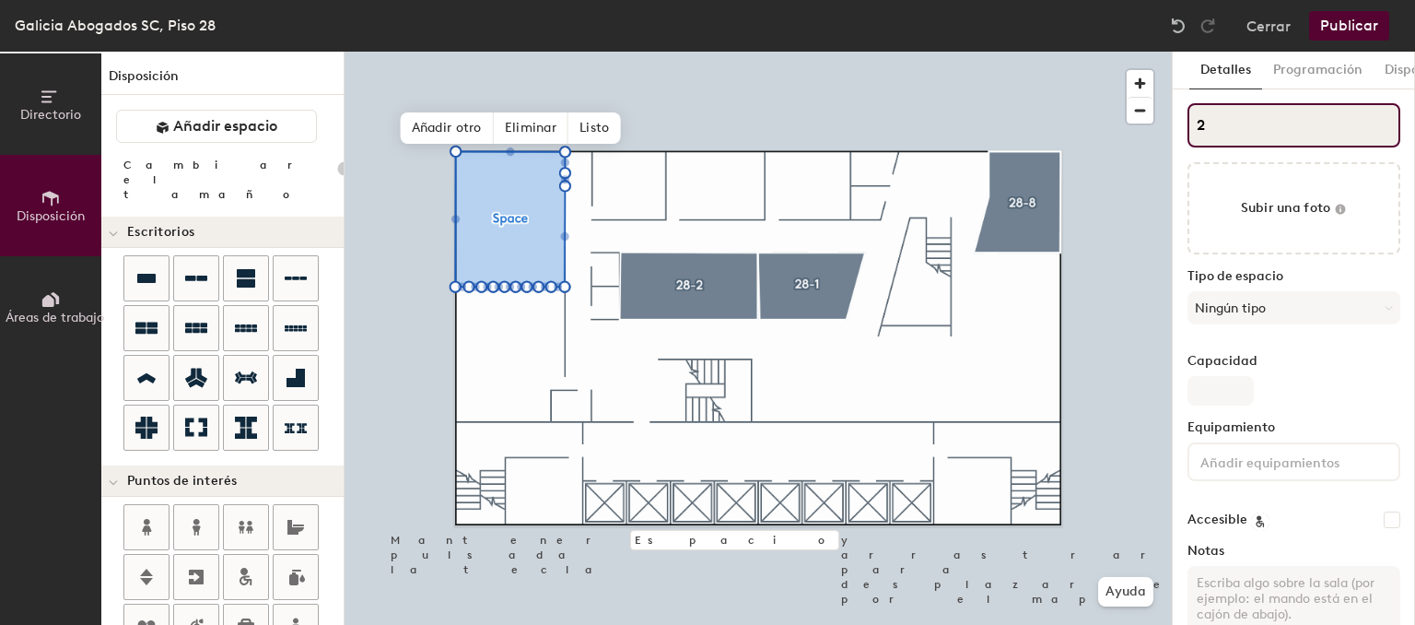
type input "28"
type input "20"
type input "28-"
type input "20"
type input "28-4"
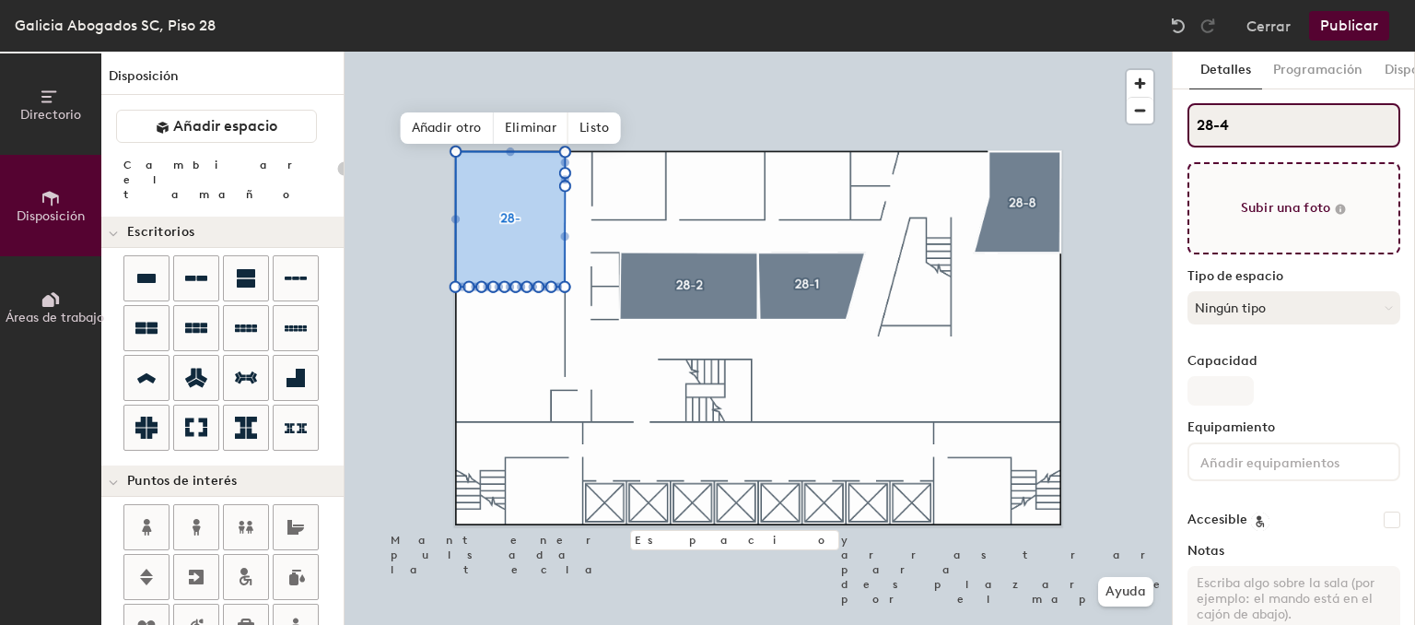
type input "20"
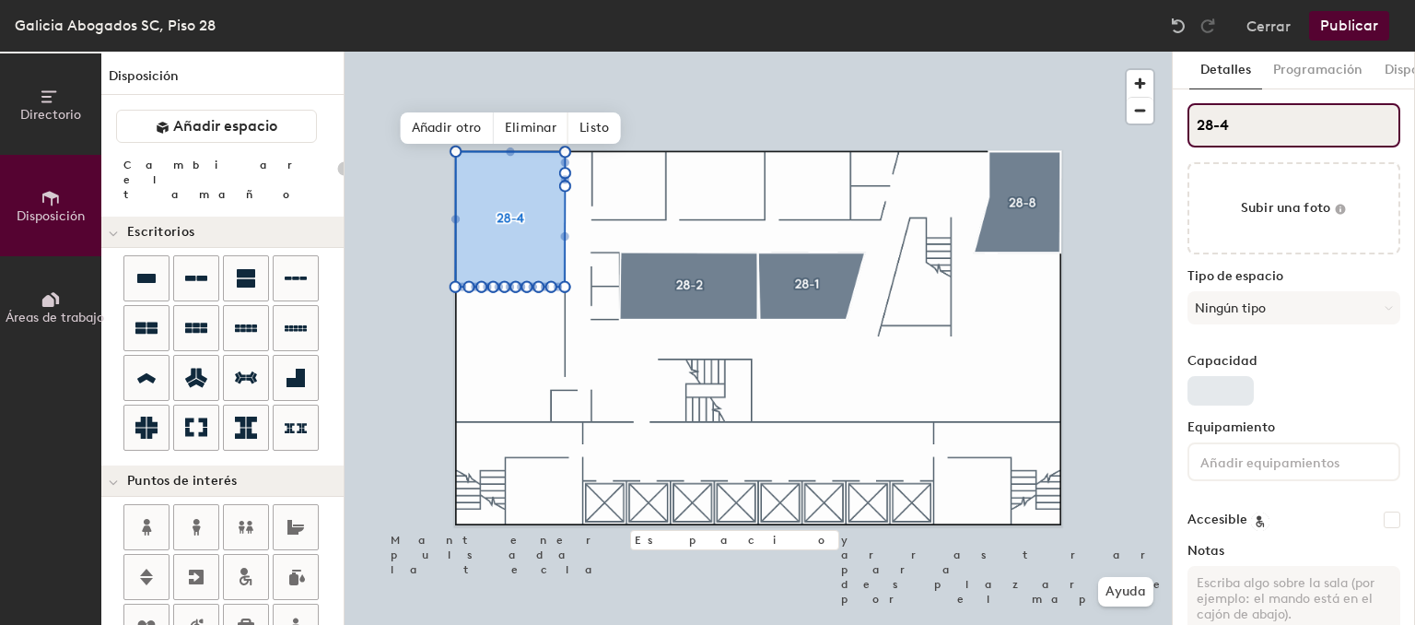
type input "28-4"
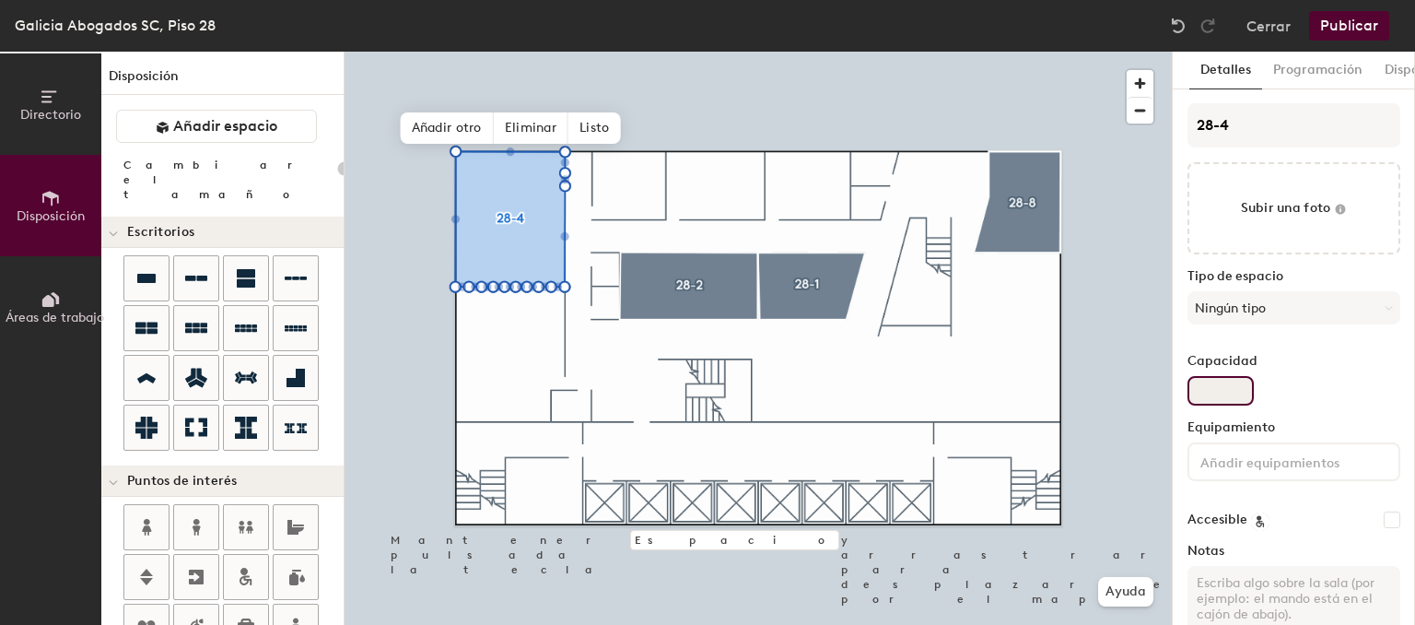
click at [1213, 398] on input "Capacidad" at bounding box center [1220, 390] width 66 height 29
type input "1"
type input "20"
type input "18"
type input "20"
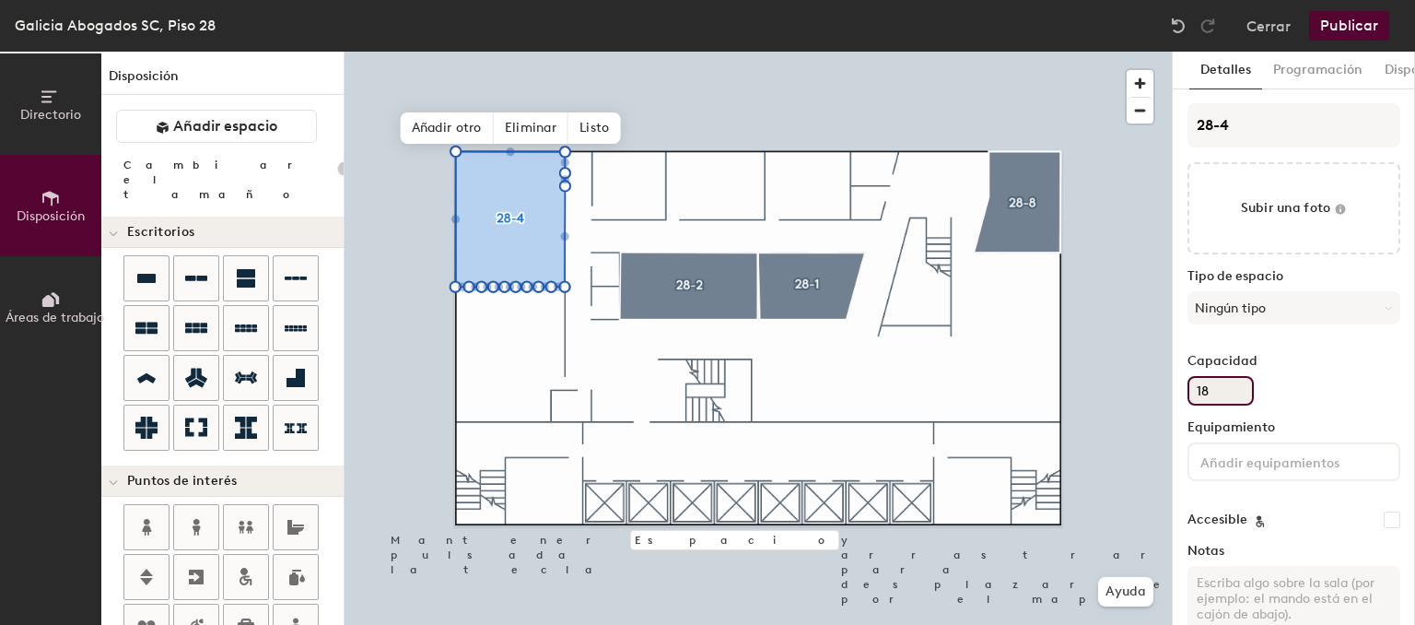
type input "18"
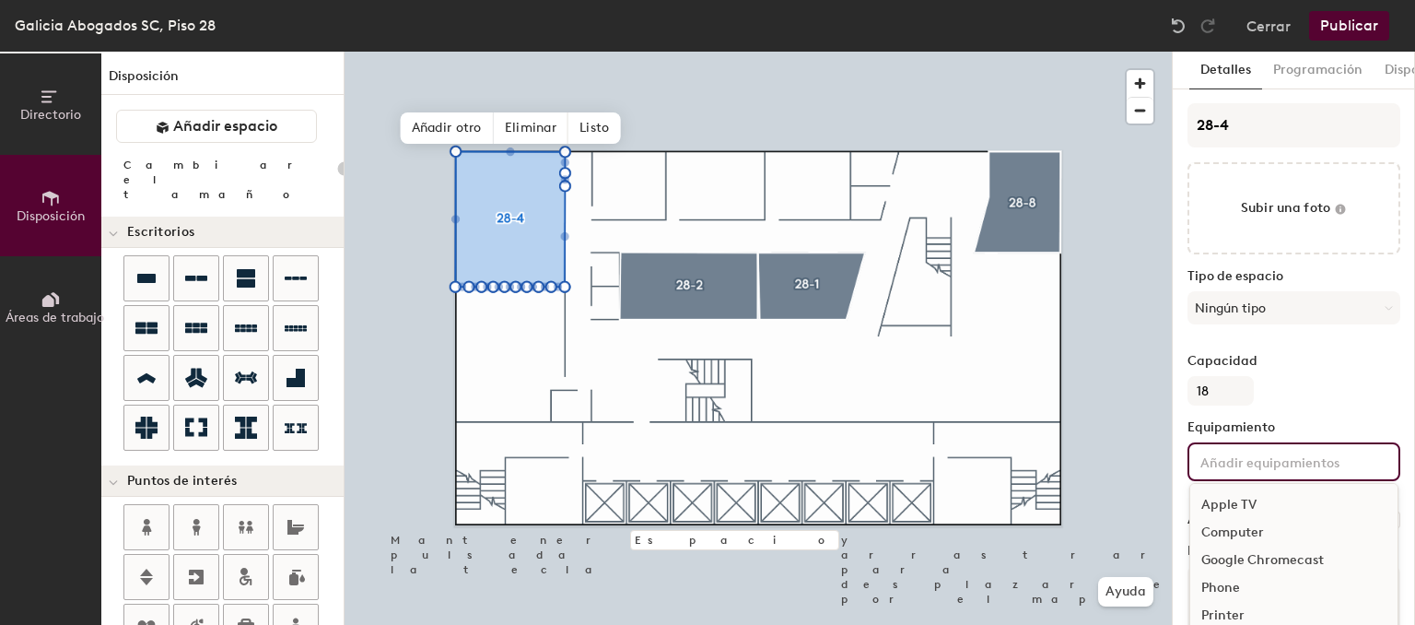
click at [1302, 467] on input at bounding box center [1280, 461] width 166 height 22
click at [1242, 617] on div "Video Conferencing" at bounding box center [1293, 618] width 207 height 28
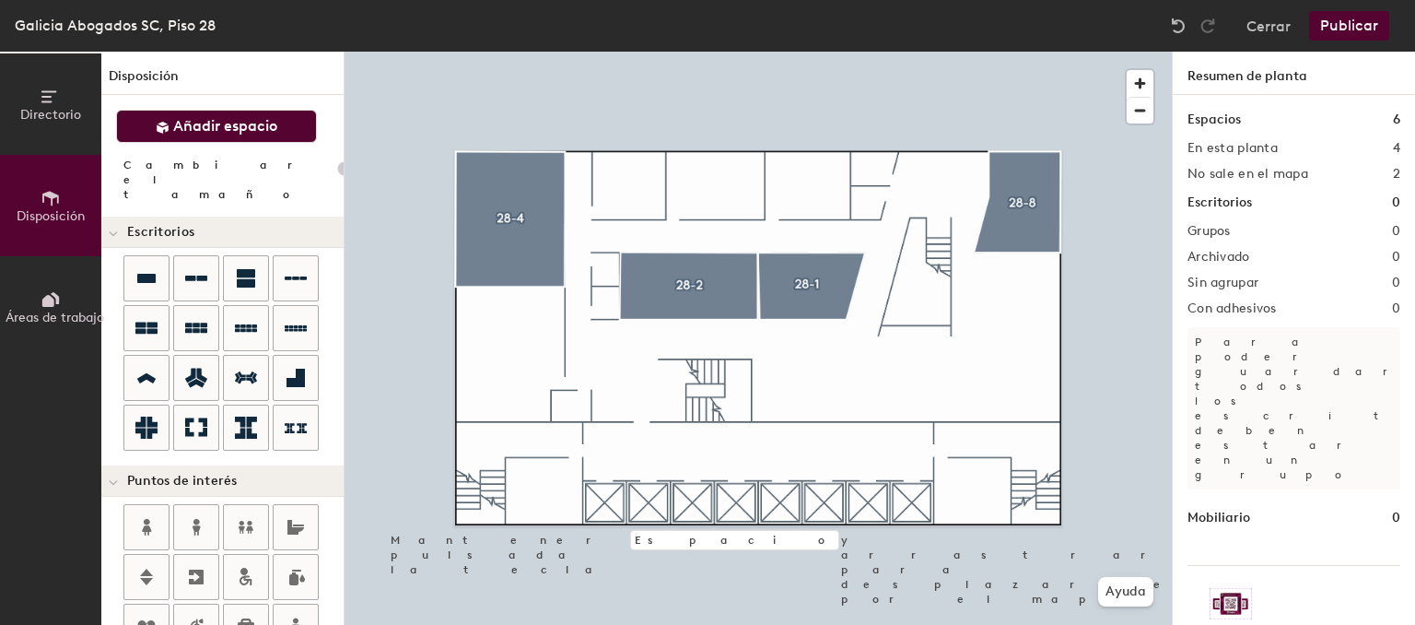
click at [237, 120] on span "Añadir espacio" at bounding box center [225, 126] width 104 height 18
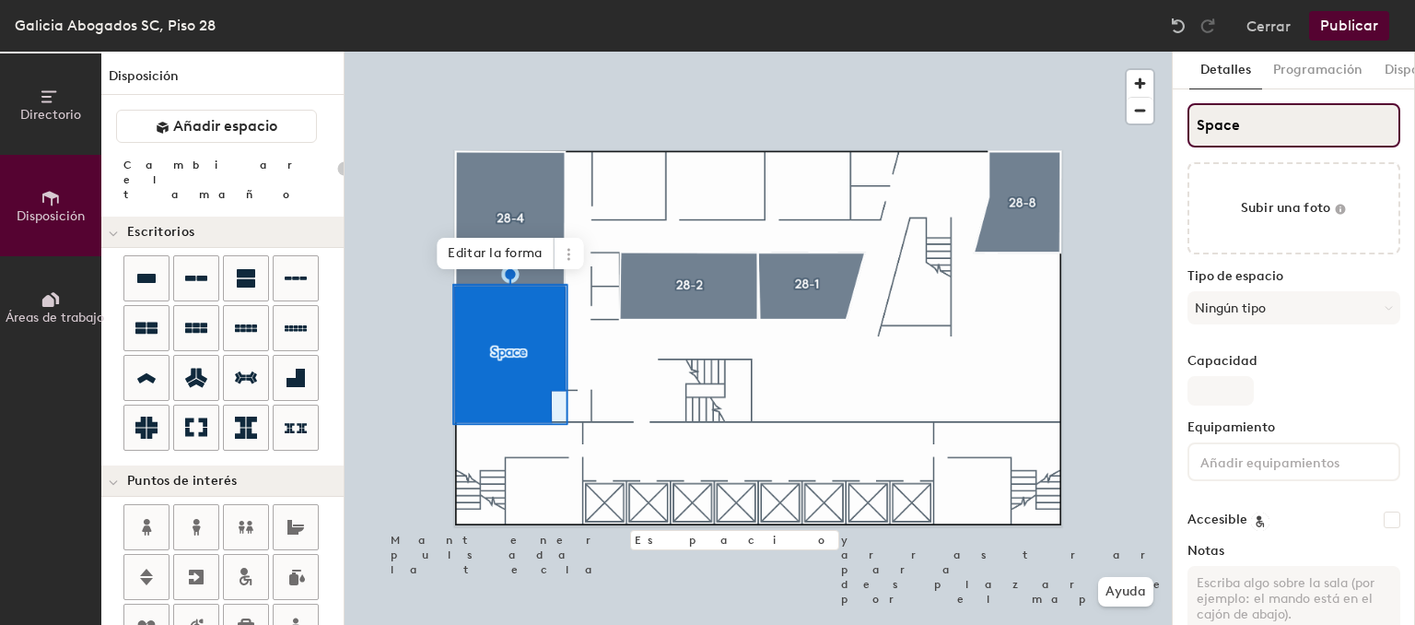
type input "20"
drag, startPoint x: 1269, startPoint y: 131, endPoint x: 978, endPoint y: 123, distance: 291.2
click at [1187, 123] on input "Space" at bounding box center [1293, 125] width 213 height 44
type input "2"
type input "20"
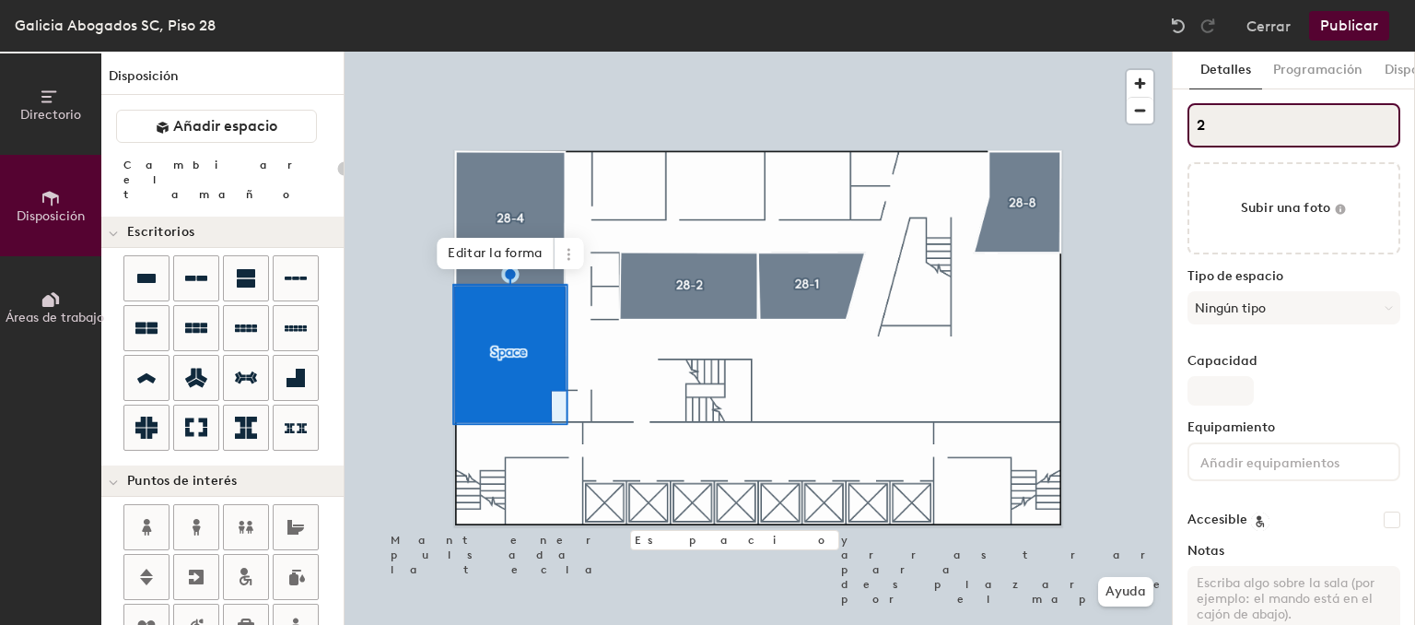
type input "28"
type input "20"
type input "28-"
type input "20"
type input "28-3"
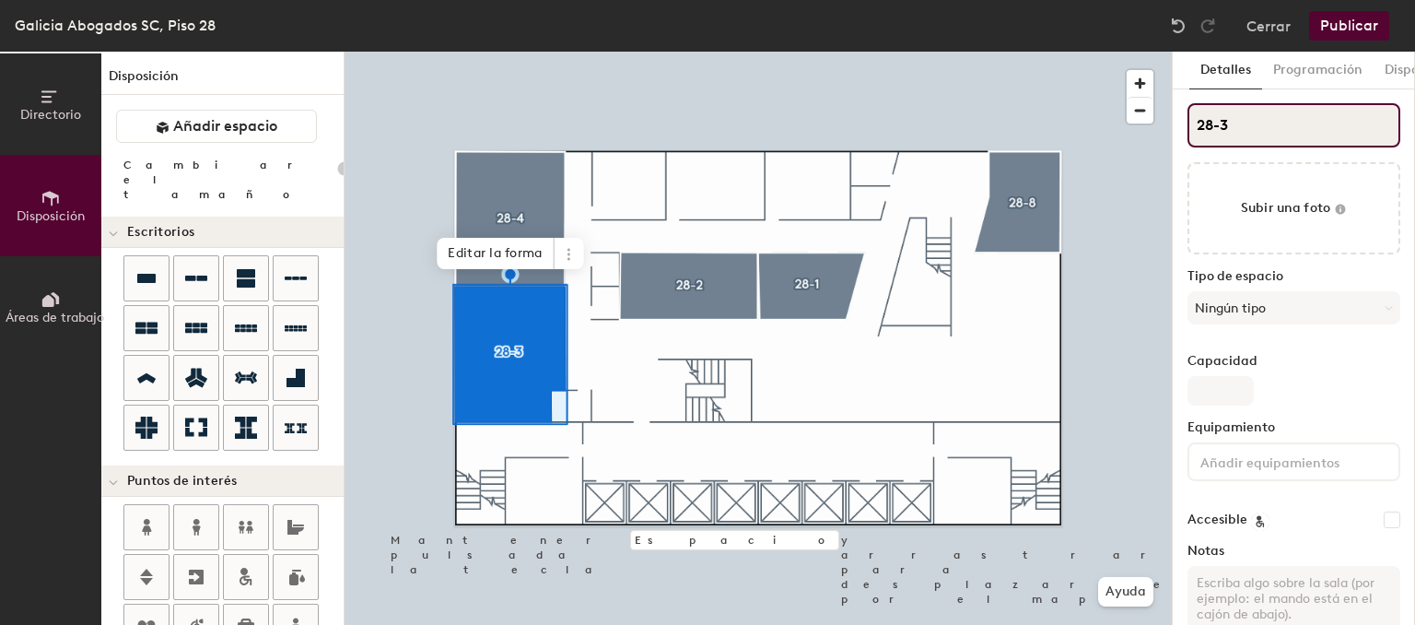
type input "20"
type input "28-3"
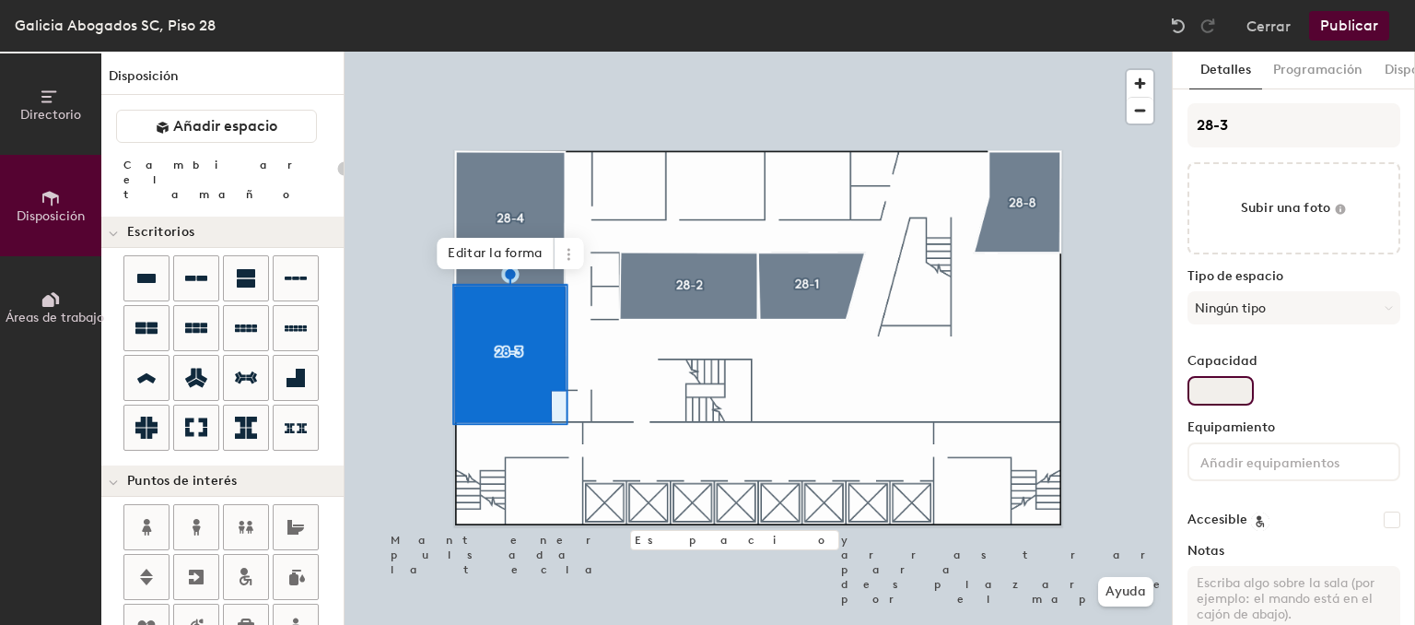
click at [1232, 399] on input "Capacidad" at bounding box center [1220, 390] width 66 height 29
type input "1"
type input "20"
type input "18"
type input "20"
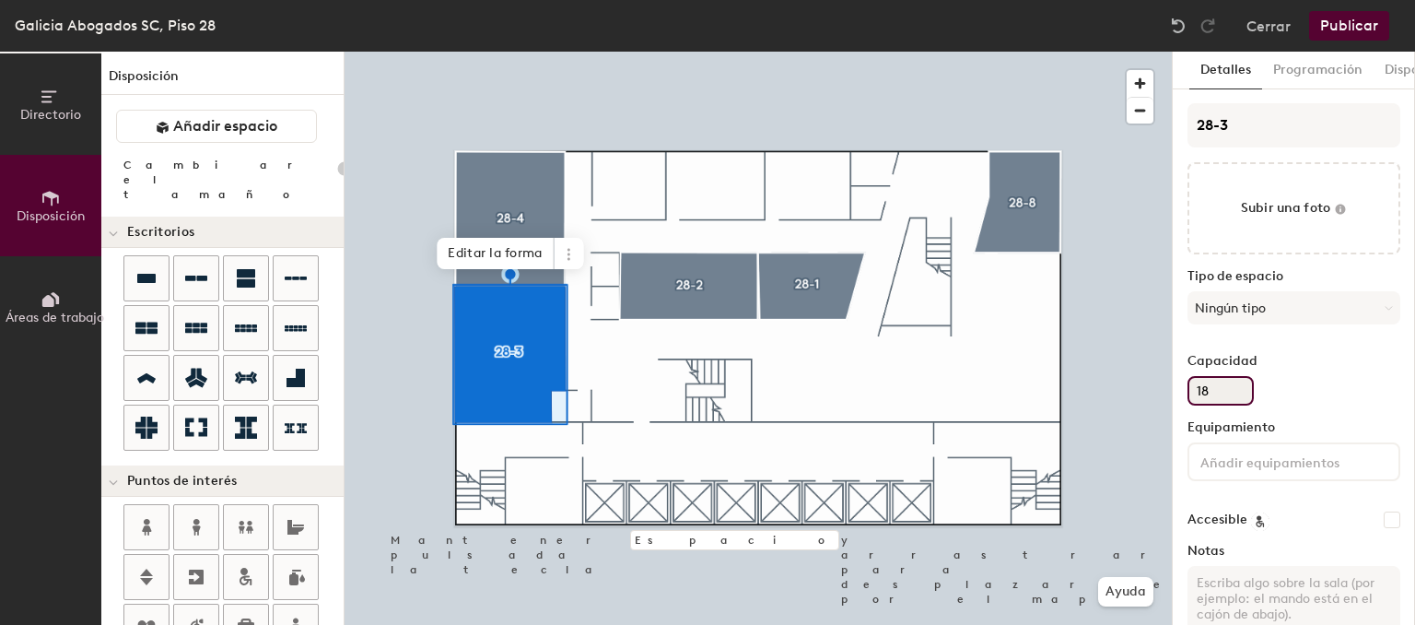
type input "18"
type input "20"
click at [1263, 470] on input at bounding box center [1280, 461] width 166 height 22
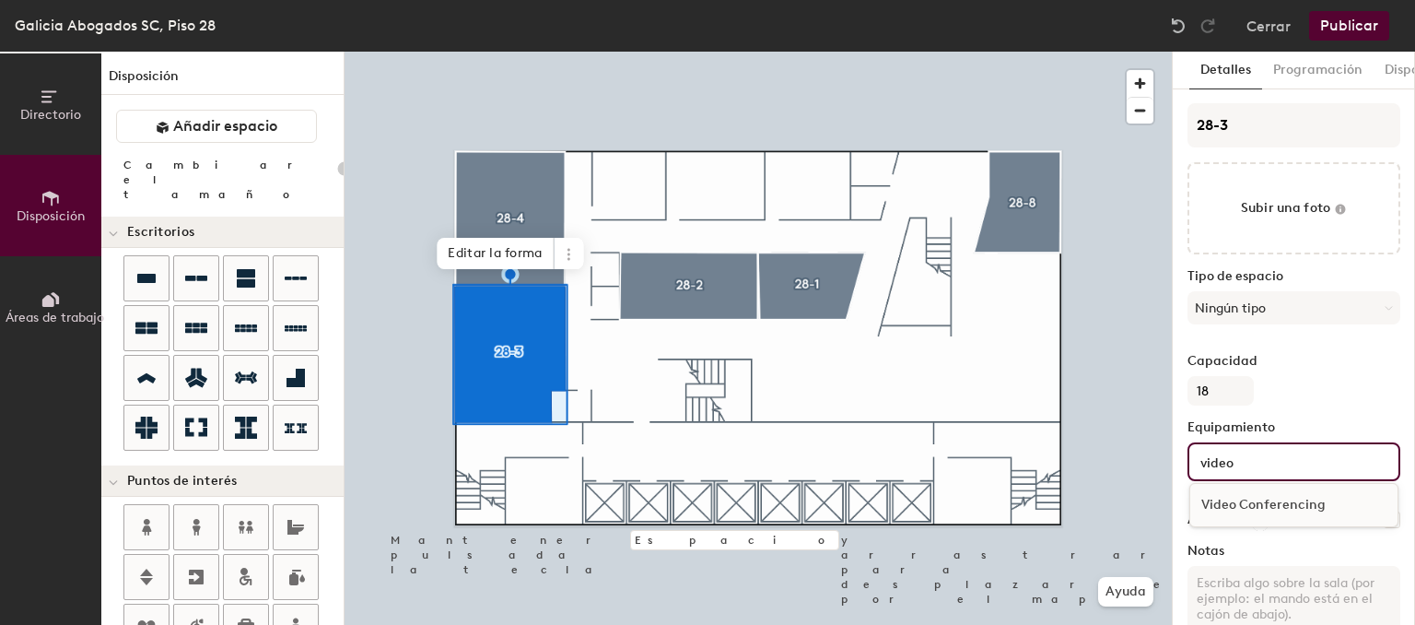
type input "video"
click at [1314, 507] on div "Video Conferencing" at bounding box center [1293, 505] width 207 height 28
type input "20"
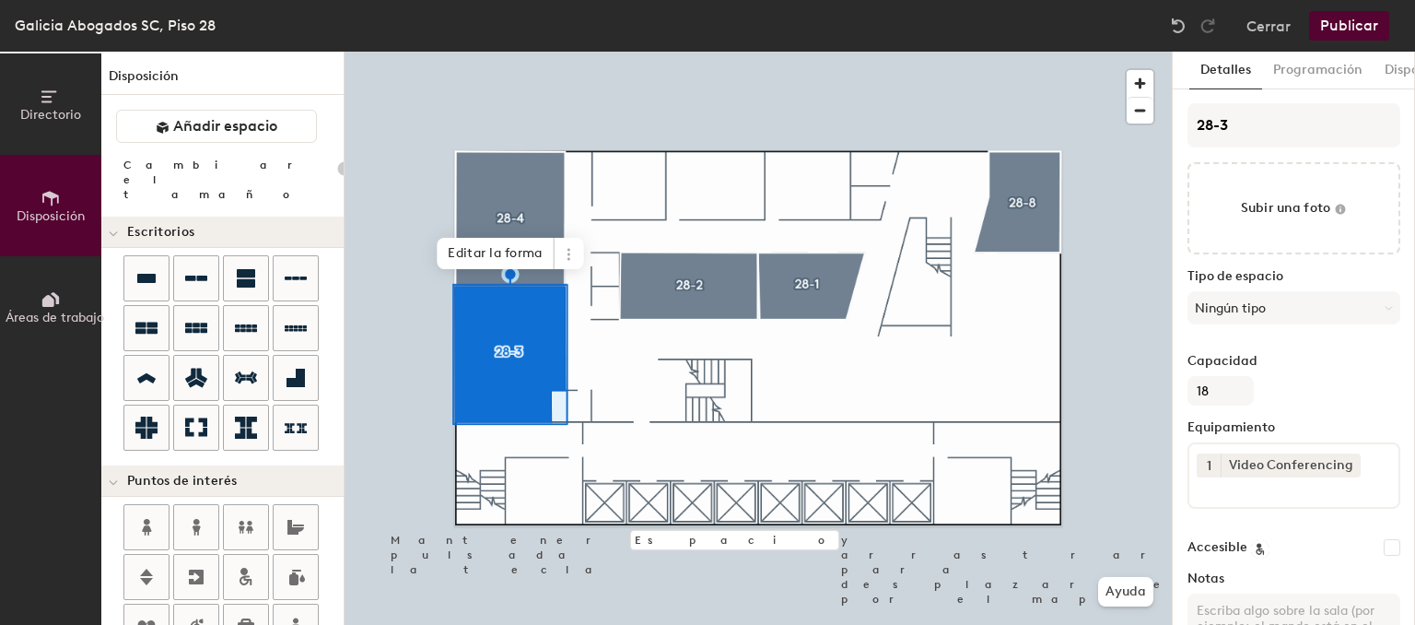
click at [1349, 21] on button "Publicar" at bounding box center [1349, 25] width 80 height 29
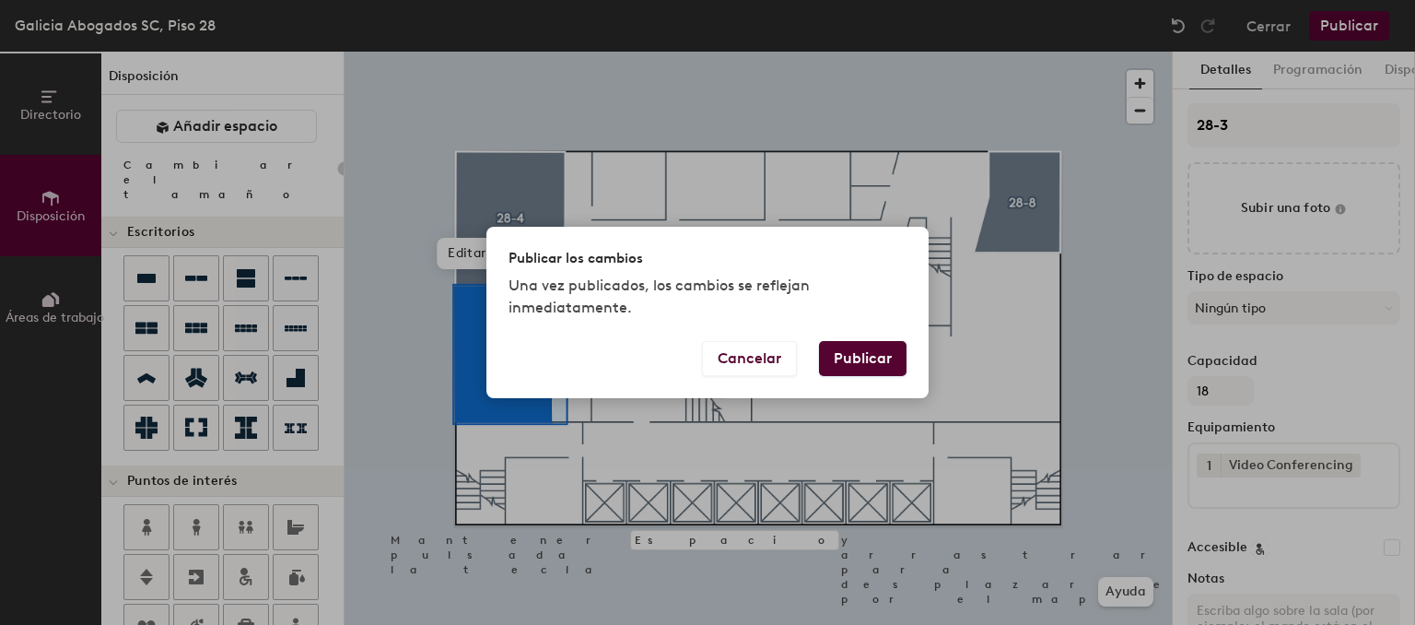
click at [876, 348] on button "Publicar" at bounding box center [863, 358] width 88 height 35
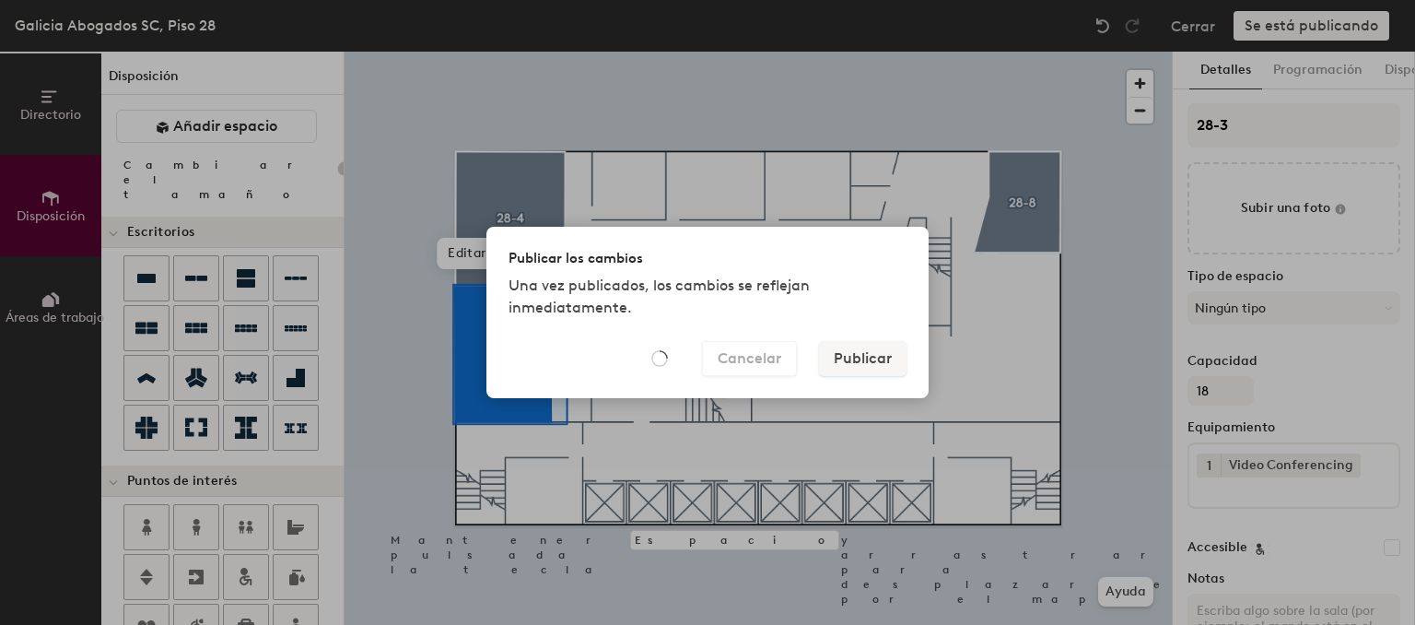
type input "20"
